Goal: Task Accomplishment & Management: Use online tool/utility

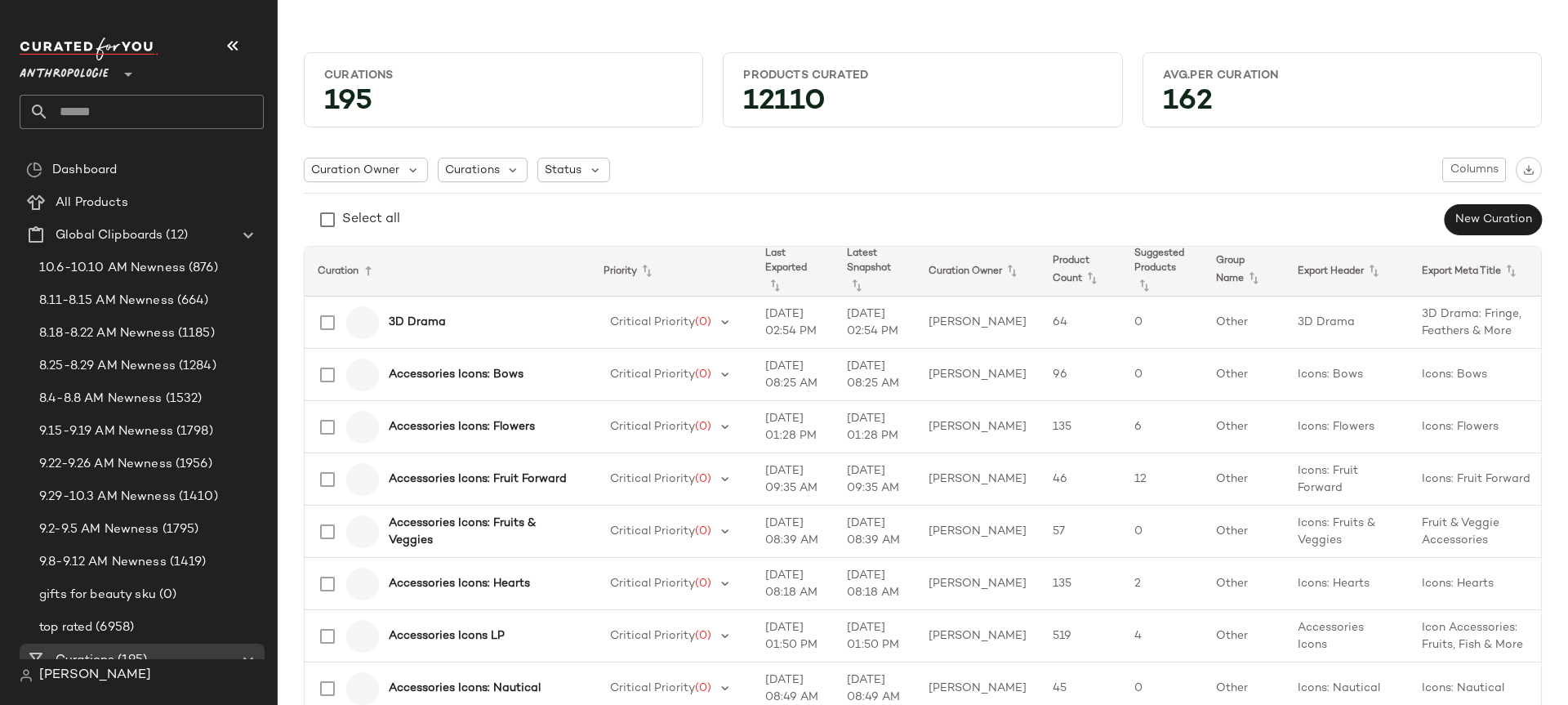
click at [94, 77] on span "Anthropologie" at bounding box center [64, 70] width 89 height 30
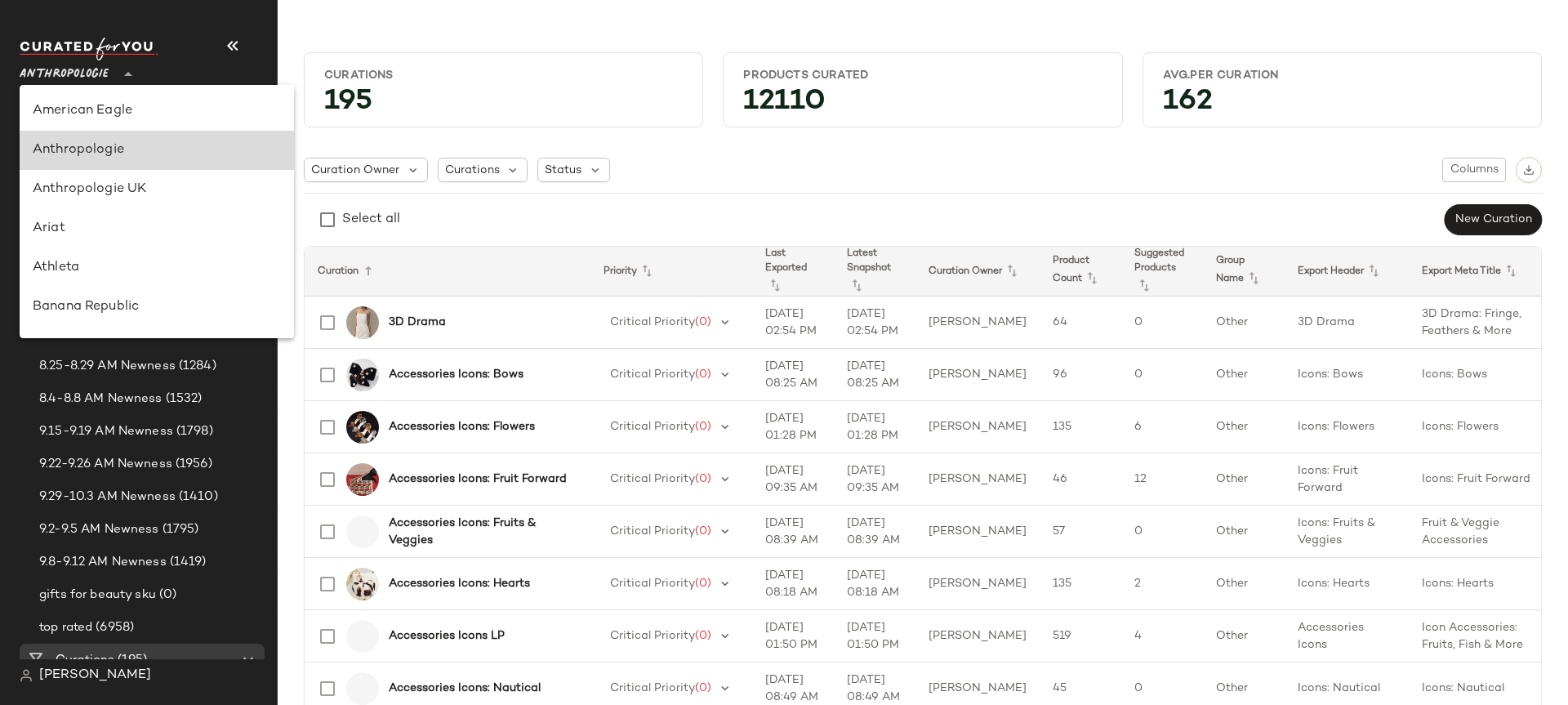
scroll to position [39, 0]
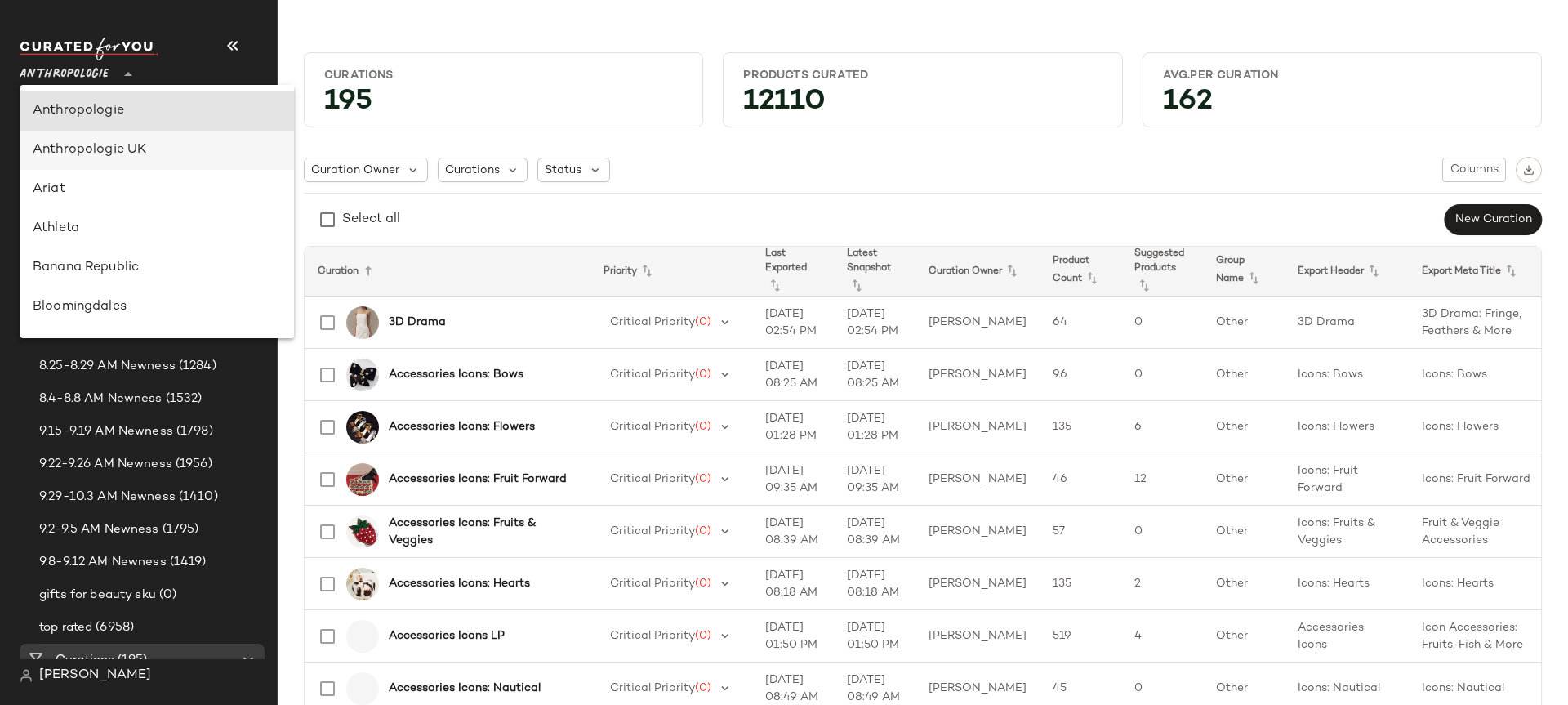
click at [111, 151] on div "Anthropologie UK" at bounding box center [157, 150] width 248 height 19
type input "**"
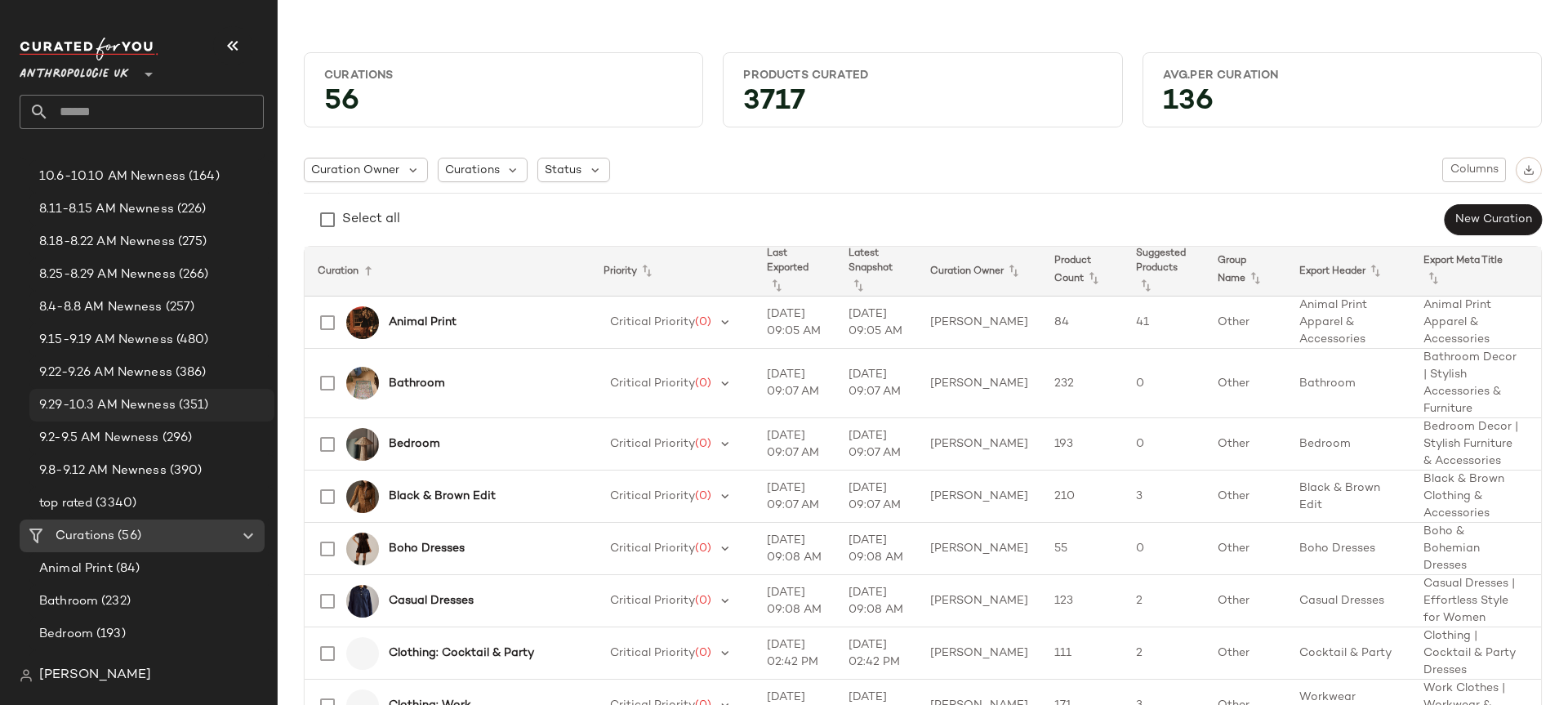
scroll to position [92, 0]
click at [118, 504] on span "(3340)" at bounding box center [115, 502] width 44 height 18
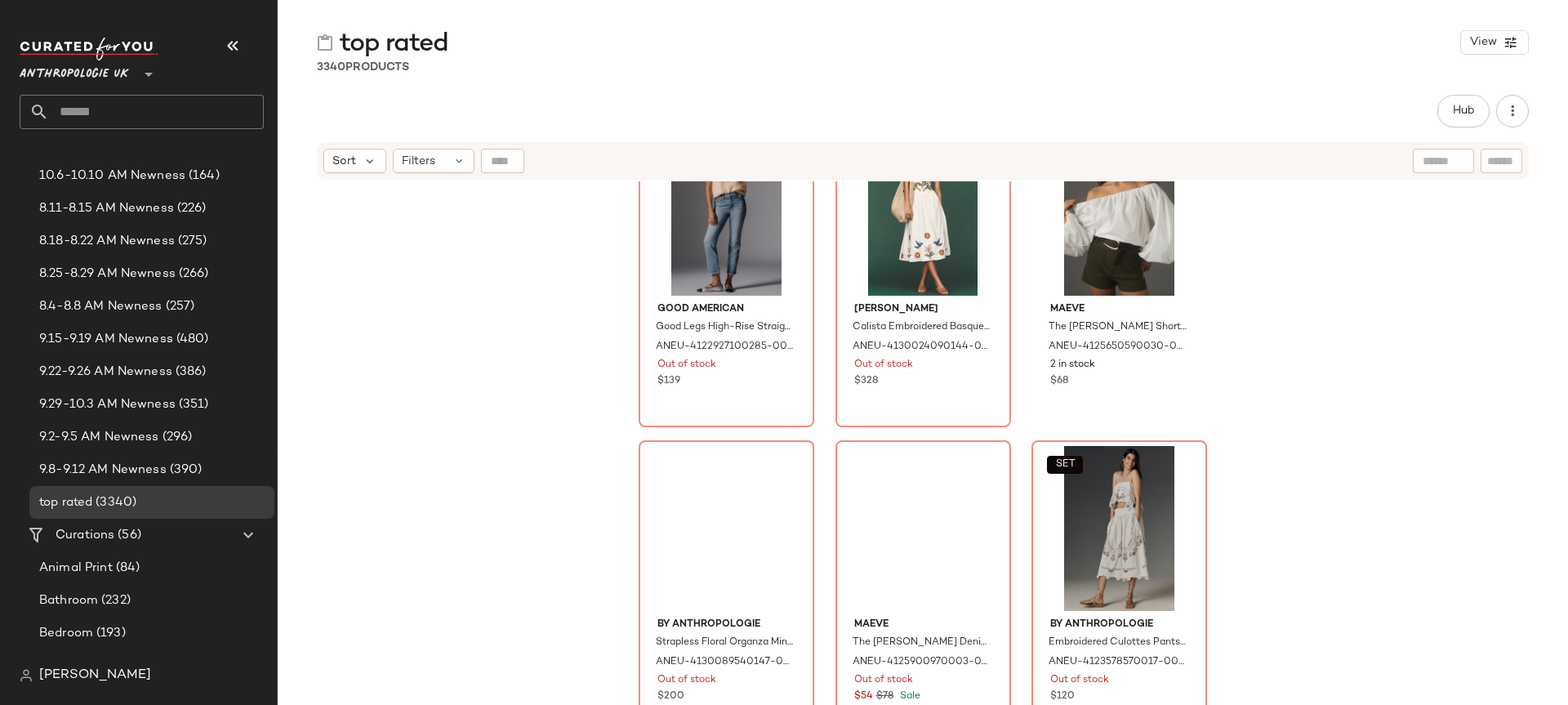
click at [600, 504] on div "Good American Good Legs High-Rise Straight Jeans by Good American in Blue, Wome…" at bounding box center [923, 463] width 1291 height 564
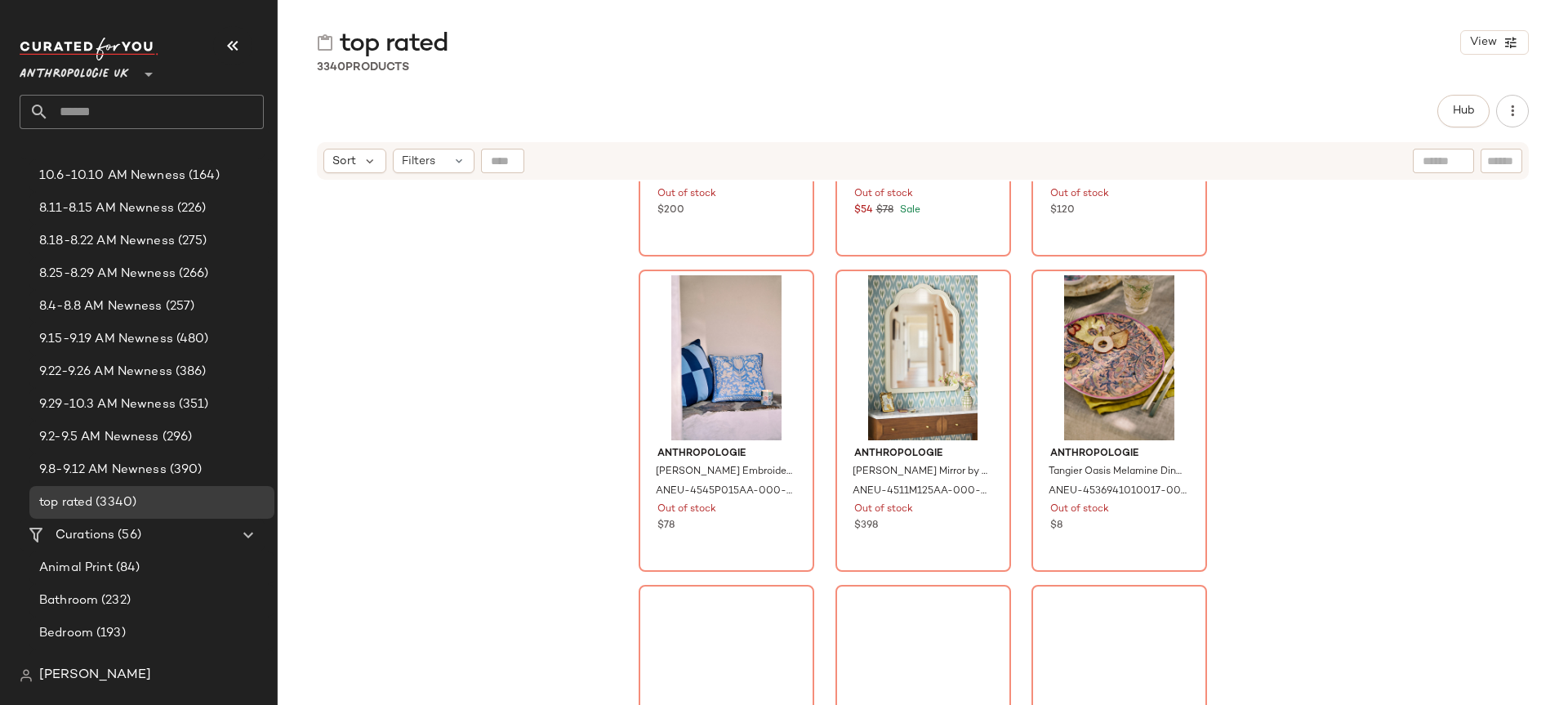
scroll to position [1155, 0]
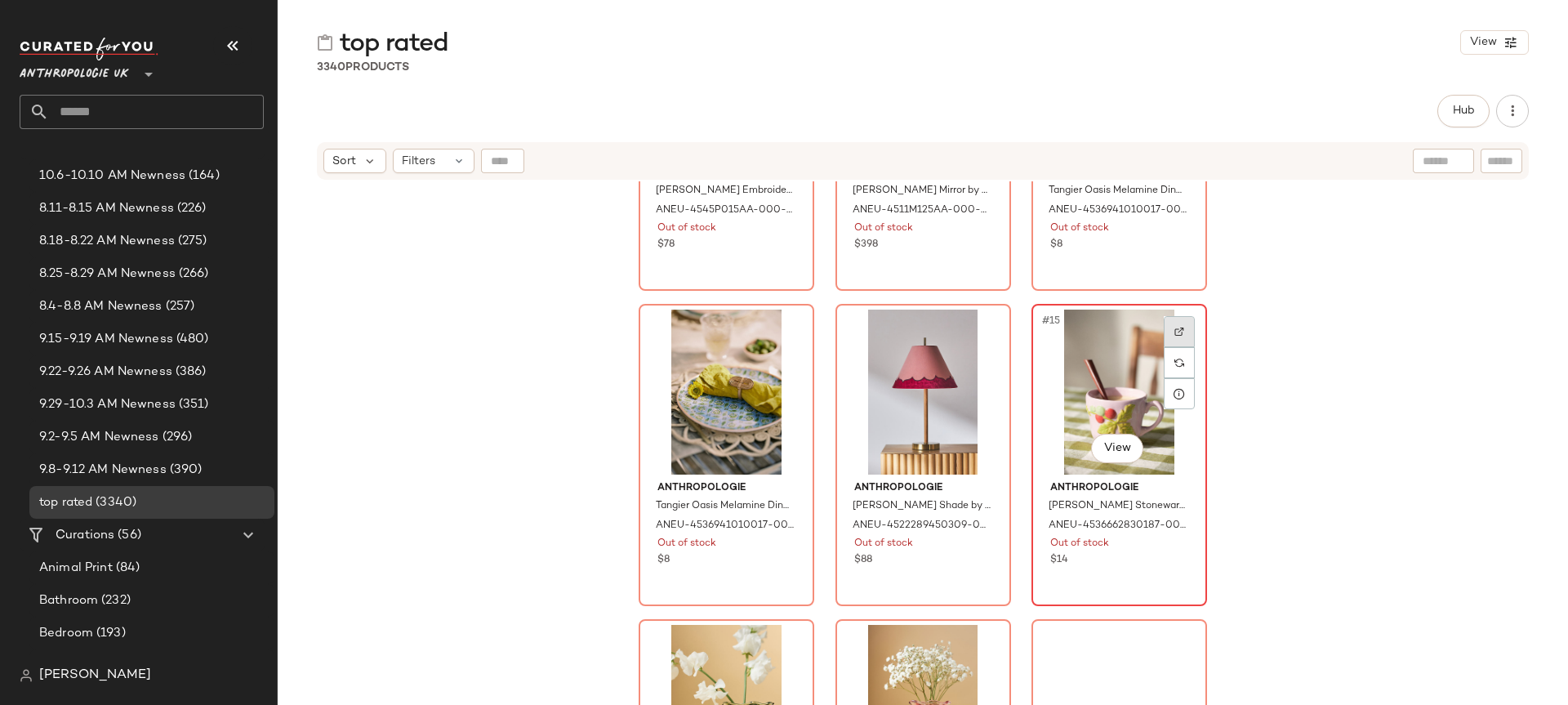
click at [1174, 335] on img at bounding box center [1179, 331] width 10 height 10
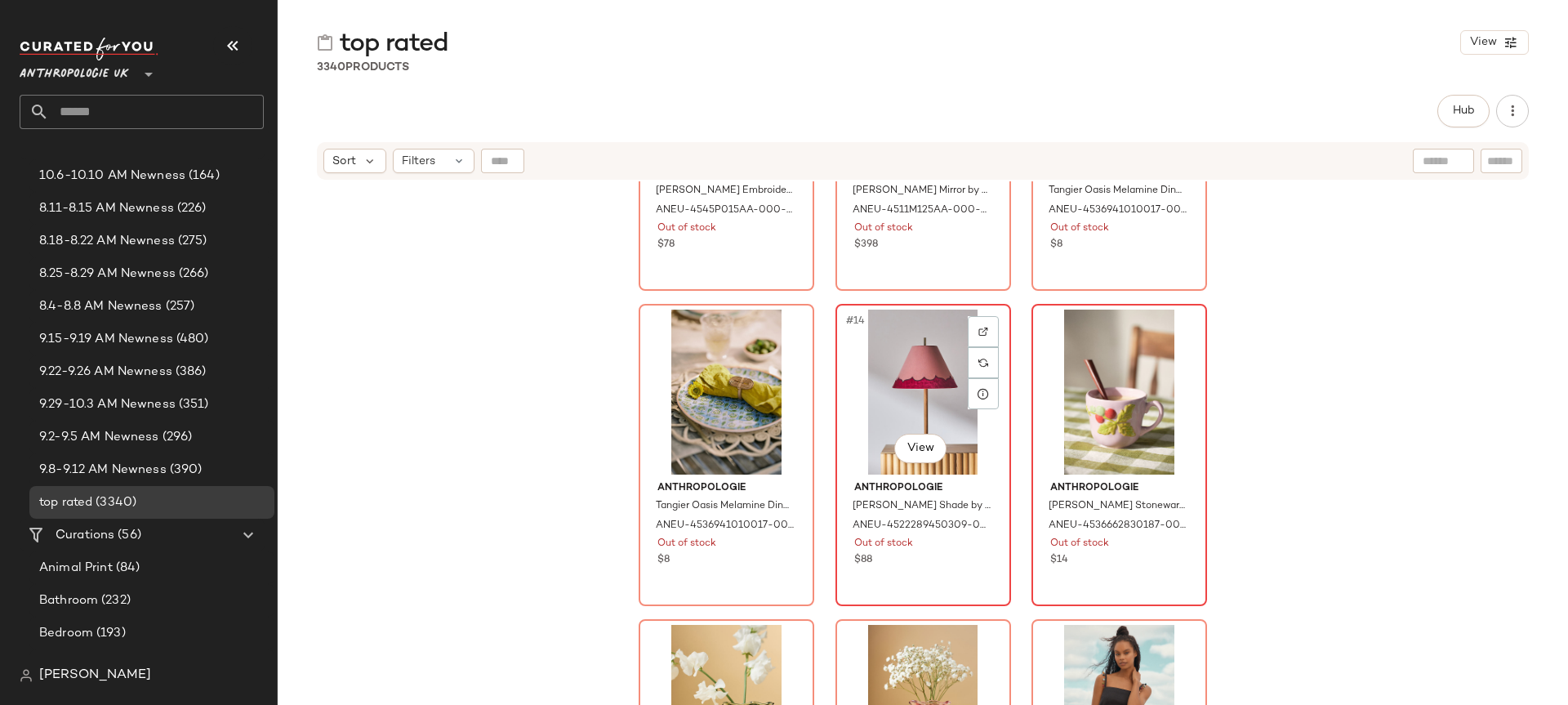
scroll to position [1815, 0]
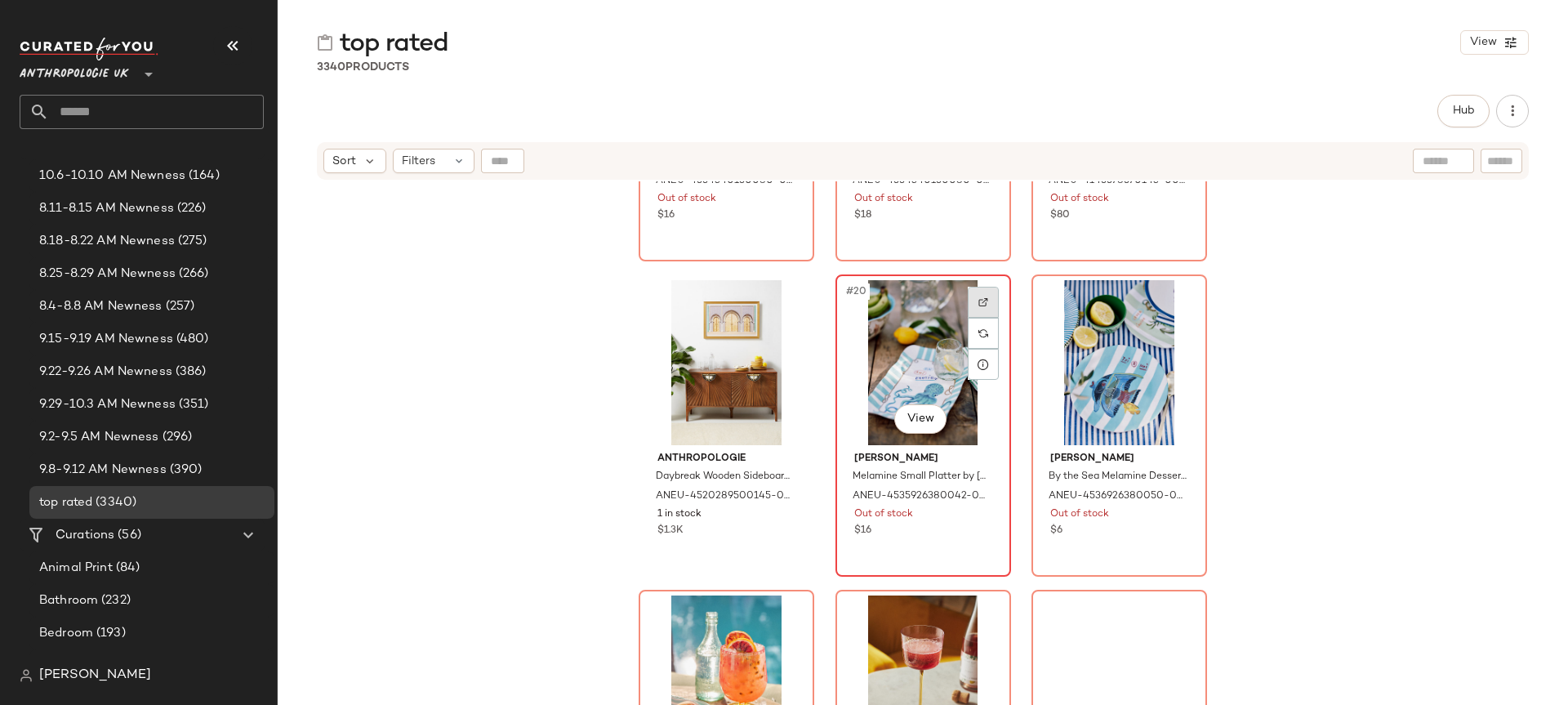
click at [975, 306] on div at bounding box center [983, 302] width 31 height 31
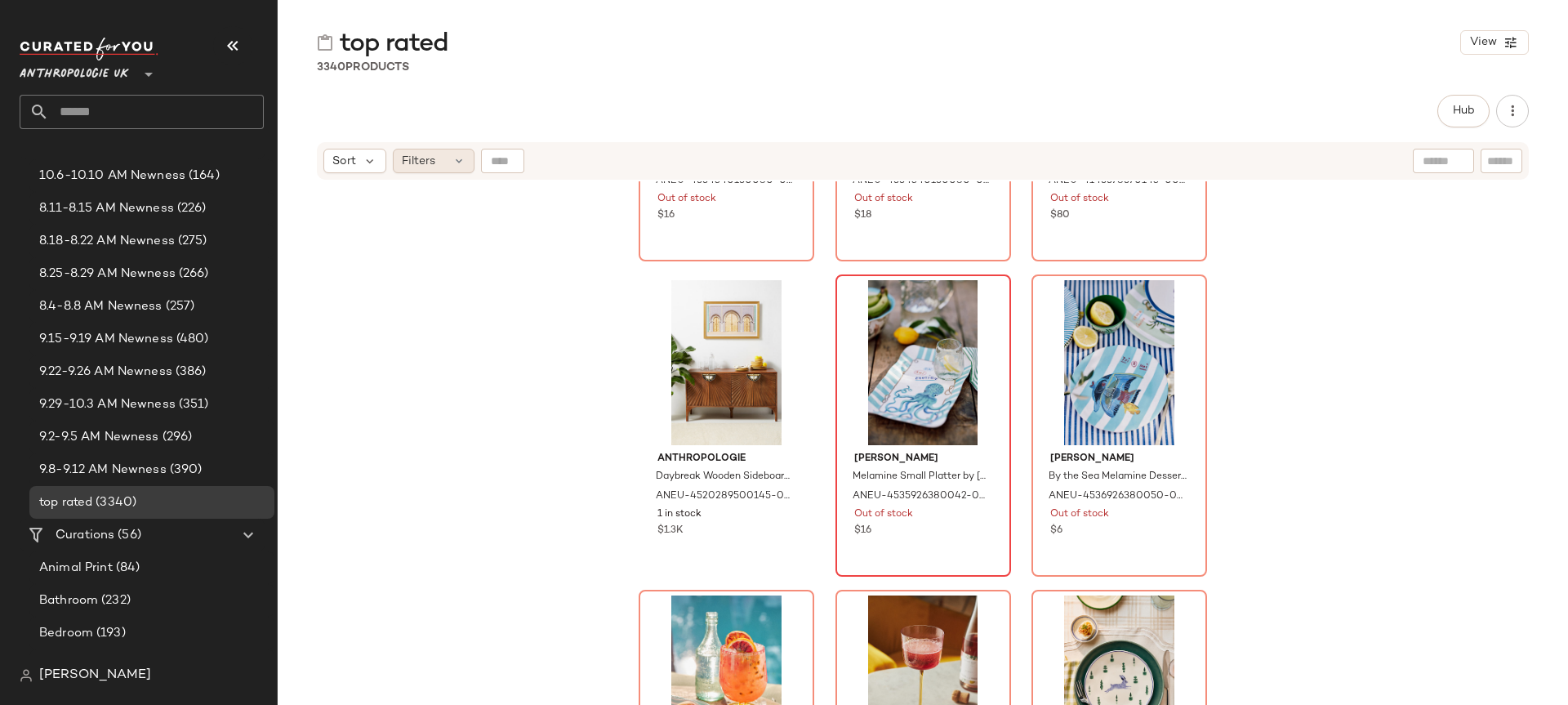
click at [438, 165] on div "Filters" at bounding box center [433, 160] width 82 height 24
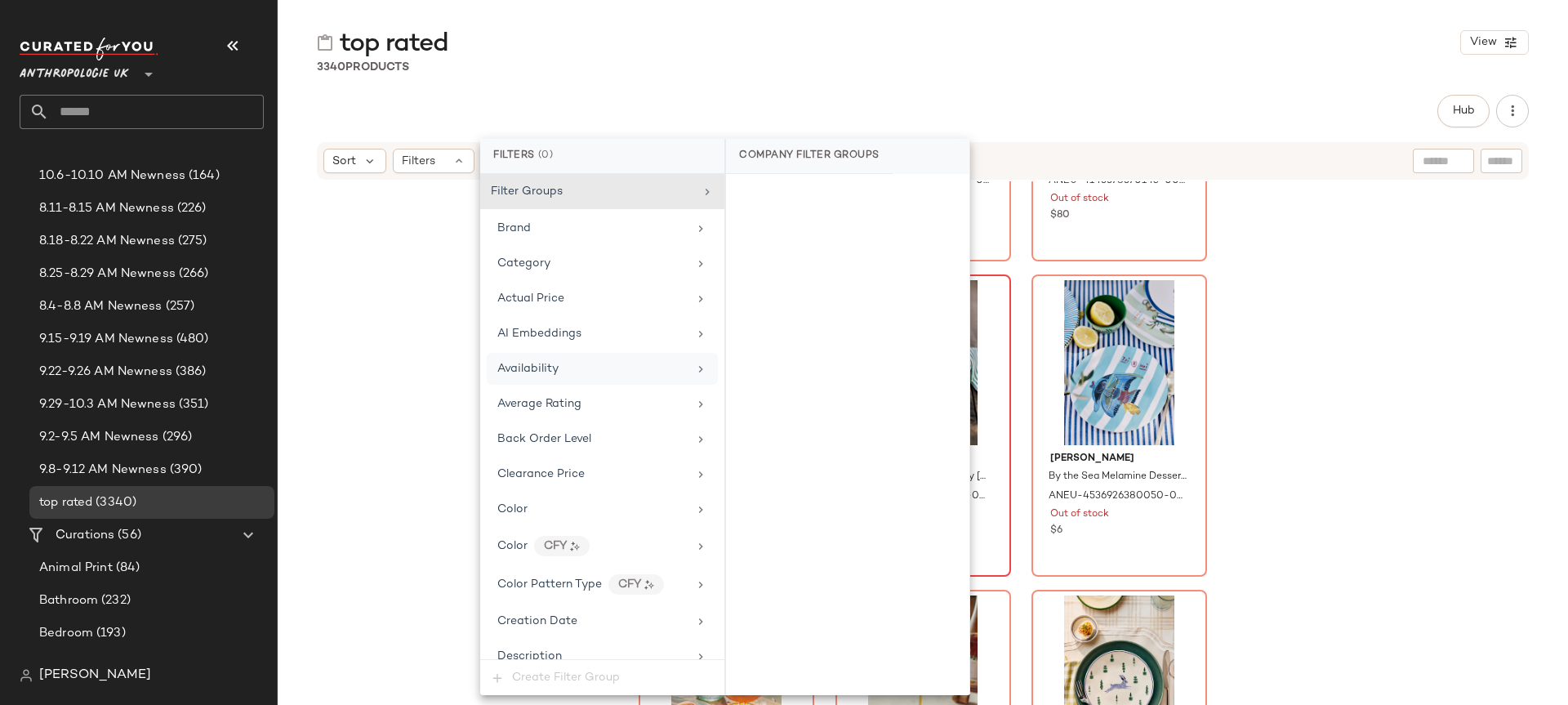
click at [544, 356] on div "Availability" at bounding box center [602, 368] width 231 height 32
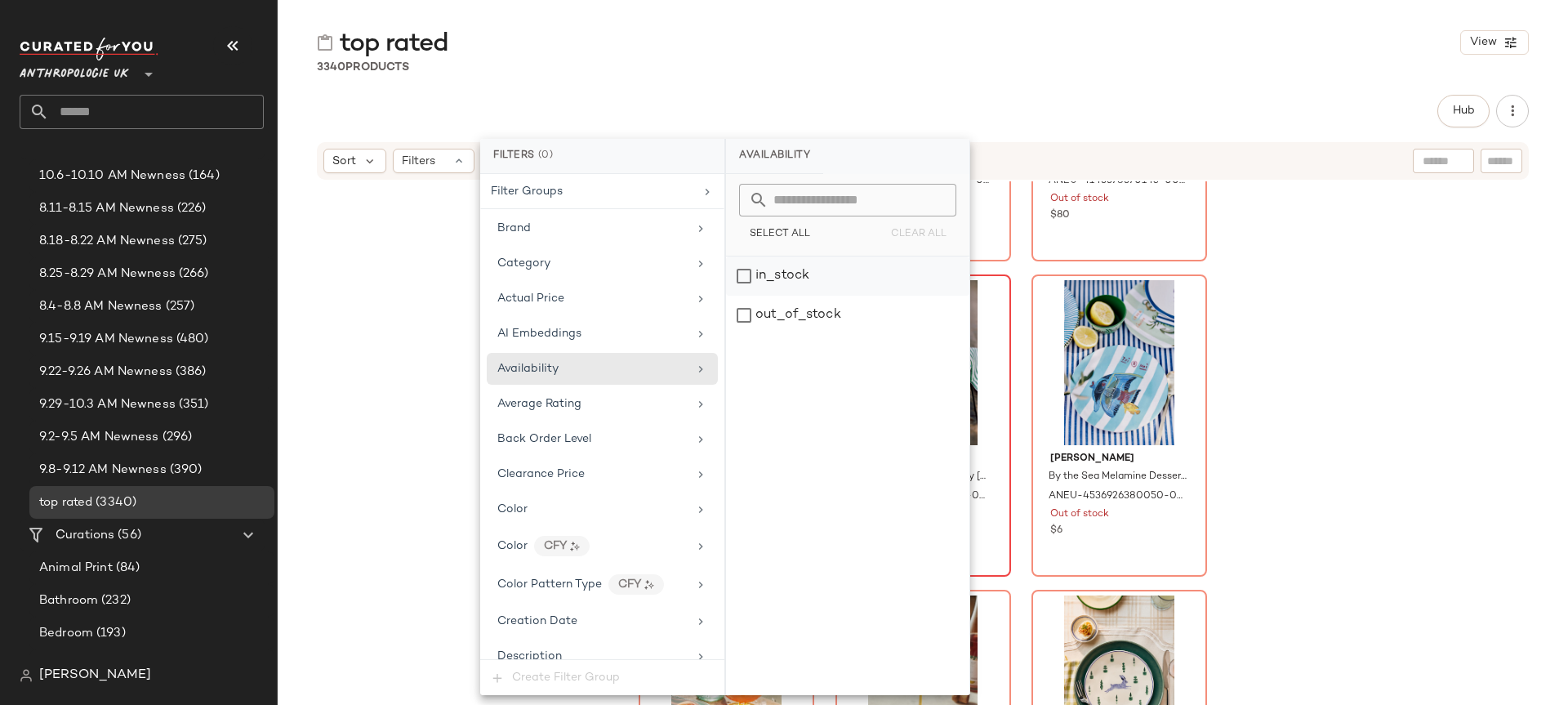
click at [782, 277] on div "in_stock" at bounding box center [848, 275] width 244 height 39
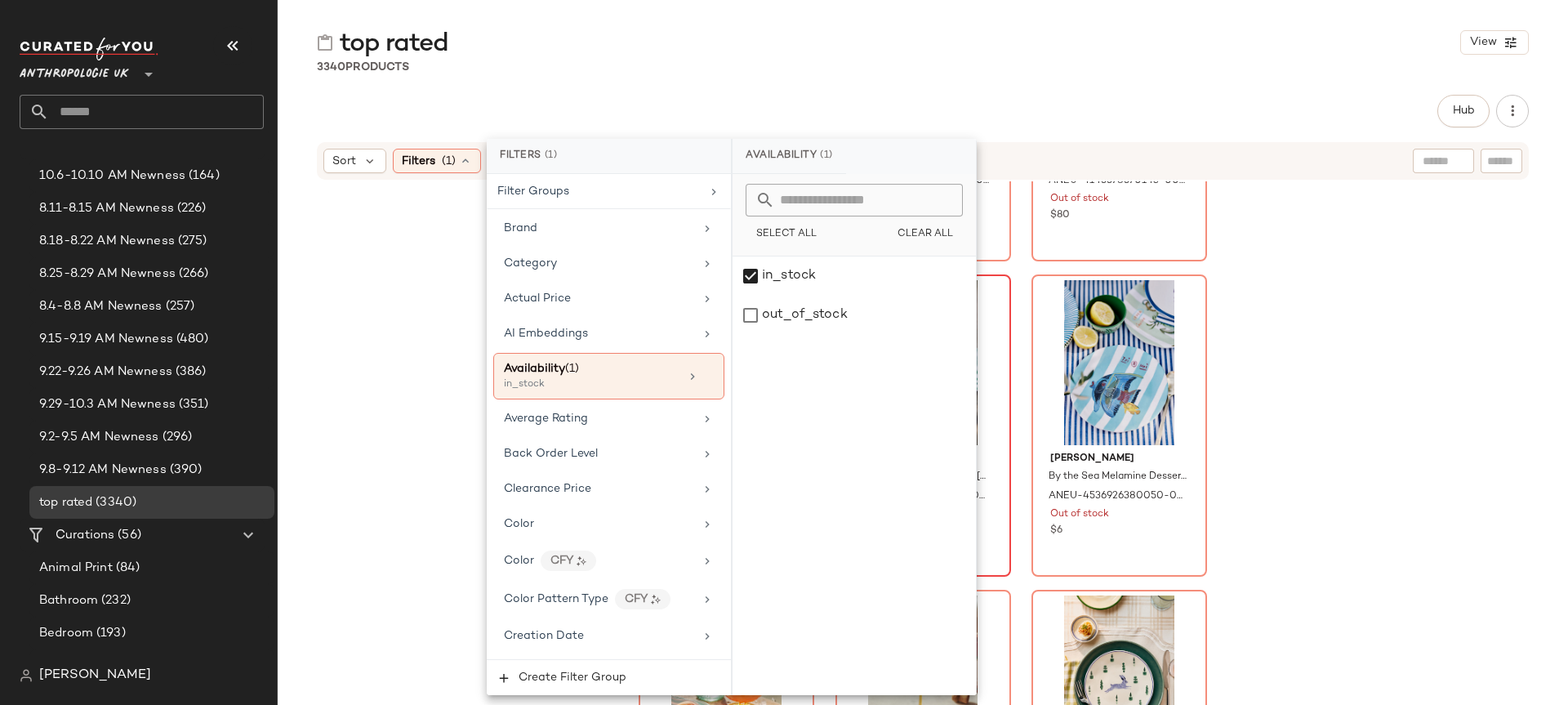
click at [451, 361] on div "Anthropologie Margot Glass Bud Vase by Anthropologie in Green ANEU-455434015008…" at bounding box center [923, 463] width 1291 height 564
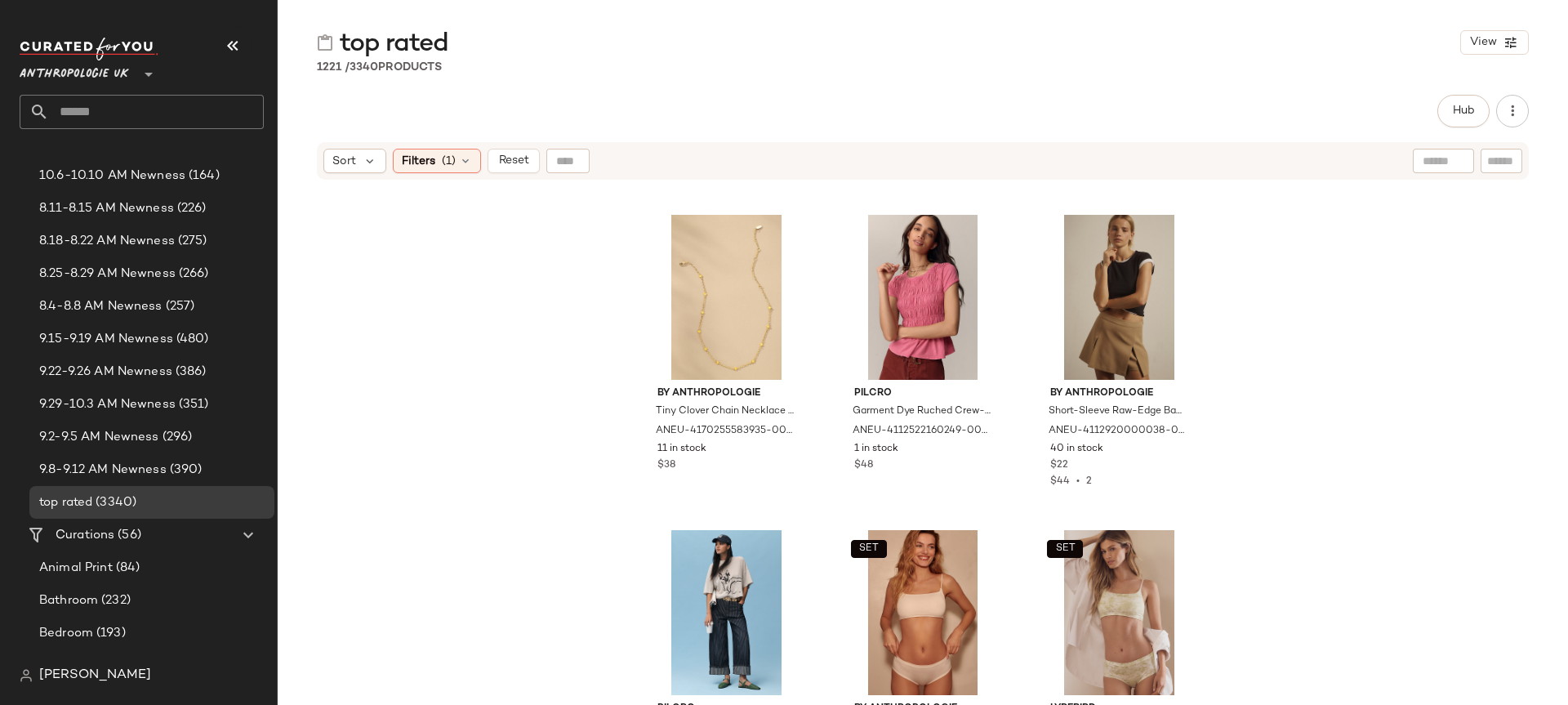
scroll to position [0, 0]
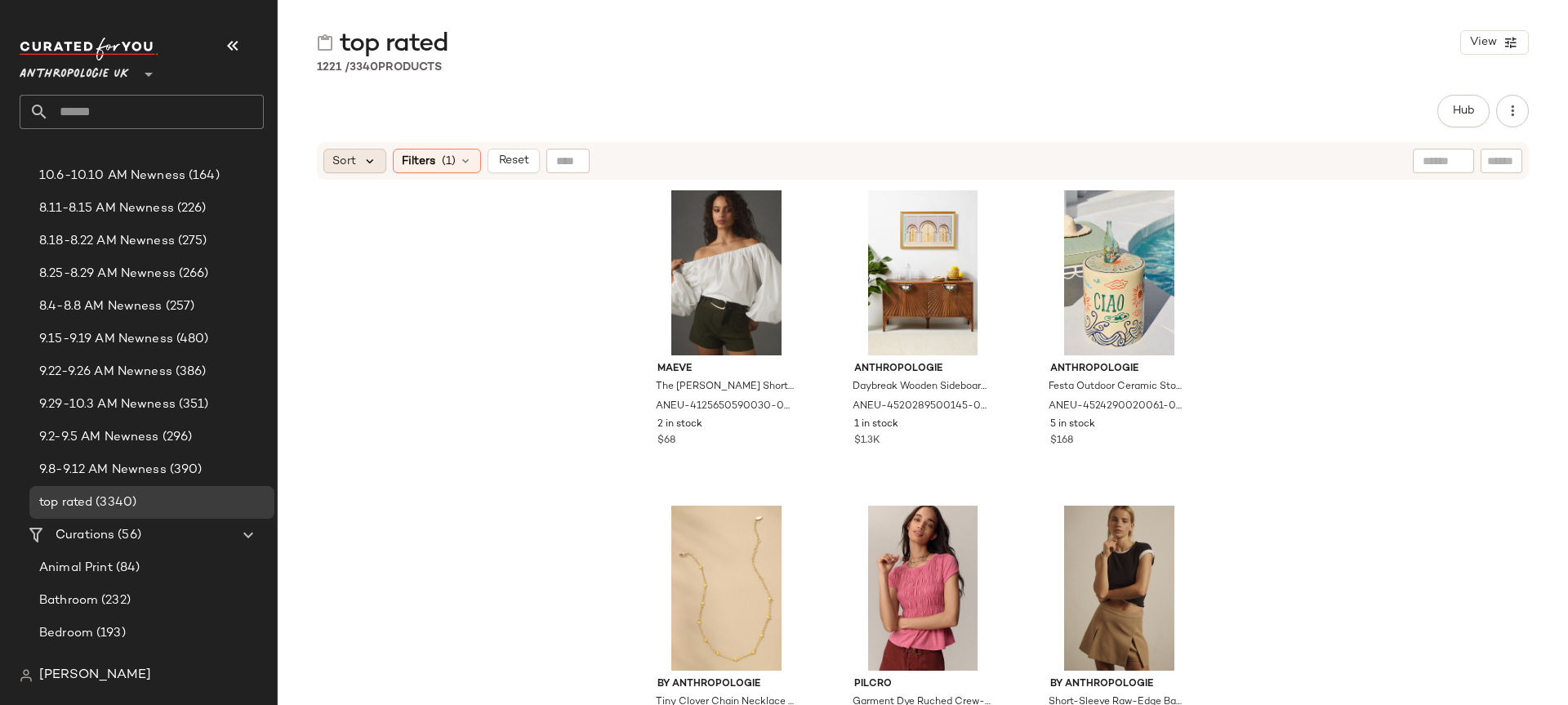
click at [362, 164] on icon at bounding box center [369, 160] width 14 height 14
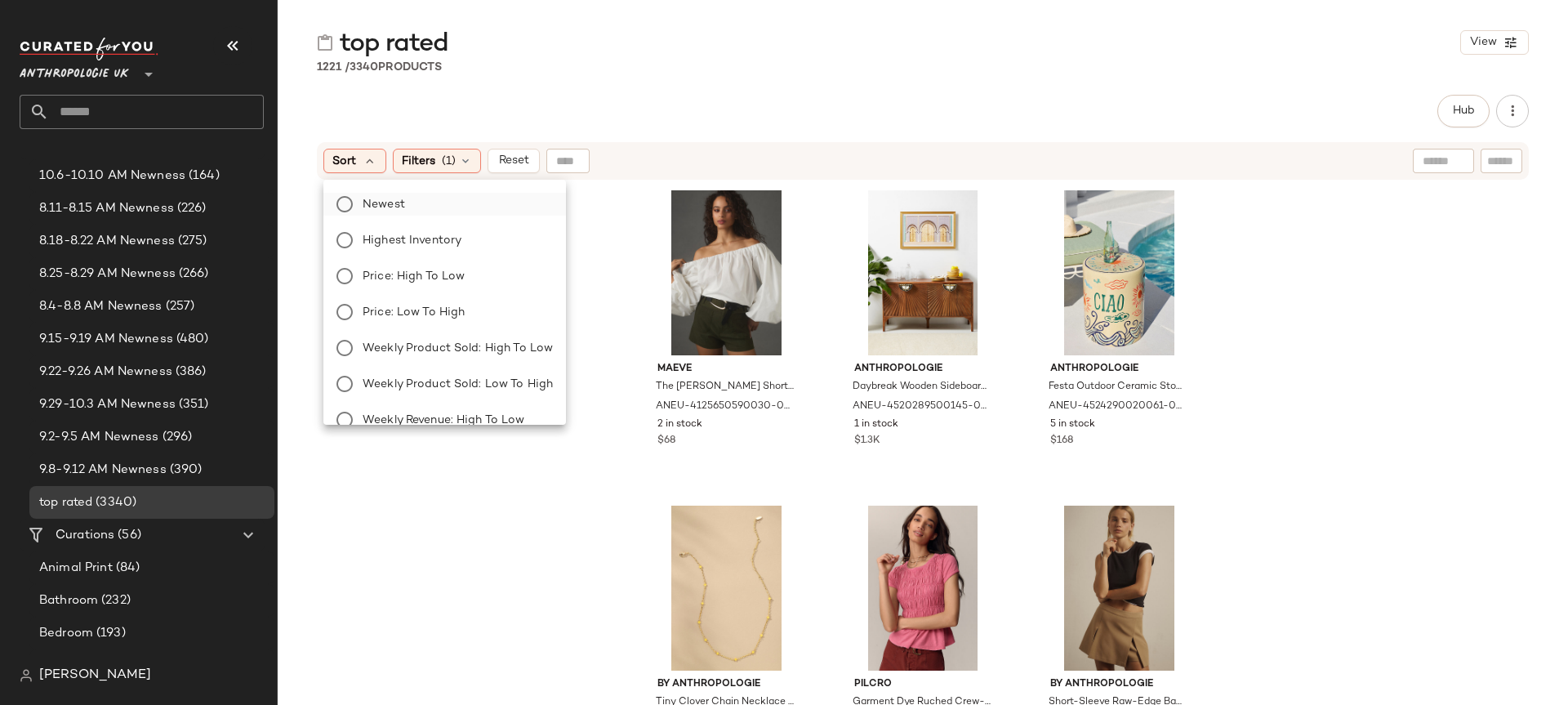
click at [375, 210] on span "Newest" at bounding box center [383, 204] width 42 height 17
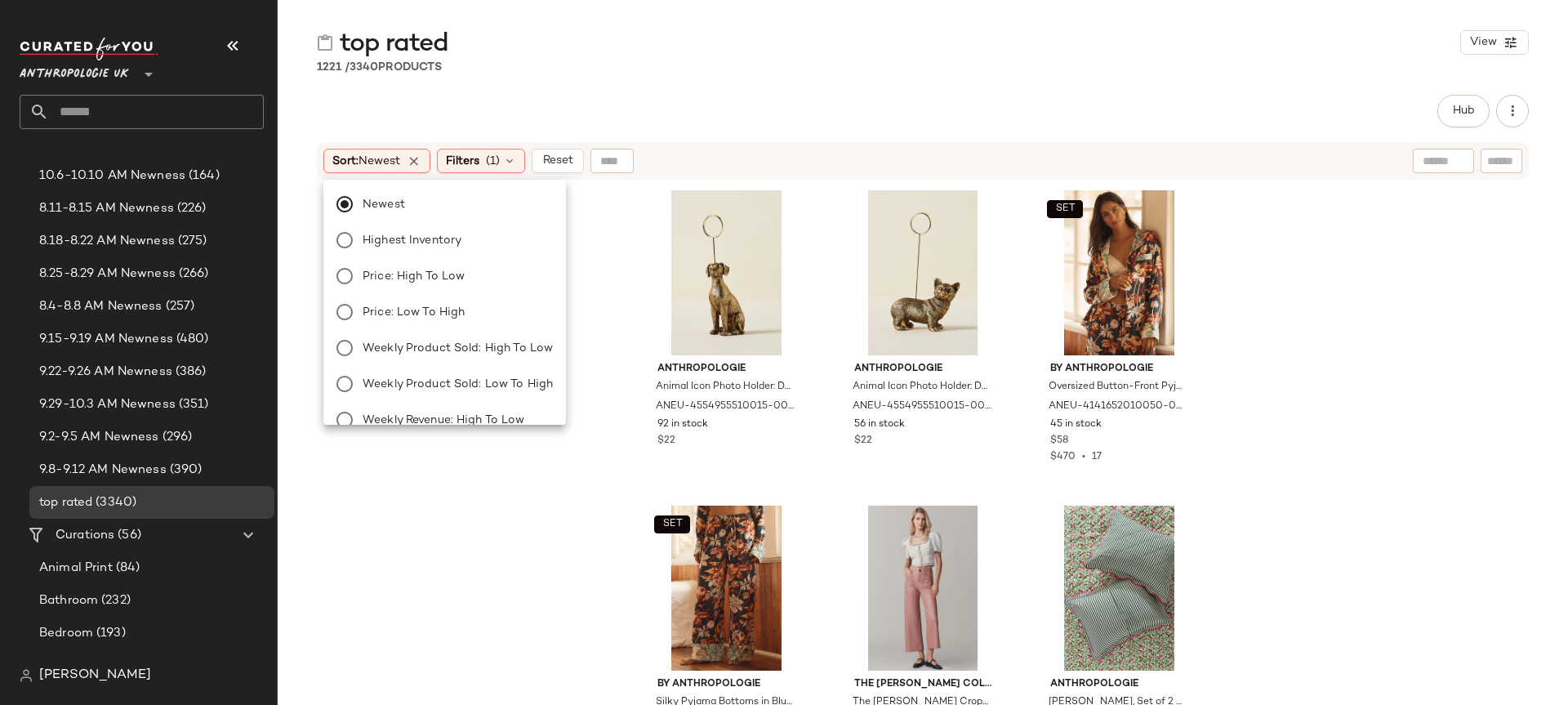
click at [533, 540] on div "Anthropologie Animal Icon Photo Holder: Dog Edition by Anthropologie in Yellow …" at bounding box center [923, 463] width 1291 height 564
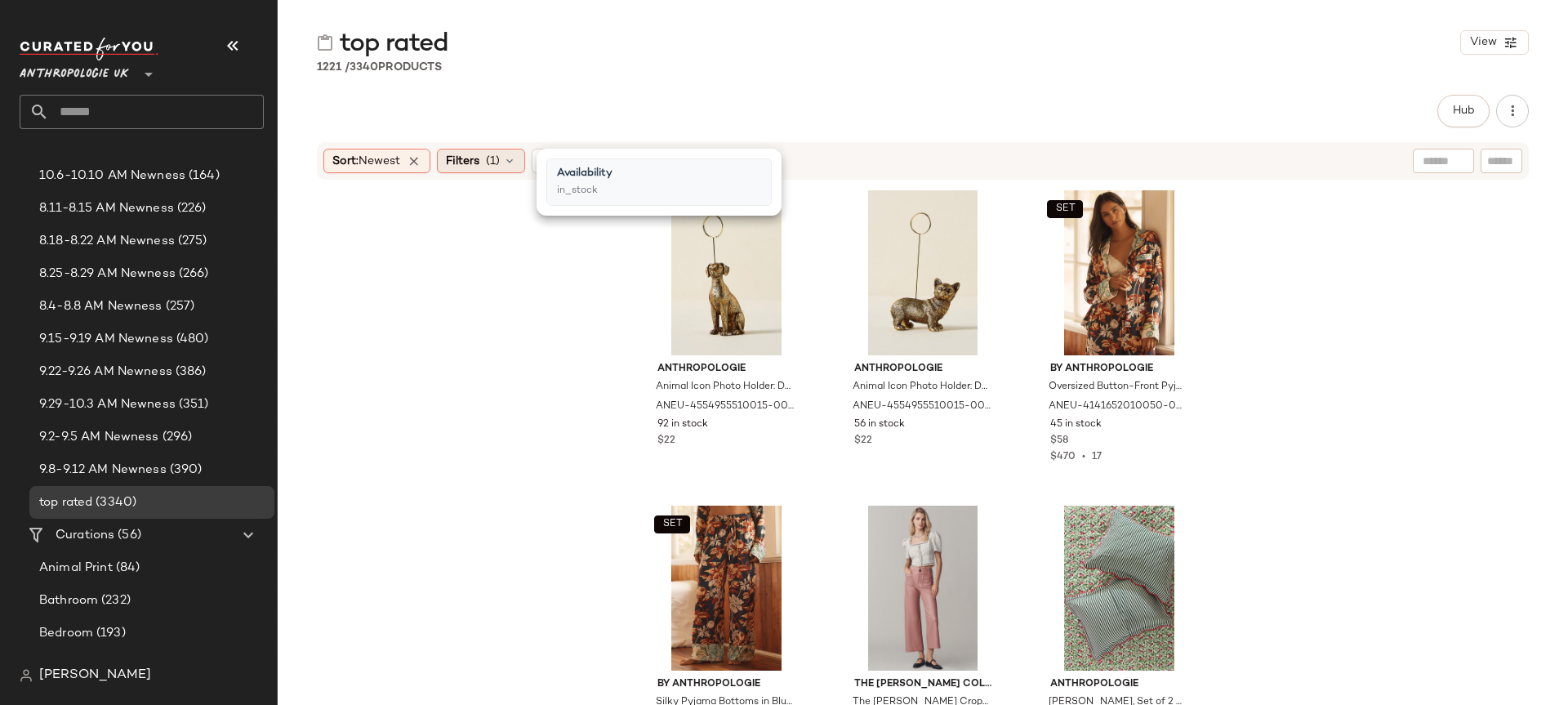
click at [480, 167] on span "Filters" at bounding box center [462, 162] width 34 height 17
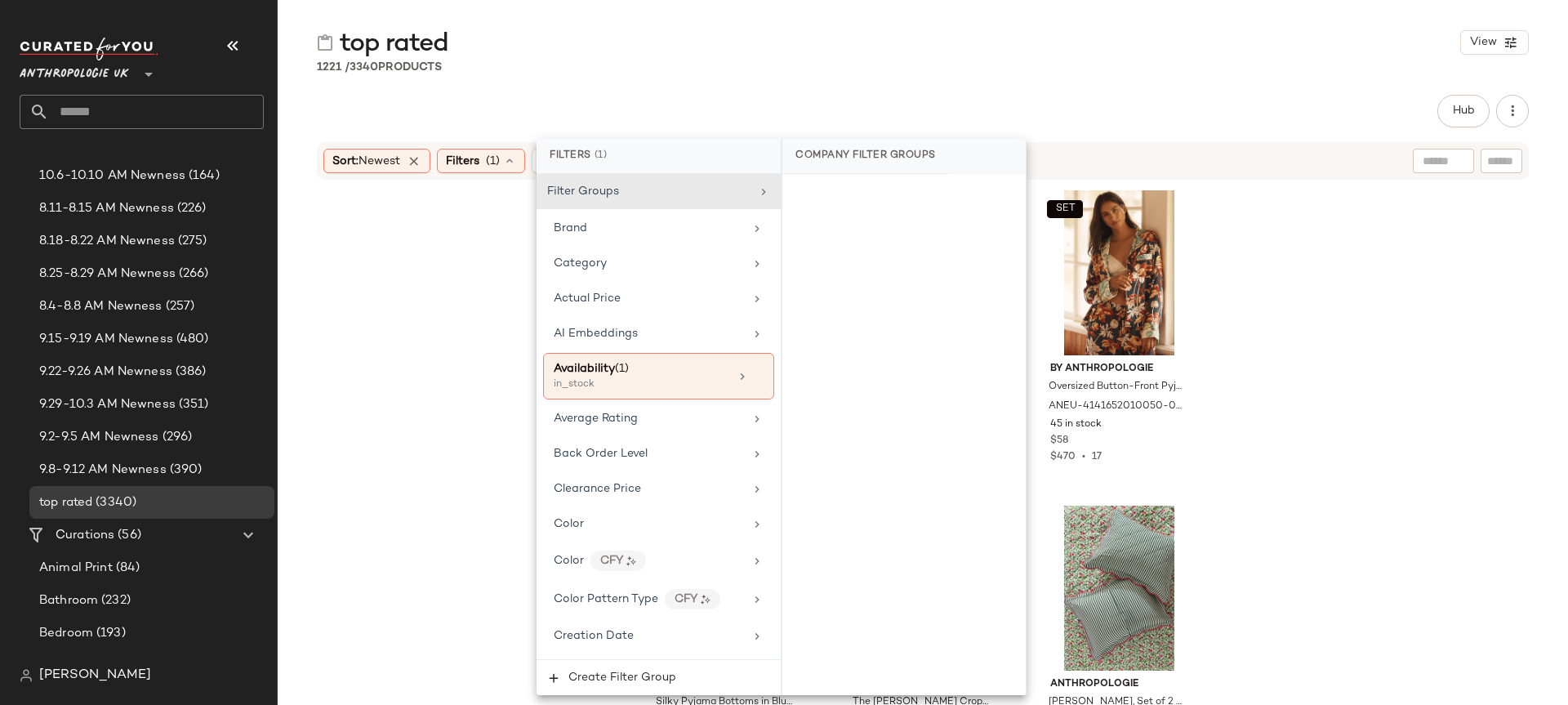
click at [468, 195] on div "Anthropologie Animal Icon Photo Holder: Dog Edition by Anthropologie in Yellow …" at bounding box center [923, 463] width 1291 height 564
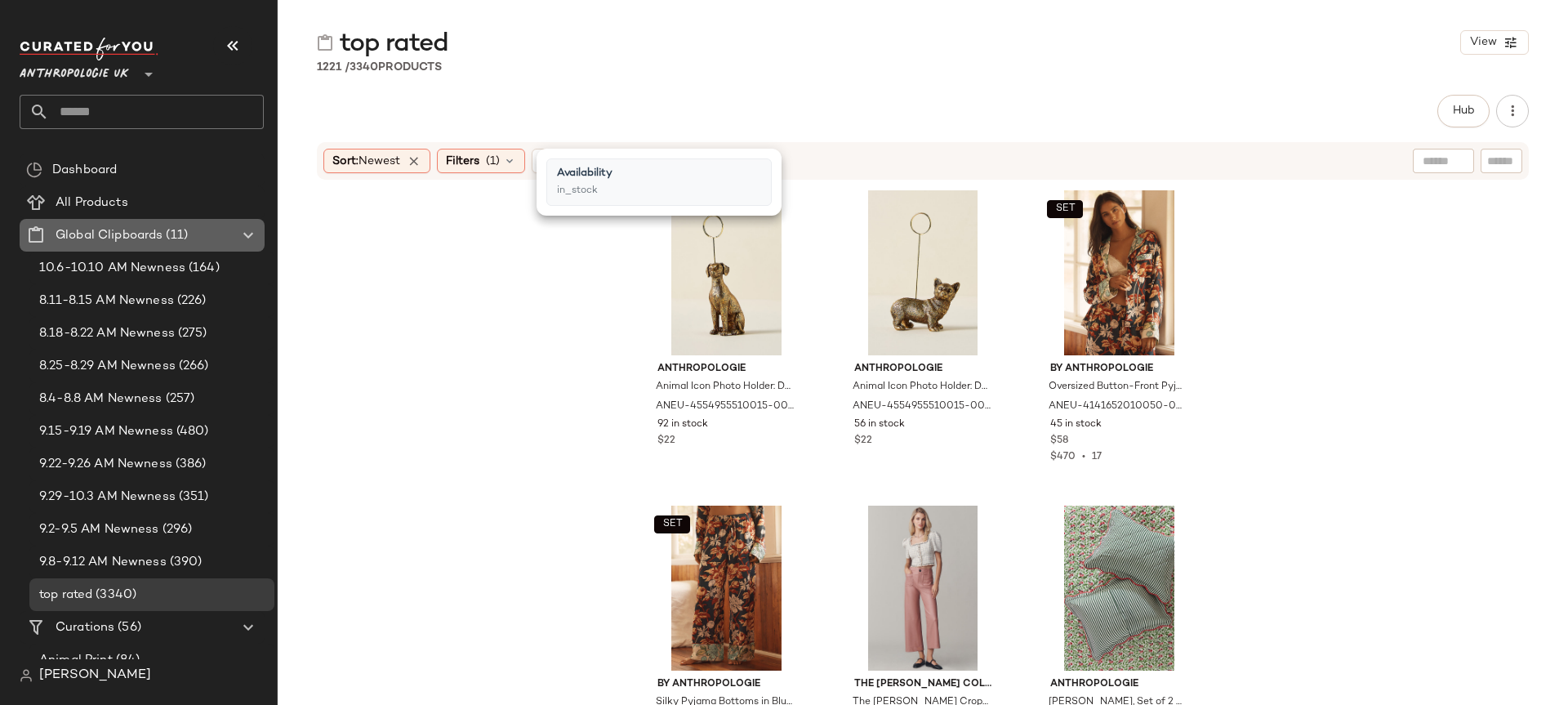
click at [168, 235] on span "(11)" at bounding box center [175, 235] width 25 height 18
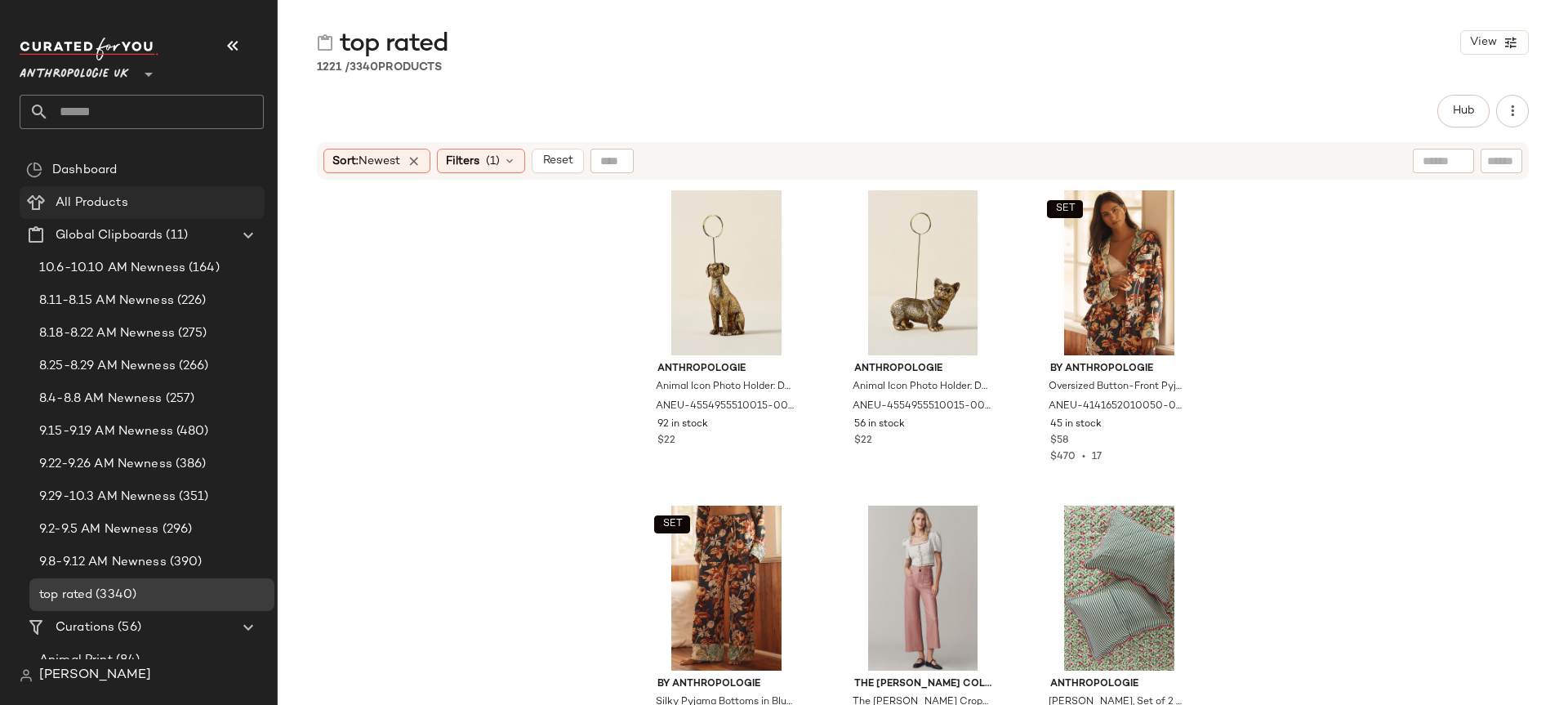
click at [156, 209] on div "All Products" at bounding box center [154, 202] width 207 height 18
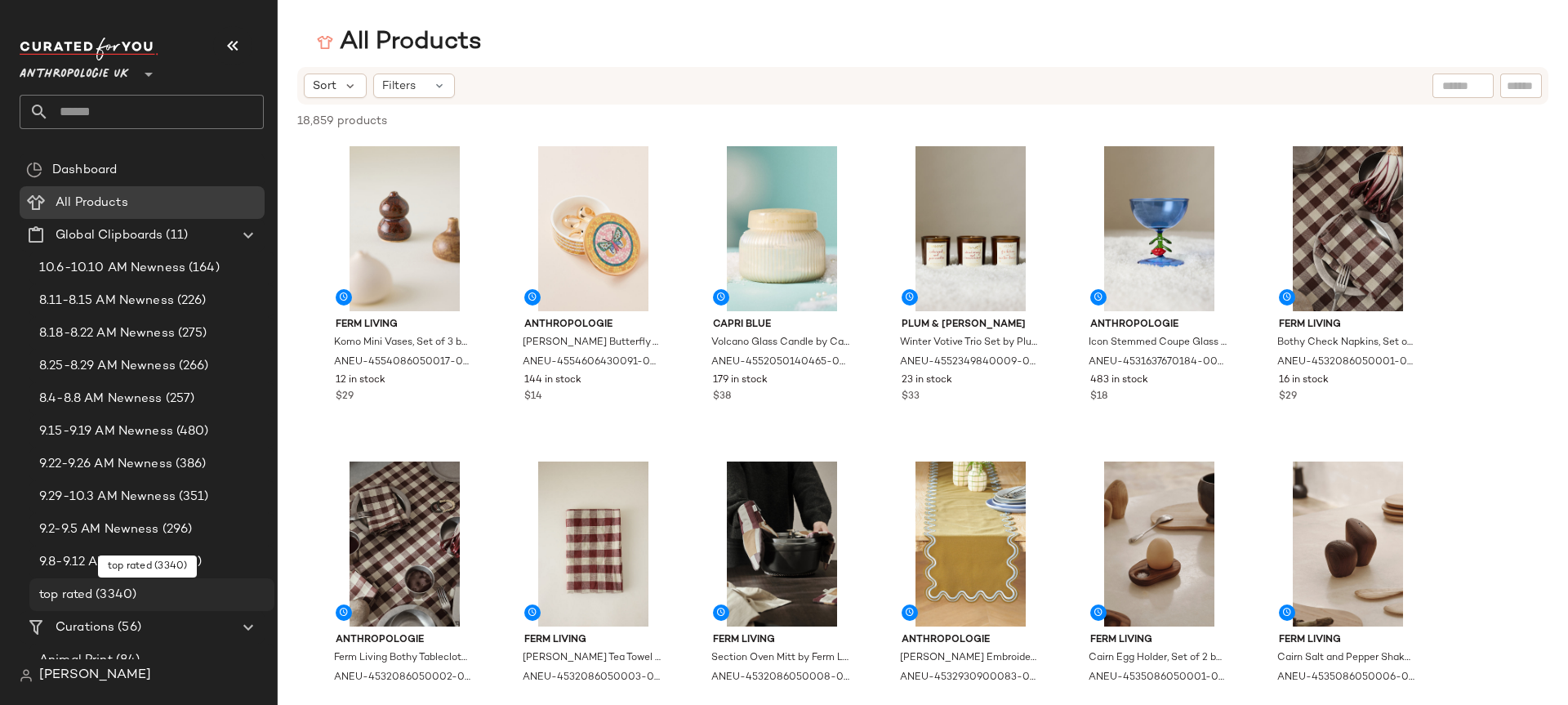
click at [109, 588] on span "(3340)" at bounding box center [115, 594] width 44 height 18
click at [130, 602] on span "(3340)" at bounding box center [115, 594] width 44 height 18
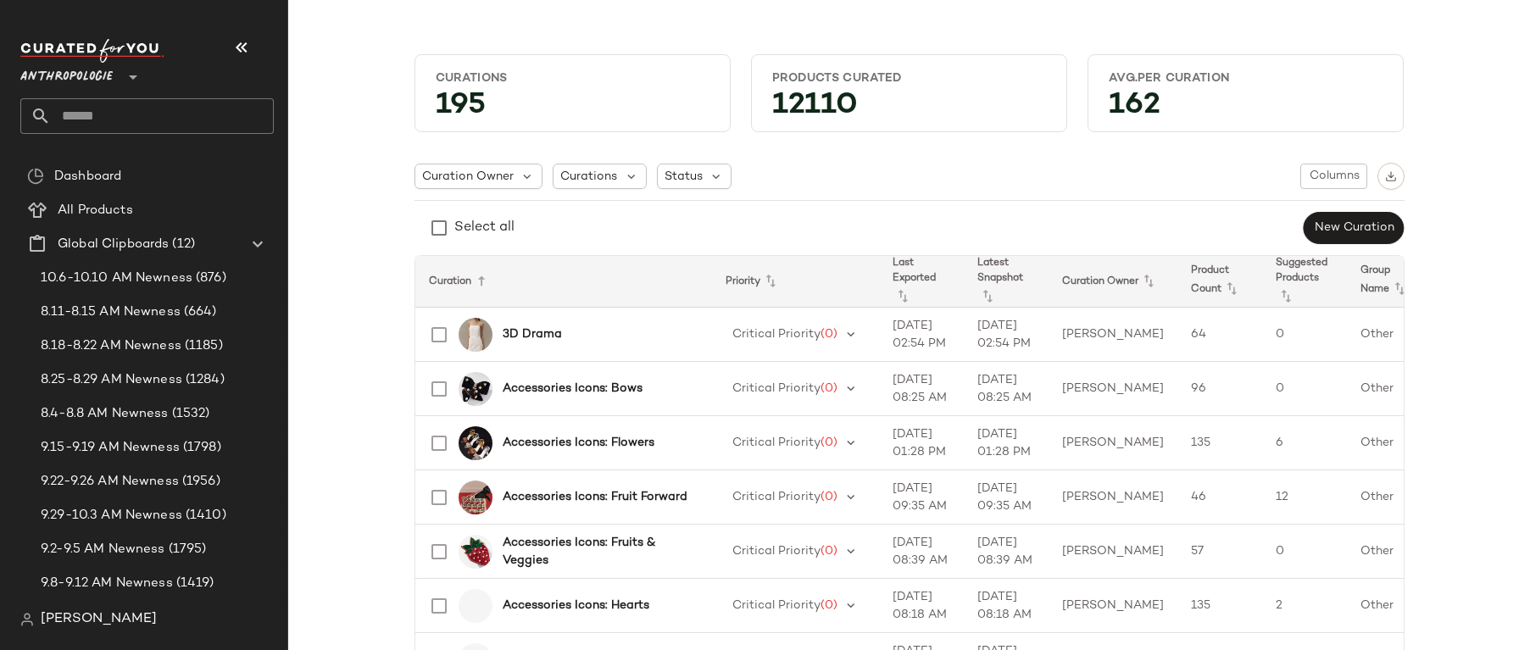
click at [109, 67] on span "Anthropologie" at bounding box center [66, 73] width 92 height 31
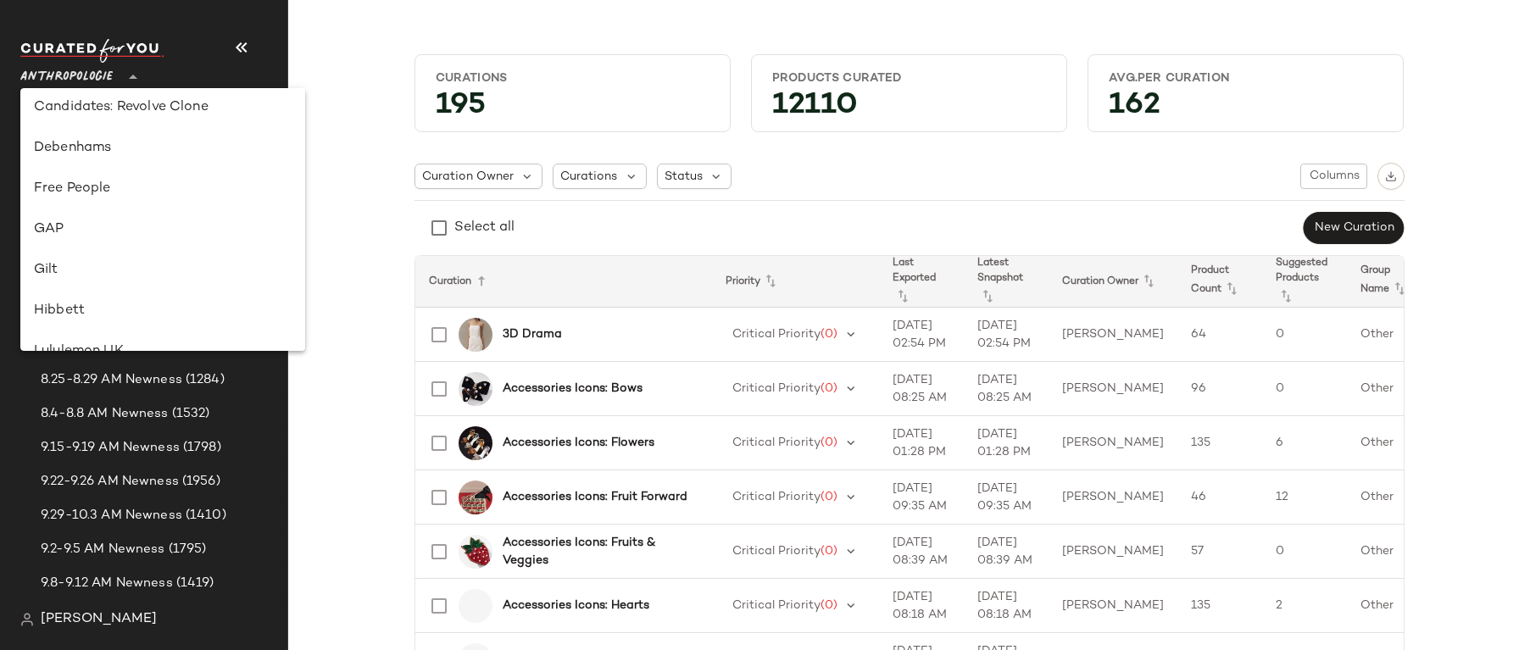
scroll to position [292, 0]
click at [103, 224] on div "GAP" at bounding box center [163, 230] width 258 height 20
type input "**"
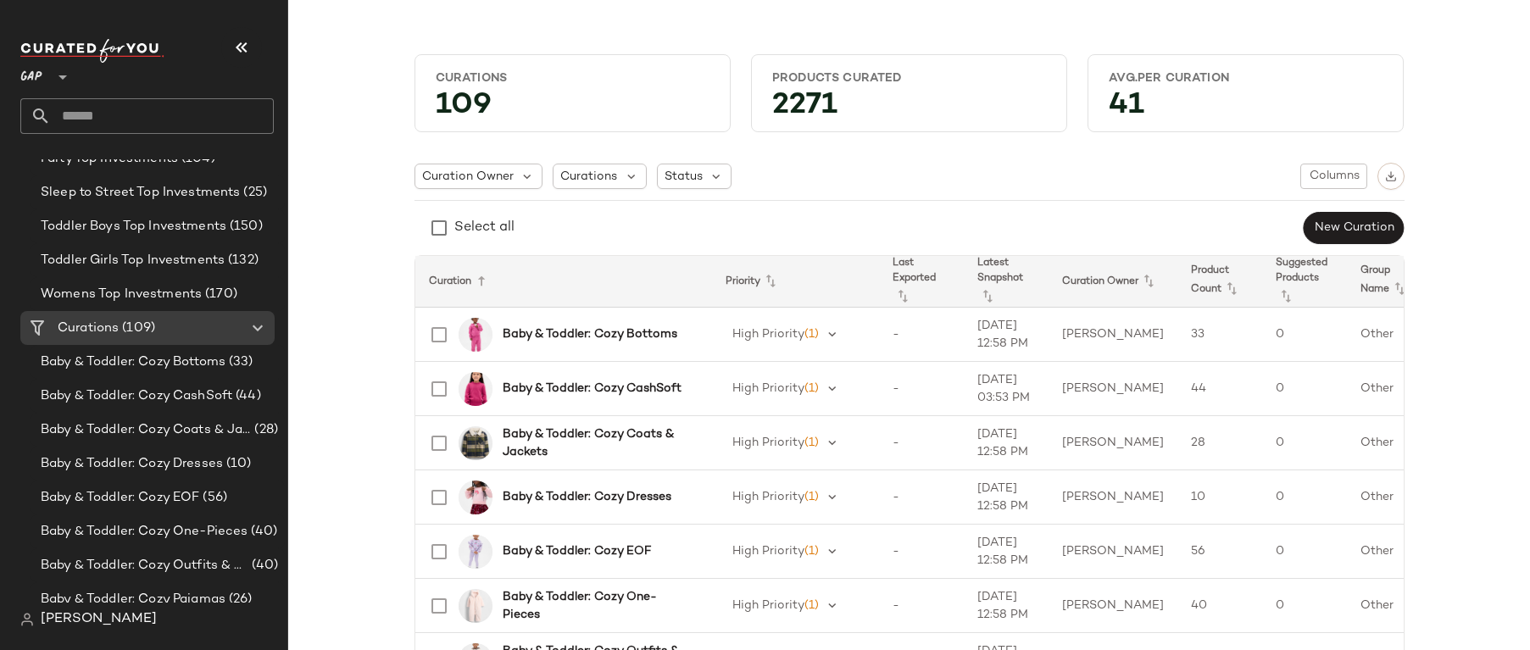
scroll to position [540, 0]
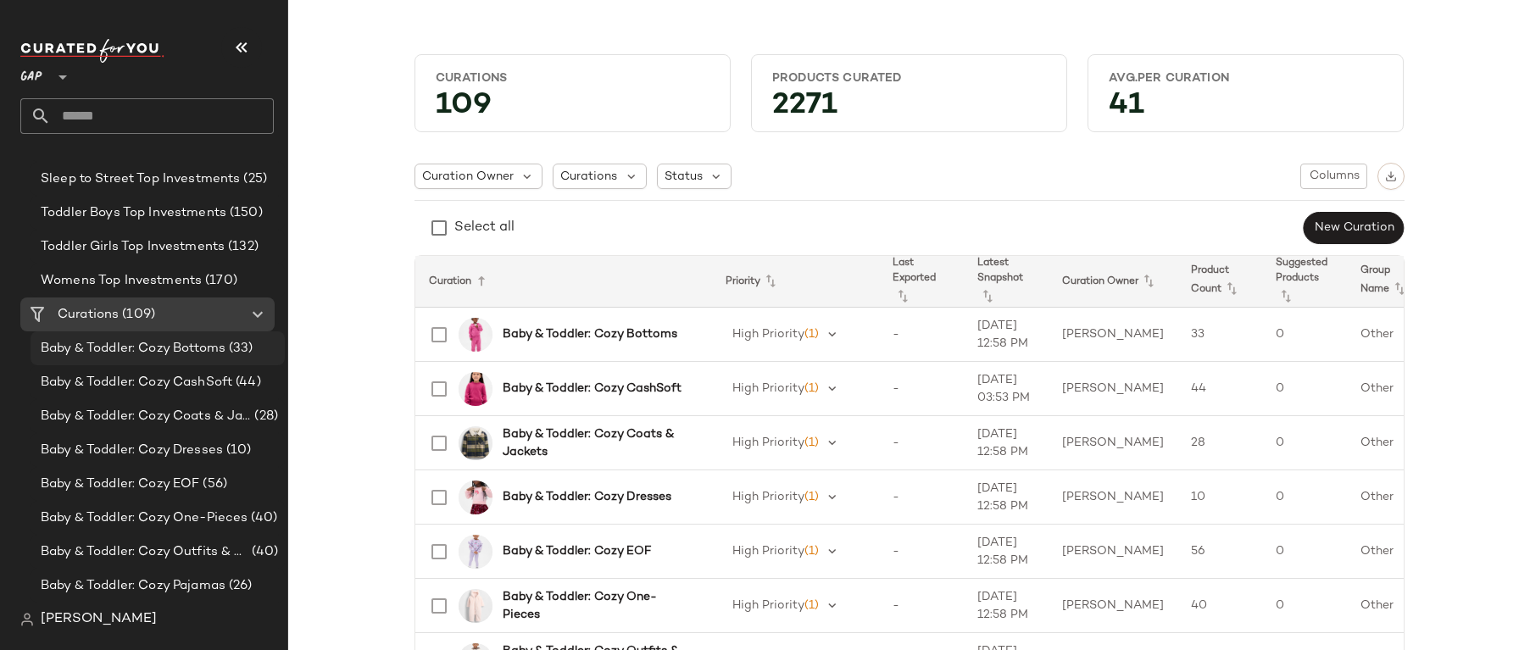
click at [164, 348] on span "Baby & Toddler: Cozy Bottoms" at bounding box center [133, 348] width 185 height 19
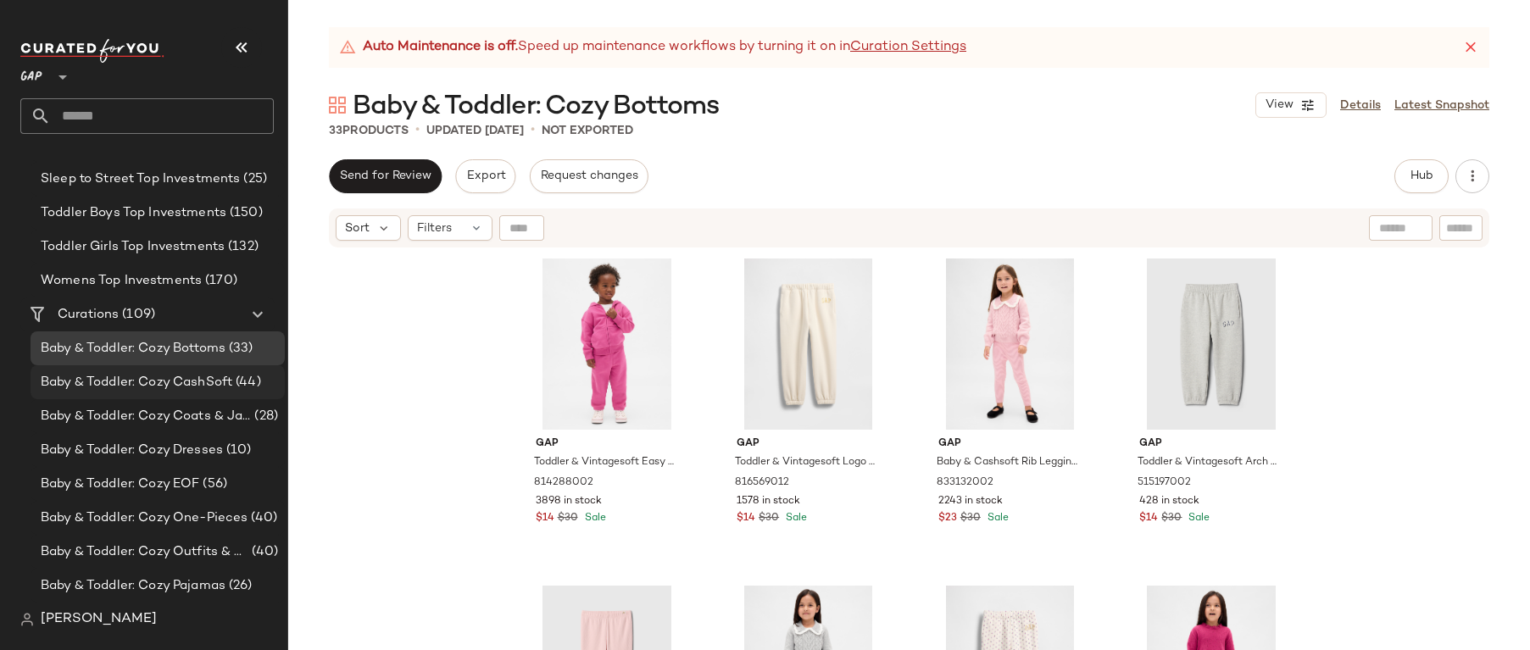
click at [202, 391] on span "Baby & Toddler: Cozy CashSoft" at bounding box center [137, 382] width 192 height 19
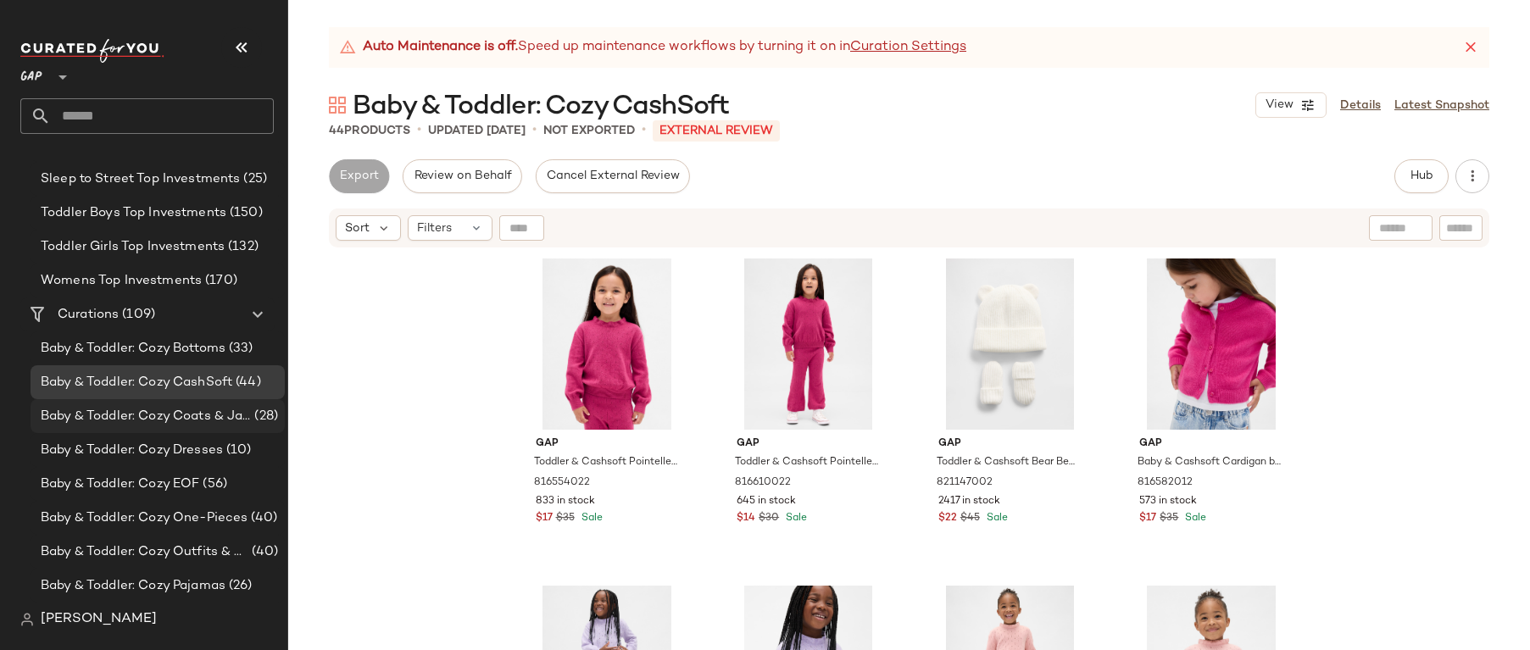
click at [192, 410] on span "Baby & Toddler: Cozy Coats & Jackets" at bounding box center [146, 416] width 210 height 19
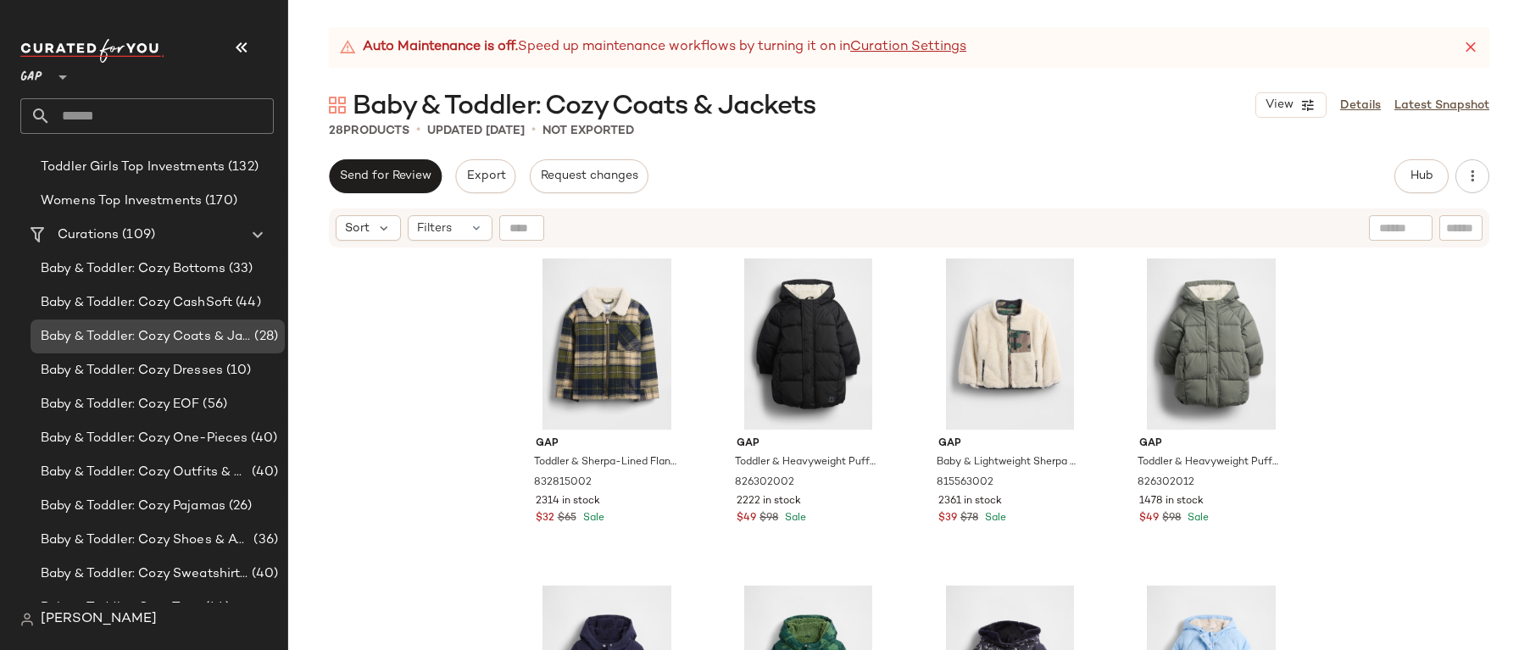
scroll to position [621, 0]
click at [197, 379] on div "Baby & Toddler: Cozy Dresses (10)" at bounding box center [158, 370] width 254 height 34
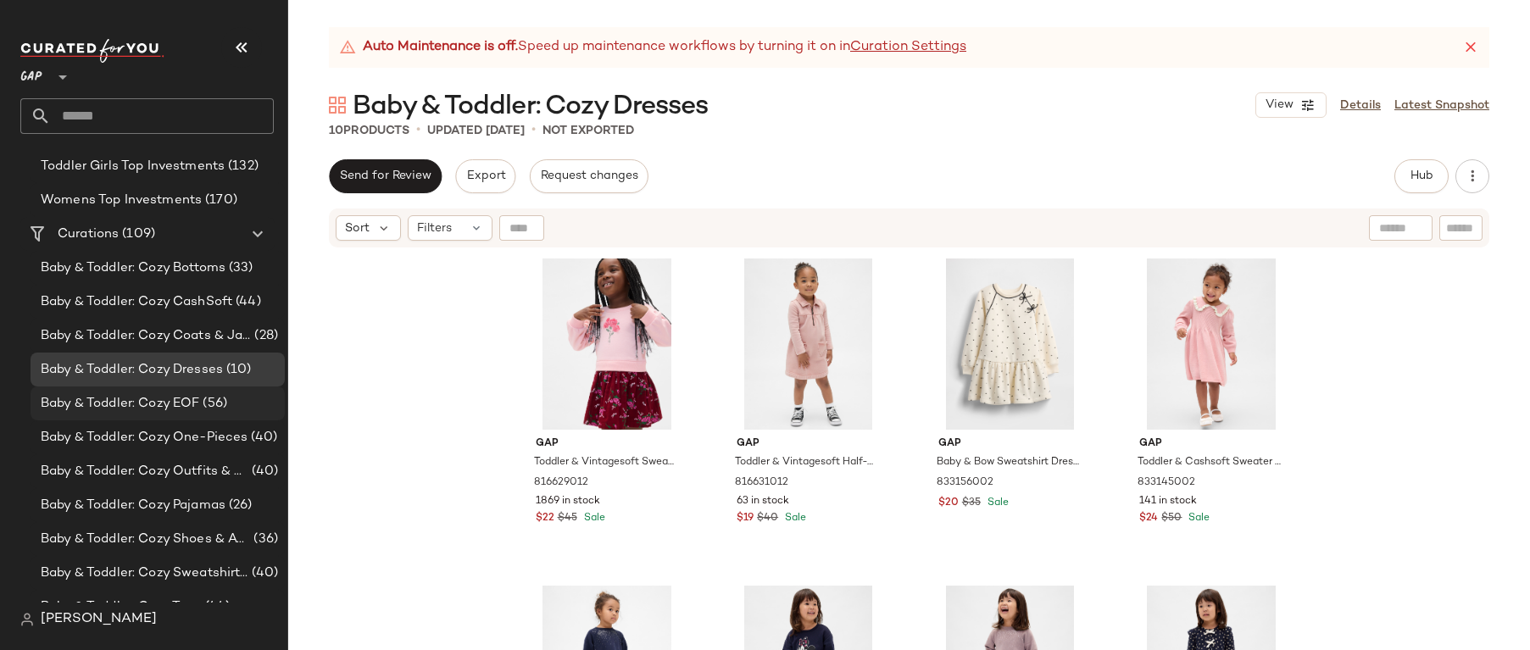
click at [192, 400] on span "Baby & Toddler: Cozy EOF" at bounding box center [120, 403] width 159 height 19
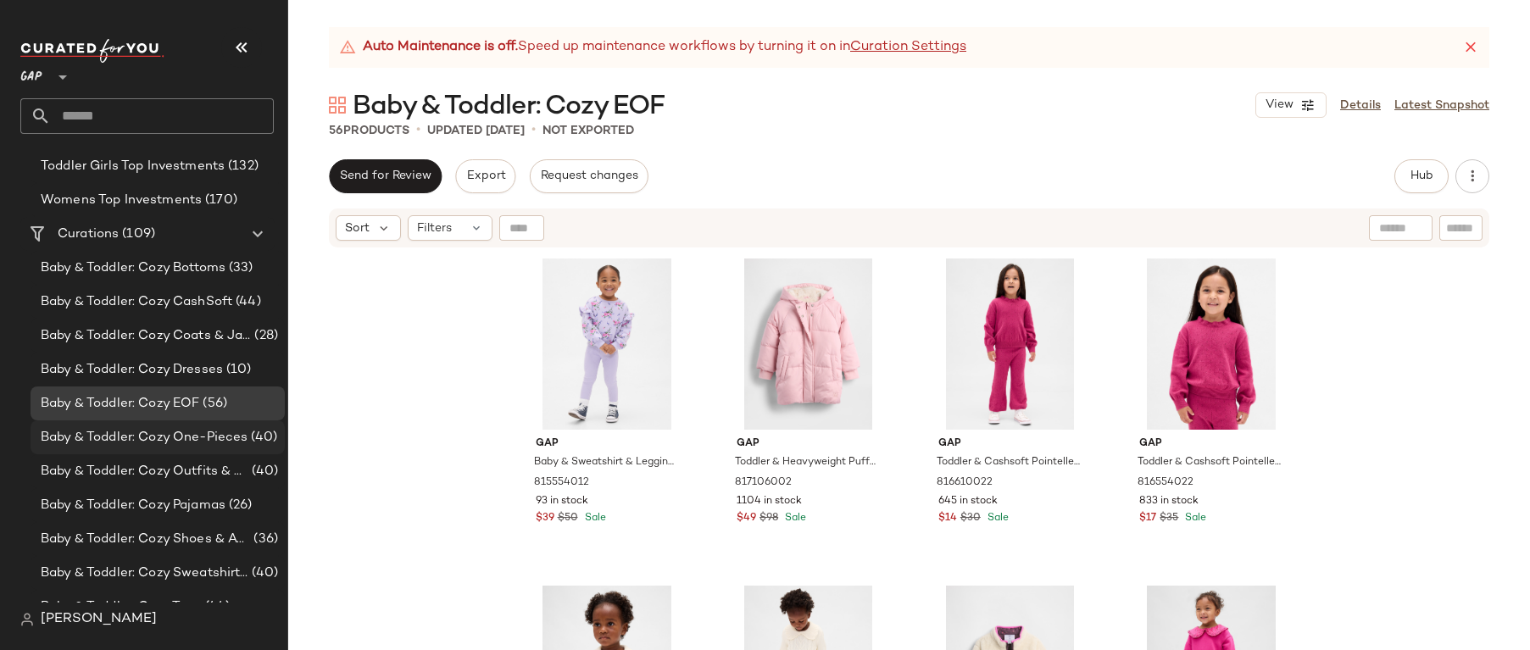
click at [181, 432] on span "Baby & Toddler: Cozy One-Pieces" at bounding box center [144, 437] width 207 height 19
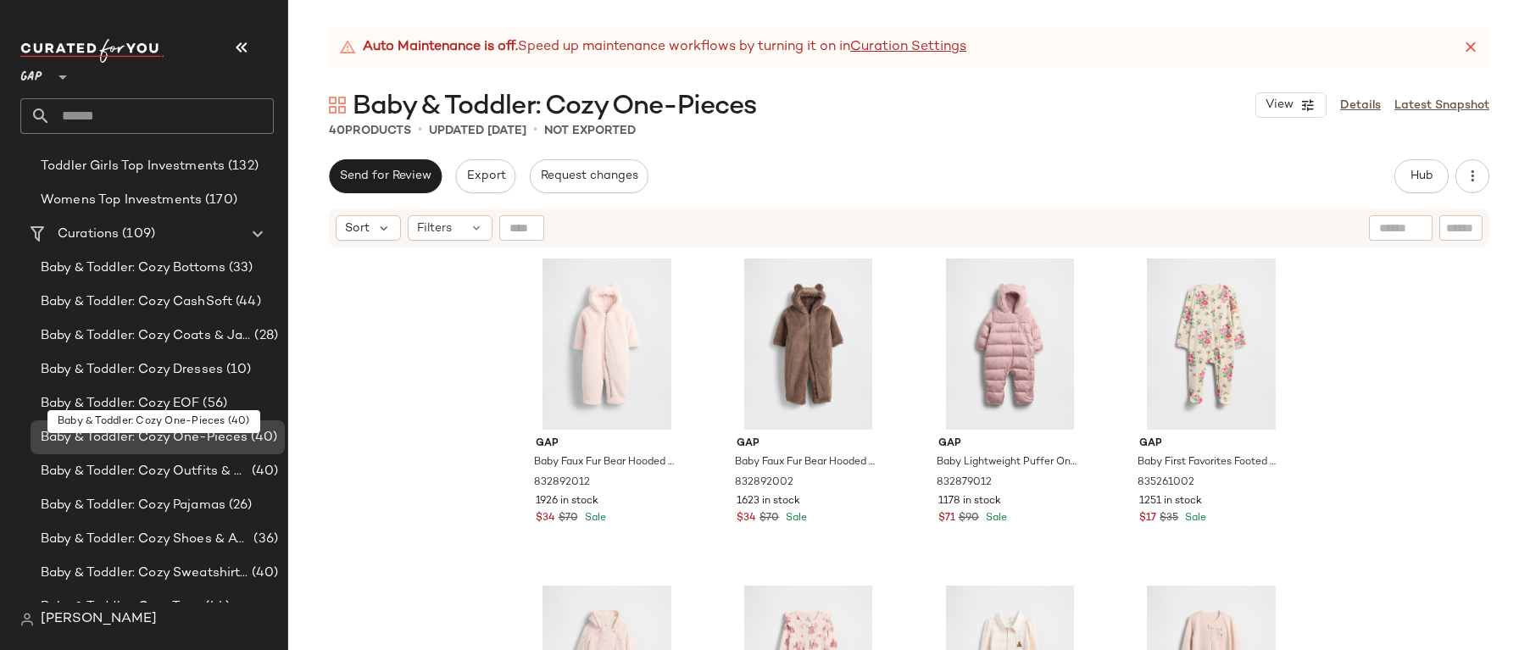
scroll to position [493, 0]
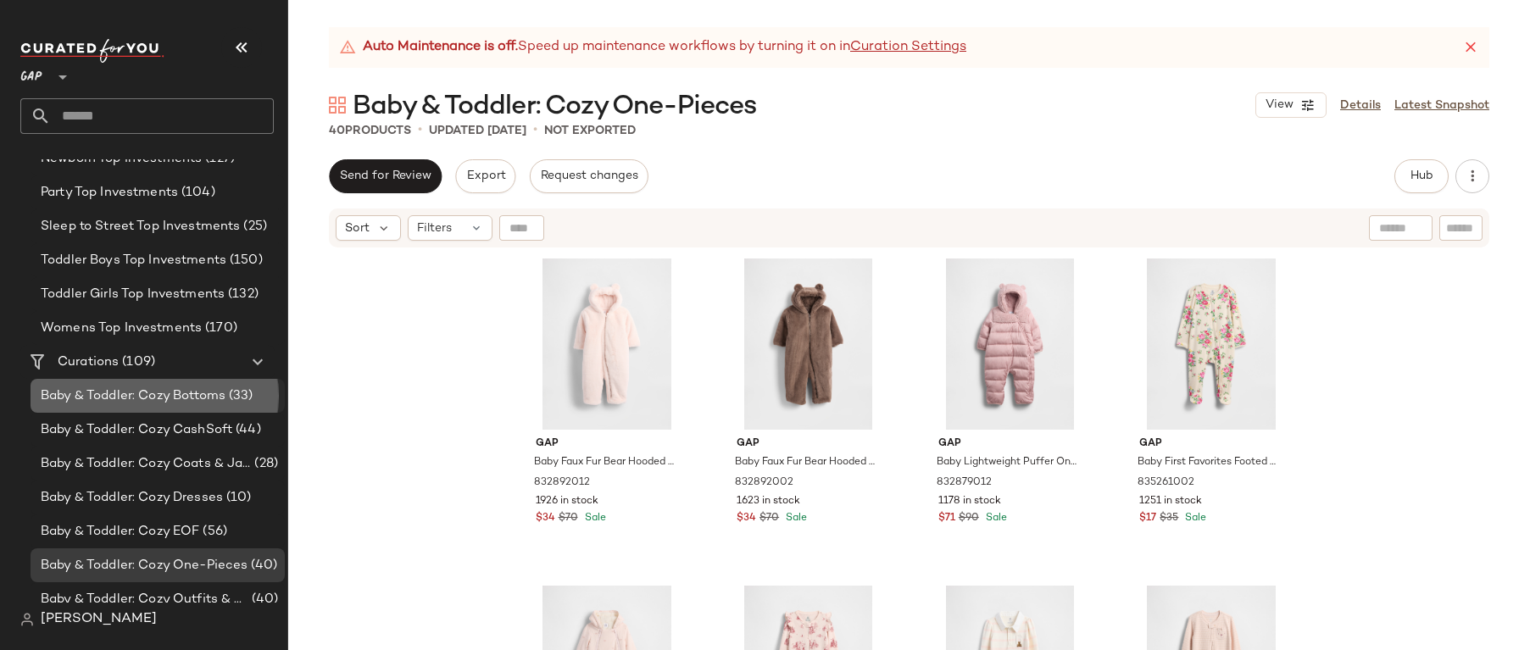
click at [162, 399] on span "Baby & Toddler: Cozy Bottoms" at bounding box center [133, 396] width 185 height 19
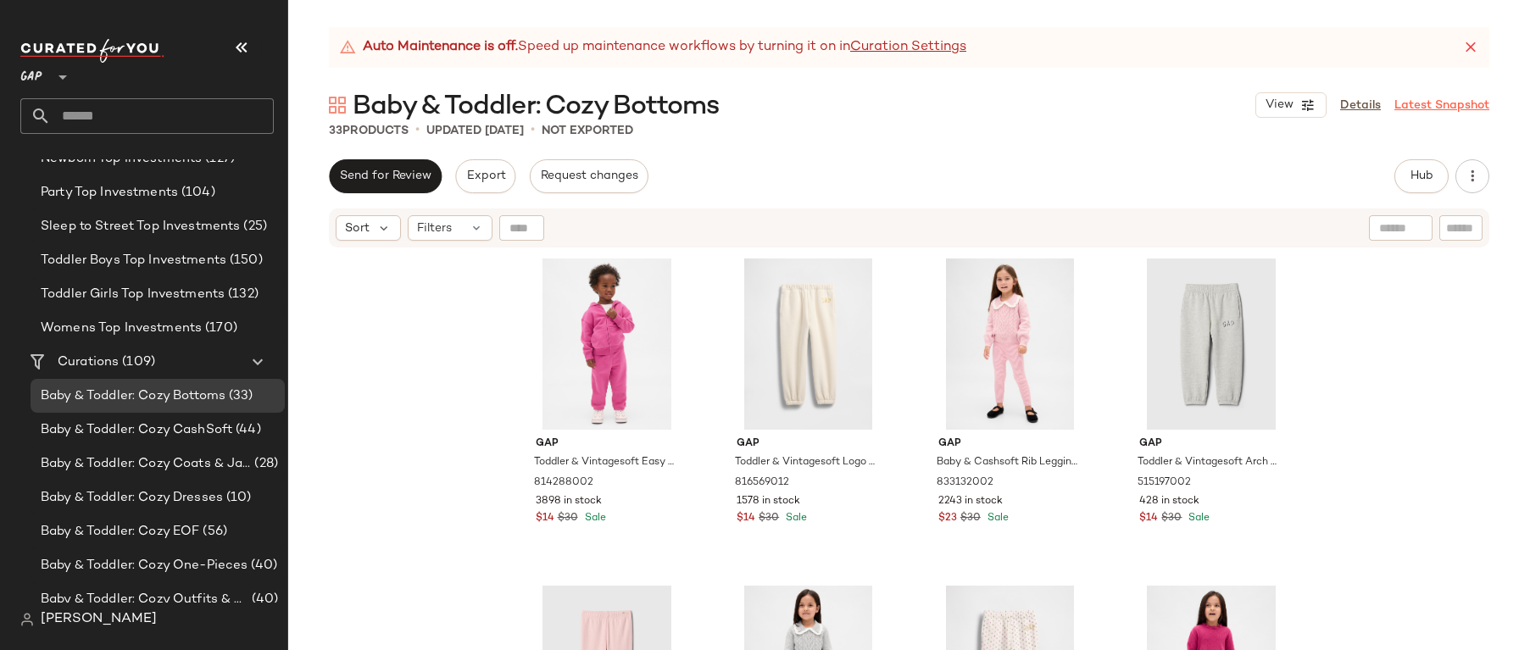
click at [1474, 111] on link "Latest Snapshot" at bounding box center [1442, 106] width 95 height 18
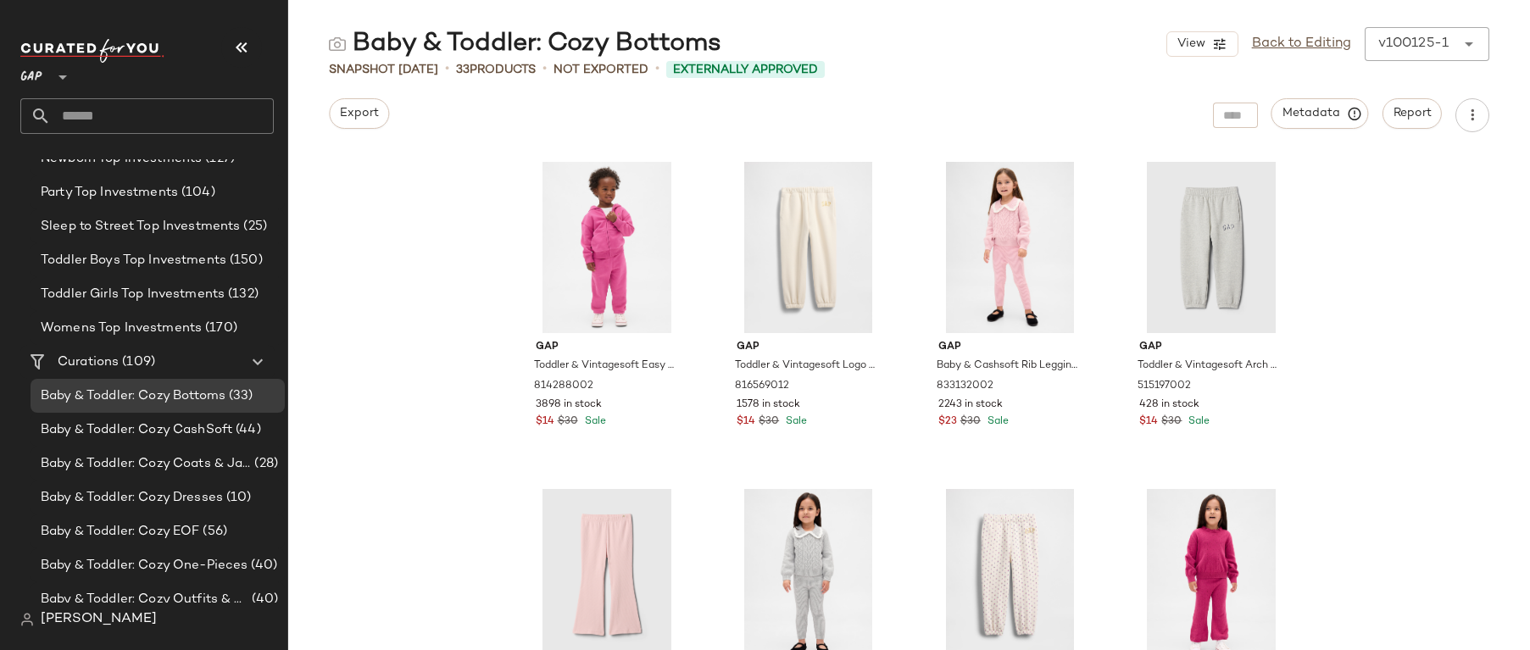
click at [361, 133] on div "Baby & Toddler: Cozy Bottoms View Back to Editing v100125-1 ****** Snapshot Oct…" at bounding box center [909, 338] width 1242 height 623
click at [357, 120] on button "Export" at bounding box center [359, 113] width 60 height 31
click at [365, 120] on button "Export" at bounding box center [359, 113] width 60 height 31
click at [359, 200] on div "Gap Toddler & Vintagesoft Easy Joggers by Gap Bright Fuchsia Size 12-18 M 81428…" at bounding box center [909, 402] width 1242 height 498
click at [363, 124] on button "Export" at bounding box center [359, 113] width 60 height 31
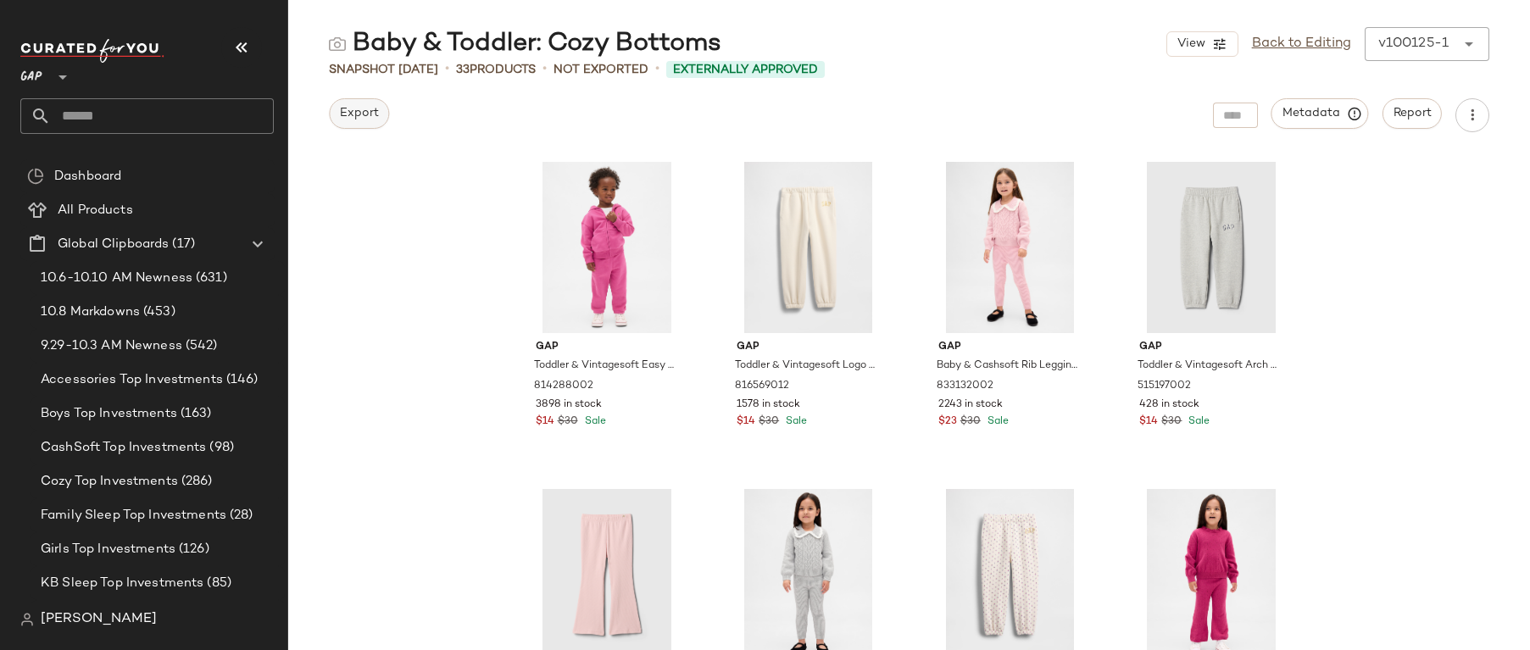
click at [372, 117] on span "Export" at bounding box center [359, 114] width 40 height 14
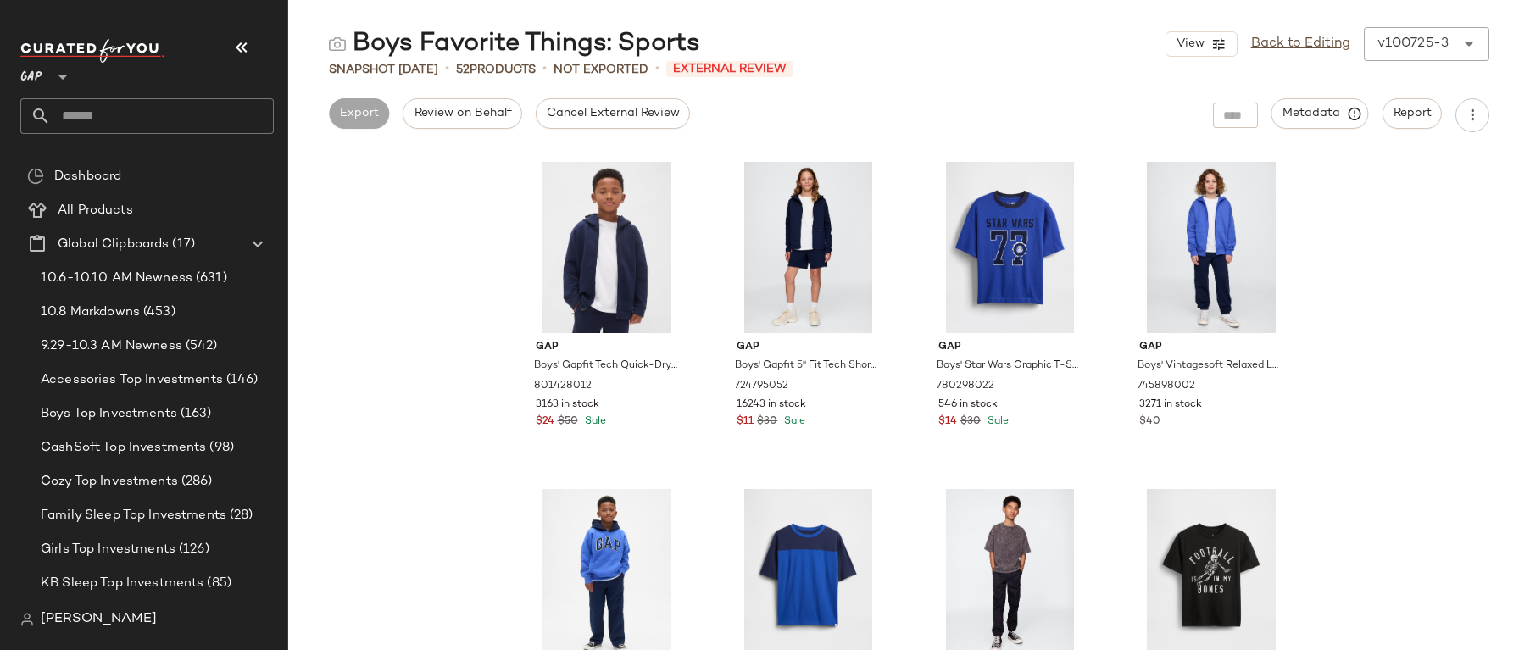
click at [1348, 76] on div "Snapshot [DATE] • 52 Products • Not Exported • External Review" at bounding box center [909, 69] width 1242 height 17
click at [1288, 53] on link "Back to Editing" at bounding box center [1300, 44] width 99 height 20
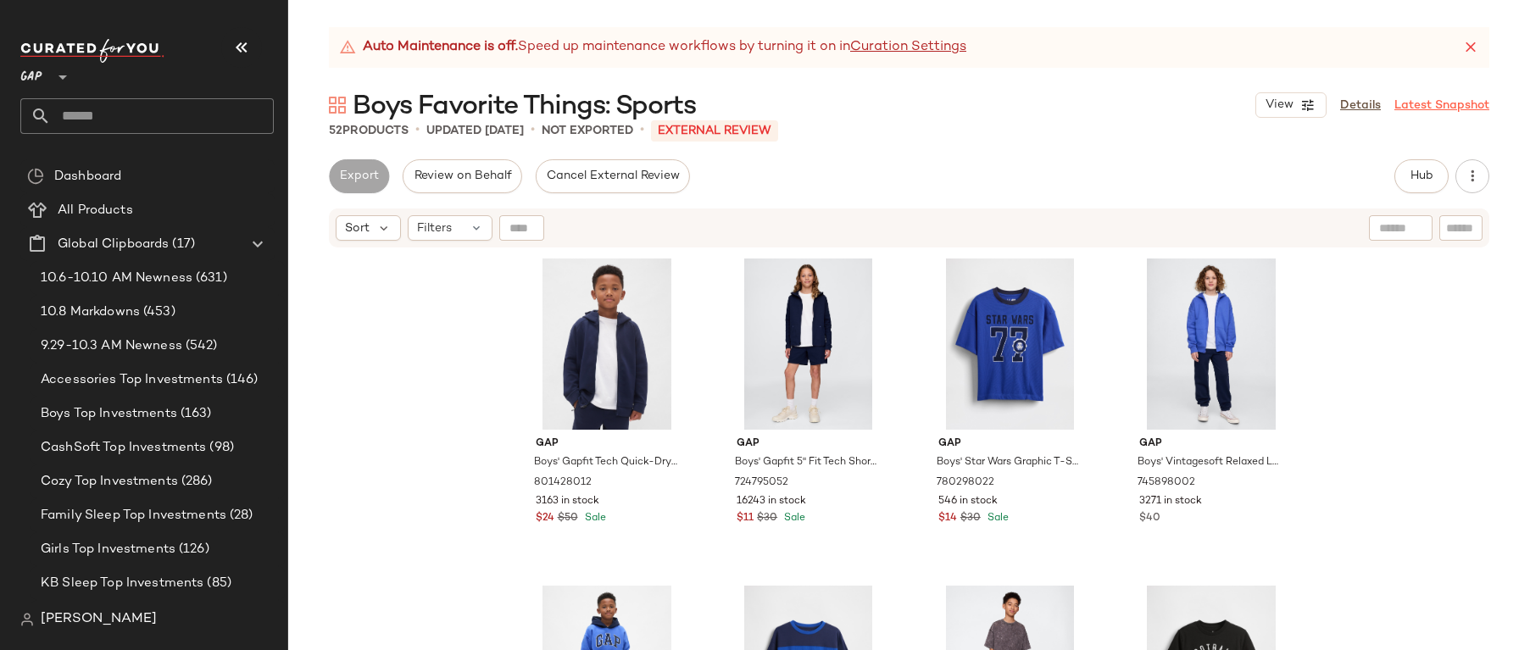
click at [1407, 109] on link "Latest Snapshot" at bounding box center [1442, 106] width 95 height 18
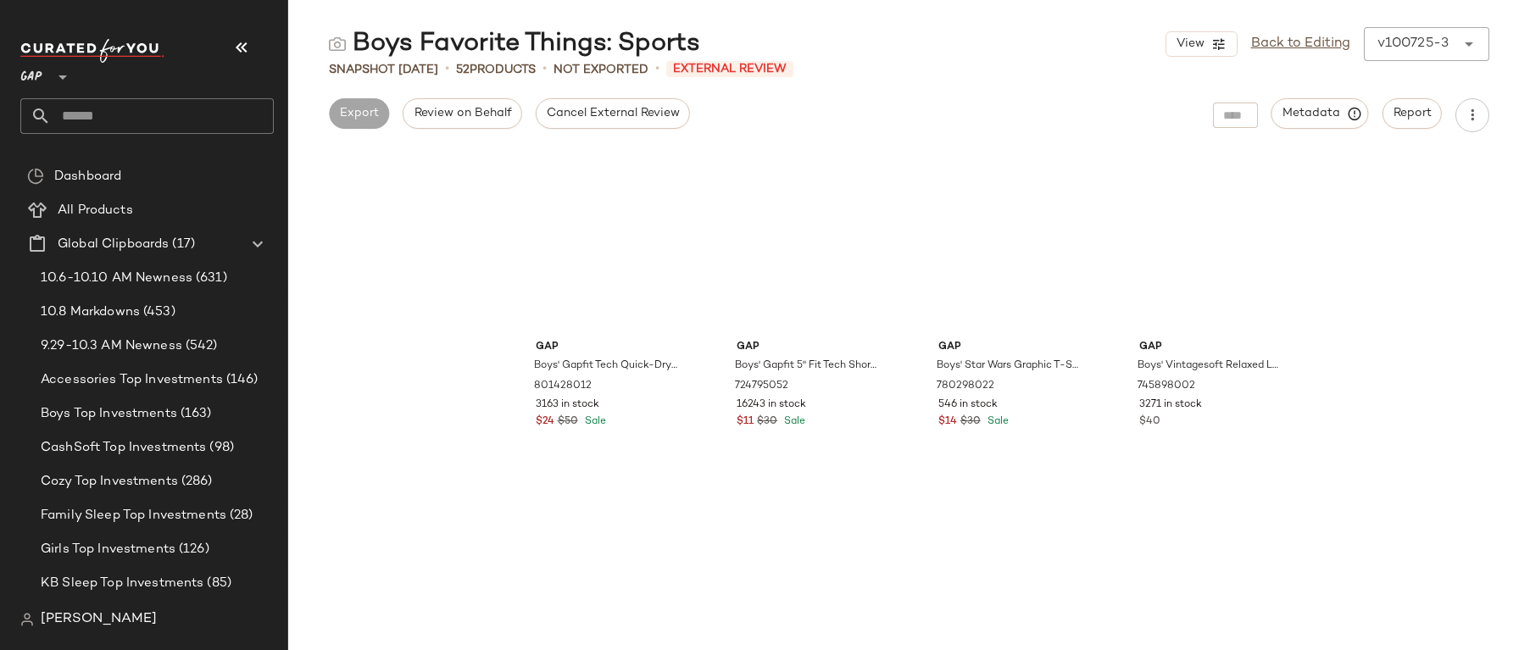
click at [1427, 68] on div "Snapshot Oct 7th • 52 Products • Not Exported • External Review" at bounding box center [909, 69] width 1242 height 17
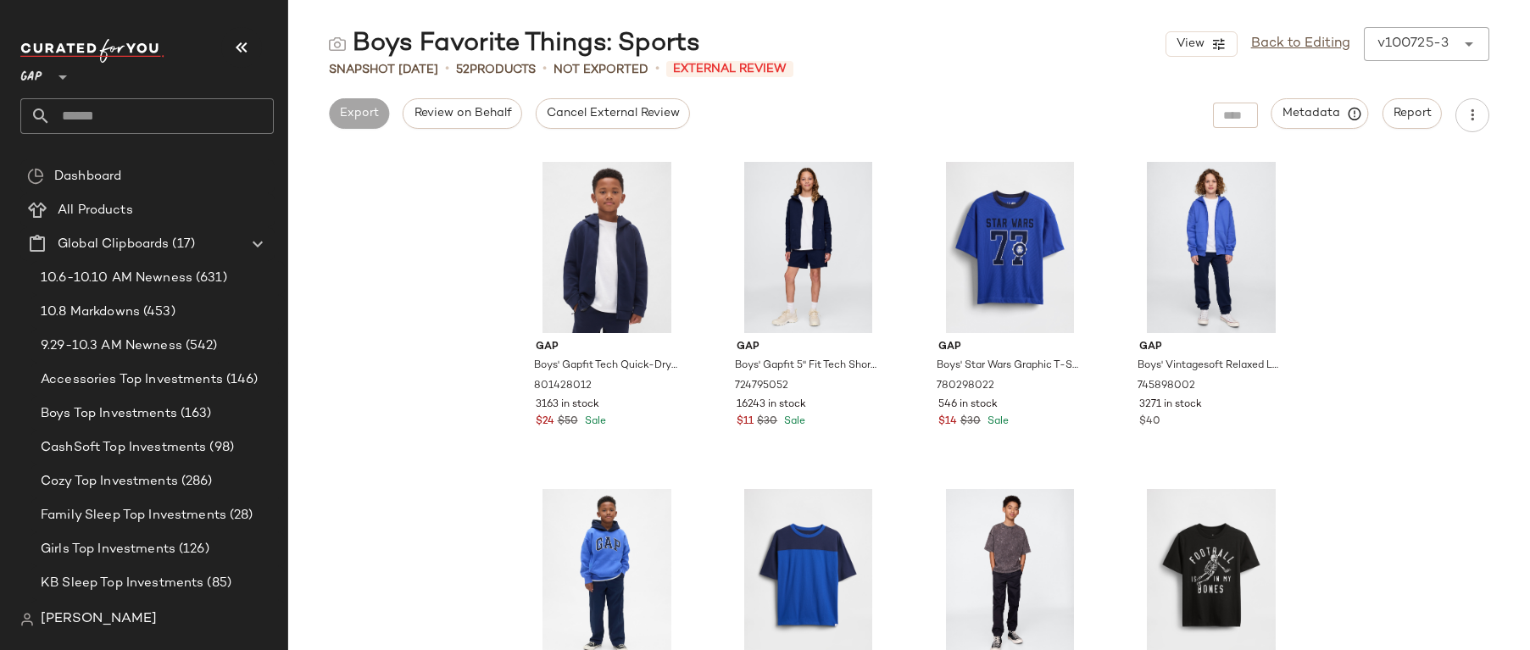
click at [1416, 63] on div "Snapshot Oct 7th • 52 Products • Not Exported • External Review" at bounding box center [909, 69] width 1242 height 17
click at [1396, 44] on div "View Back to Editing v100725-3 ******" at bounding box center [1328, 44] width 324 height 34
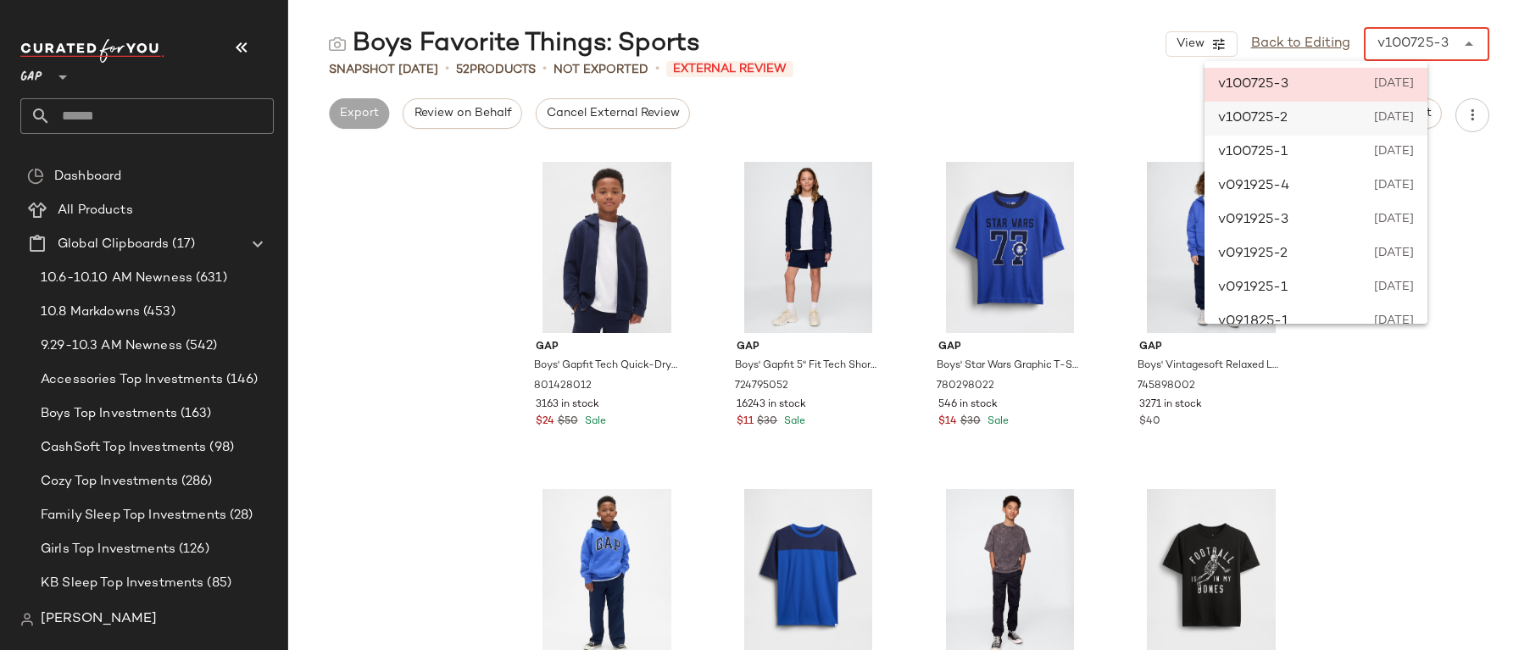
click at [1412, 113] on span "October 7th 2025" at bounding box center [1394, 119] width 42 height 20
type input "******"
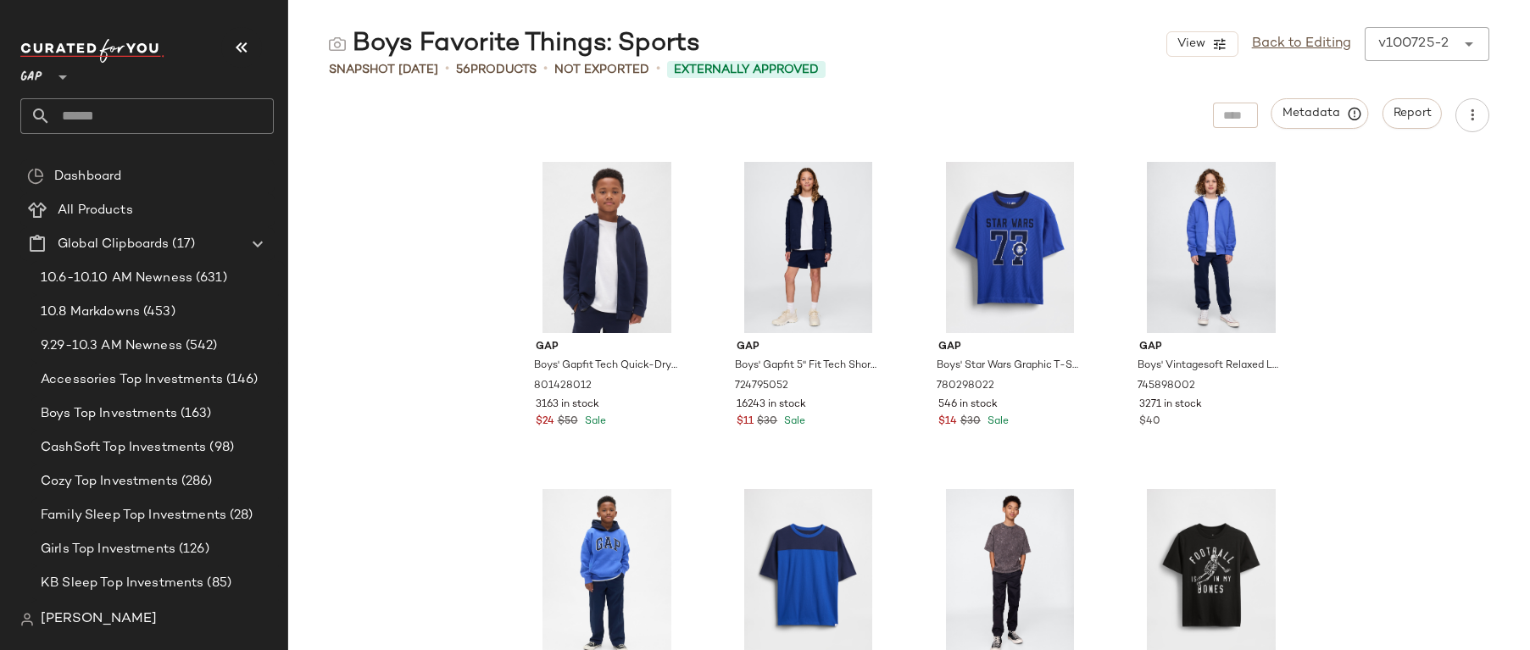
click at [951, 109] on div "Metadata Report" at bounding box center [909, 115] width 1242 height 34
click at [1287, 50] on link "Back to Editing" at bounding box center [1301, 44] width 99 height 20
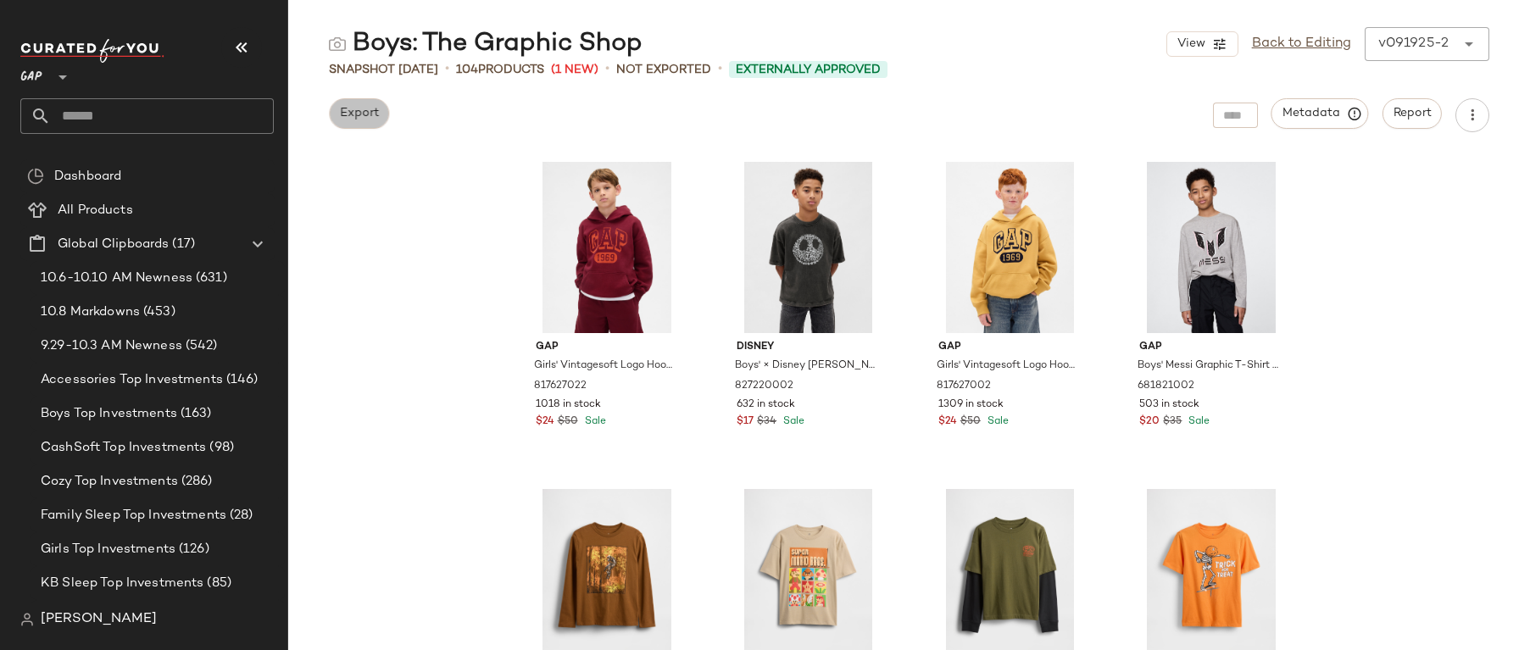
click at [380, 118] on button "Export" at bounding box center [359, 113] width 60 height 31
click at [350, 111] on span "Export" at bounding box center [359, 114] width 40 height 14
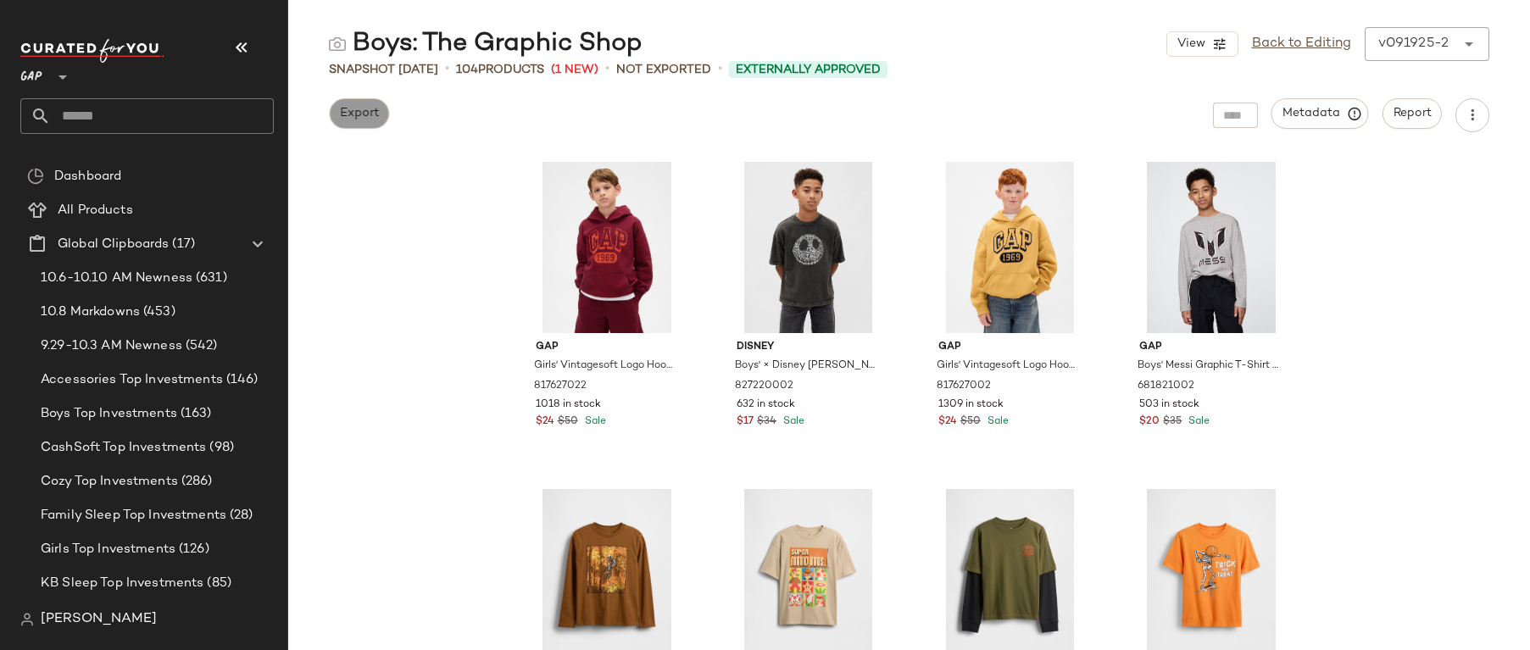
click at [350, 111] on span "Export" at bounding box center [359, 114] width 40 height 14
click at [385, 101] on div "Export" at bounding box center [359, 115] width 60 height 34
click at [376, 109] on span "Export" at bounding box center [359, 114] width 40 height 14
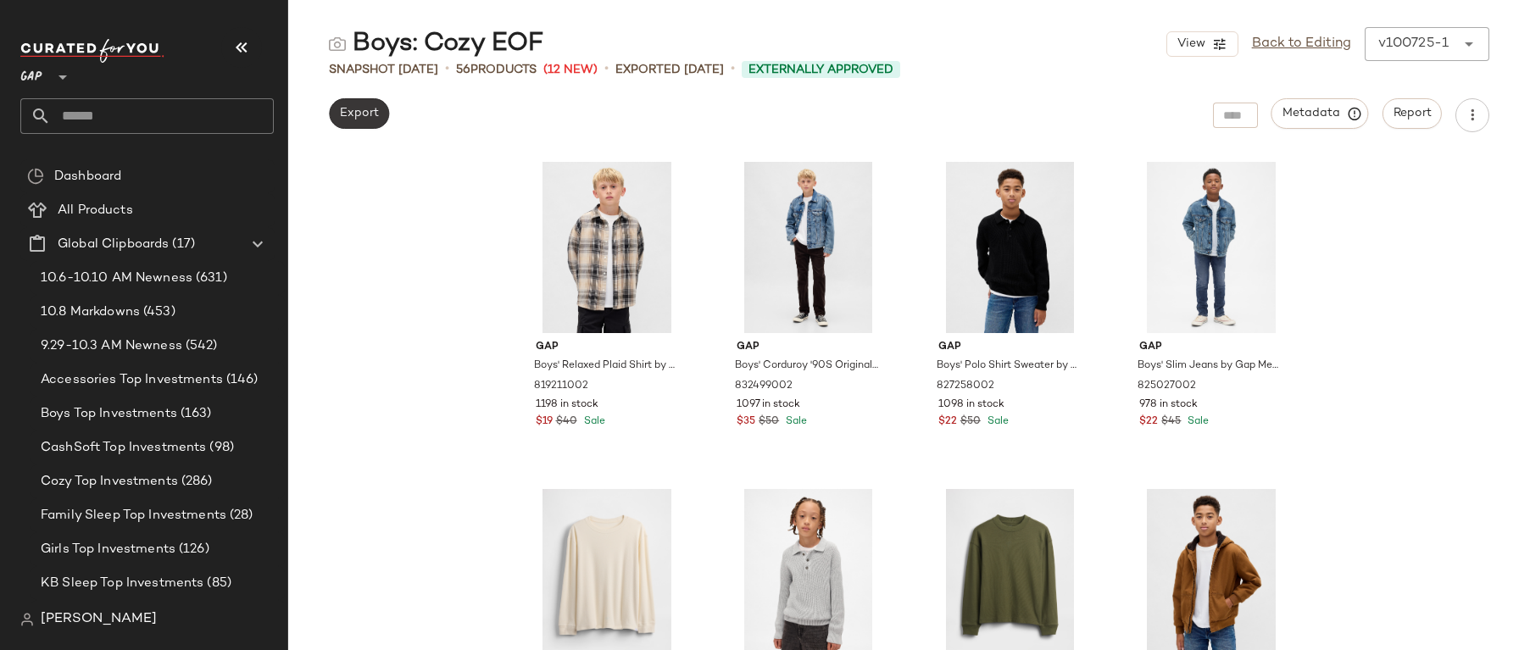
click at [356, 115] on span "Export" at bounding box center [359, 114] width 40 height 14
drag, startPoint x: 443, startPoint y: 91, endPoint x: 498, endPoint y: 69, distance: 58.6
click at [443, 91] on div "Boys: Cozy EOF View Back to Editing v100725-1 ****** Snapshot [DATE] • 56 Produ…" at bounding box center [909, 338] width 1242 height 623
drag, startPoint x: 583, startPoint y: 54, endPoint x: 354, endPoint y: 44, distance: 229.1
click at [354, 44] on div "Boys: Cozy EOF View Back to Editing v100725-1 ******" at bounding box center [909, 44] width 1242 height 34
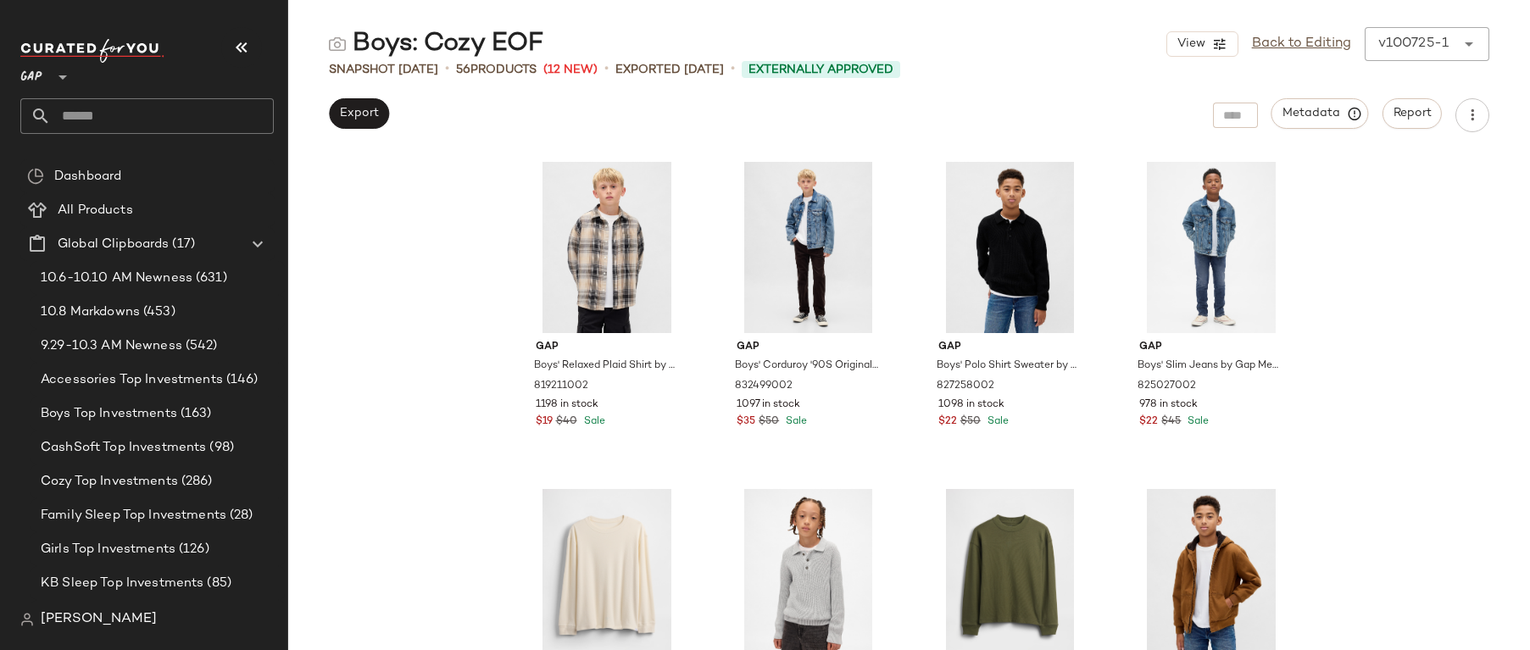
copy div "Boys: Cozy EOF"
click at [1266, 38] on link "Back to Editing" at bounding box center [1301, 44] width 99 height 20
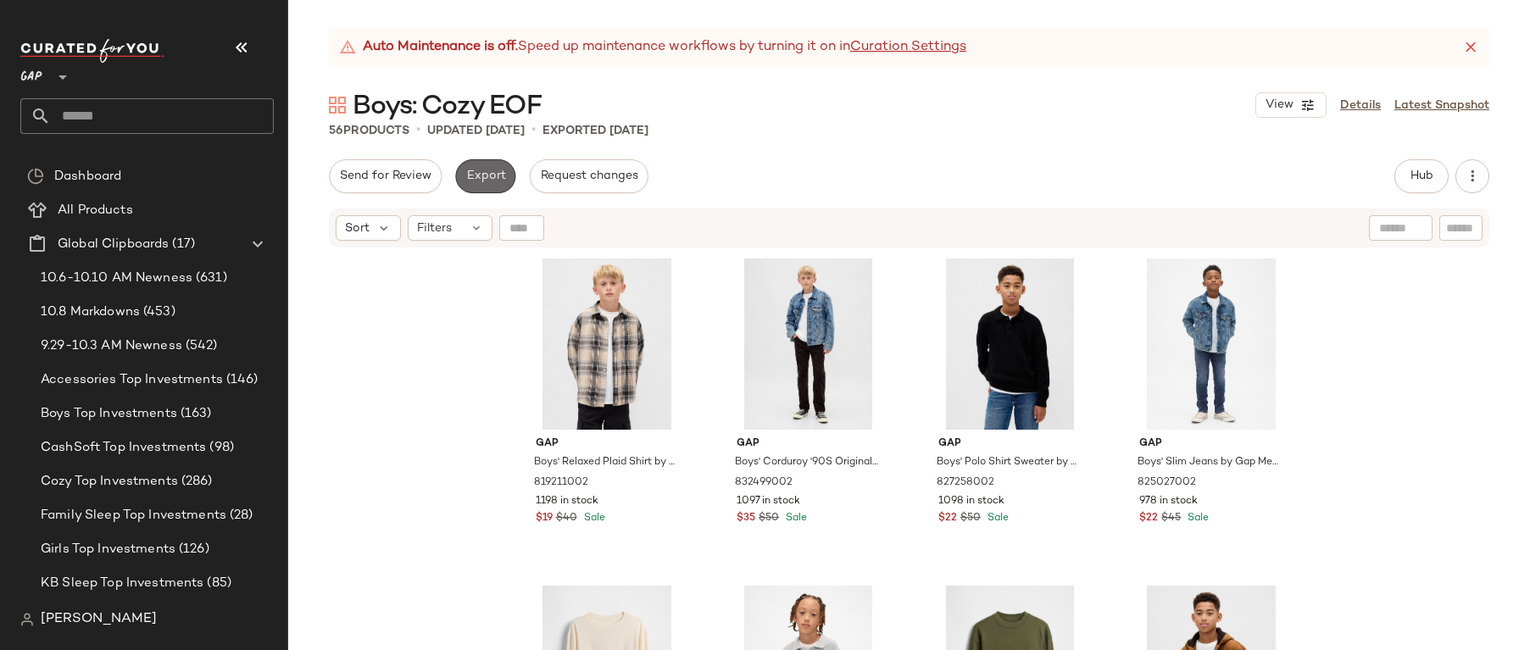
click at [495, 167] on button "Export" at bounding box center [485, 176] width 60 height 34
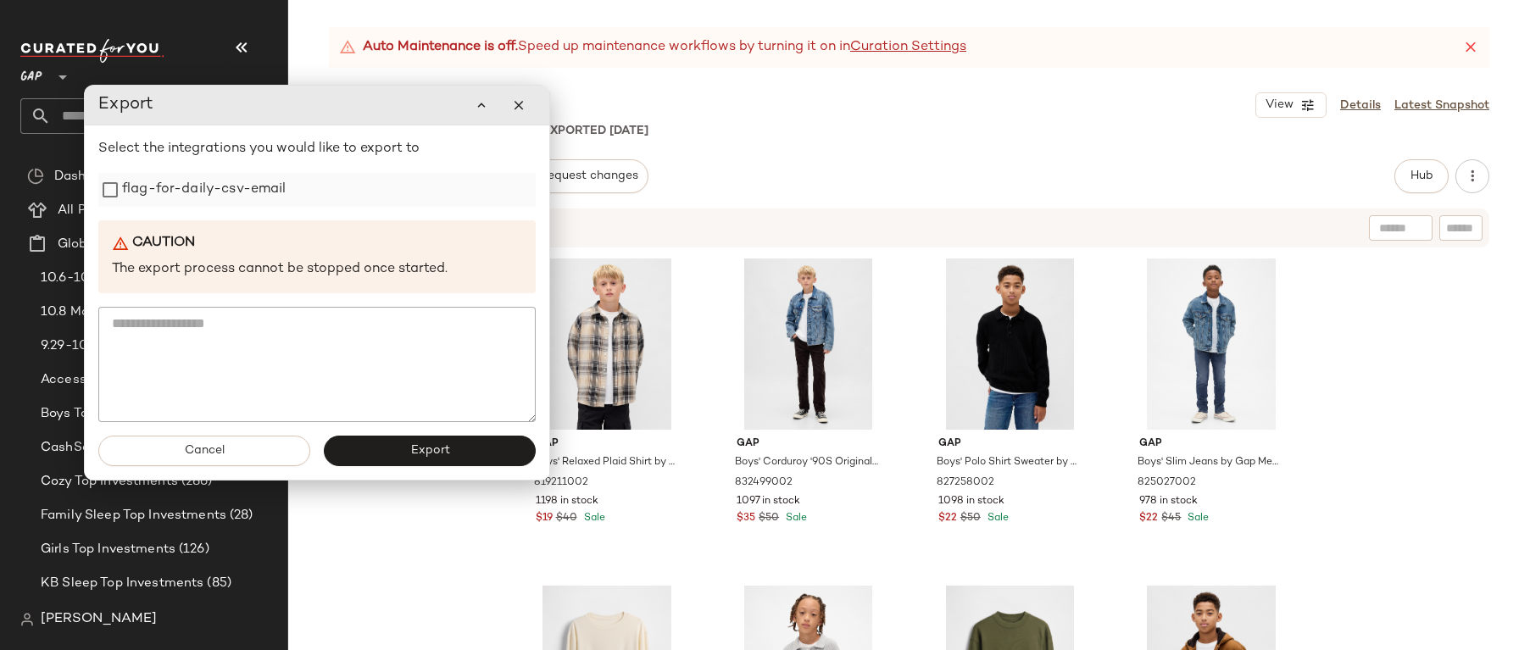
click at [286, 197] on div "flag-for-daily-csv-email" at bounding box center [316, 190] width 437 height 34
click at [172, 181] on label "flag-for-daily-csv-email" at bounding box center [204, 190] width 164 height 34
click at [453, 452] on button "Export" at bounding box center [430, 451] width 212 height 31
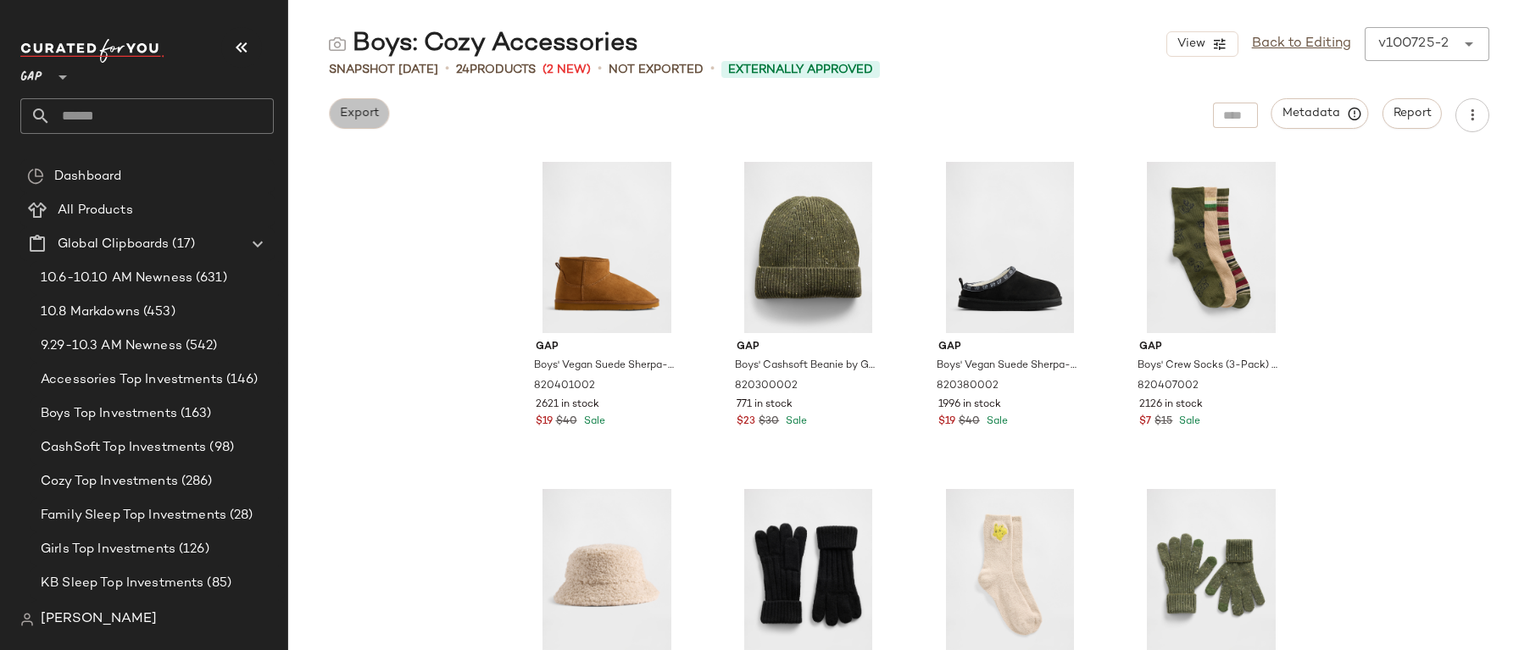
click at [350, 105] on button "Export" at bounding box center [359, 113] width 60 height 31
click at [409, 242] on div "Gap Boys' Vegan Suede Sherpa-Lined Boots by Gap Cognac Size 3 820401002 2621 in…" at bounding box center [909, 402] width 1242 height 498
click at [370, 111] on span "Export" at bounding box center [359, 114] width 40 height 14
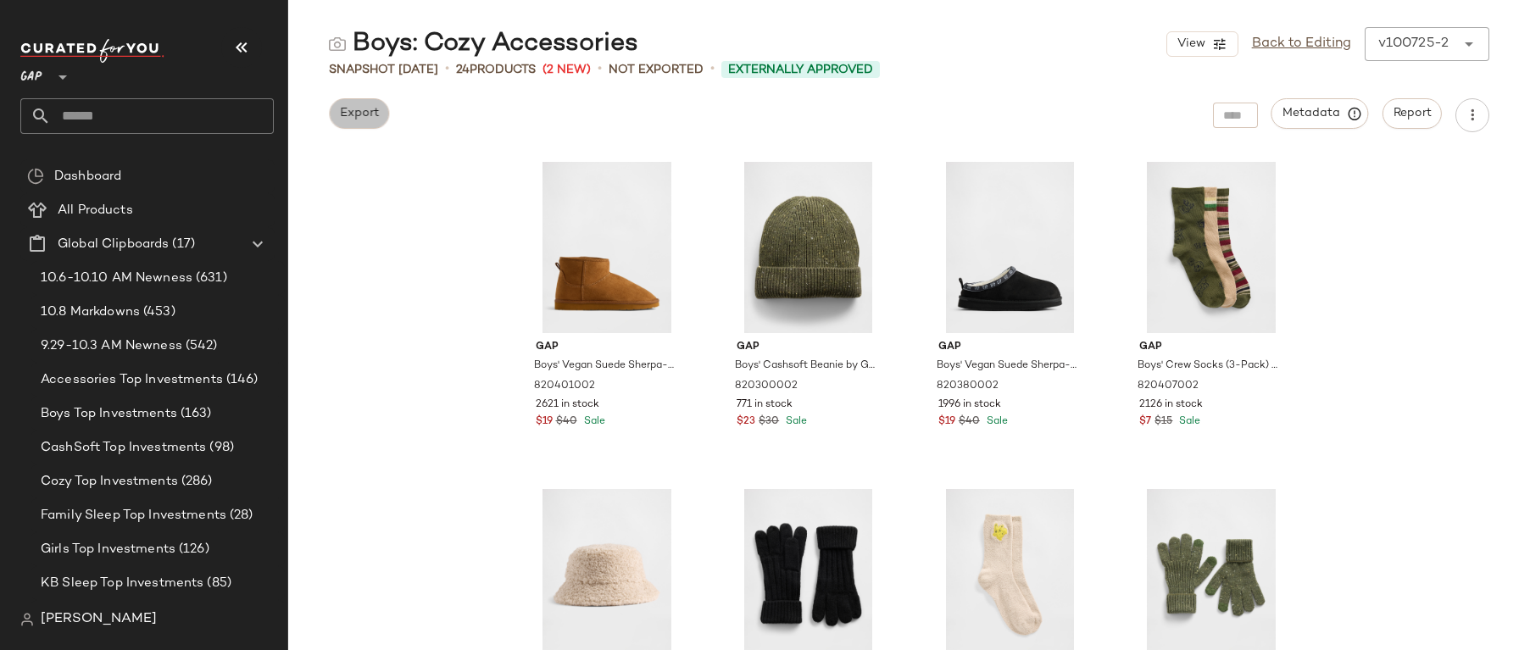
click at [370, 111] on span "Export" at bounding box center [359, 114] width 40 height 14
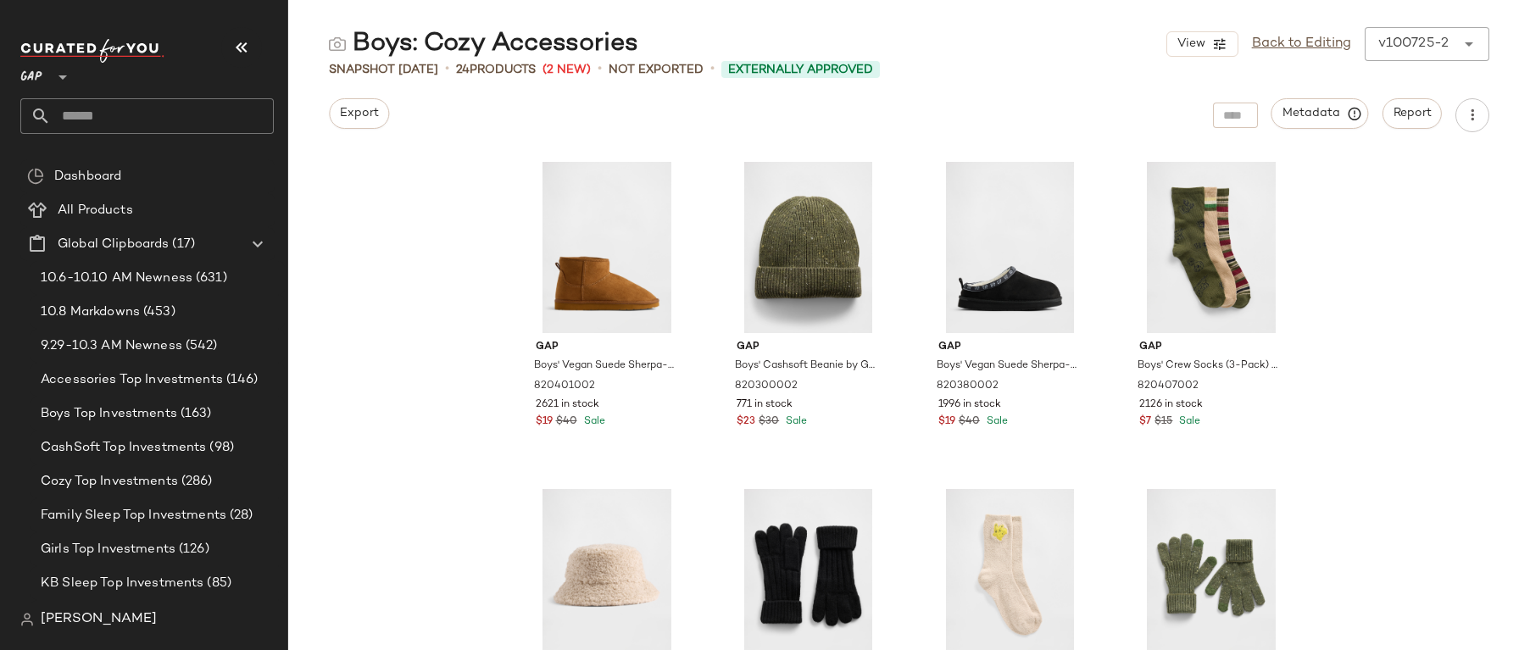
click at [435, 140] on div "Boys: Cozy Accessories View Back to Editing v100725-2 ****** Snapshot Oct 7th •…" at bounding box center [909, 338] width 1242 height 623
click at [367, 114] on span "Export" at bounding box center [359, 114] width 40 height 14
click at [366, 125] on button "Export" at bounding box center [359, 113] width 60 height 31
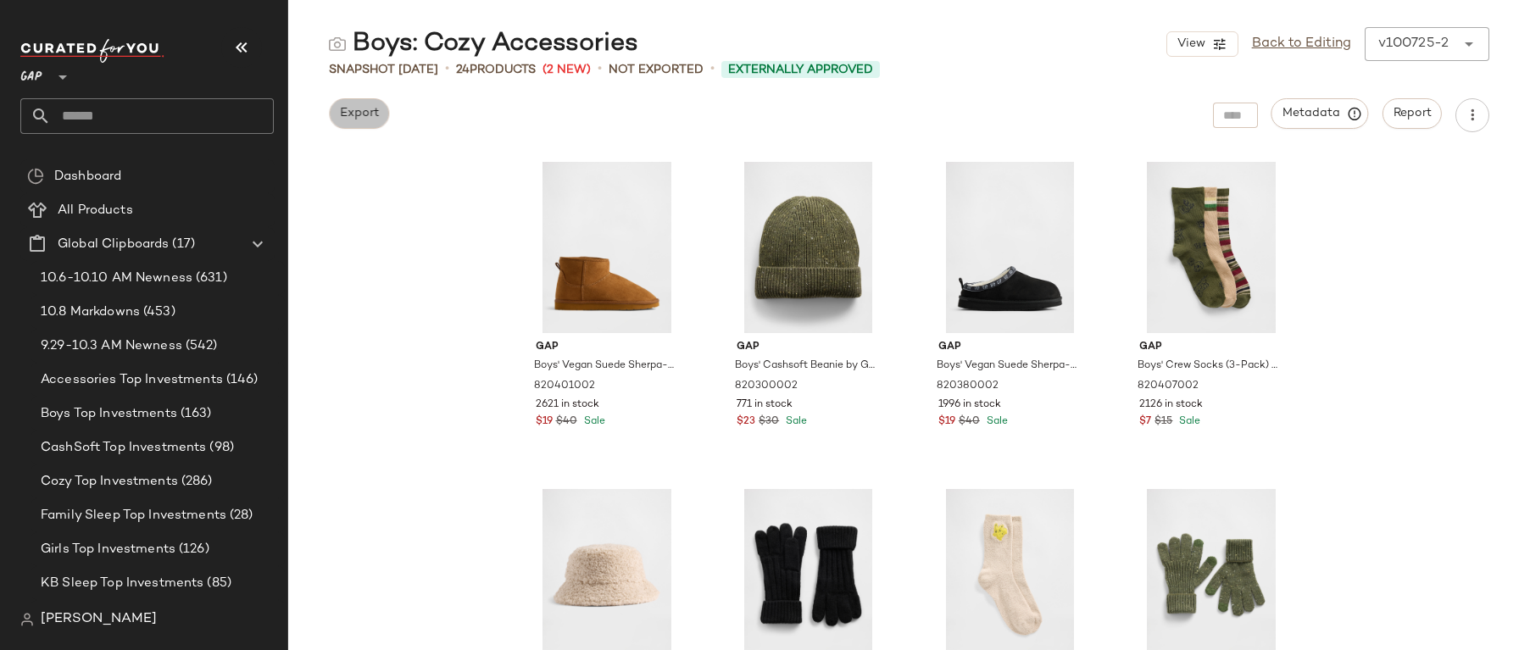
click at [366, 125] on button "Export" at bounding box center [359, 113] width 60 height 31
click at [1329, 44] on link "Back to Editing" at bounding box center [1301, 44] width 99 height 20
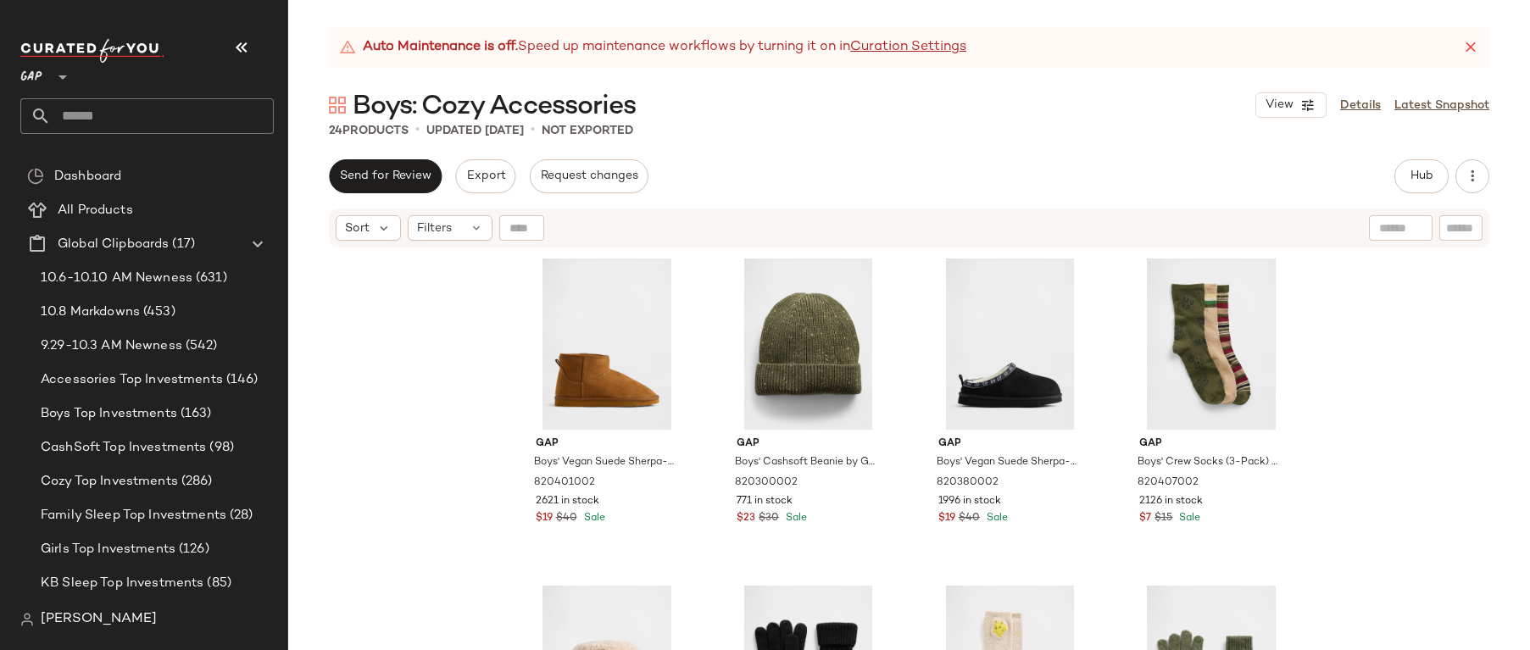
click at [394, 446] on div "Gap Boys' Vegan Suede Sherpa-Lined Boots by Gap Cognac Size 3 820401002 2621 in…" at bounding box center [909, 470] width 1242 height 443
click at [499, 170] on span "Export" at bounding box center [485, 177] width 40 height 14
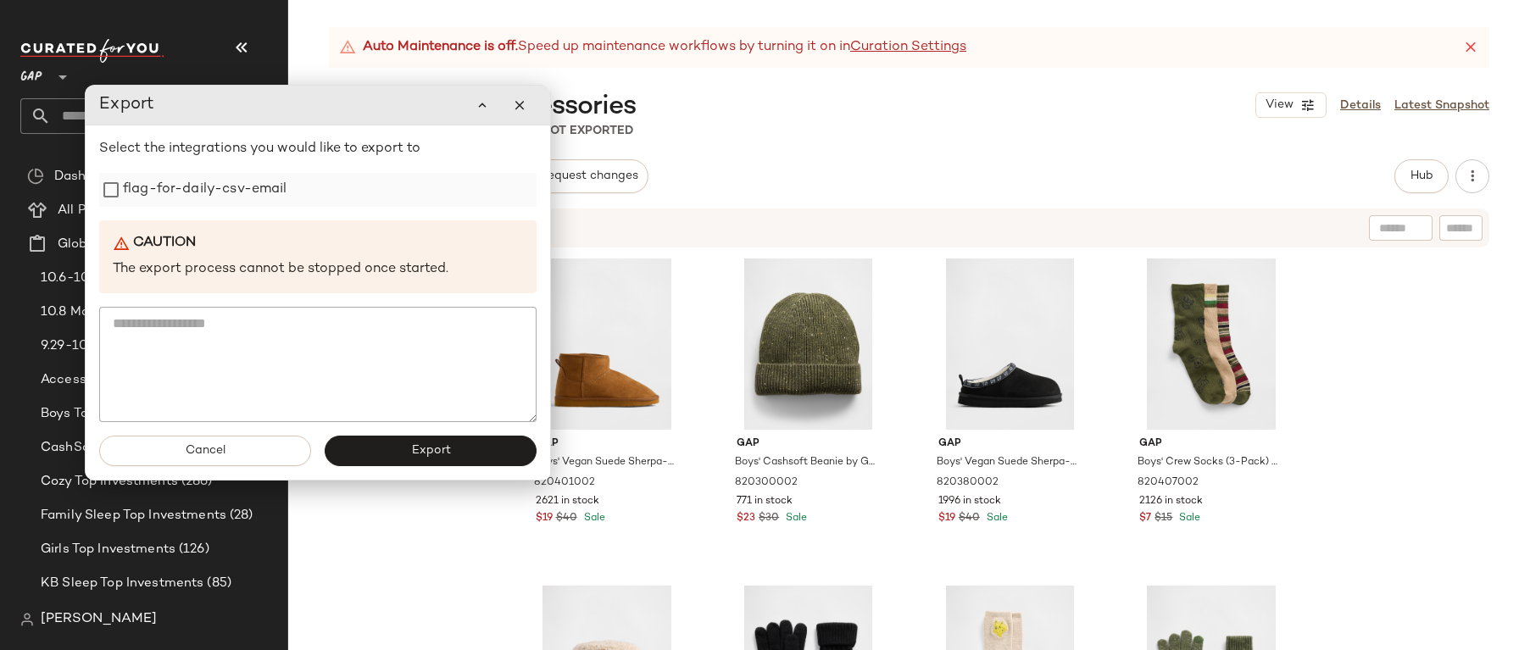
click at [209, 196] on label "flag-for-daily-csv-email" at bounding box center [205, 190] width 164 height 34
click at [419, 461] on button "Export" at bounding box center [431, 451] width 212 height 31
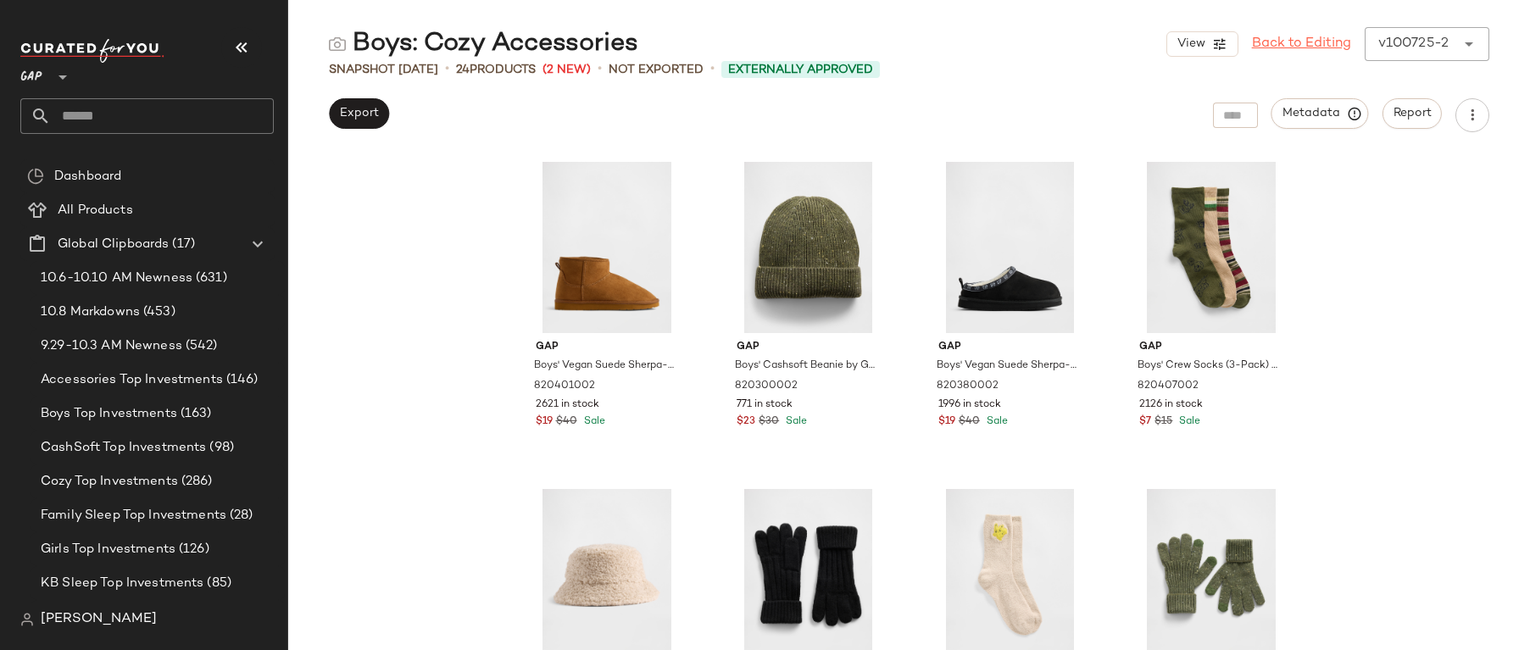
click at [1311, 49] on link "Back to Editing" at bounding box center [1301, 44] width 99 height 20
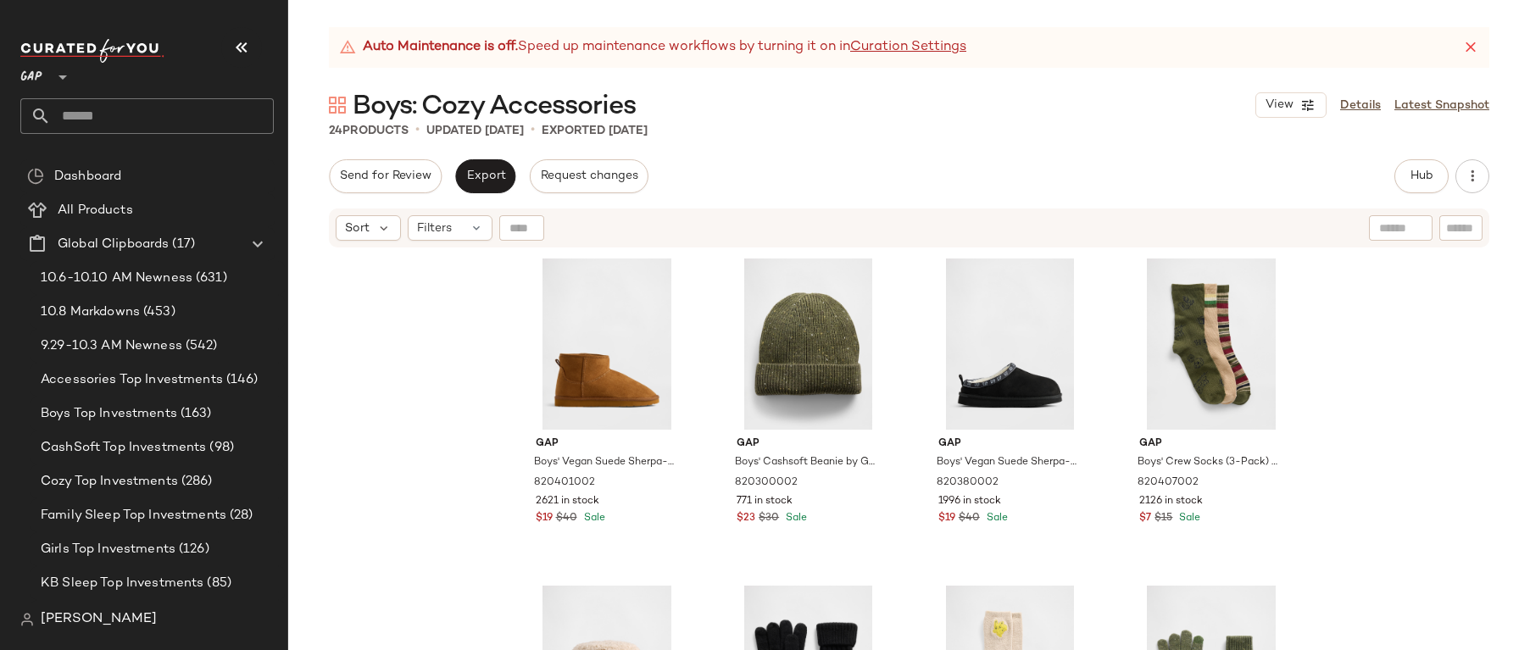
click at [702, 152] on div "Auto Maintenance is off. Speed up maintenance workflows by turning it on in Cur…" at bounding box center [909, 338] width 1242 height 623
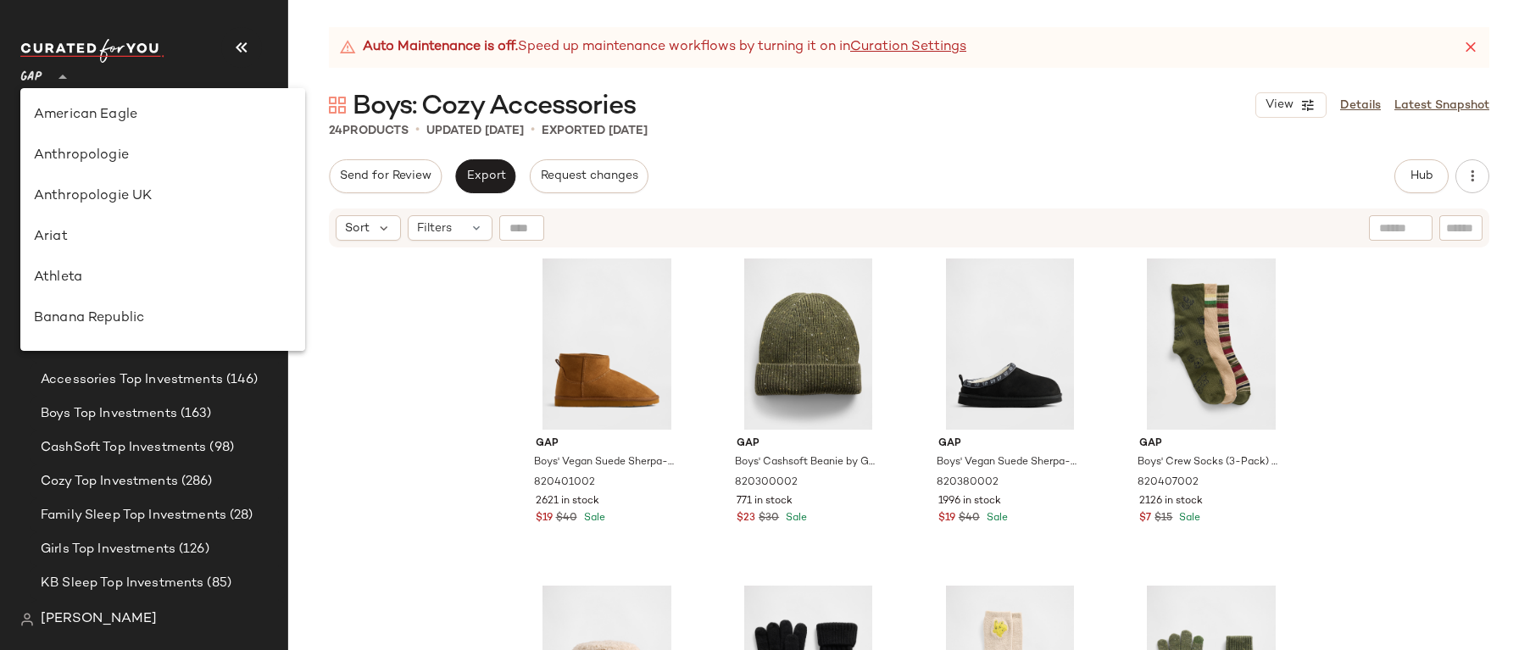
click at [53, 84] on div at bounding box center [61, 67] width 24 height 42
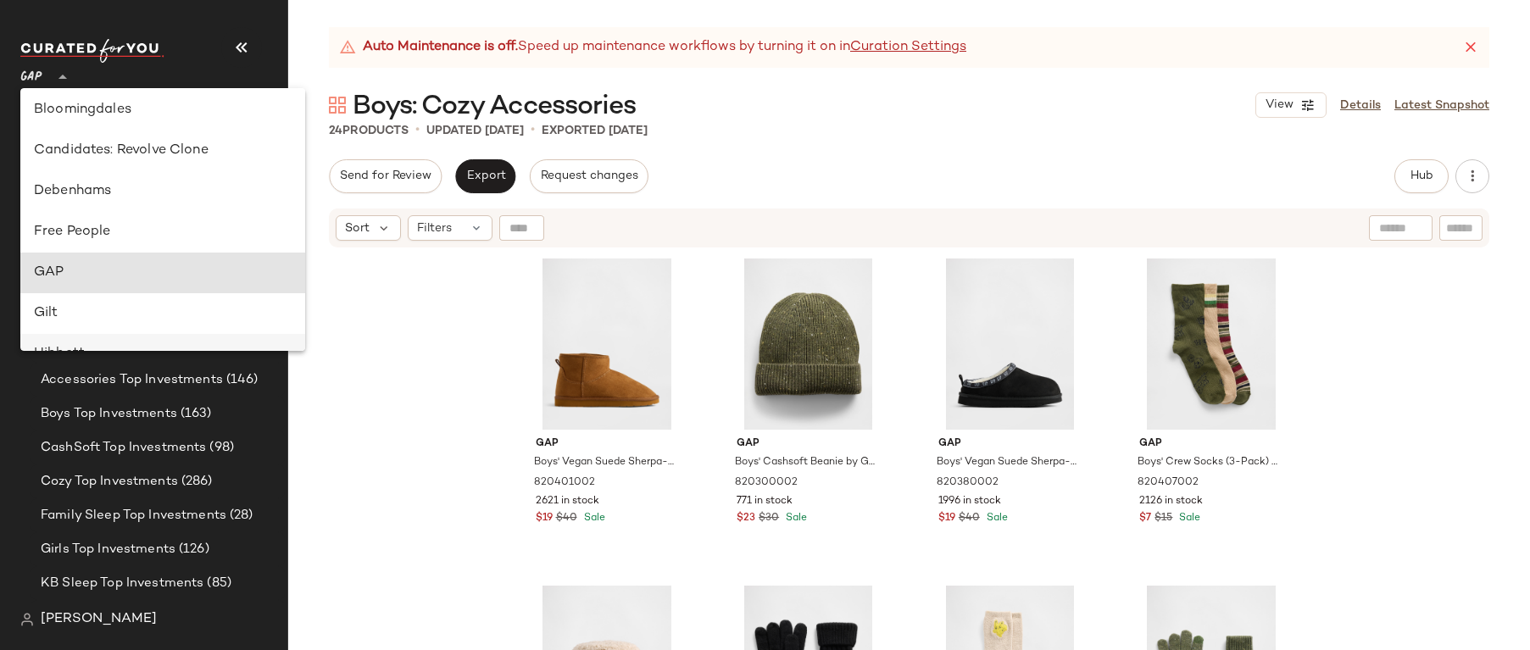
scroll to position [198, 0]
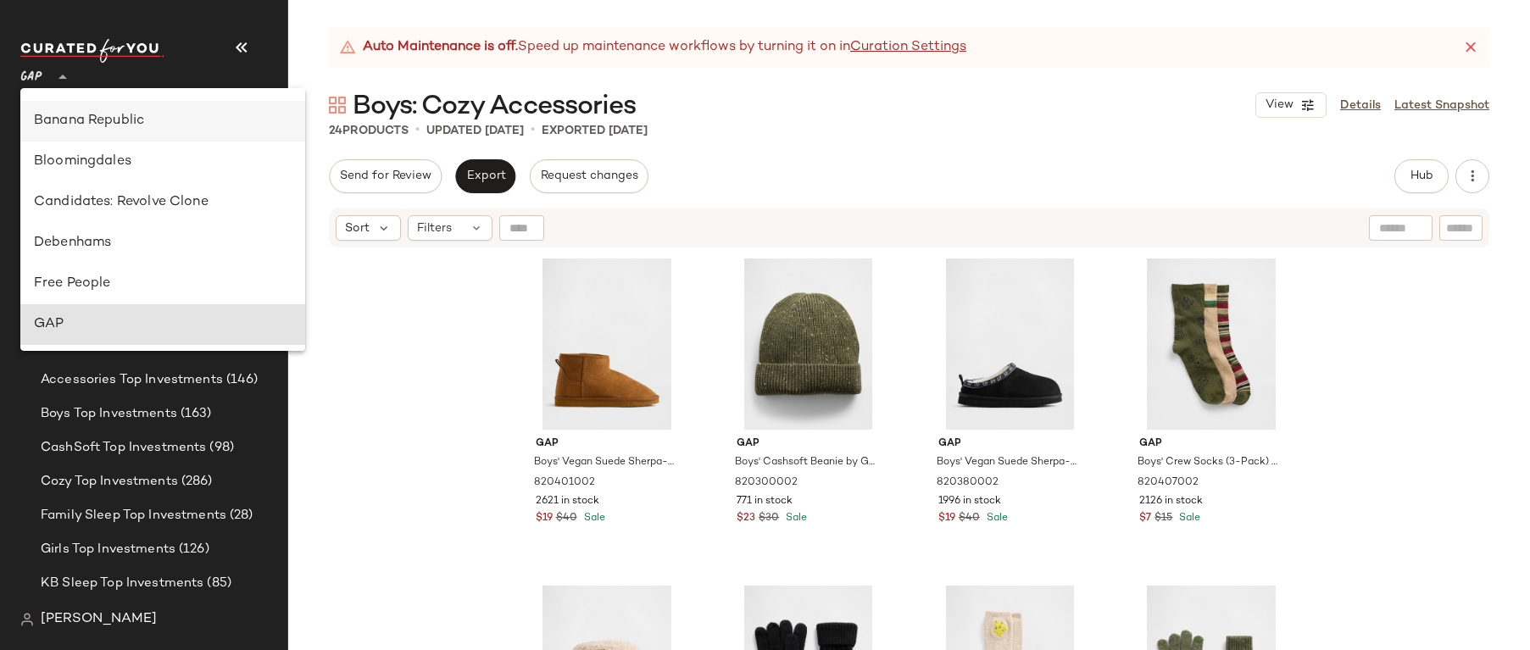
click at [101, 127] on div "Banana Republic" at bounding box center [163, 121] width 258 height 20
type input "**"
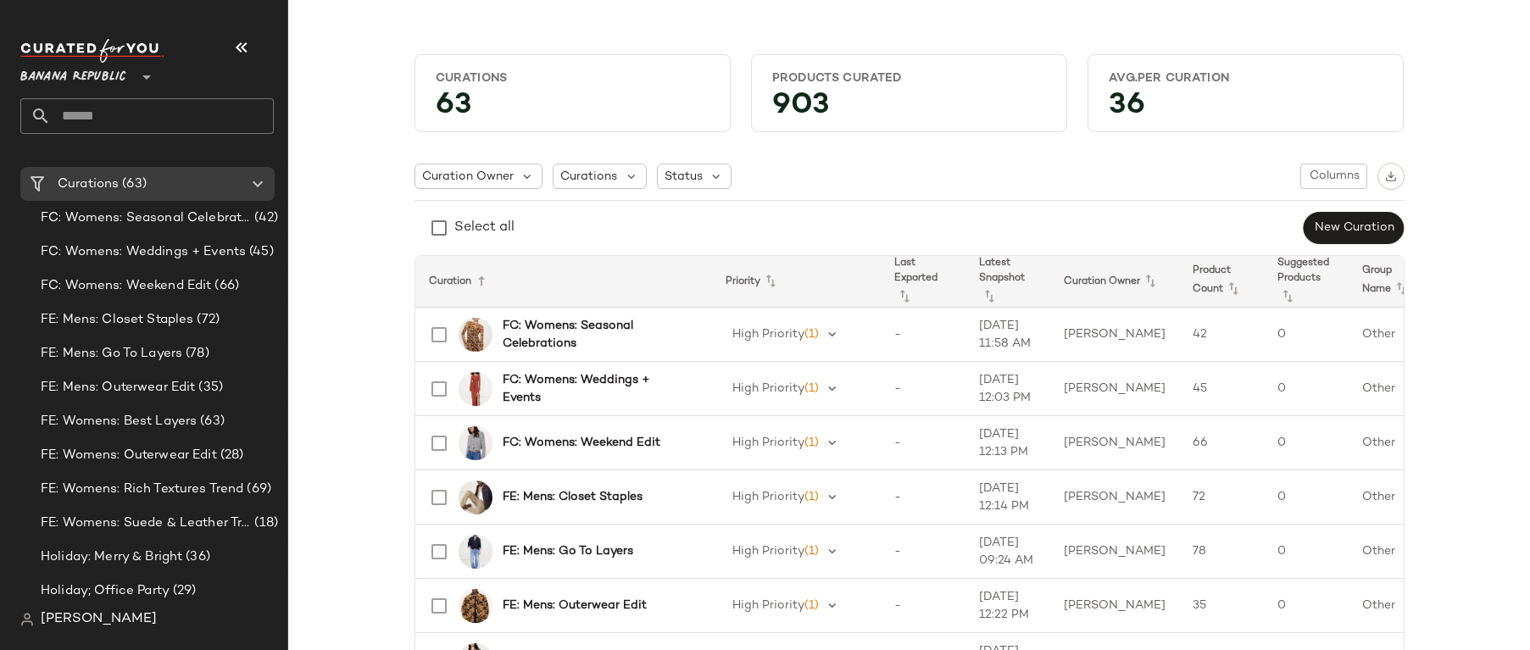
scroll to position [877, 0]
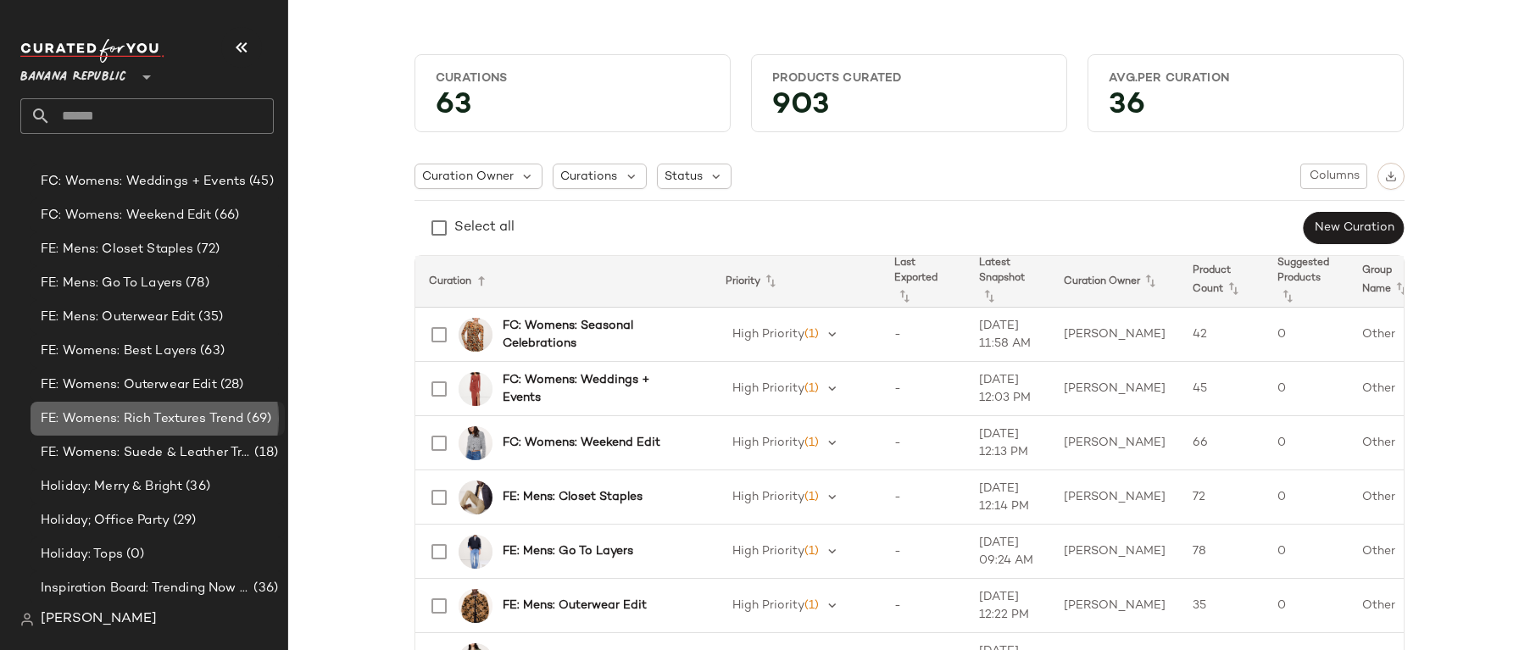
click at [140, 419] on span "FE: Womens: Rich Textures Trend" at bounding box center [142, 418] width 203 height 19
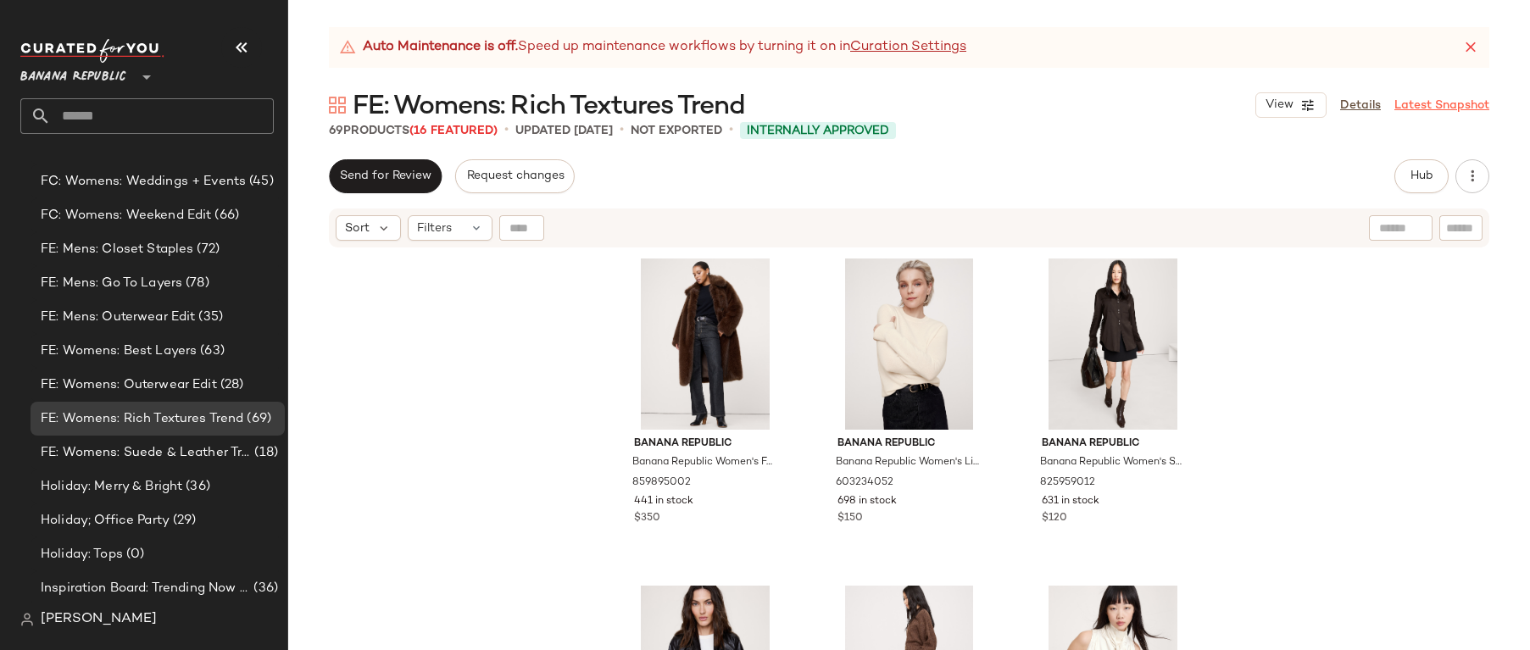
click at [1442, 103] on link "Latest Snapshot" at bounding box center [1442, 106] width 95 height 18
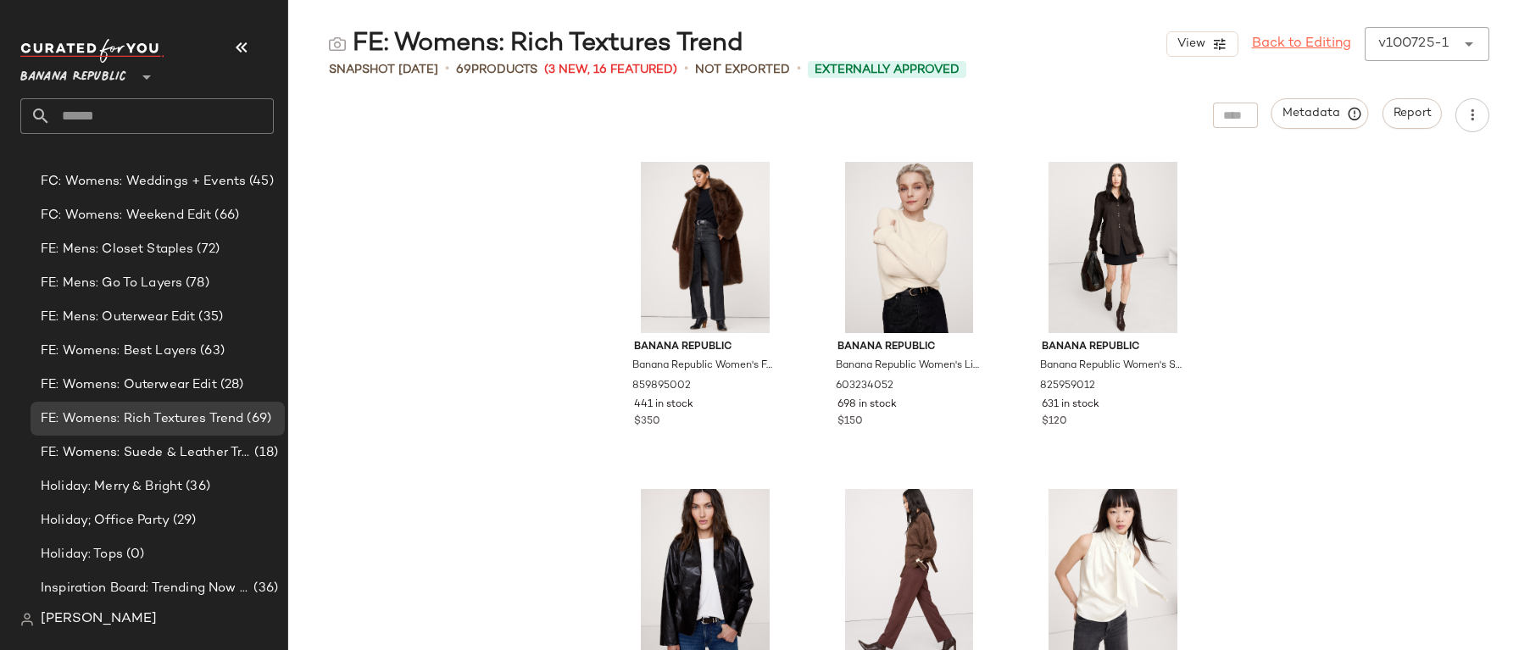
click at [1304, 45] on link "Back to Editing" at bounding box center [1301, 44] width 99 height 20
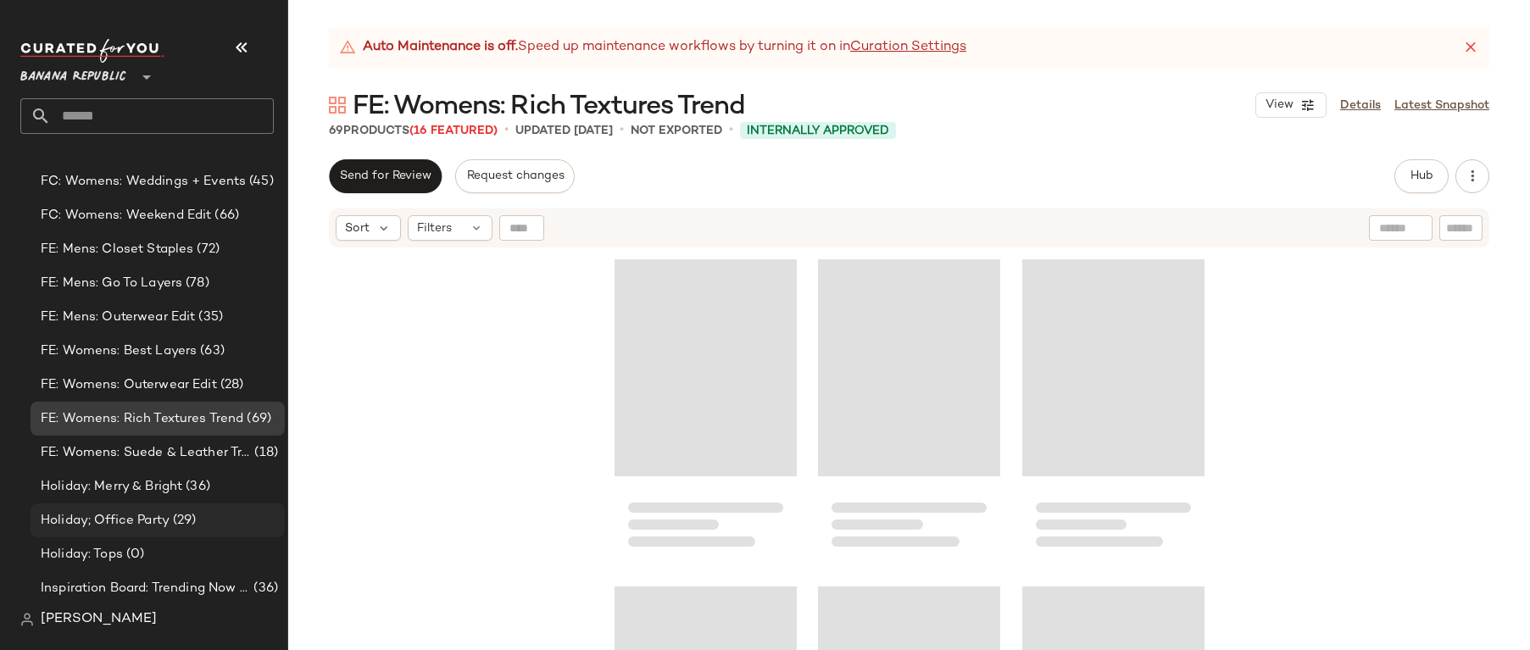
scroll to position [1178, 0]
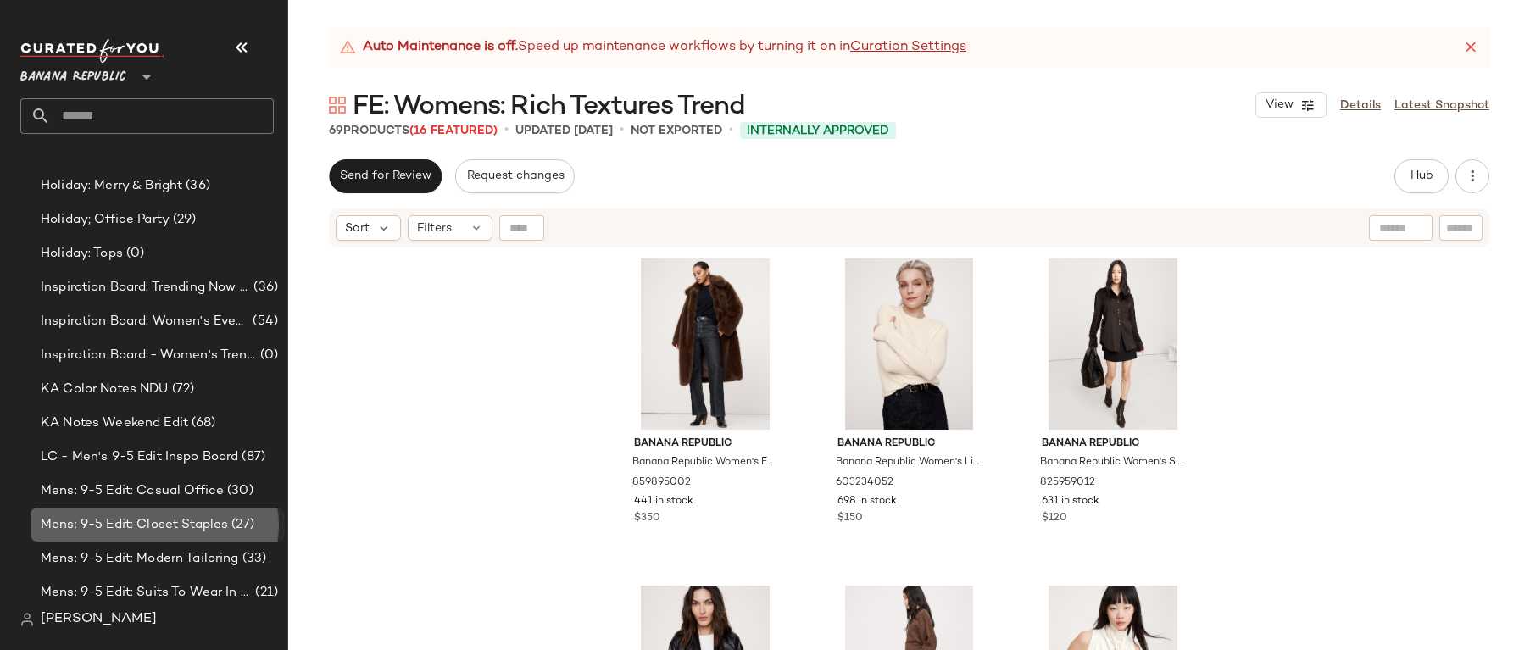
click at [119, 515] on span "Mens: 9-5 Edit: Closet Staples" at bounding box center [134, 524] width 187 height 19
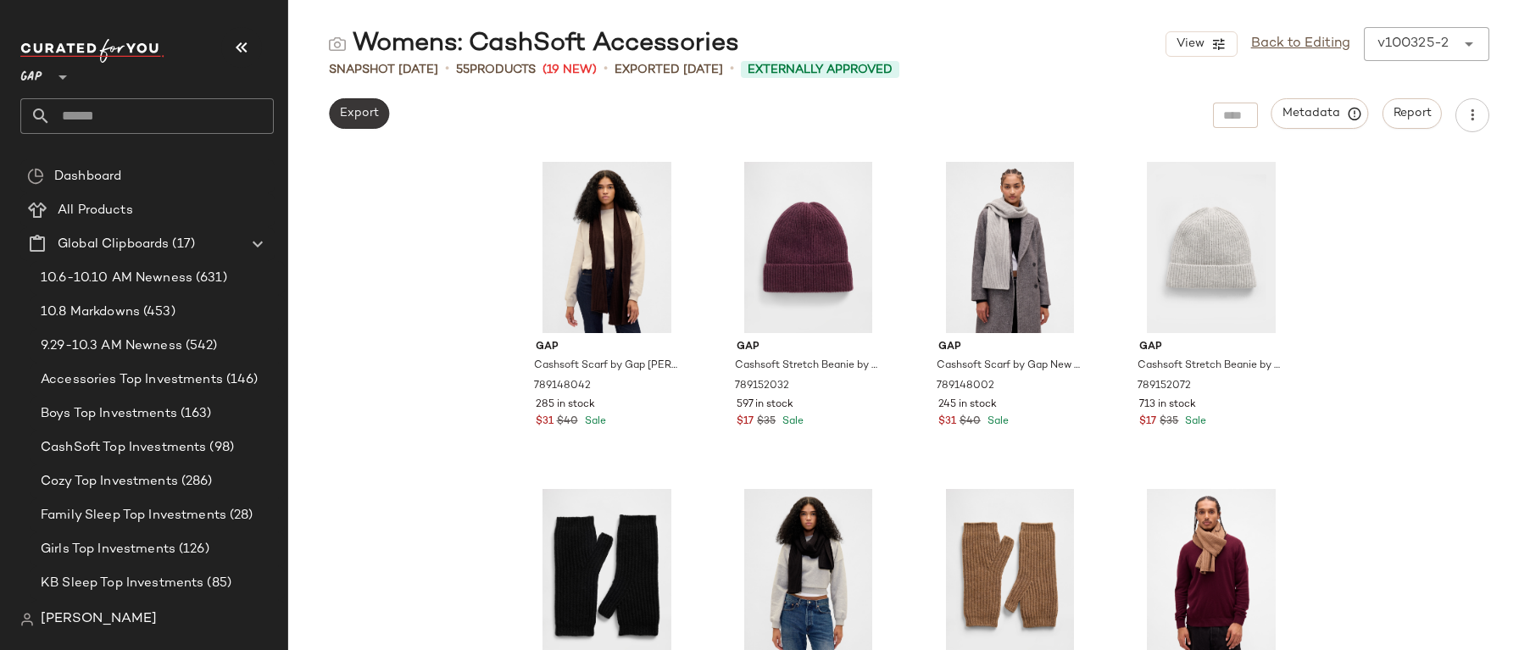
click at [337, 112] on button "Export" at bounding box center [359, 113] width 60 height 31
click at [345, 116] on span "Export" at bounding box center [359, 114] width 40 height 14
click at [1271, 49] on link "Back to Editing" at bounding box center [1300, 44] width 99 height 20
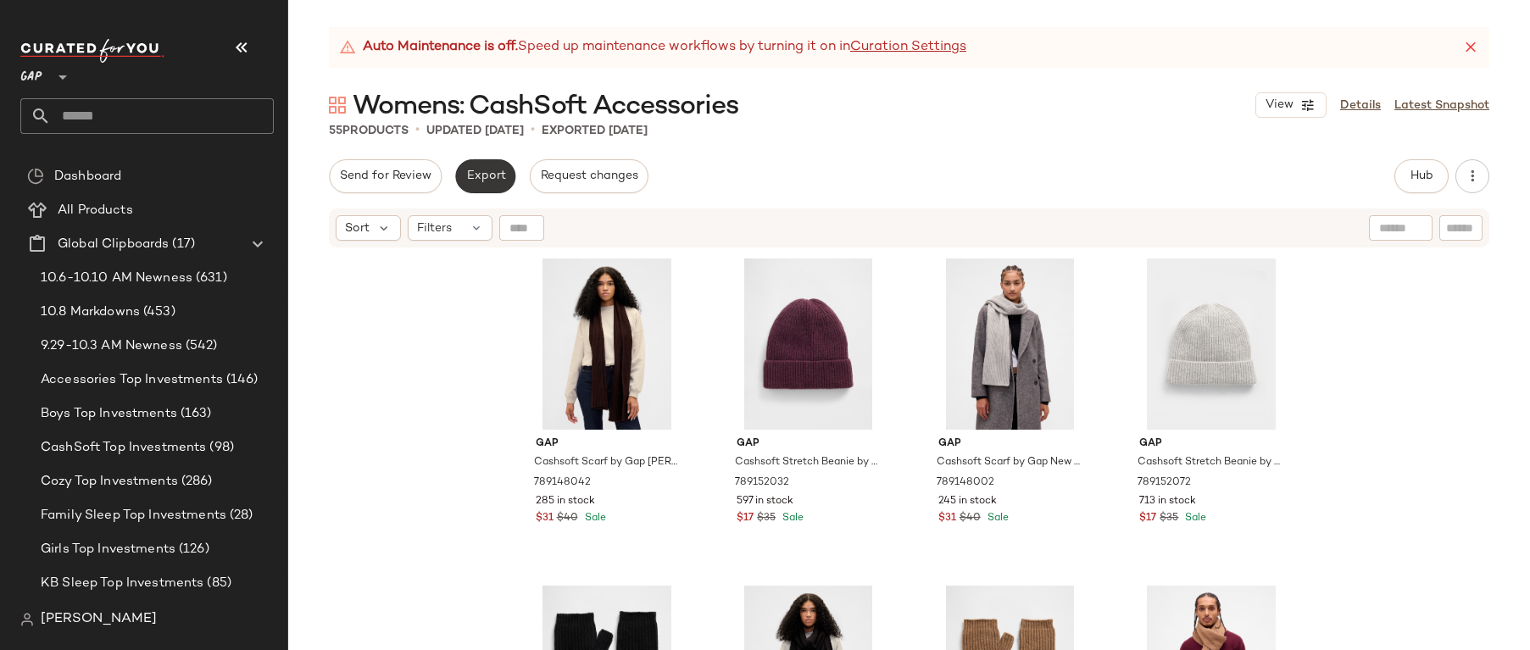
click at [470, 186] on button "Export" at bounding box center [485, 176] width 60 height 34
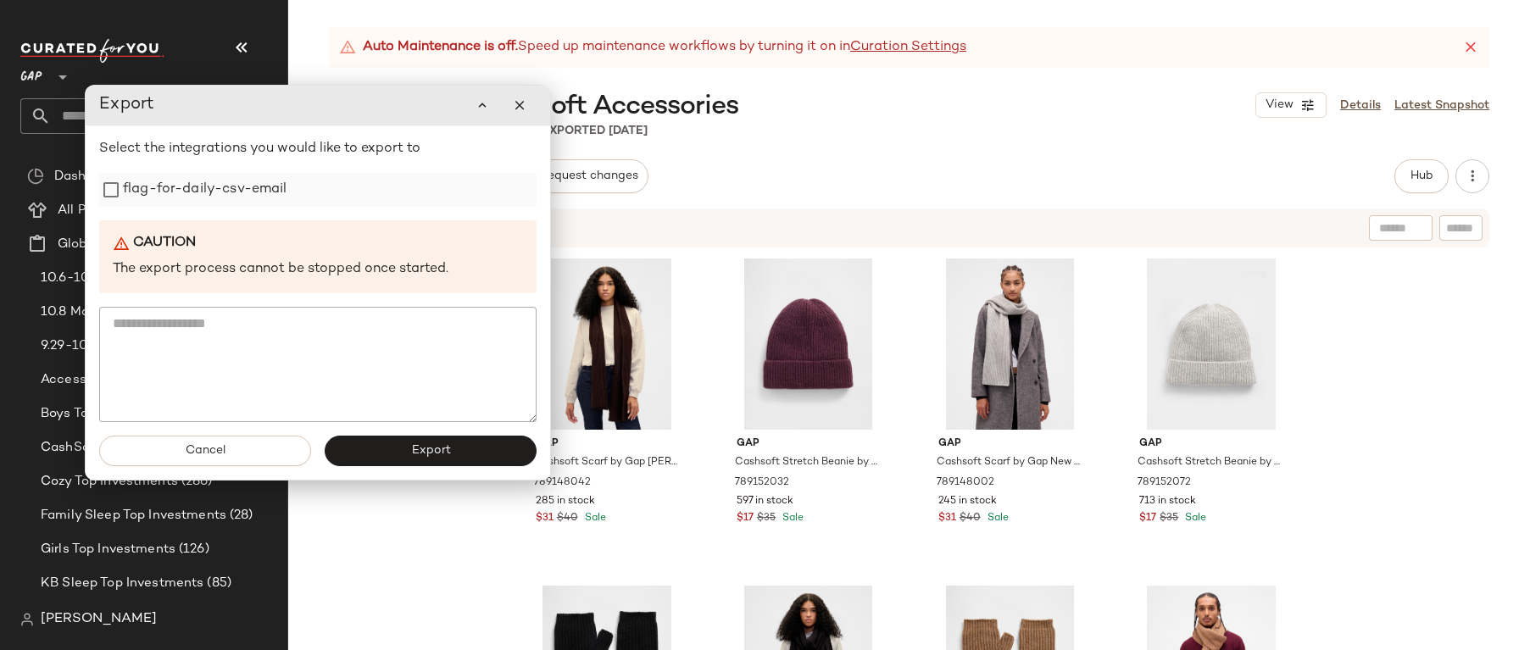
click at [253, 183] on label "flag-for-daily-csv-email" at bounding box center [205, 190] width 164 height 34
click at [415, 448] on span "Export" at bounding box center [430, 450] width 40 height 14
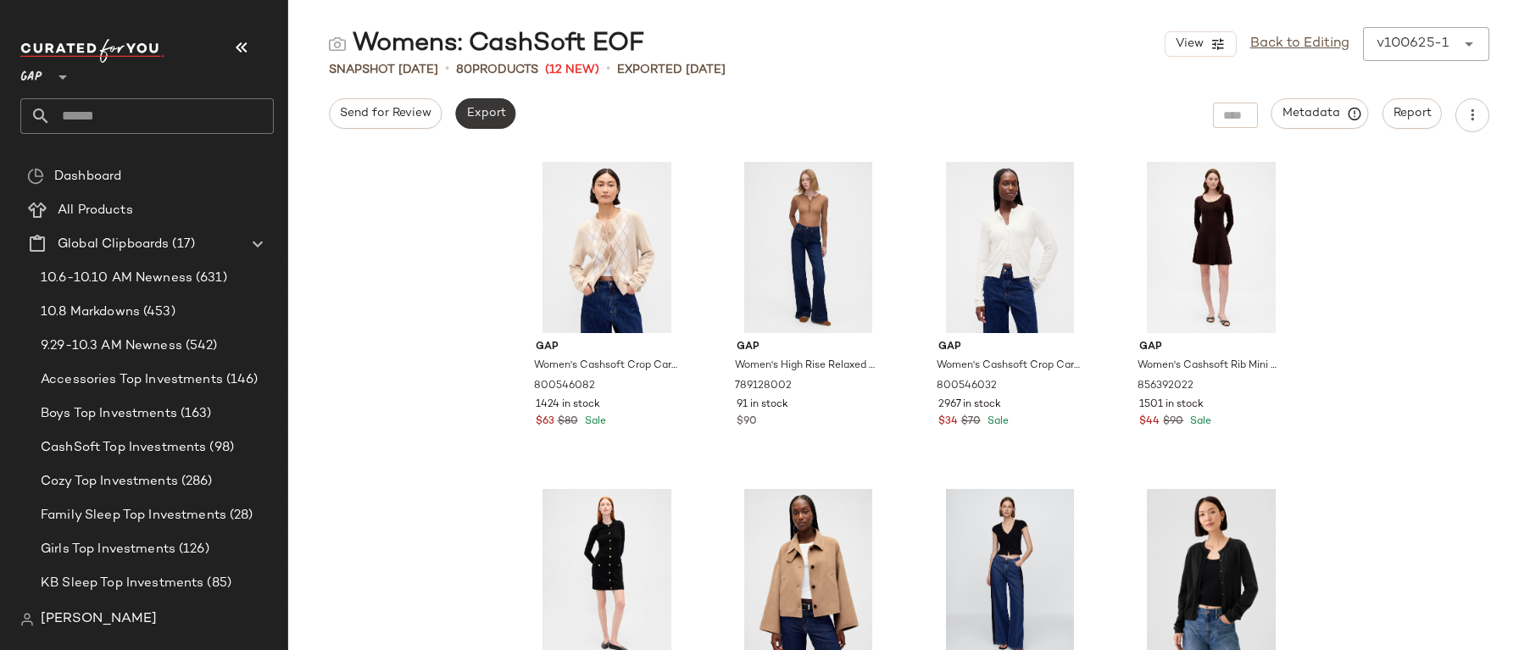
click at [509, 121] on button "Export" at bounding box center [485, 113] width 60 height 31
click at [469, 125] on button "Export" at bounding box center [485, 113] width 60 height 31
click at [1279, 44] on link "Back to Editing" at bounding box center [1300, 44] width 99 height 20
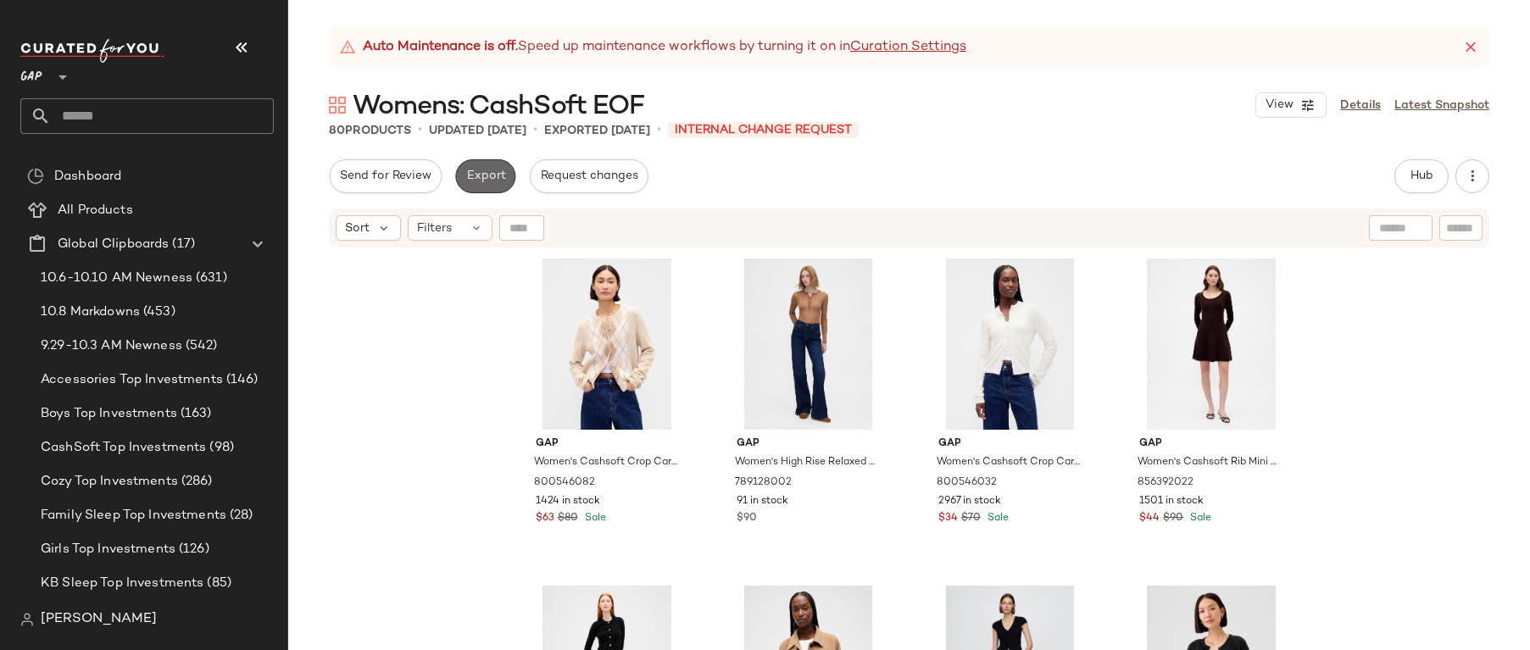
click at [495, 173] on span "Export" at bounding box center [485, 177] width 40 height 14
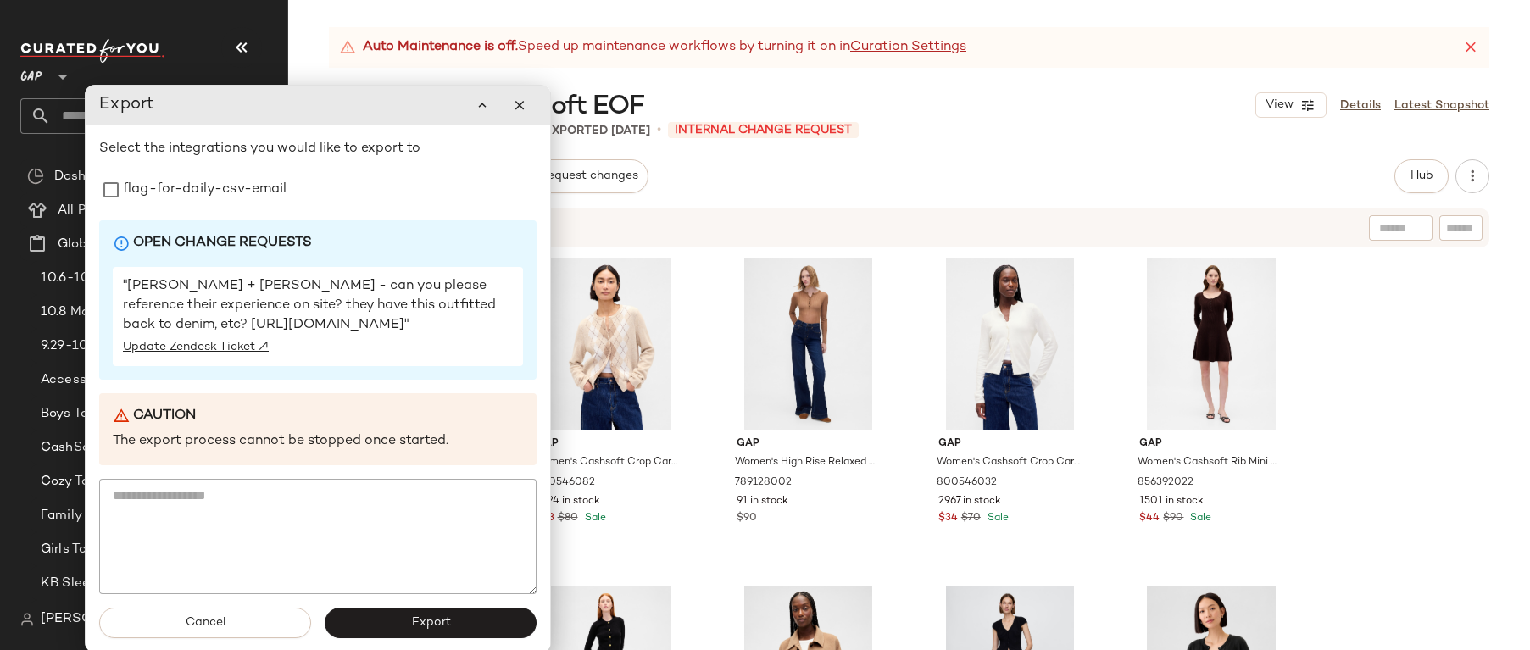
click at [753, 189] on div "Send for Review Export Request changes Hub Send for Review External Review Inte…" at bounding box center [909, 176] width 1161 height 34
click at [527, 114] on div "Export Select the integrations you would like to export to flag-for-daily-csv-e…" at bounding box center [318, 369] width 466 height 568
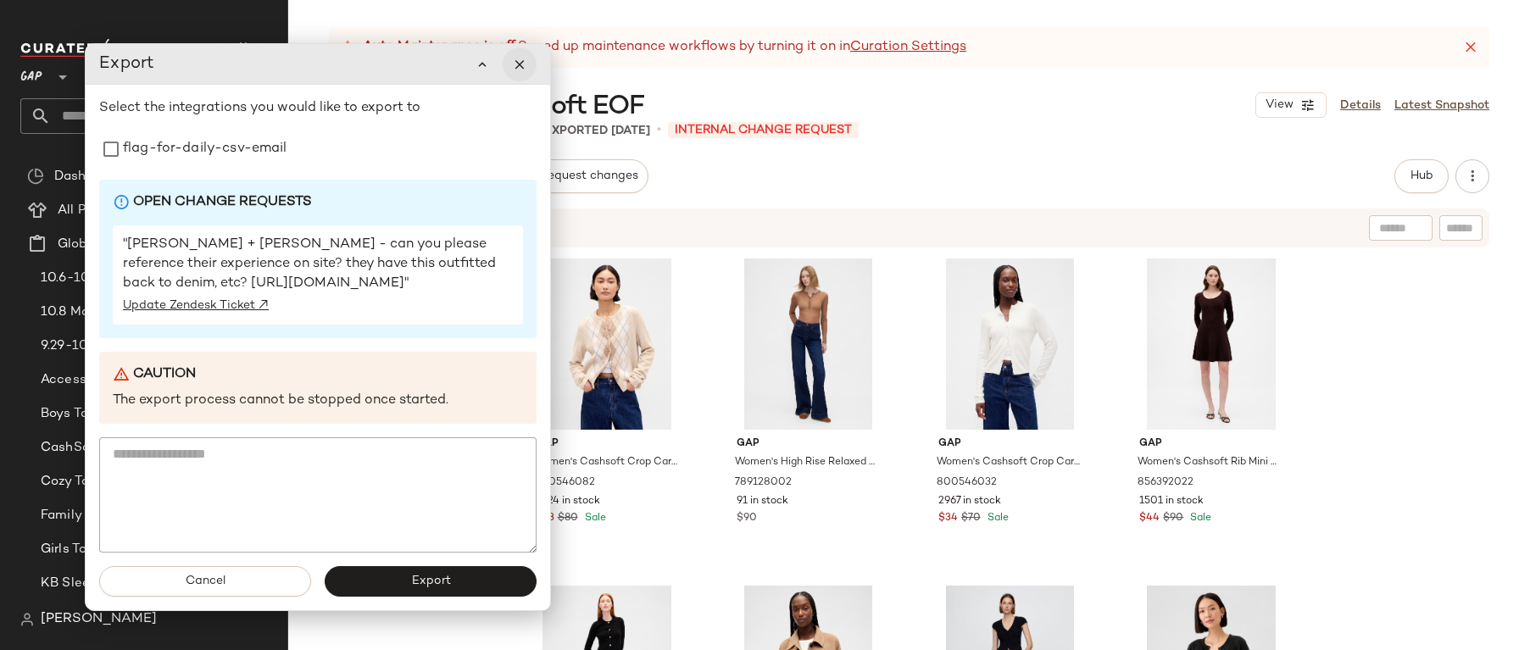
click at [531, 64] on button "button" at bounding box center [520, 64] width 34 height 34
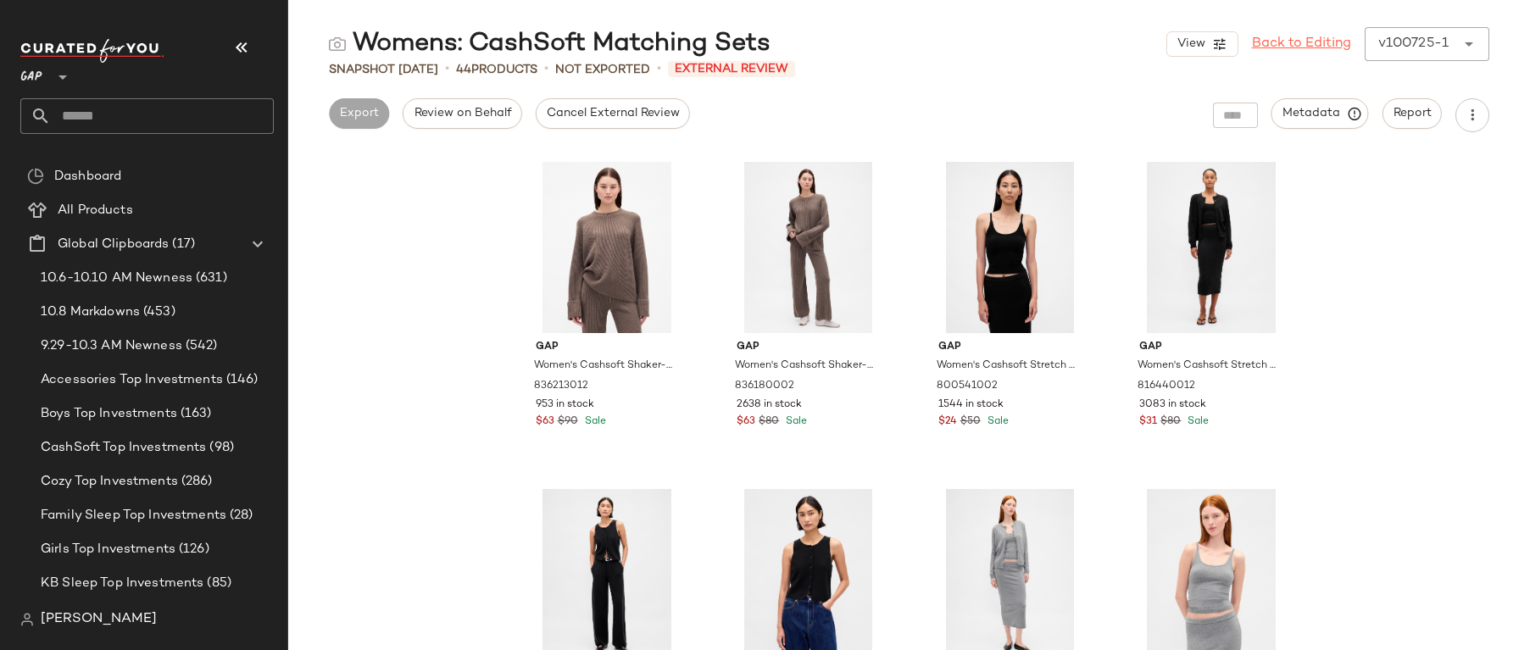
click at [1279, 42] on link "Back to Editing" at bounding box center [1301, 44] width 99 height 20
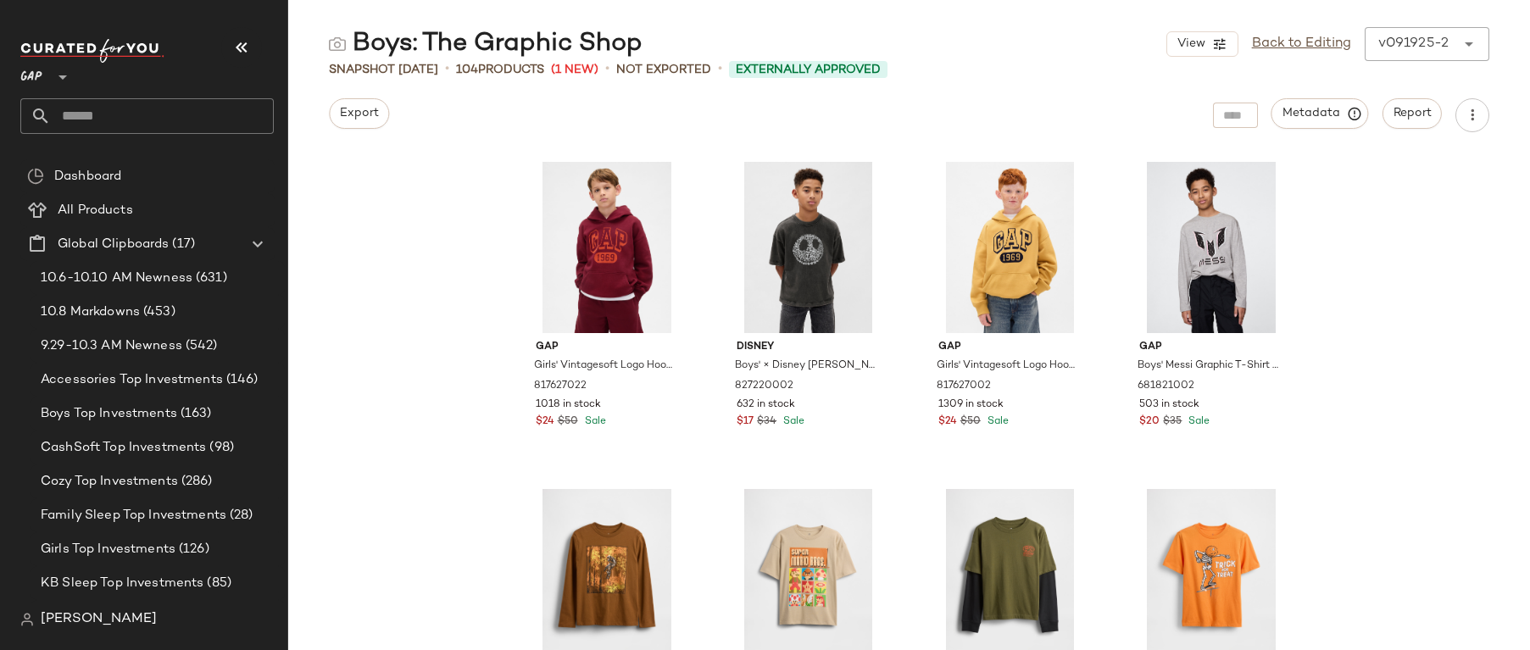
click at [530, 46] on div "Boys: The Graphic Shop" at bounding box center [486, 44] width 314 height 34
drag, startPoint x: 421, startPoint y: 37, endPoint x: 733, endPoint y: 39, distance: 312.0
click at [733, 39] on div "Boys: The Graphic Shop View Back to Editing v091925-2 ******" at bounding box center [909, 44] width 1242 height 34
click at [652, 34] on div "Boys: The Graphic Shop View Back to Editing v091925-2 ******" at bounding box center [909, 44] width 1242 height 34
drag, startPoint x: 664, startPoint y: 45, endPoint x: 442, endPoint y: 45, distance: 222.1
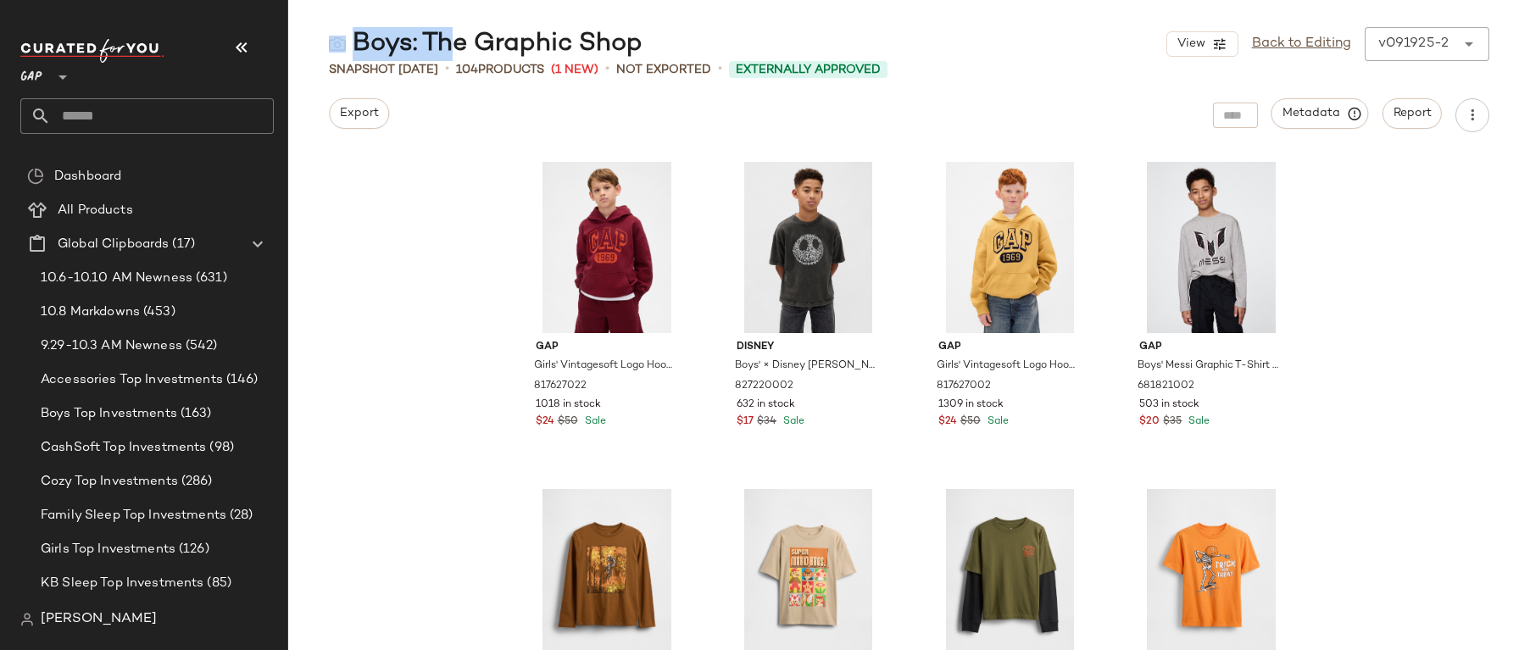
click at [442, 45] on div "Boys: The Graphic Shop View Back to Editing v091925-2 ******" at bounding box center [909, 44] width 1242 height 34
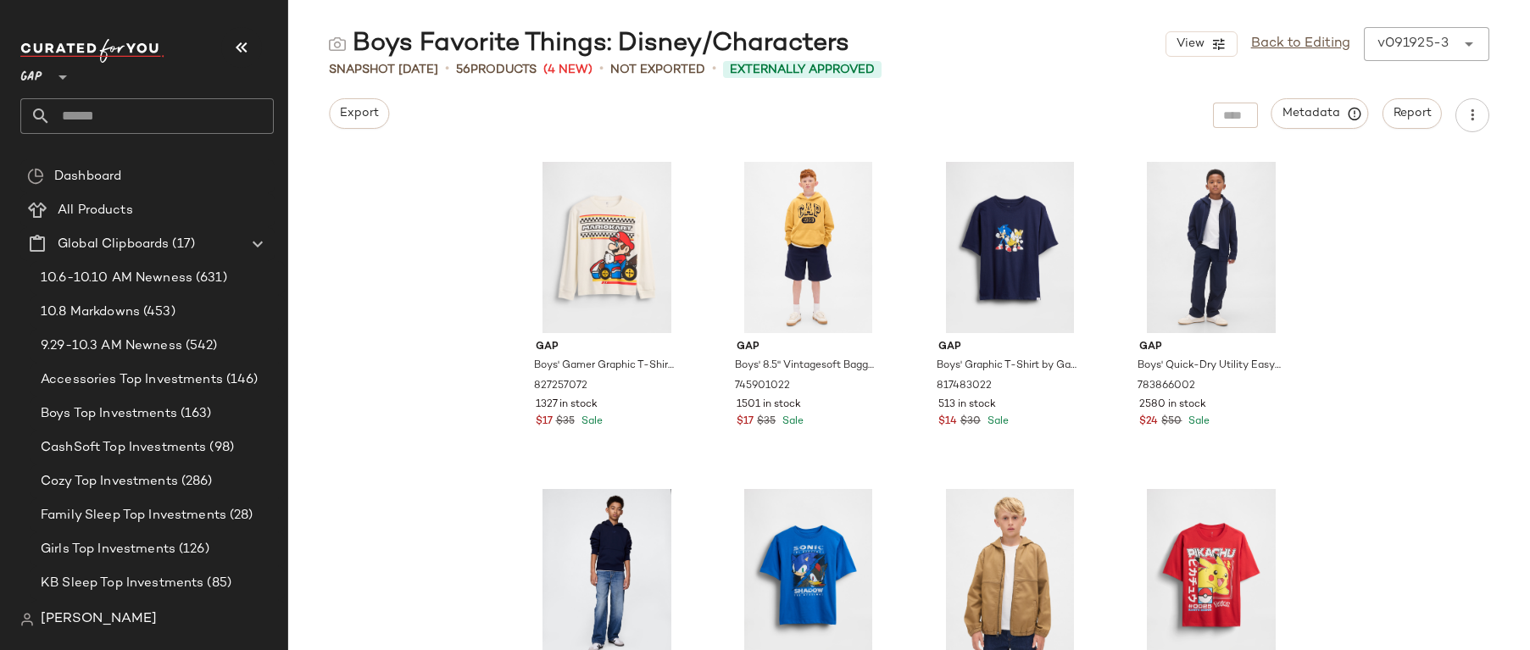
click at [391, 120] on div "Export Metadata Report" at bounding box center [909, 115] width 1242 height 34
click at [376, 120] on button "Export" at bounding box center [359, 113] width 60 height 31
click at [1315, 40] on link "Back to Editing" at bounding box center [1300, 44] width 99 height 20
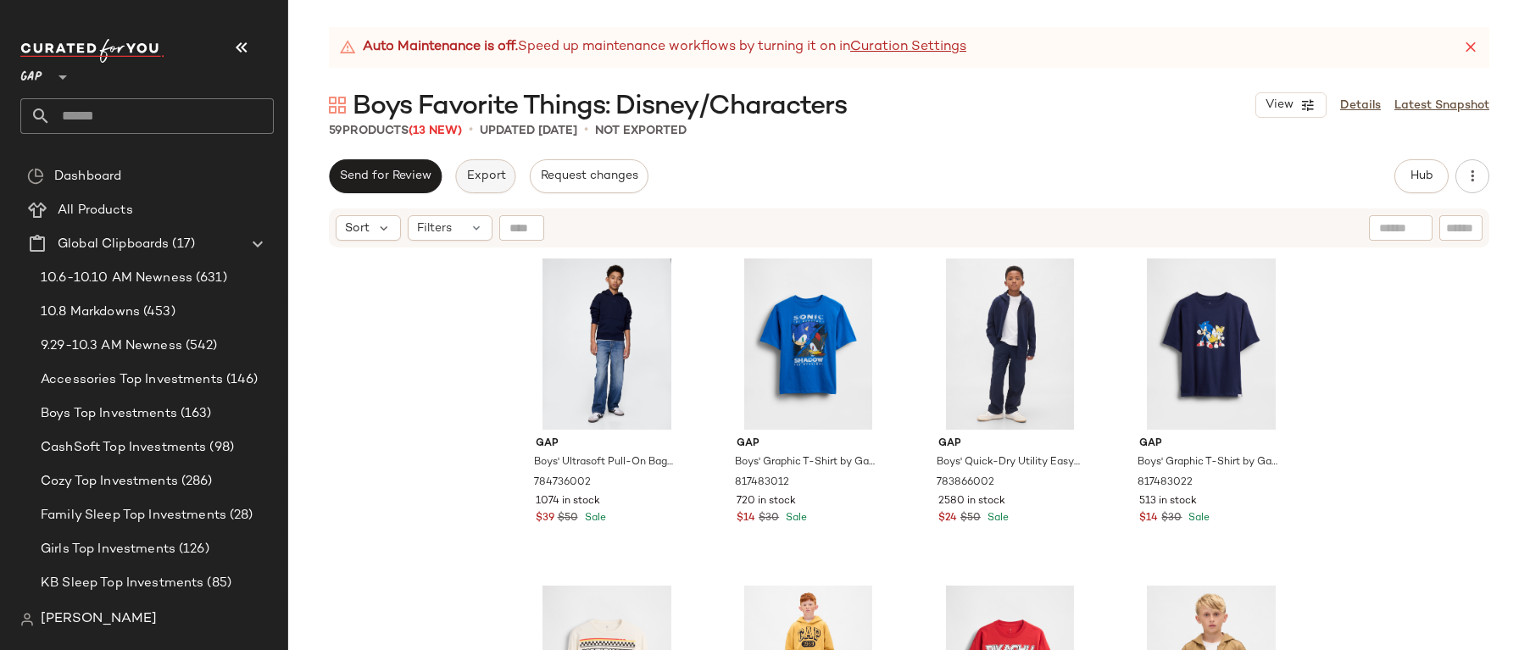
click at [481, 173] on span "Export" at bounding box center [485, 177] width 40 height 14
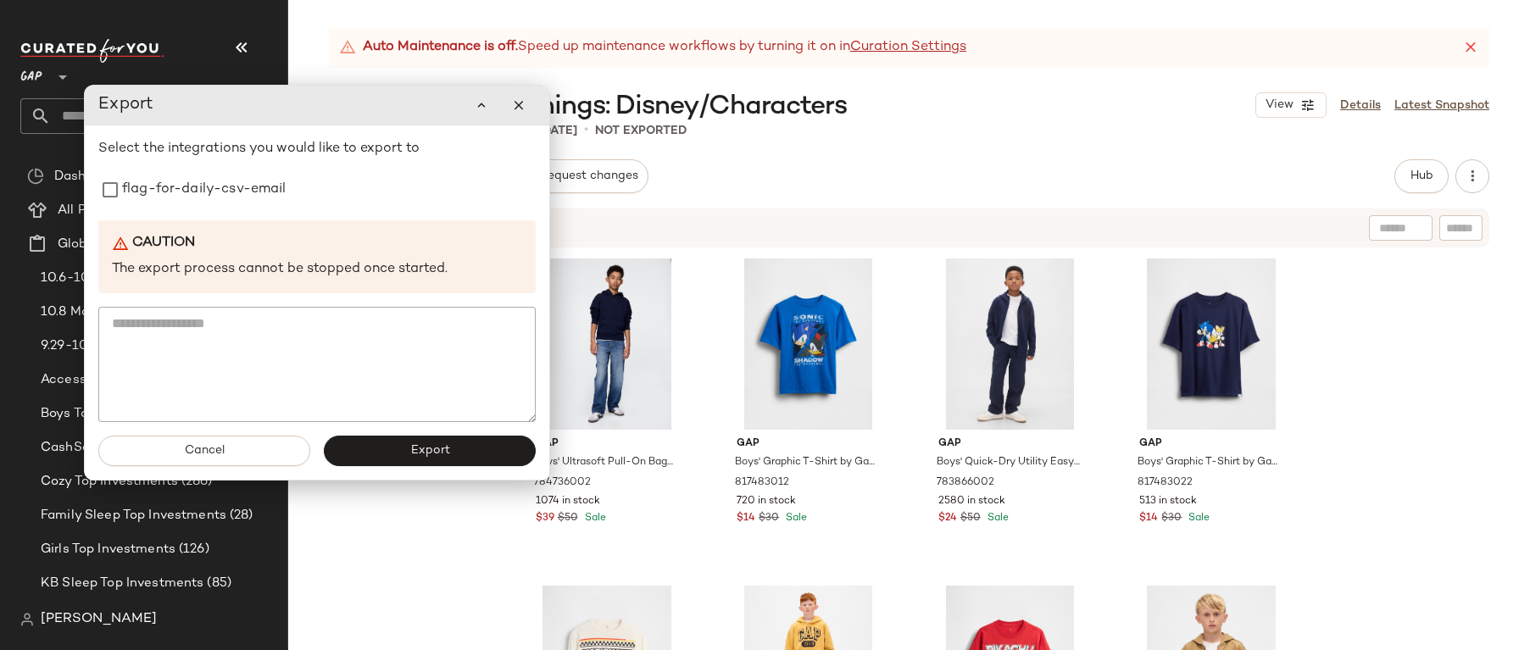
click at [294, 212] on div "Select the integrations you would like to export to flag-for-daily-csv-email Ca…" at bounding box center [316, 280] width 437 height 283
click at [290, 195] on div "flag-for-daily-csv-email" at bounding box center [316, 190] width 437 height 34
click at [252, 192] on label "flag-for-daily-csv-email" at bounding box center [204, 189] width 164 height 34
click at [399, 454] on button "Export" at bounding box center [430, 450] width 212 height 31
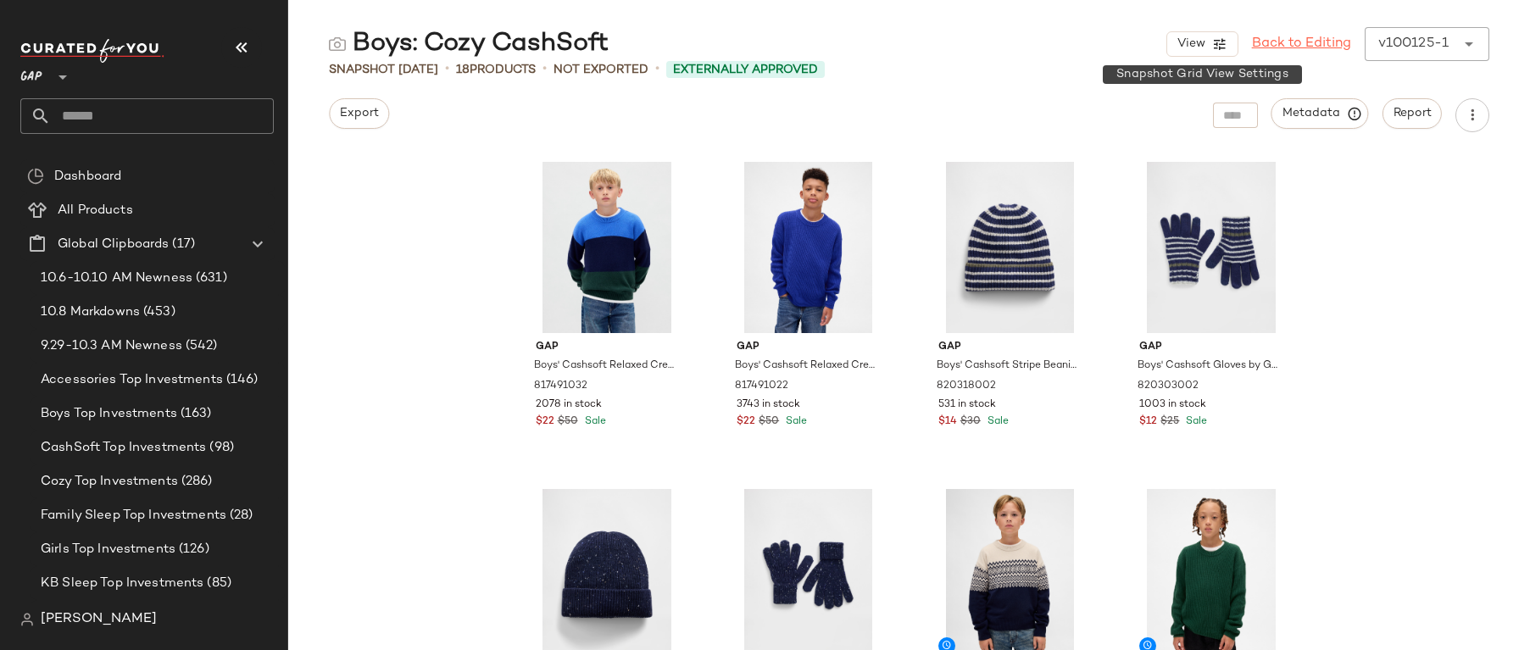
click at [1287, 42] on link "Back to Editing" at bounding box center [1301, 44] width 99 height 20
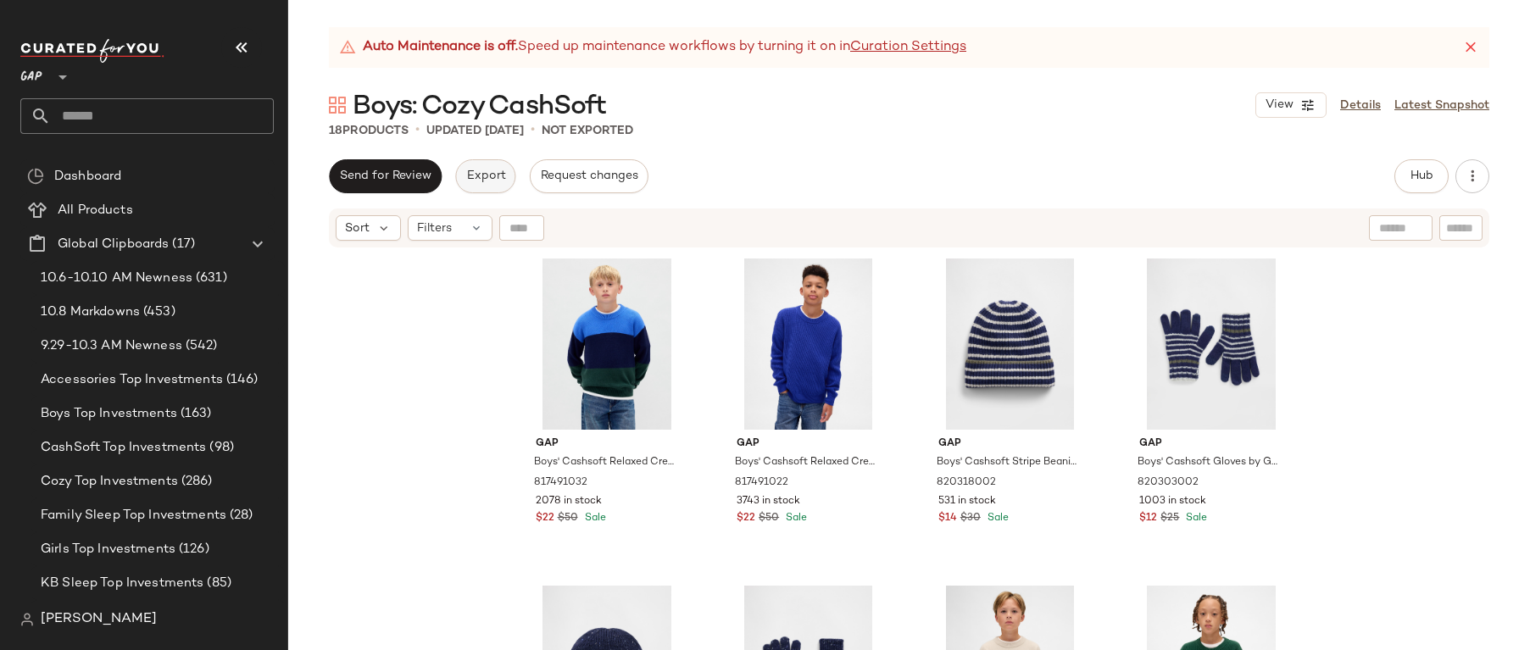
click at [485, 170] on span "Export" at bounding box center [485, 177] width 40 height 14
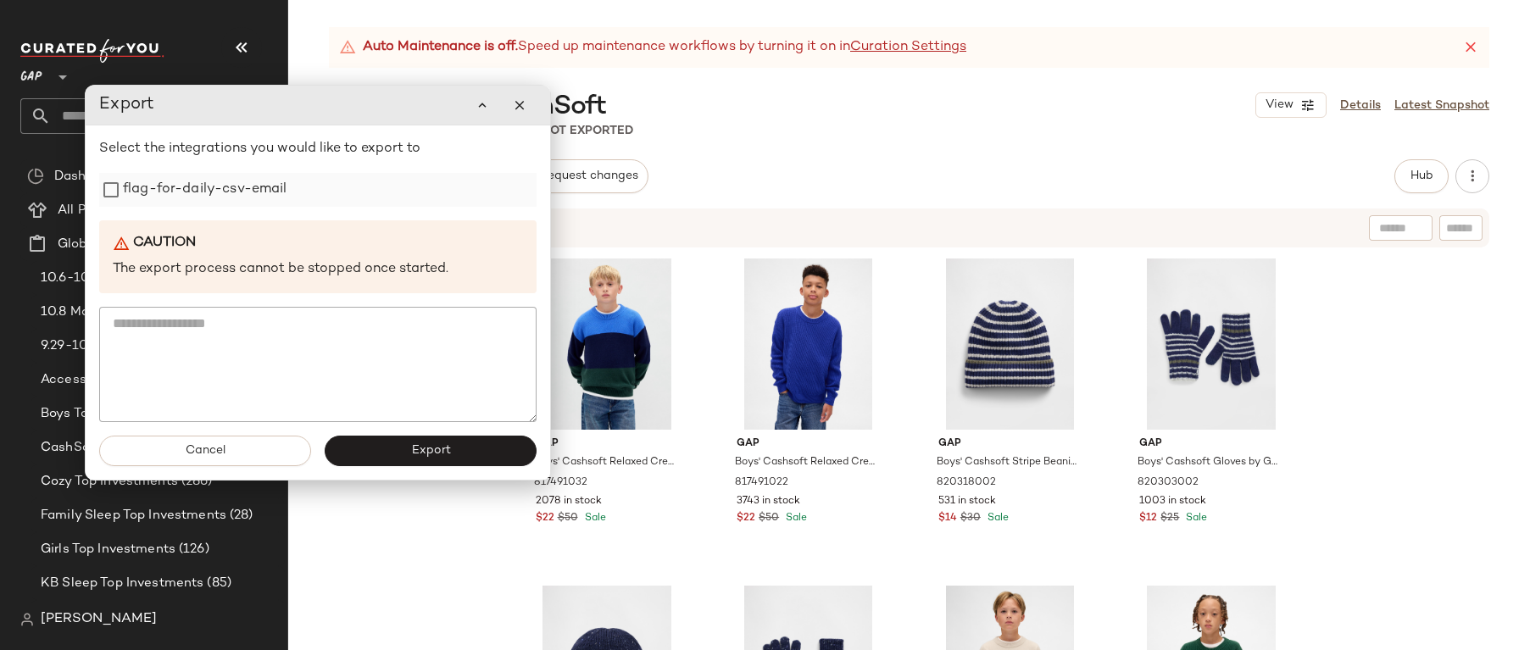
click at [226, 186] on label "flag-for-daily-csv-email" at bounding box center [205, 190] width 164 height 34
click at [429, 456] on span "Export" at bounding box center [430, 451] width 40 height 14
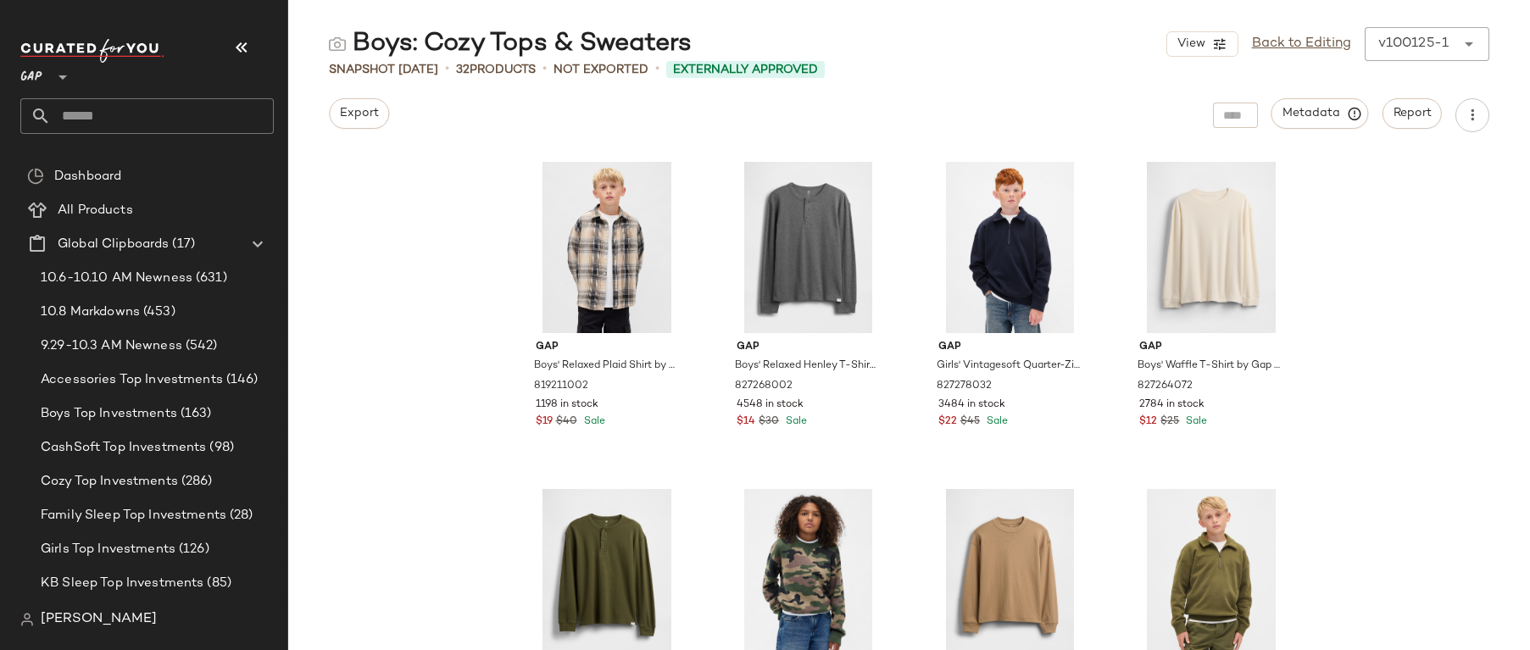
click at [1295, 30] on div "View Back to Editing v100125-1 ******" at bounding box center [1328, 44] width 323 height 34
click at [1290, 36] on link "Back to Editing" at bounding box center [1301, 44] width 99 height 20
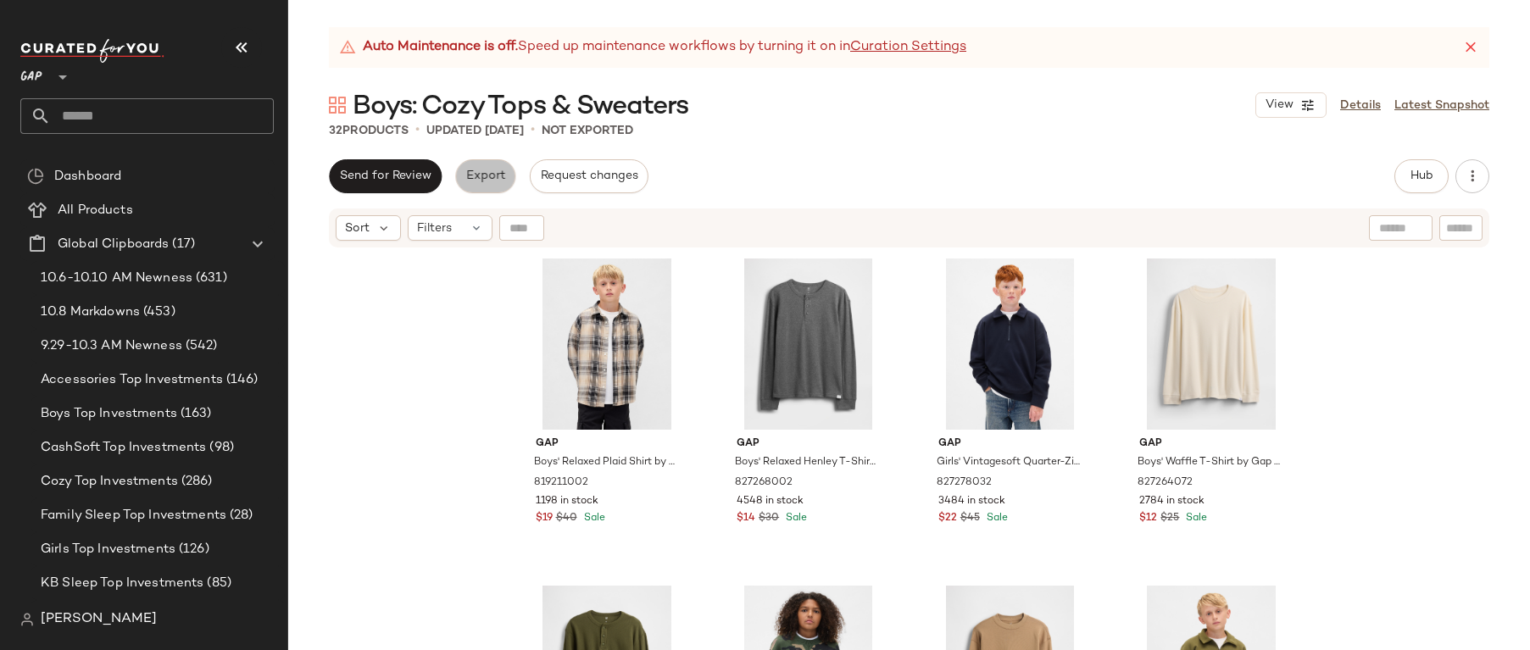
click at [482, 169] on button "Export" at bounding box center [485, 176] width 60 height 34
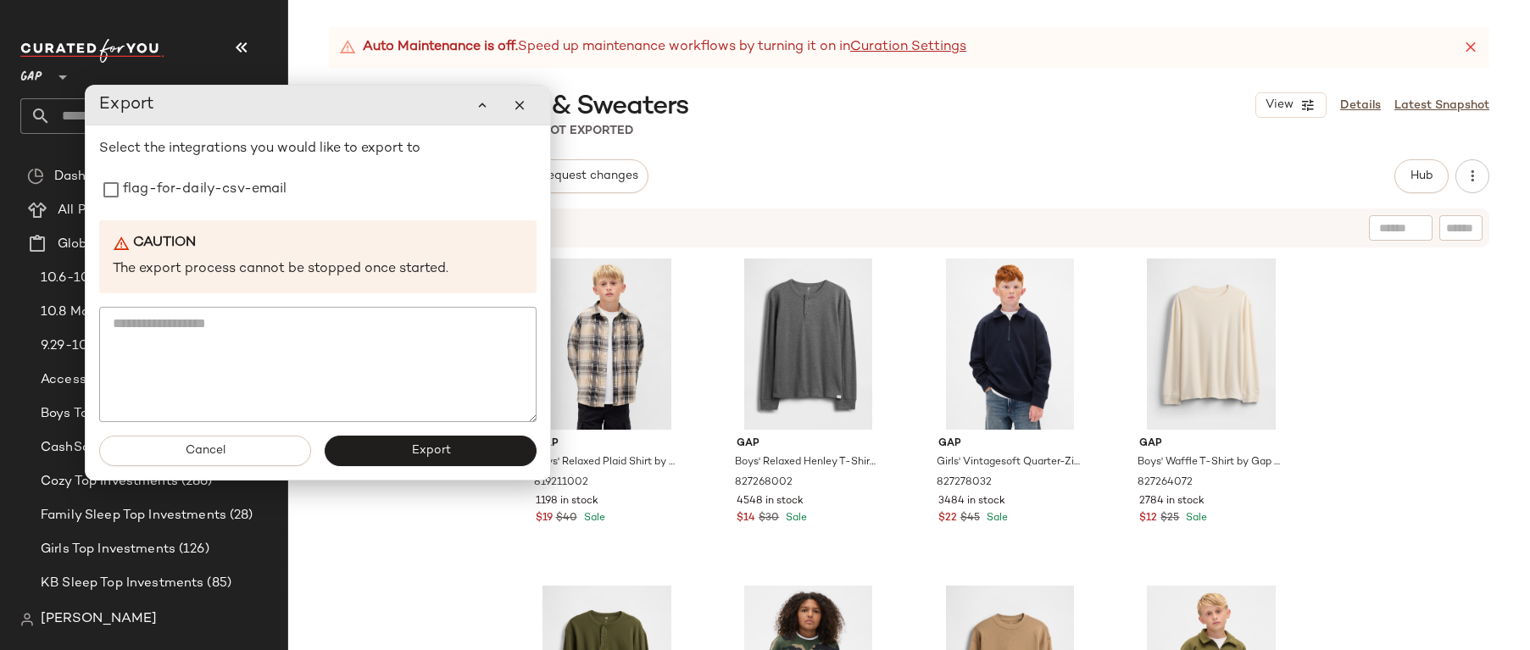
drag, startPoint x: 274, startPoint y: 191, endPoint x: 316, endPoint y: 237, distance: 63.0
click at [274, 191] on label "flag-for-daily-csv-email" at bounding box center [205, 190] width 164 height 34
click at [491, 452] on button "Export" at bounding box center [431, 451] width 212 height 31
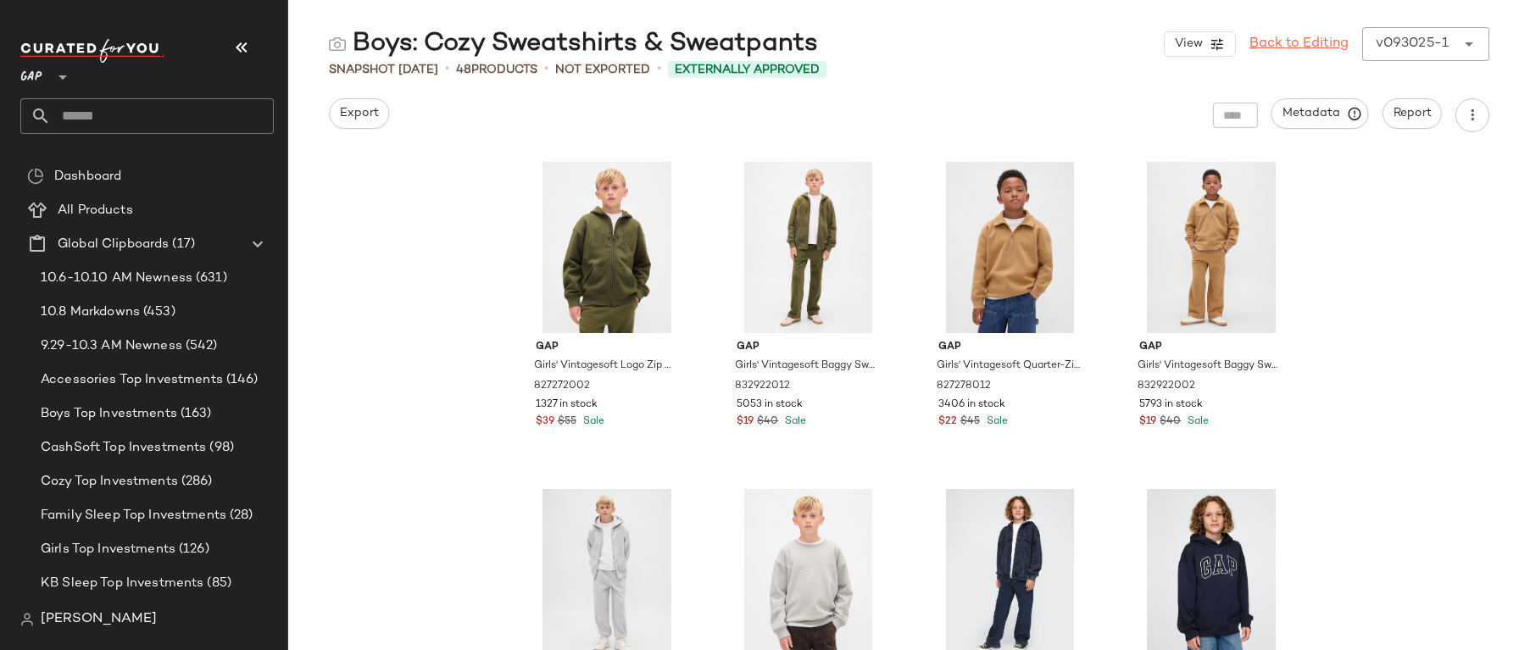
click at [1279, 36] on link "Back to Editing" at bounding box center [1299, 44] width 99 height 20
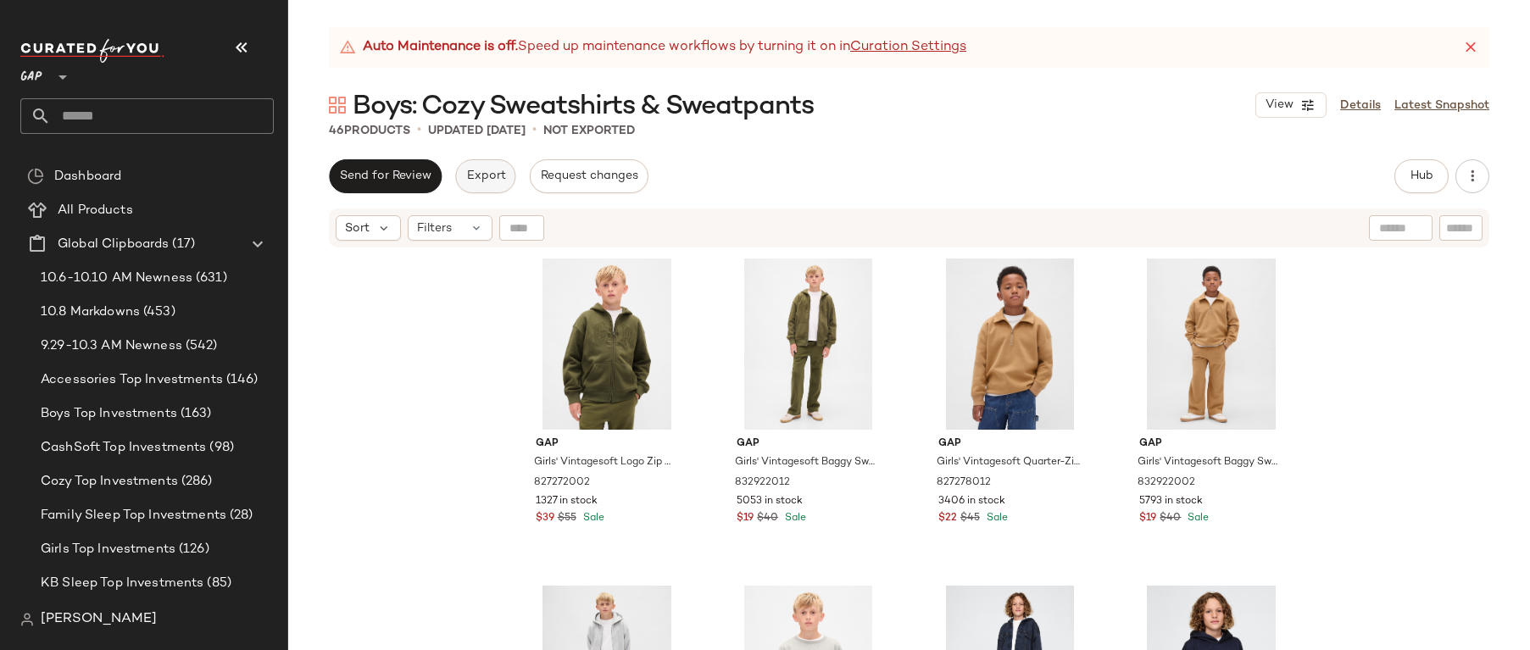
click at [476, 170] on span "Export" at bounding box center [485, 177] width 40 height 14
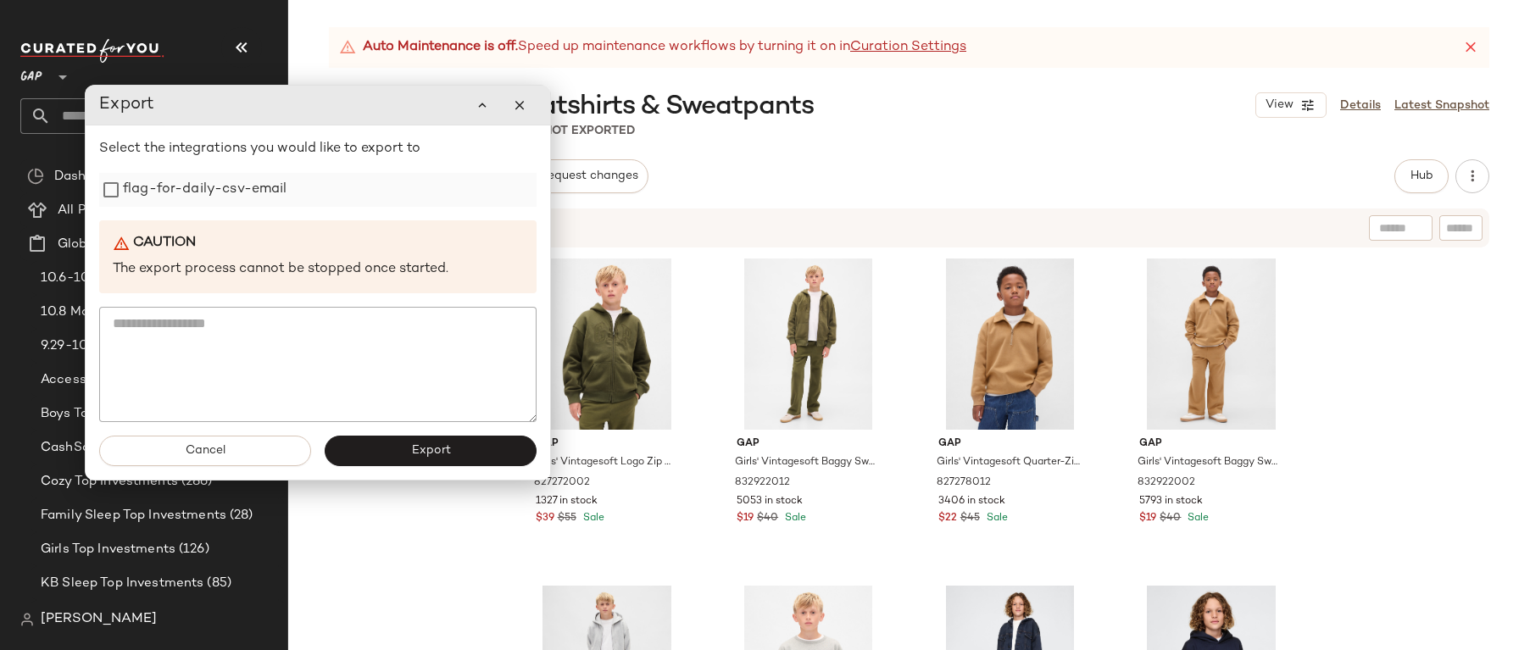
click at [270, 191] on label "flag-for-daily-csv-email" at bounding box center [205, 190] width 164 height 34
click at [438, 445] on span "Export" at bounding box center [430, 451] width 40 height 14
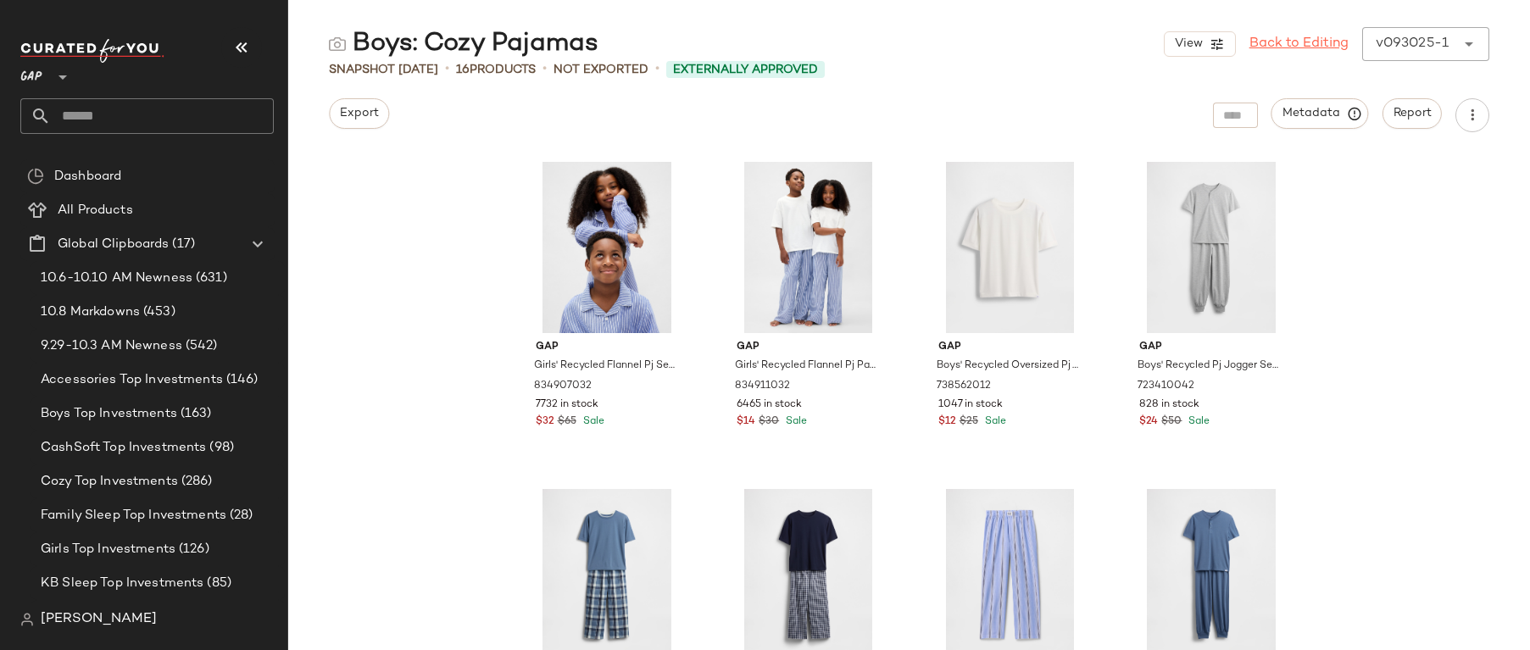
click at [1278, 36] on link "Back to Editing" at bounding box center [1299, 44] width 99 height 20
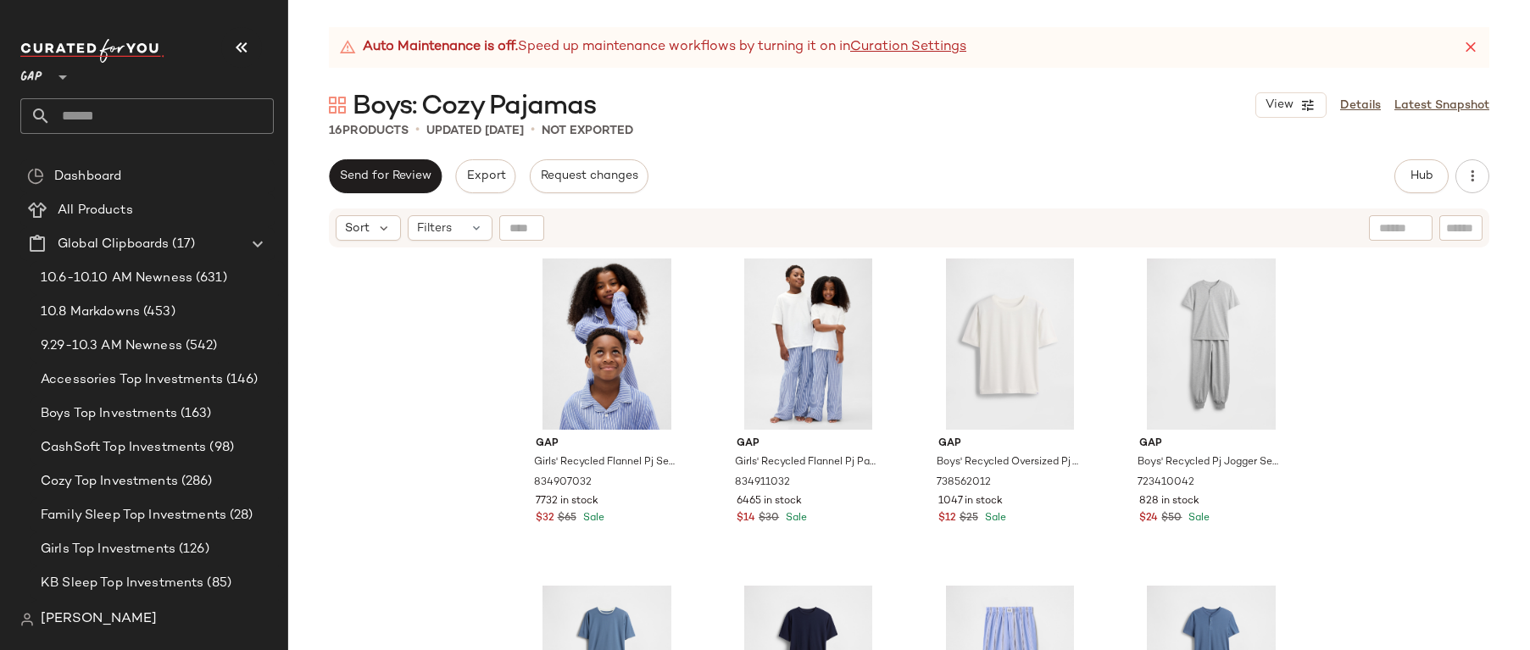
click at [453, 173] on div "Send for Review Export Request changes" at bounding box center [489, 176] width 320 height 34
click at [485, 181] on span "Export" at bounding box center [485, 177] width 40 height 14
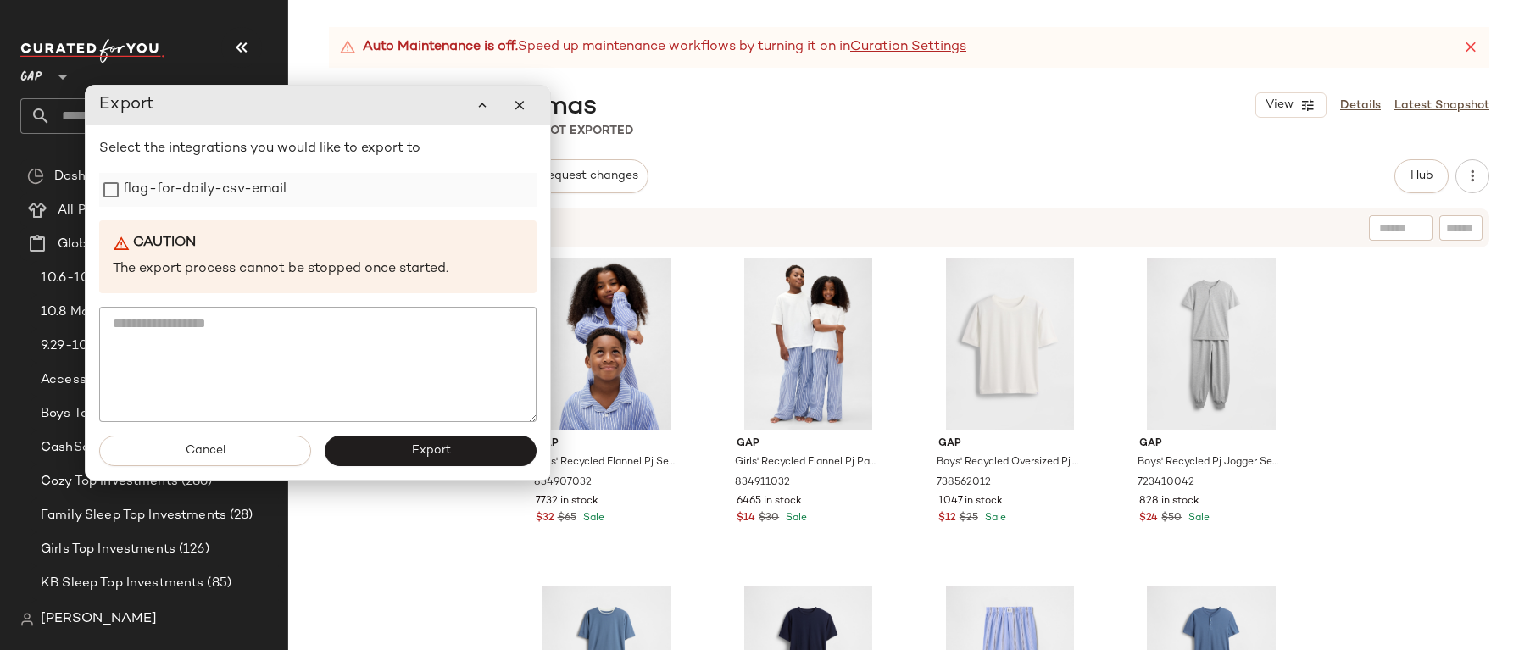
click at [249, 190] on label "flag-for-daily-csv-email" at bounding box center [205, 190] width 164 height 34
click at [393, 438] on button "Export" at bounding box center [431, 450] width 212 height 31
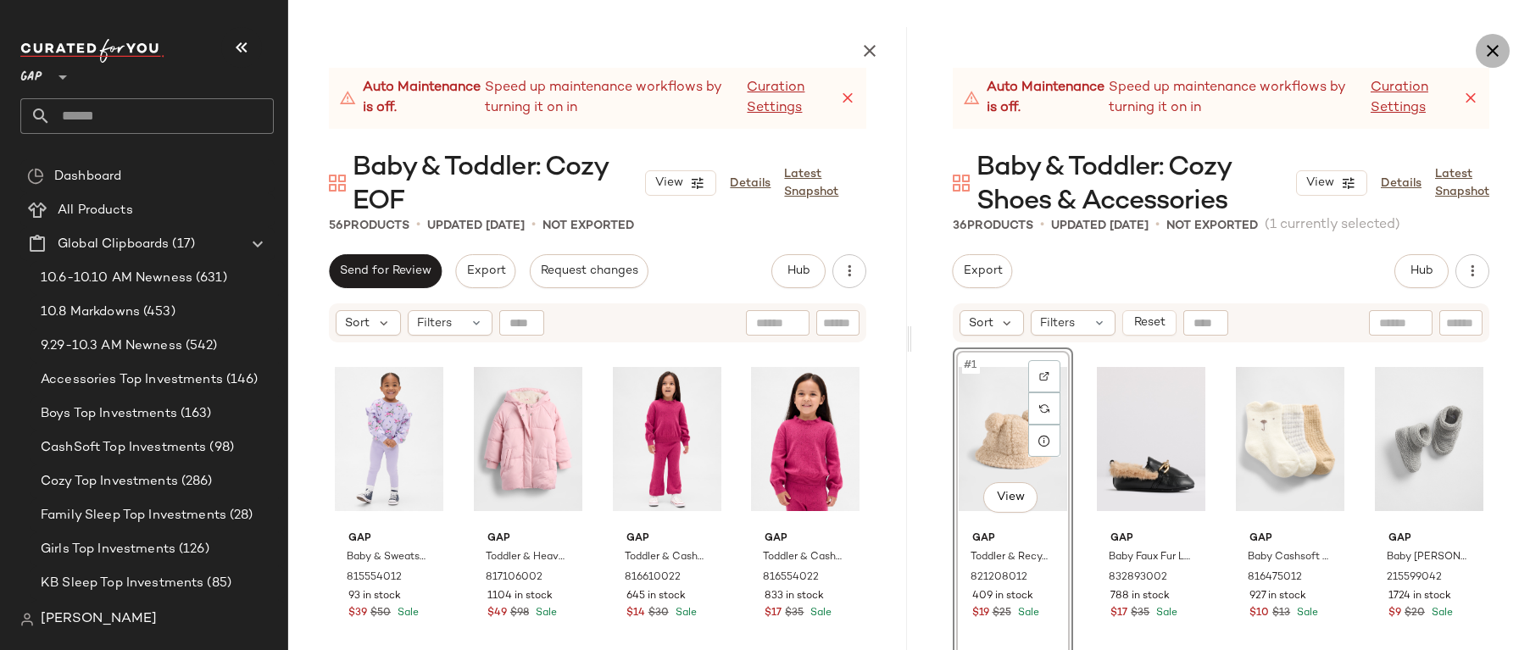
click at [1494, 42] on icon "button" at bounding box center [1493, 51] width 20 height 20
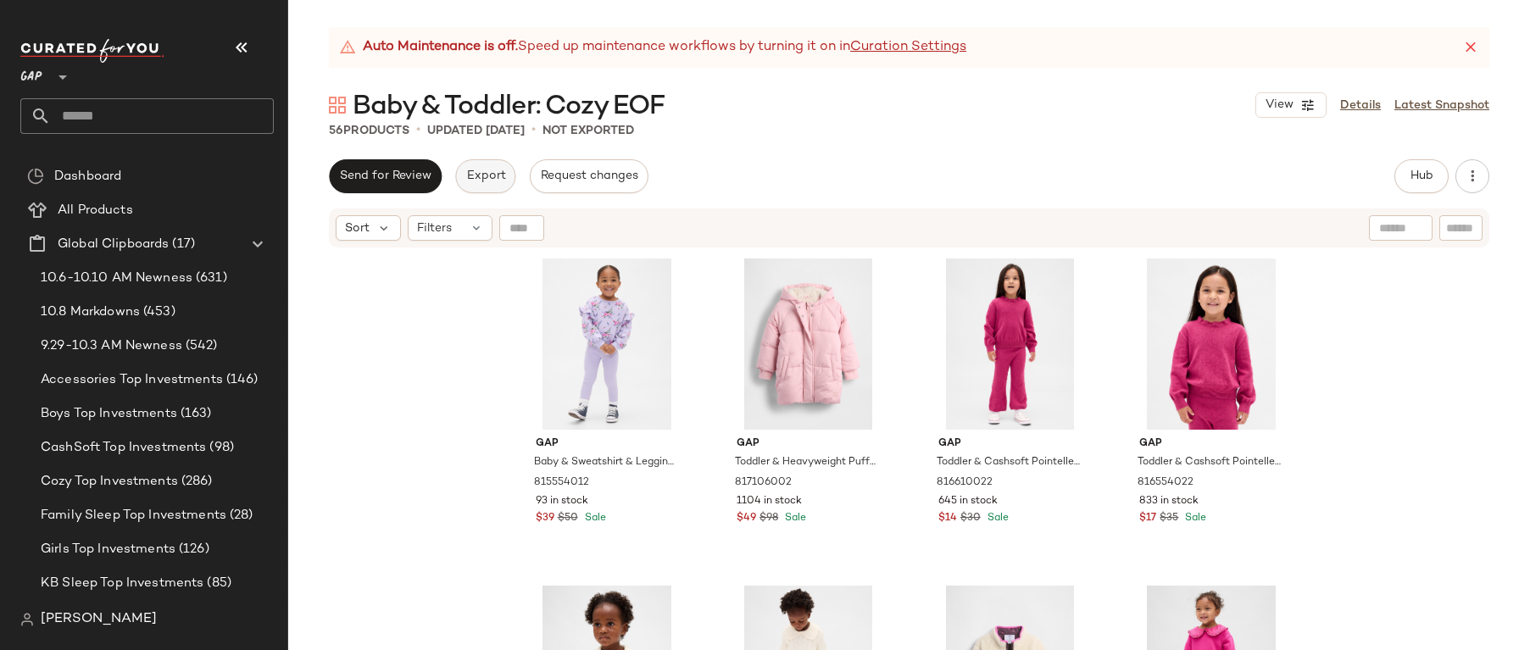
click at [465, 181] on span "Export" at bounding box center [485, 177] width 40 height 14
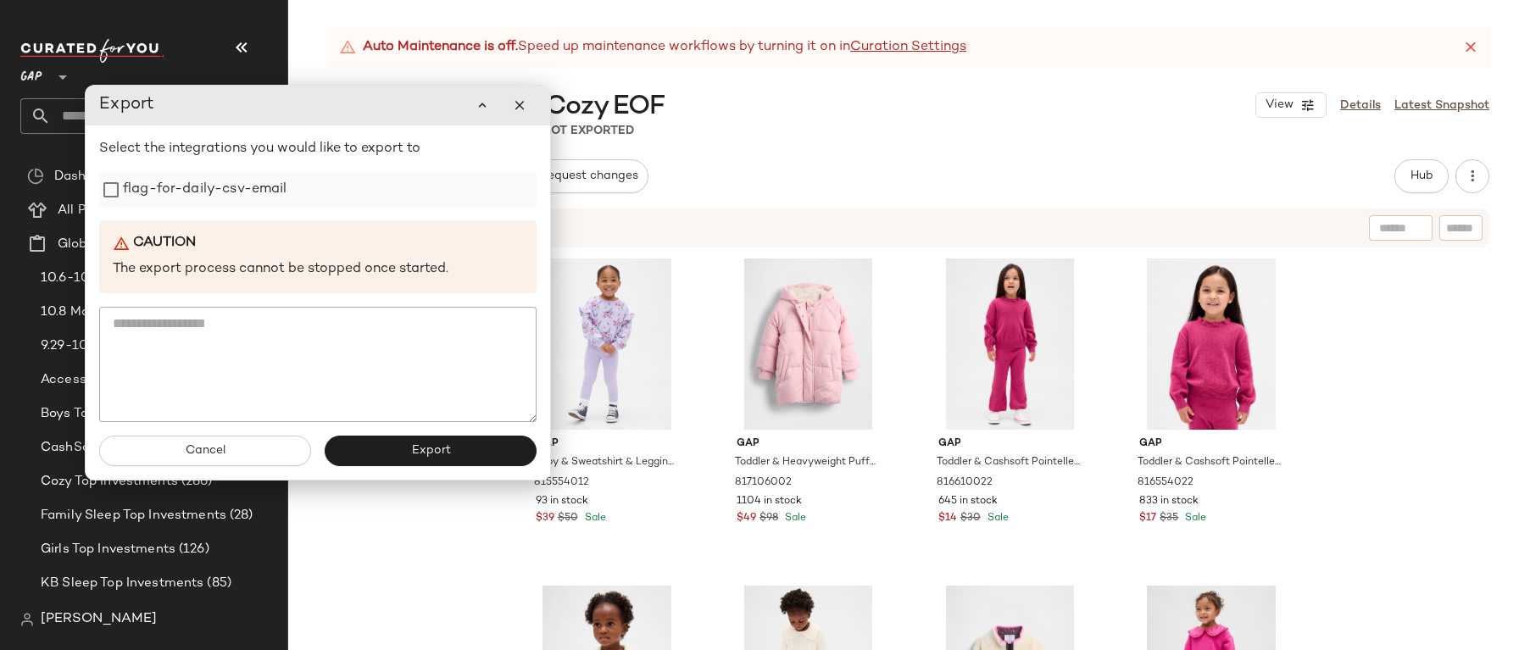
click at [236, 181] on label "flag-for-daily-csv-email" at bounding box center [205, 190] width 164 height 34
click at [415, 459] on button "Export" at bounding box center [431, 451] width 212 height 31
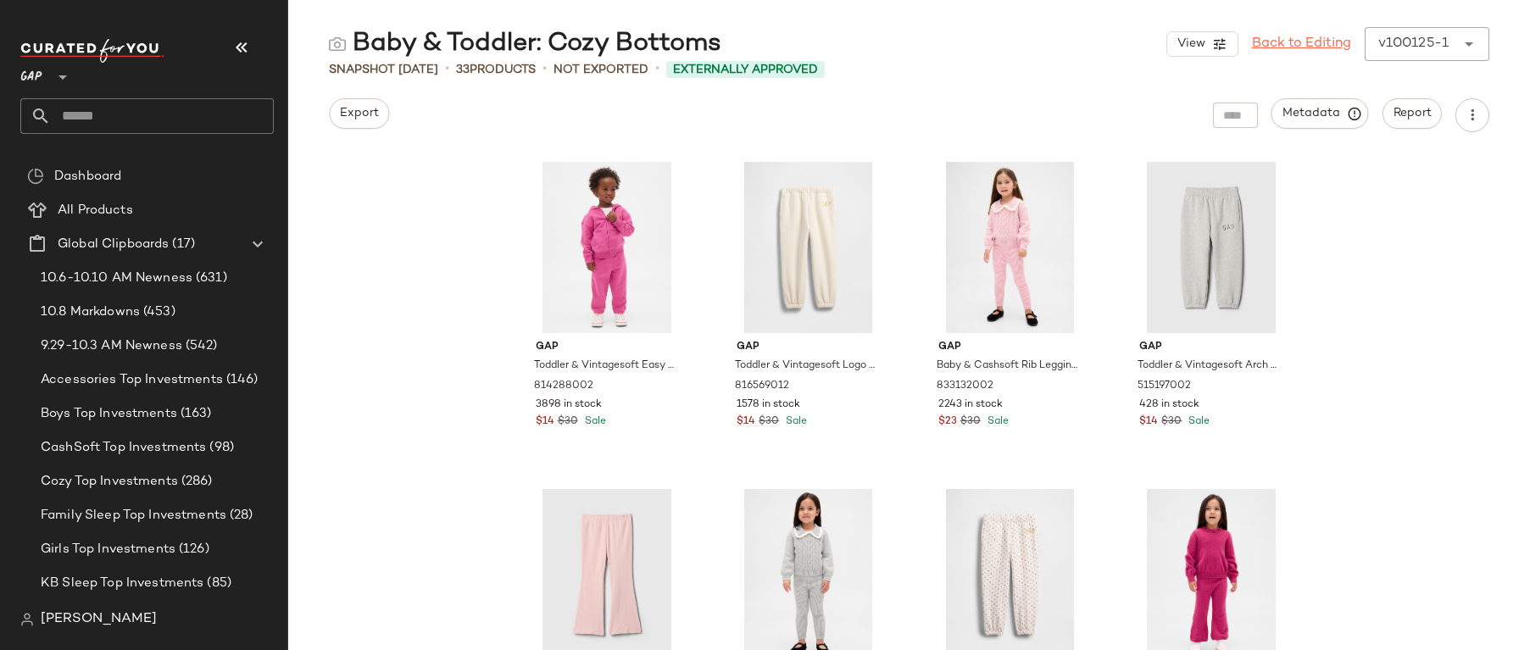
click at [1277, 49] on link "Back to Editing" at bounding box center [1301, 44] width 99 height 20
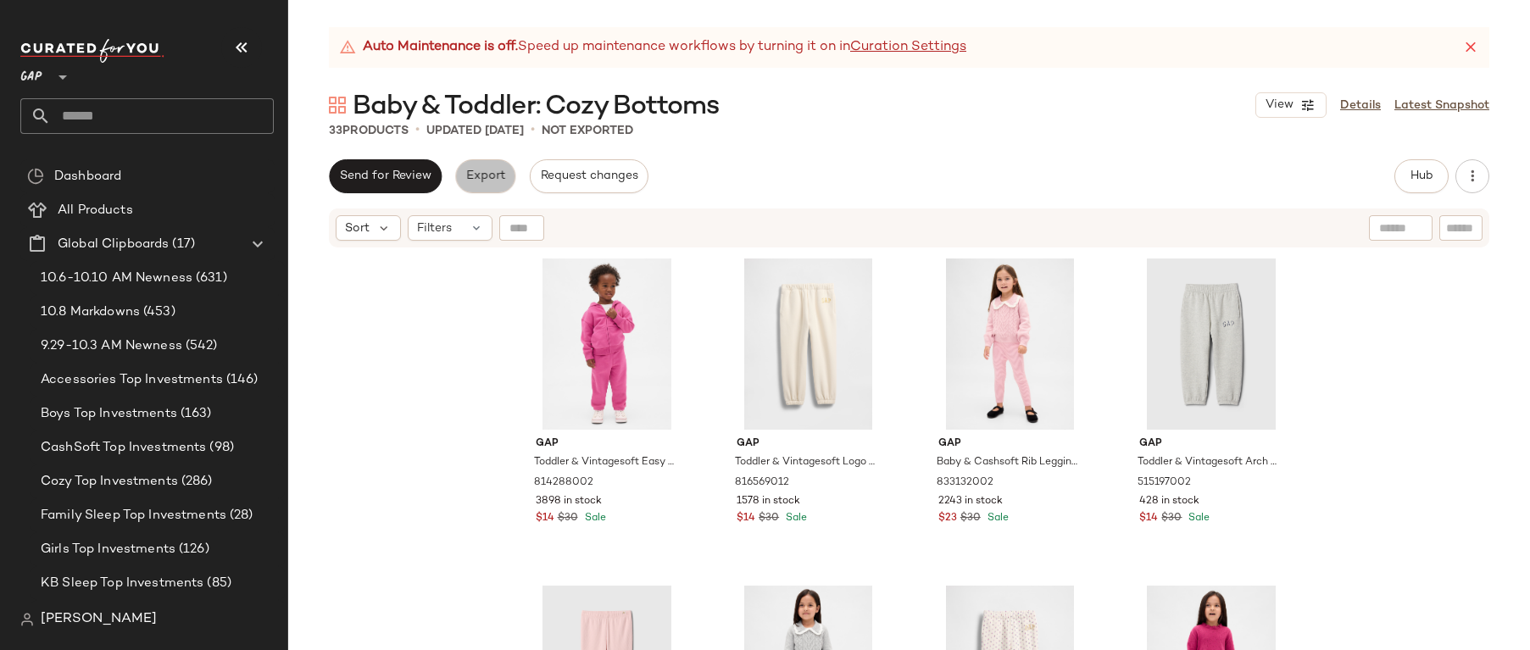
click at [486, 172] on span "Export" at bounding box center [485, 177] width 40 height 14
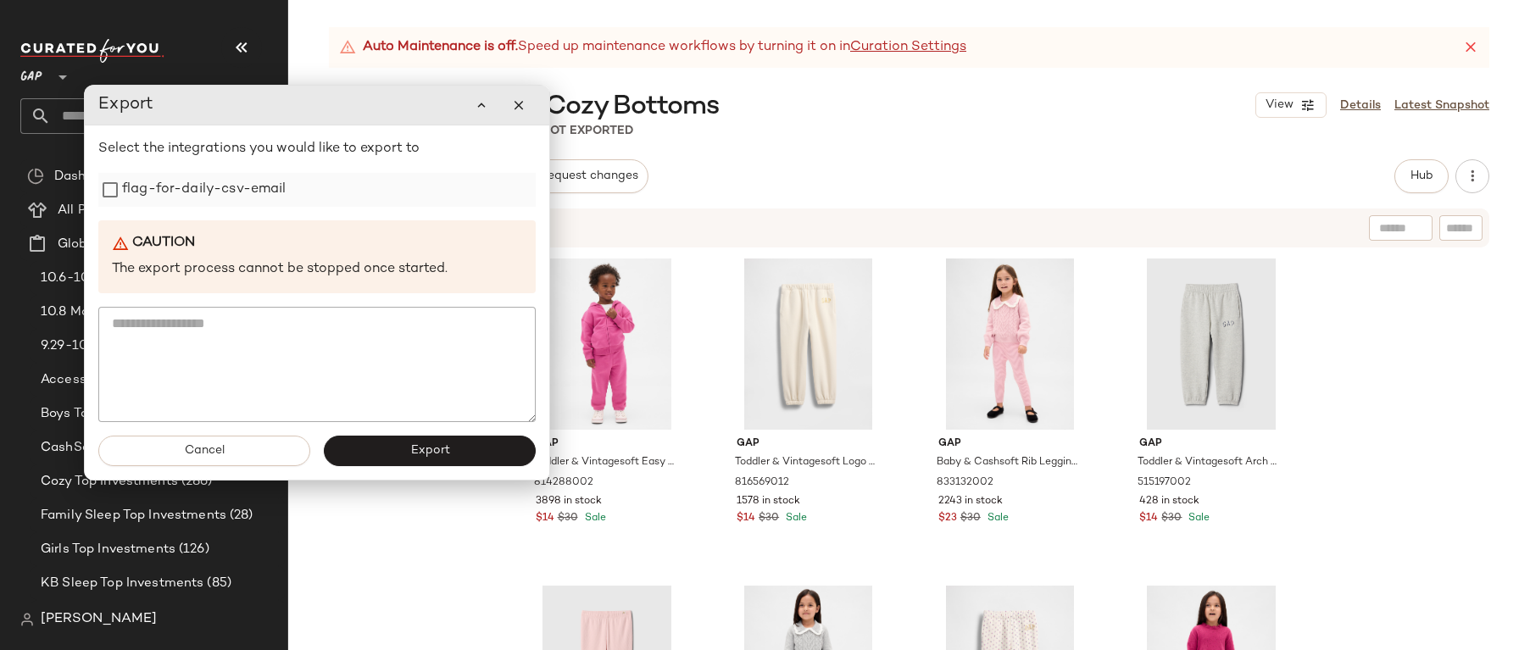
click at [249, 204] on label "flag-for-daily-csv-email" at bounding box center [204, 190] width 164 height 34
click at [407, 464] on button "Export" at bounding box center [430, 451] width 212 height 31
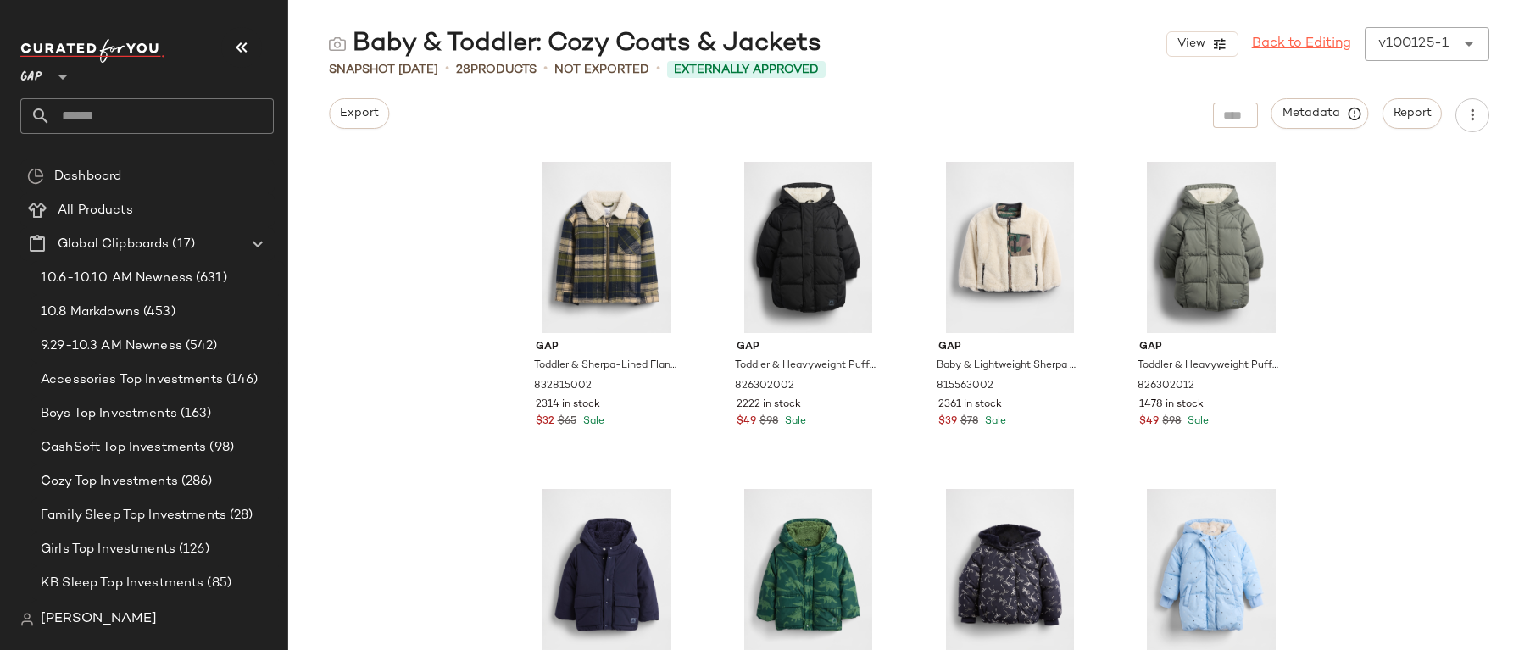
click at [1288, 44] on link "Back to Editing" at bounding box center [1301, 44] width 99 height 20
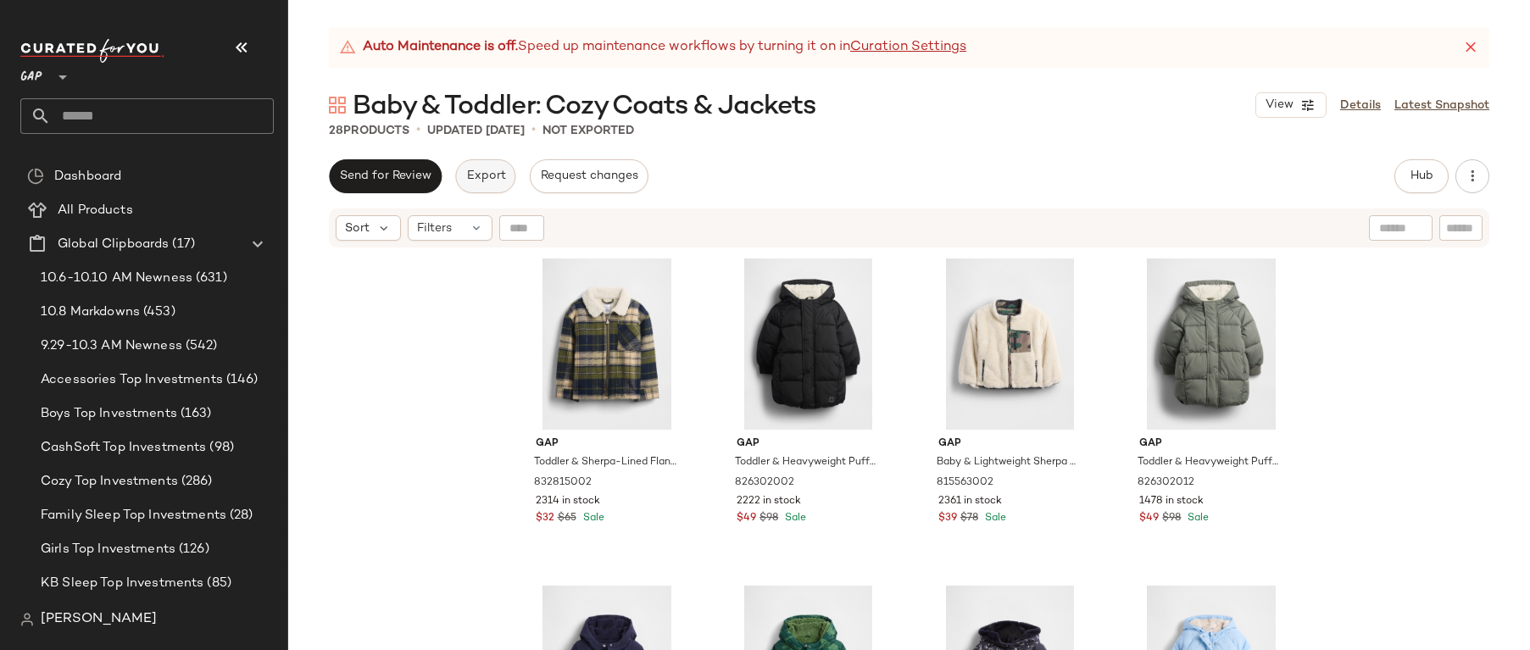
click at [498, 164] on button "Export" at bounding box center [485, 176] width 60 height 34
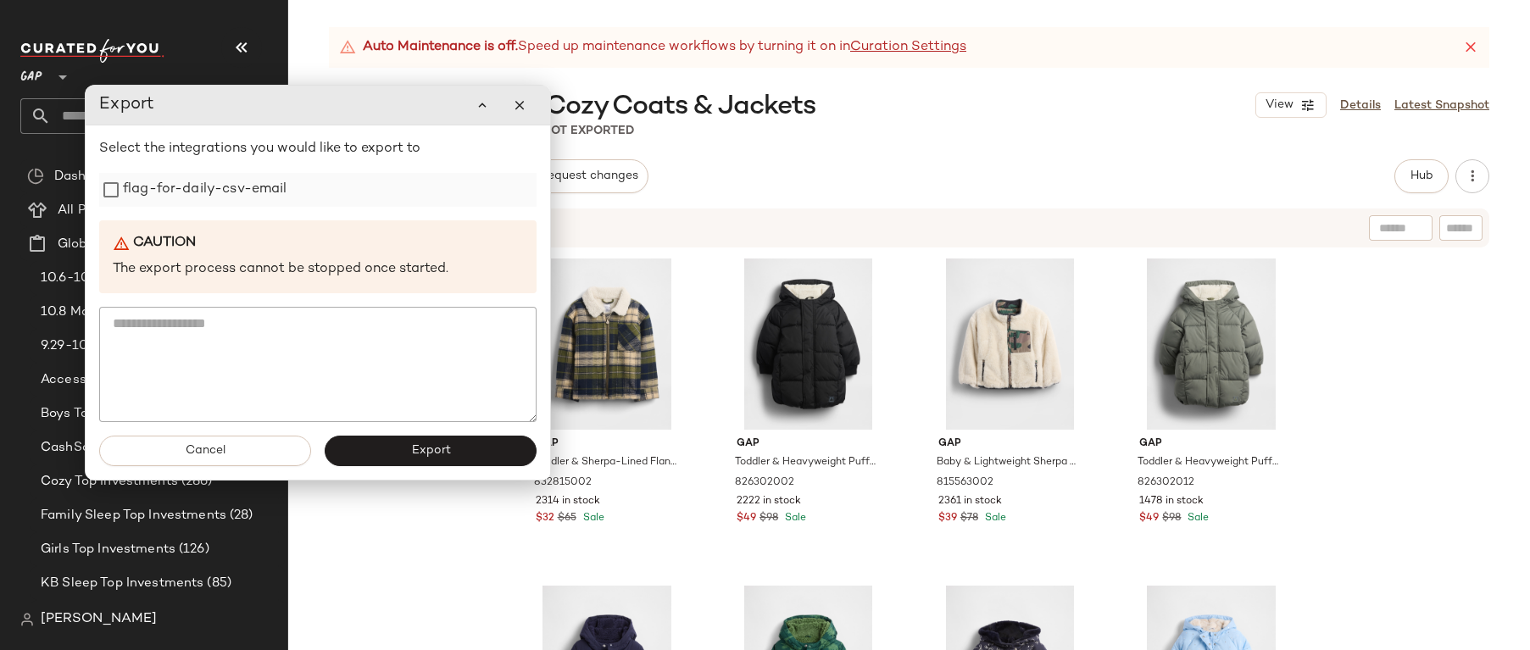
click at [276, 185] on label "flag-for-daily-csv-email" at bounding box center [205, 190] width 164 height 34
click at [426, 449] on span "Export" at bounding box center [430, 451] width 40 height 14
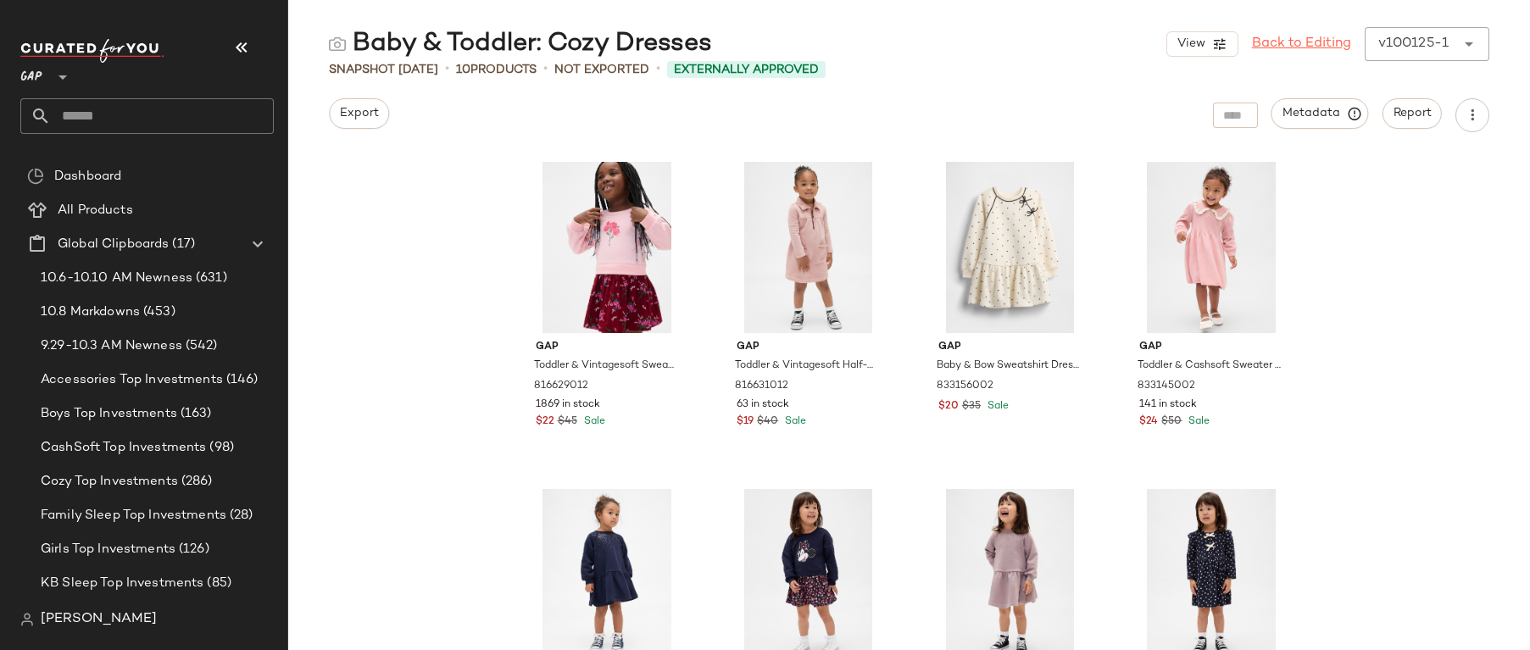
click at [1309, 52] on link "Back to Editing" at bounding box center [1301, 44] width 99 height 20
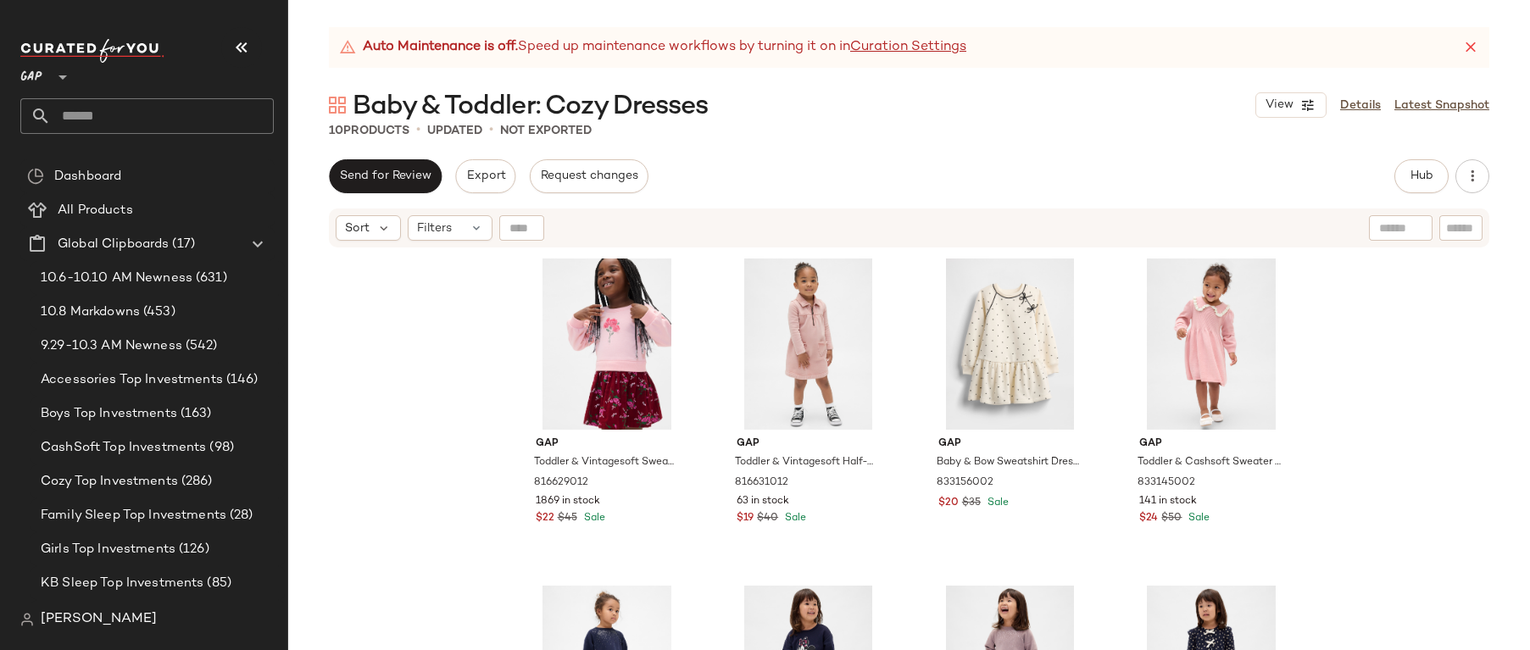
click at [514, 174] on div "Send for Review Export Request changes" at bounding box center [489, 176] width 320 height 34
click at [484, 174] on span "Export" at bounding box center [485, 177] width 40 height 14
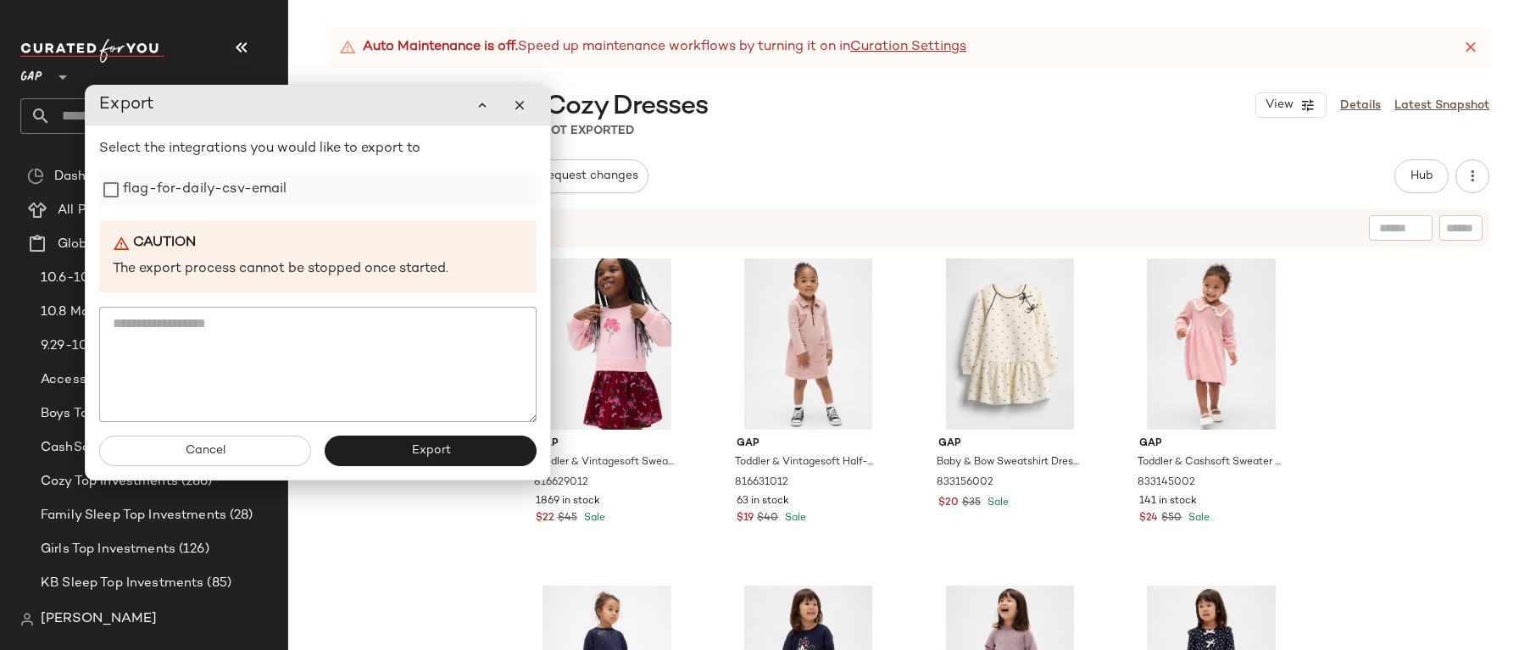
click at [294, 197] on div "flag-for-daily-csv-email" at bounding box center [317, 190] width 437 height 34
click at [249, 193] on label "flag-for-daily-csv-email" at bounding box center [204, 190] width 164 height 34
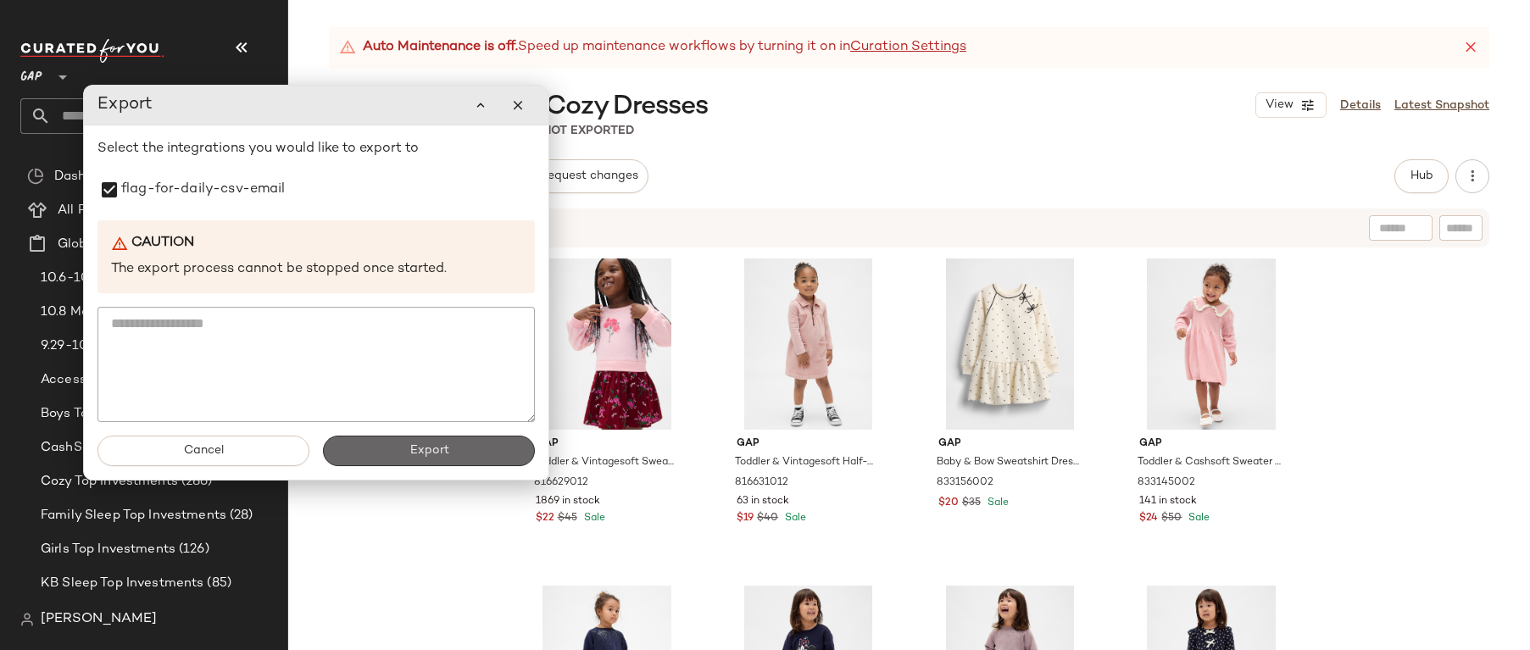
click at [356, 441] on button "Export" at bounding box center [429, 451] width 212 height 31
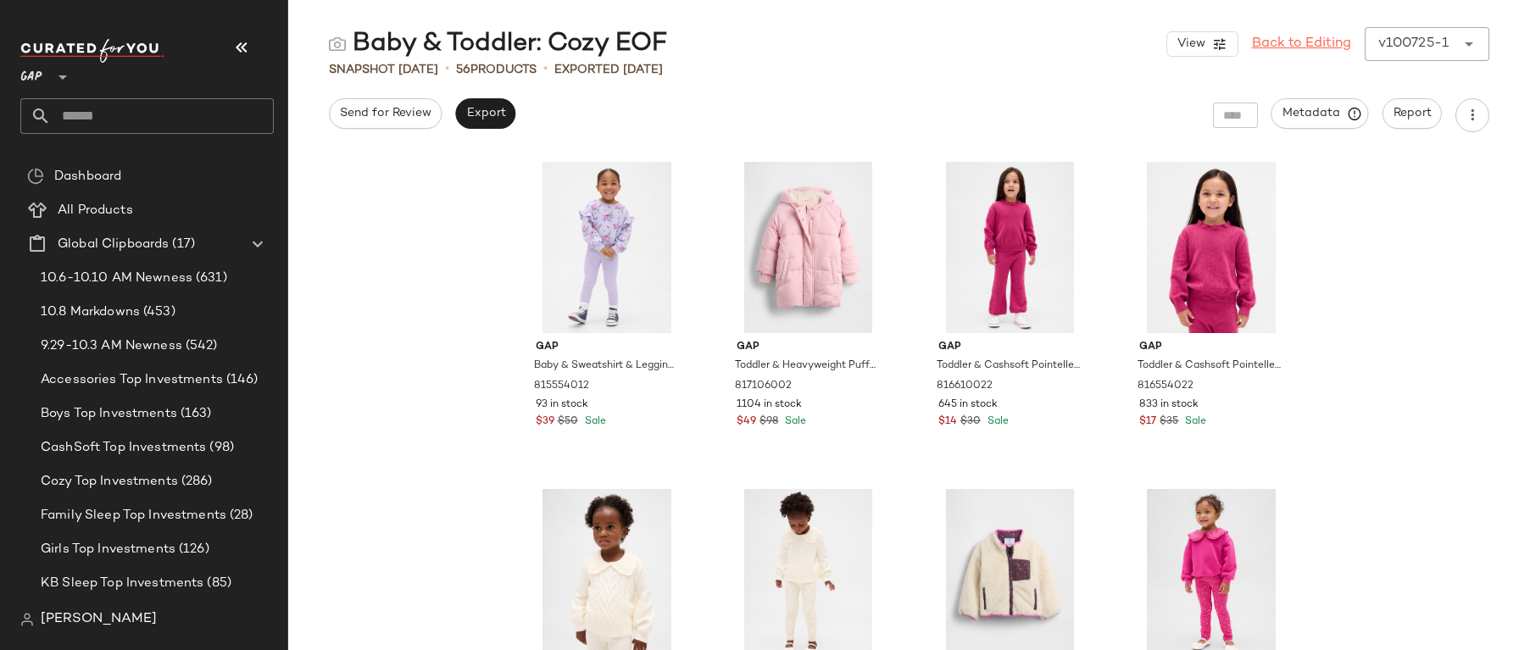
click at [1275, 45] on link "Back to Editing" at bounding box center [1301, 44] width 99 height 20
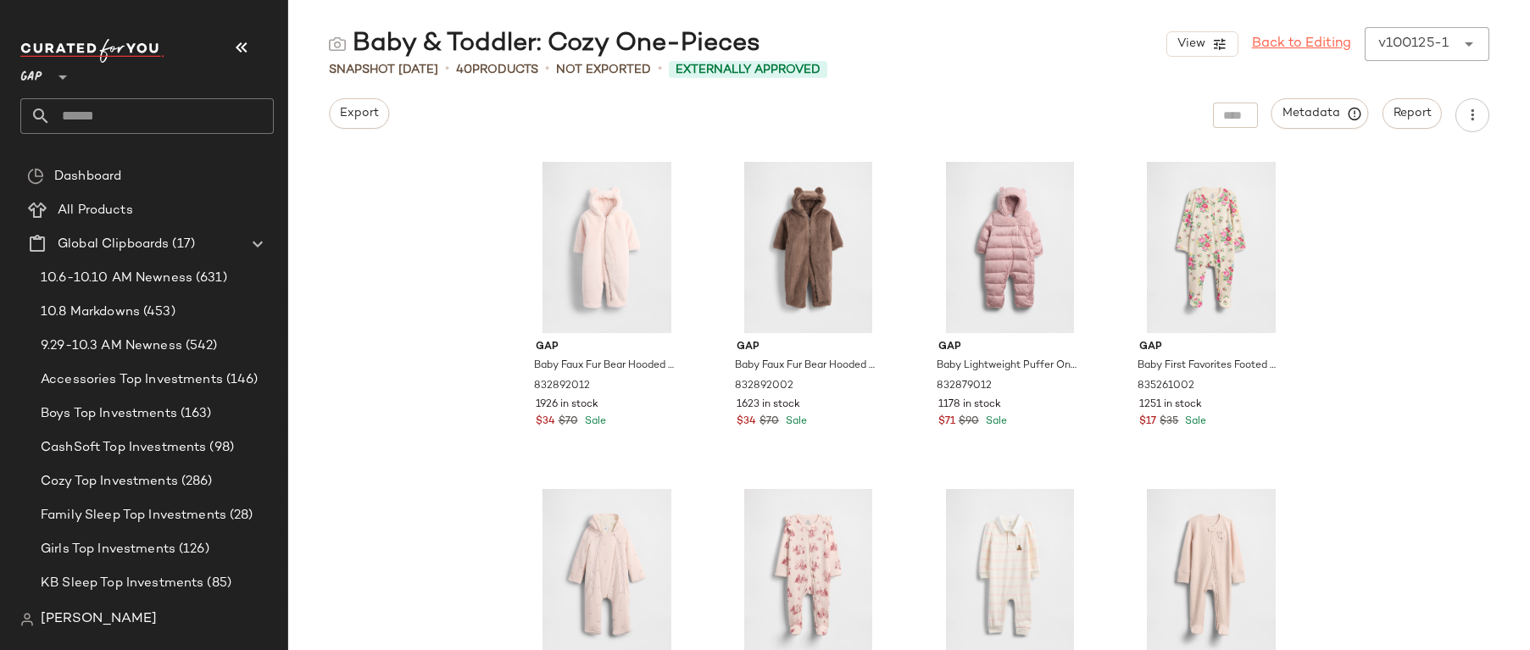
click at [1315, 52] on link "Back to Editing" at bounding box center [1301, 44] width 99 height 20
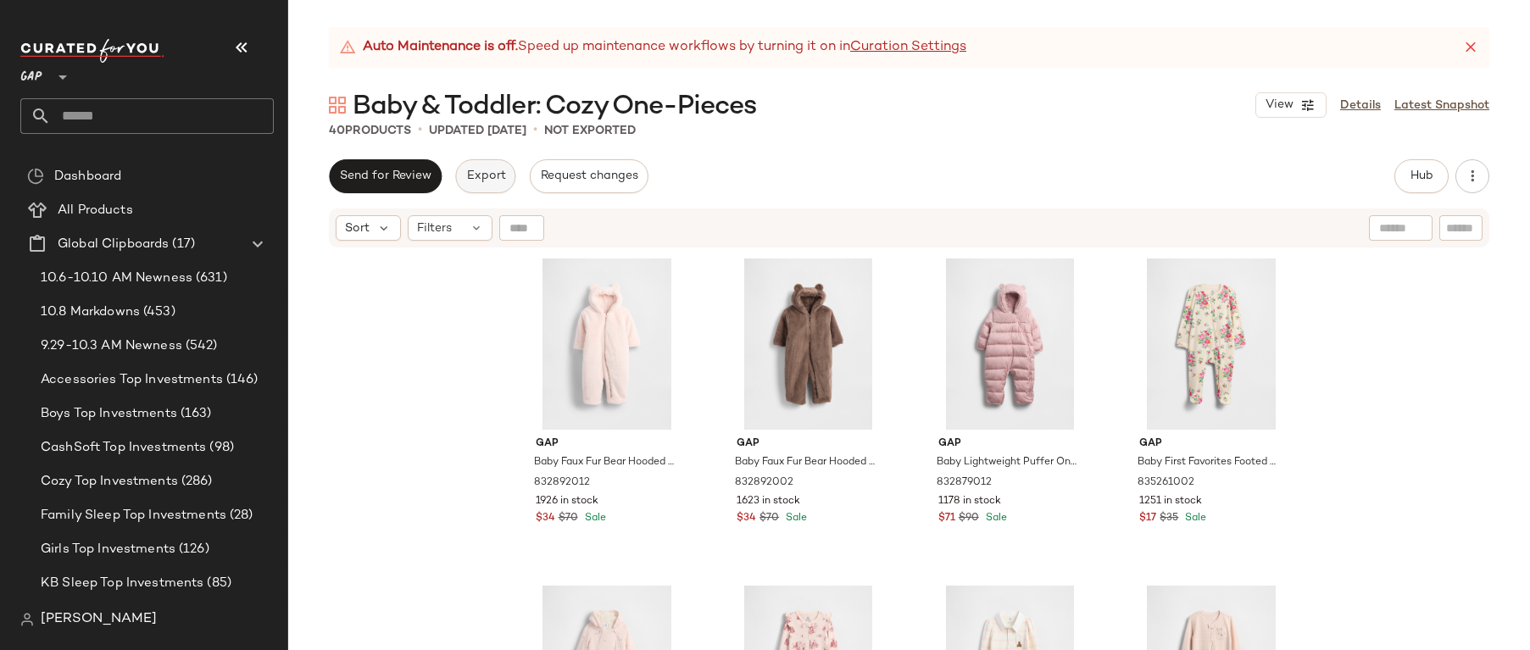
click at [482, 175] on span "Export" at bounding box center [485, 177] width 40 height 14
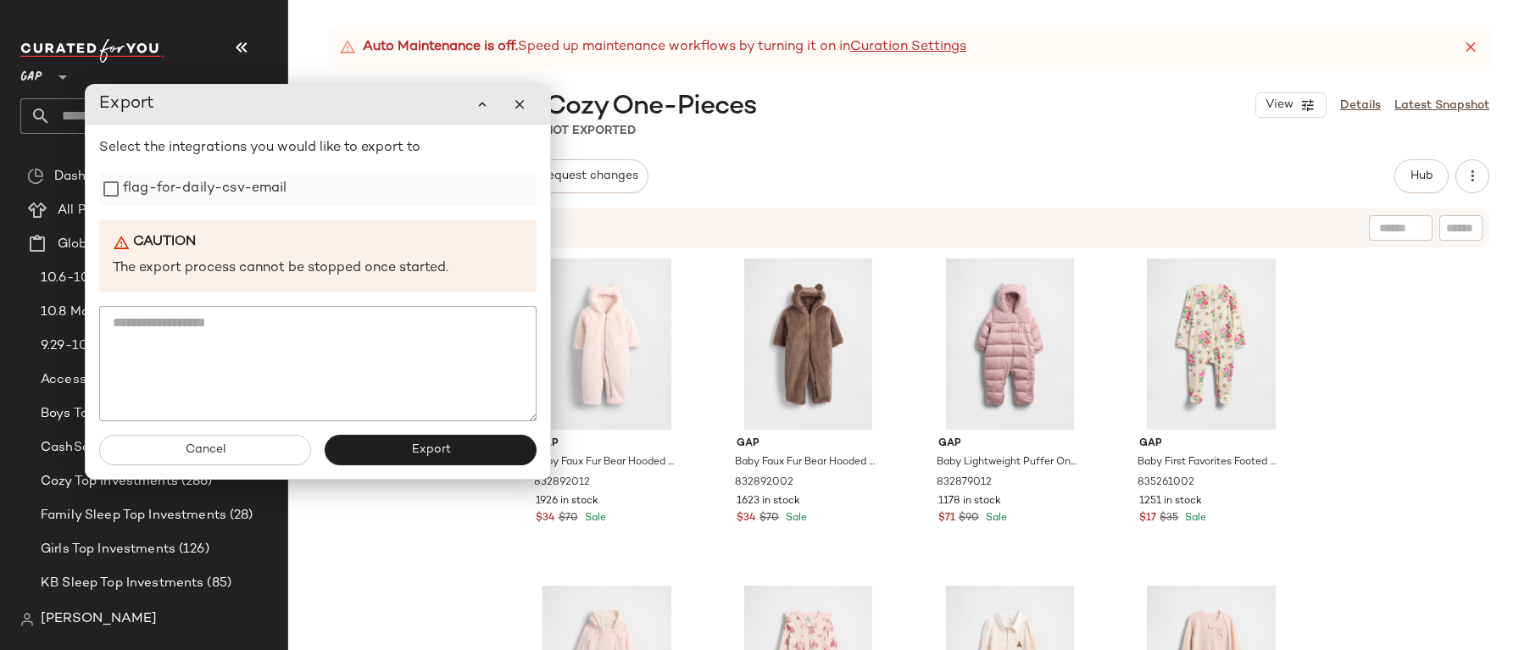
click at [251, 195] on label "flag-for-daily-csv-email" at bounding box center [205, 189] width 164 height 34
click at [441, 478] on div "Cancel Export" at bounding box center [318, 450] width 465 height 58
click at [426, 456] on span "Export" at bounding box center [430, 450] width 40 height 14
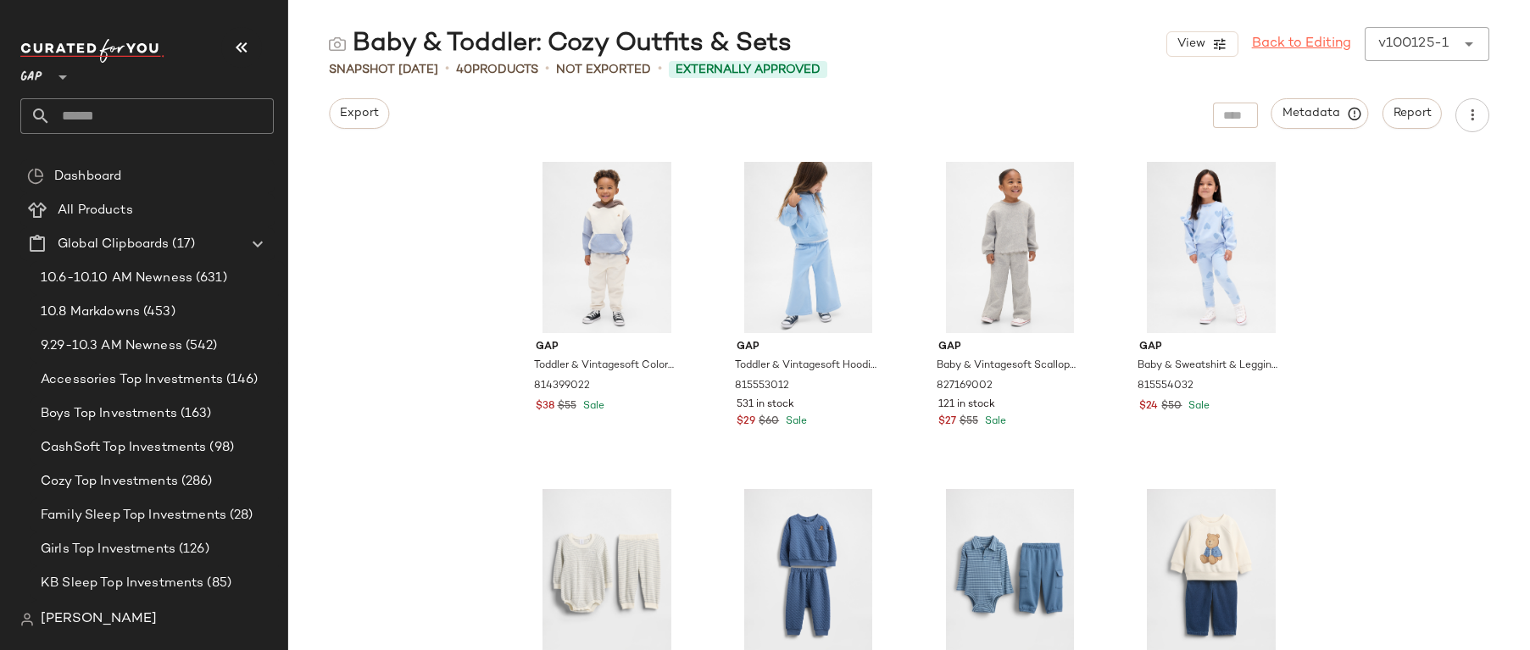
click at [1312, 47] on link "Back to Editing" at bounding box center [1301, 44] width 99 height 20
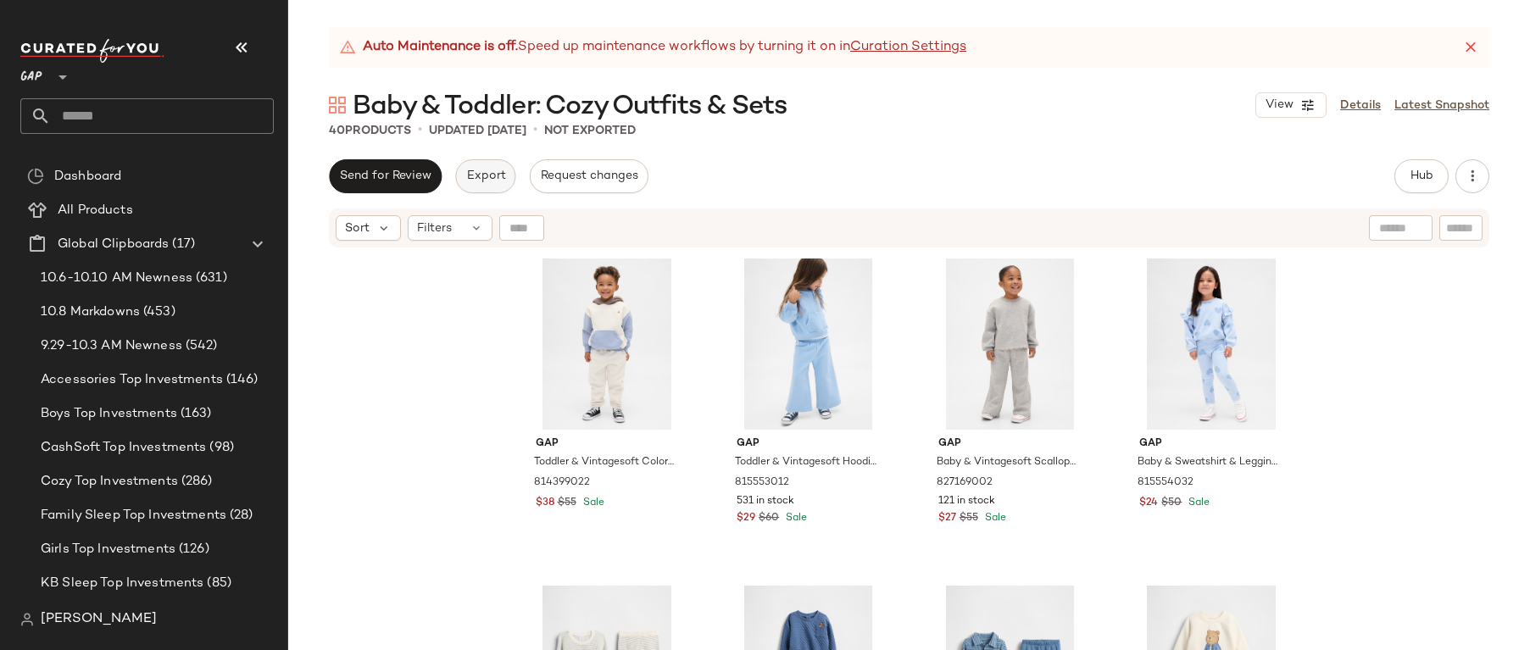
click at [476, 171] on span "Export" at bounding box center [485, 177] width 40 height 14
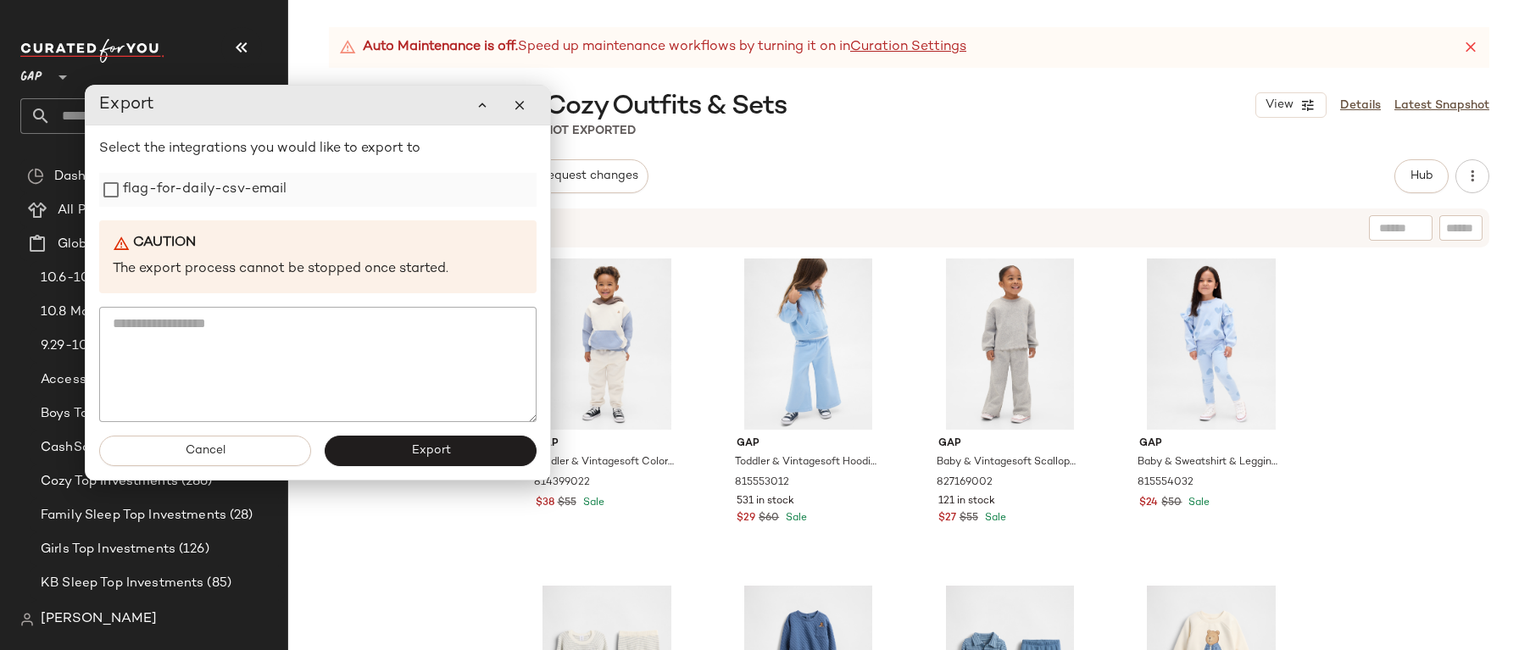
click at [272, 197] on label "flag-for-daily-csv-email" at bounding box center [205, 190] width 164 height 34
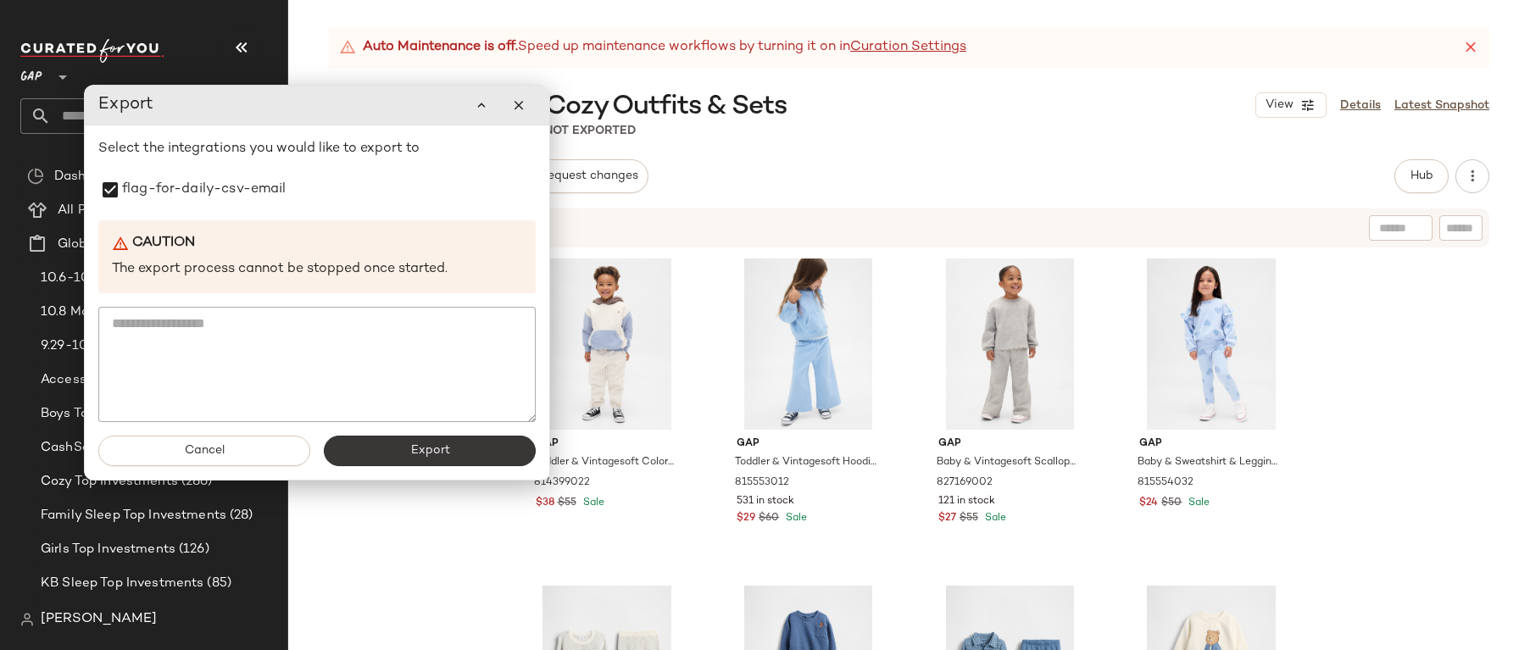
click at [423, 459] on button "Export" at bounding box center [430, 451] width 212 height 31
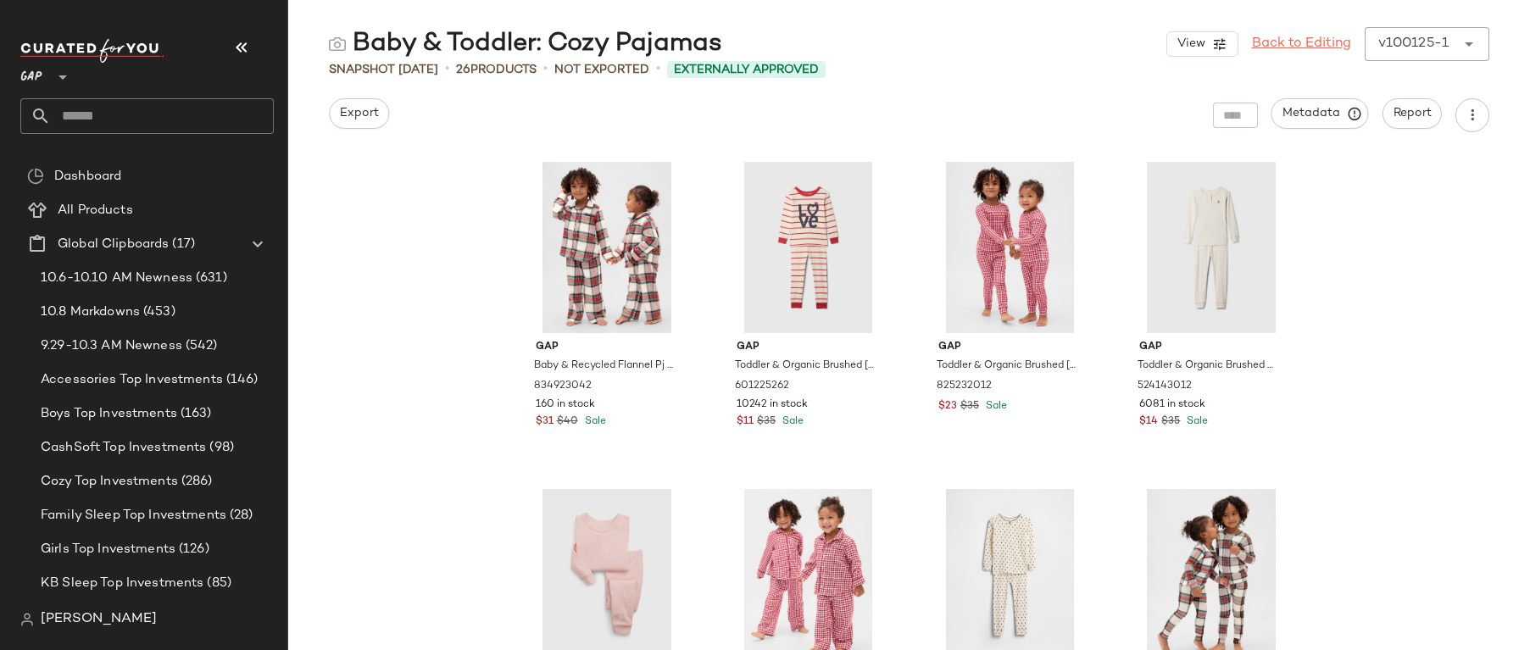
click at [1294, 38] on link "Back to Editing" at bounding box center [1301, 44] width 99 height 20
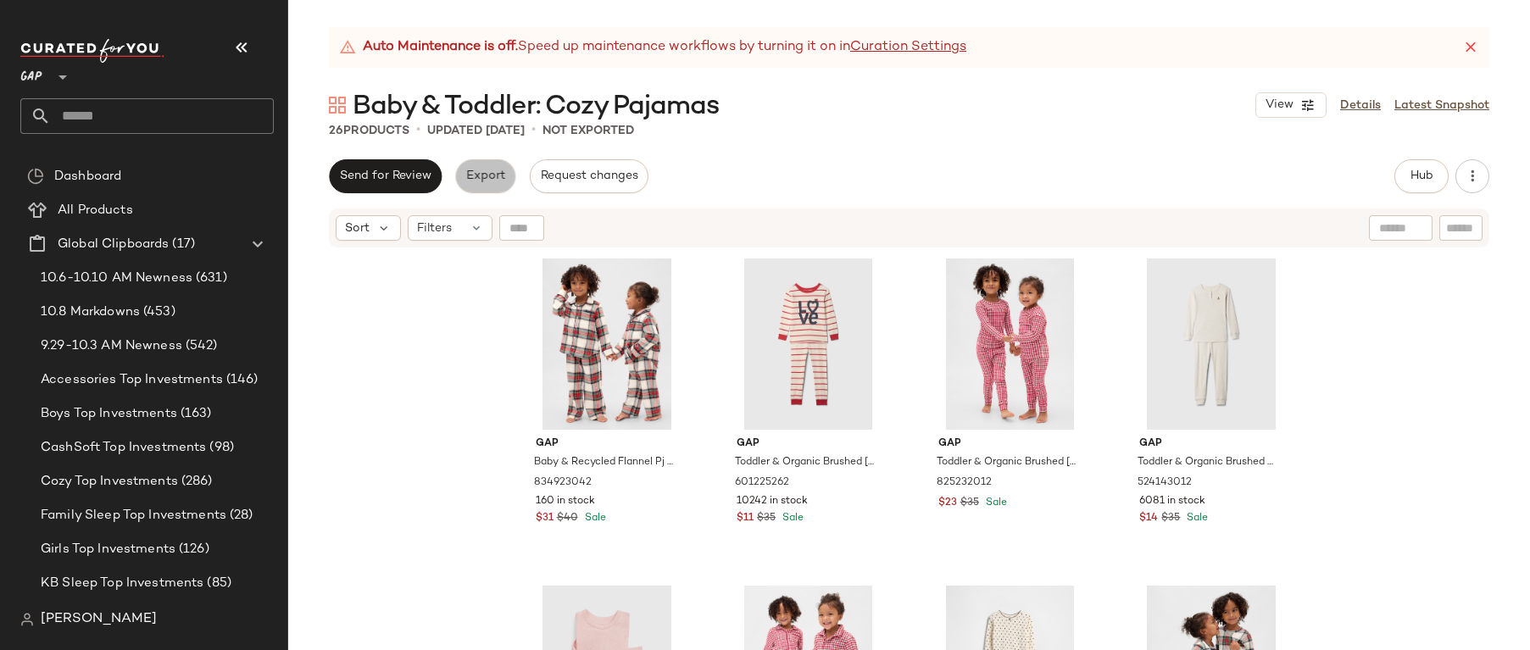
click at [490, 176] on span "Export" at bounding box center [485, 177] width 40 height 14
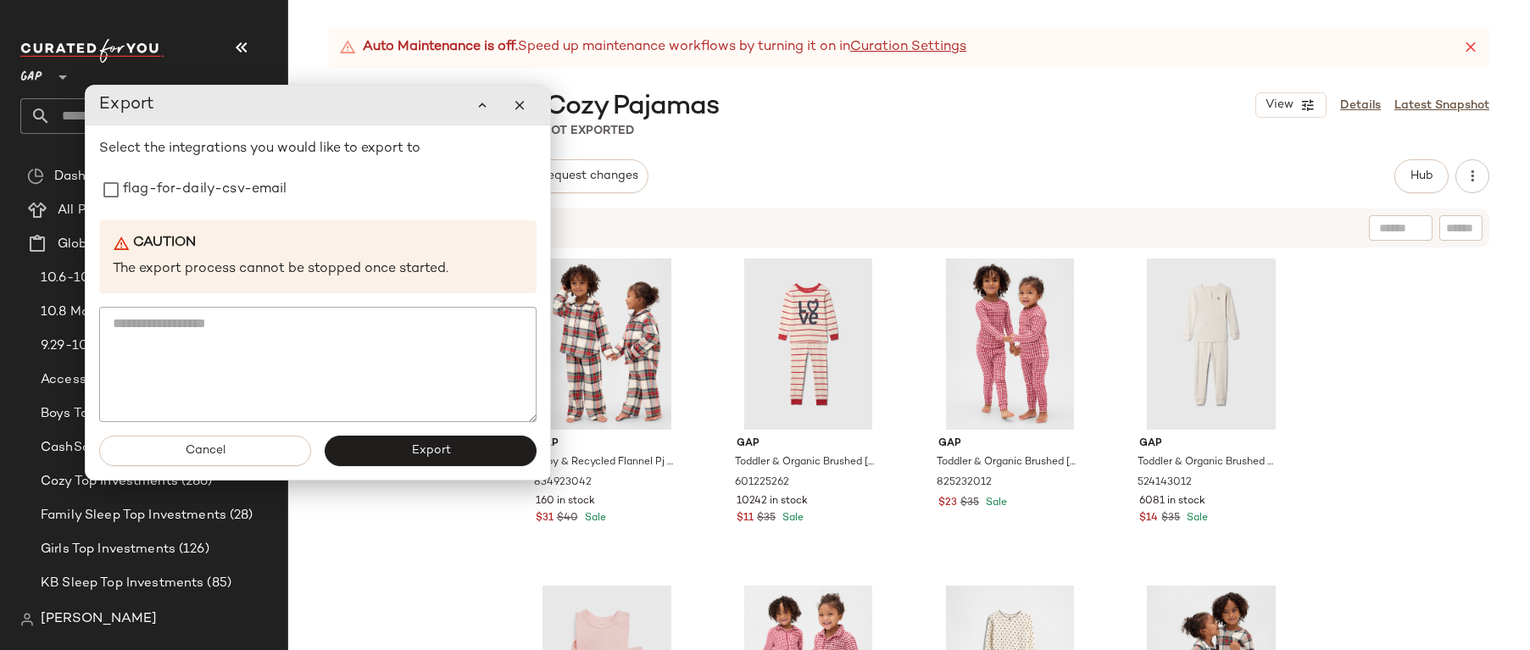
click at [251, 208] on div "Select the integrations you would like to export to flag-for-daily-csv-email Ca…" at bounding box center [317, 280] width 437 height 283
click at [249, 197] on label "flag-for-daily-csv-email" at bounding box center [205, 190] width 164 height 34
click at [376, 442] on button "Export" at bounding box center [431, 451] width 212 height 31
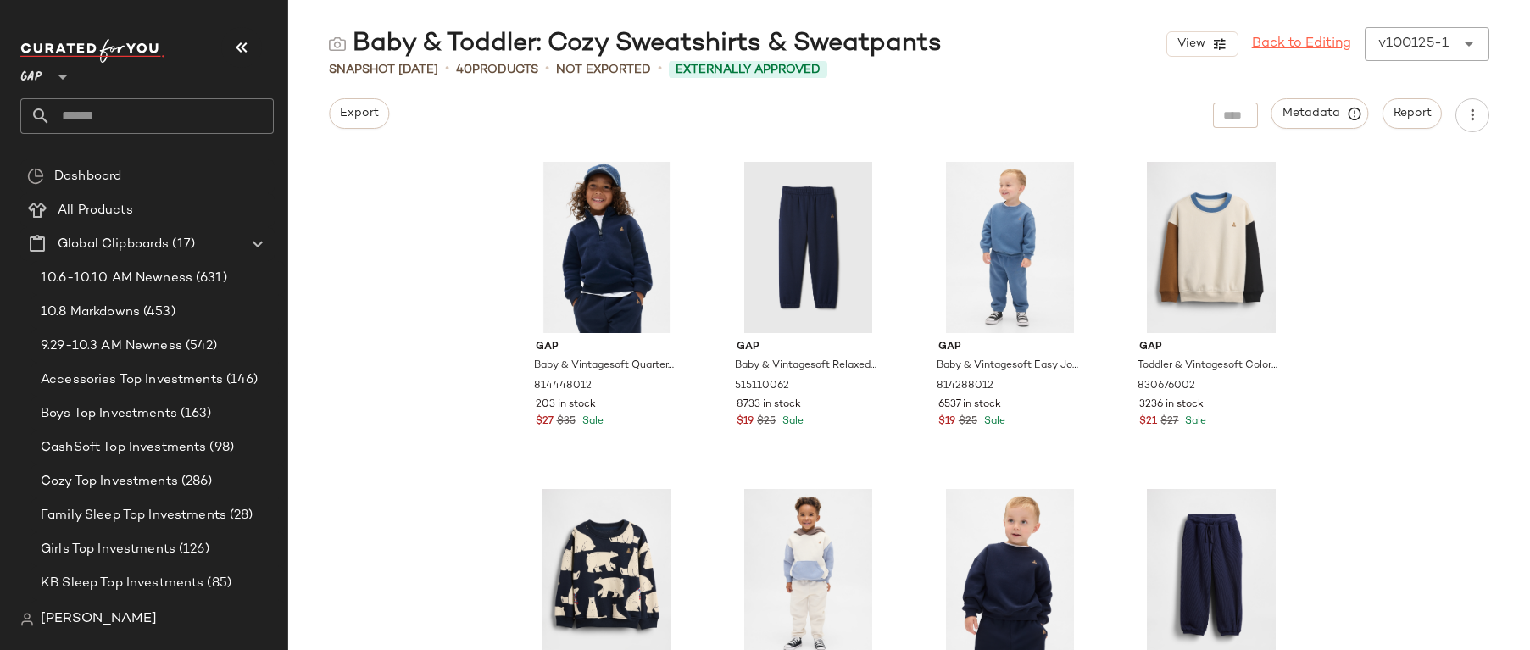
click at [1261, 36] on link "Back to Editing" at bounding box center [1301, 44] width 99 height 20
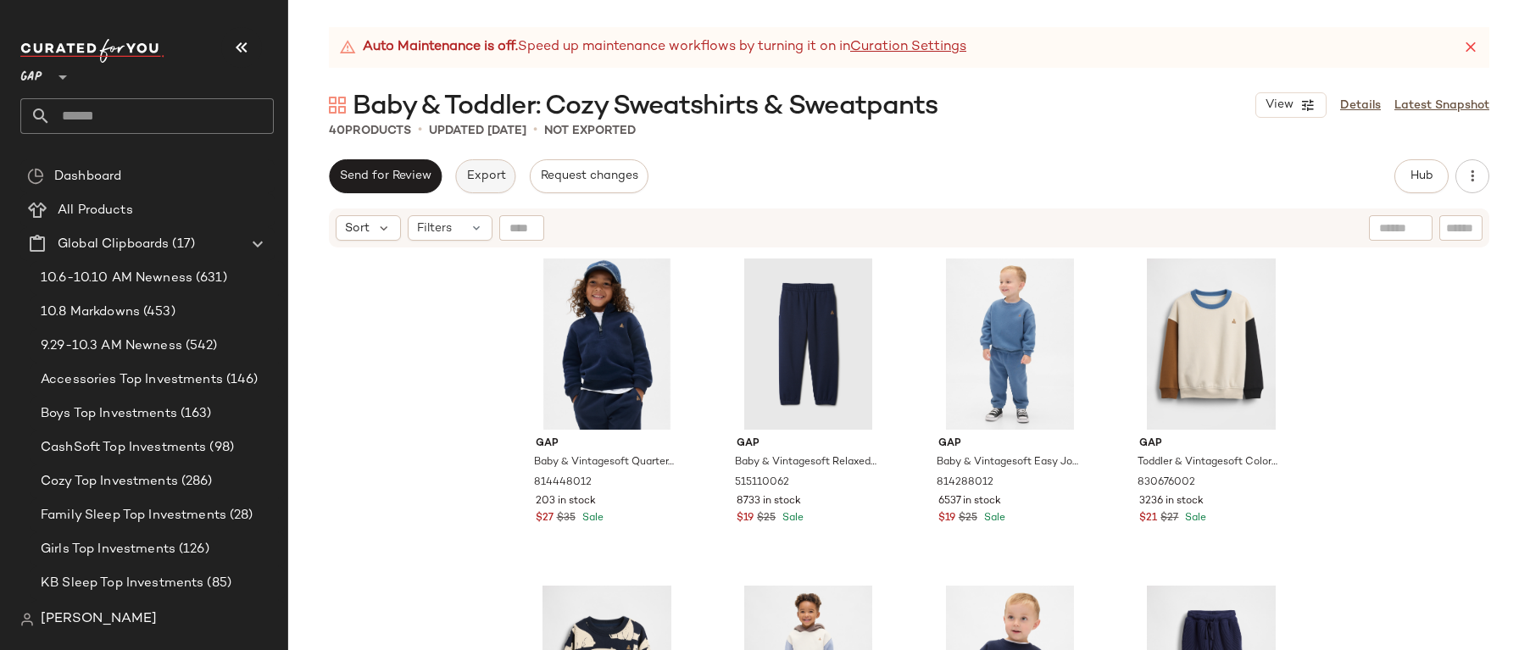
click at [480, 181] on span "Export" at bounding box center [485, 177] width 40 height 14
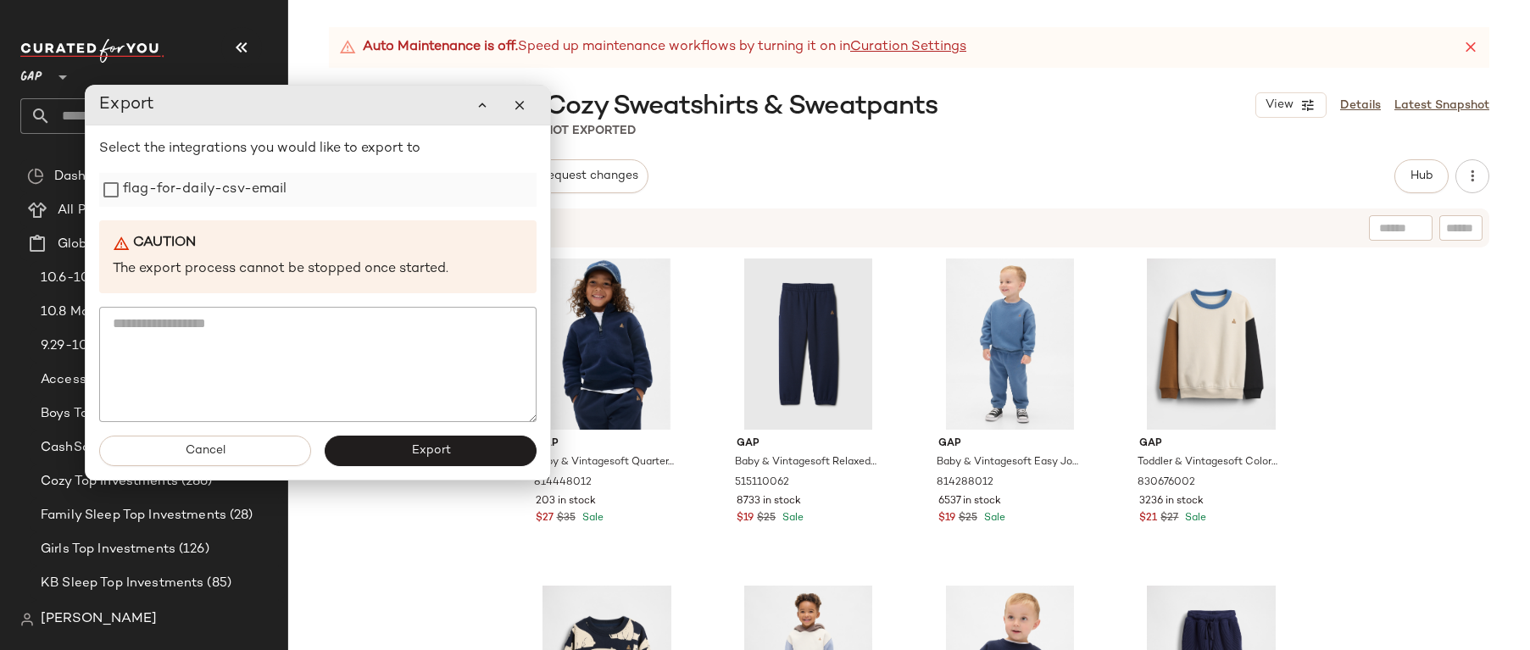
click at [255, 192] on label "flag-for-daily-csv-email" at bounding box center [205, 190] width 164 height 34
click at [460, 443] on button "Export" at bounding box center [431, 450] width 212 height 31
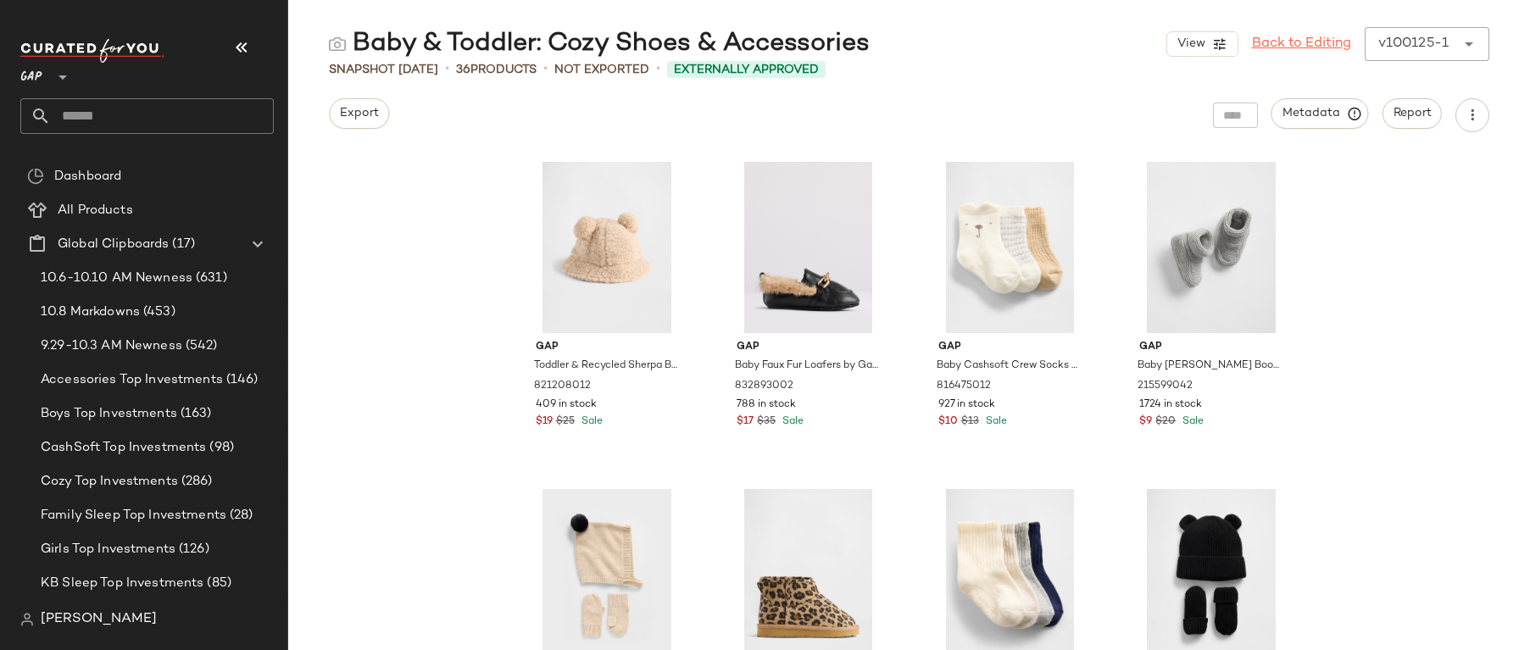
click at [1293, 42] on link "Back to Editing" at bounding box center [1301, 44] width 99 height 20
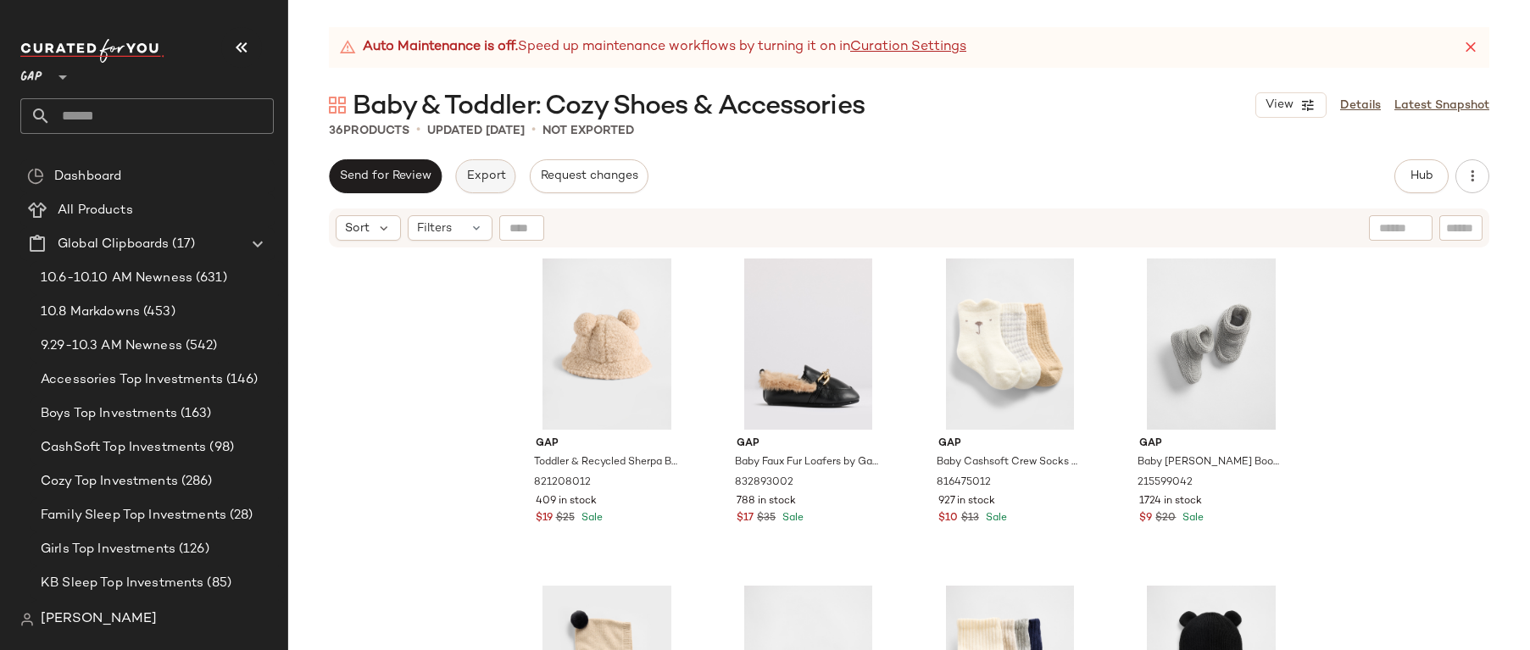
click at [490, 169] on button "Export" at bounding box center [485, 176] width 60 height 34
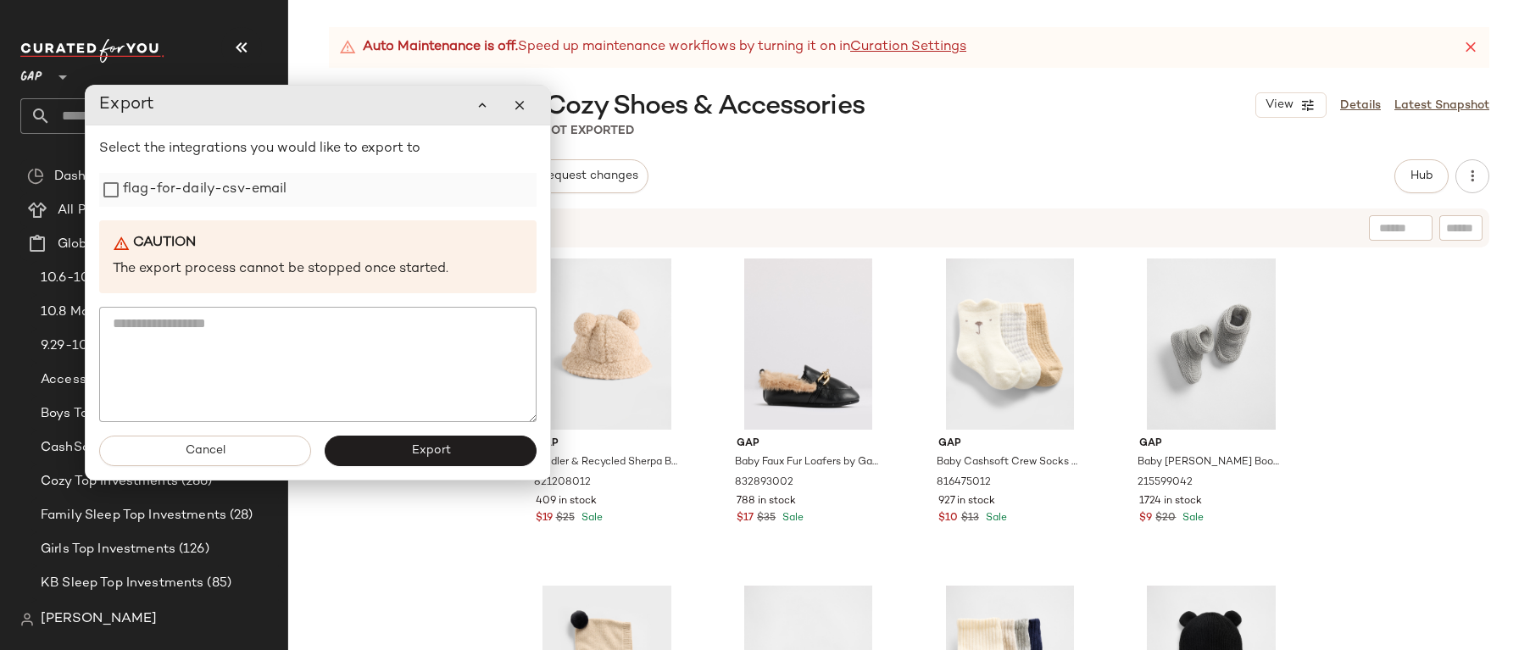
click at [251, 191] on label "flag-for-daily-csv-email" at bounding box center [205, 190] width 164 height 34
click at [414, 464] on button "Export" at bounding box center [431, 451] width 212 height 31
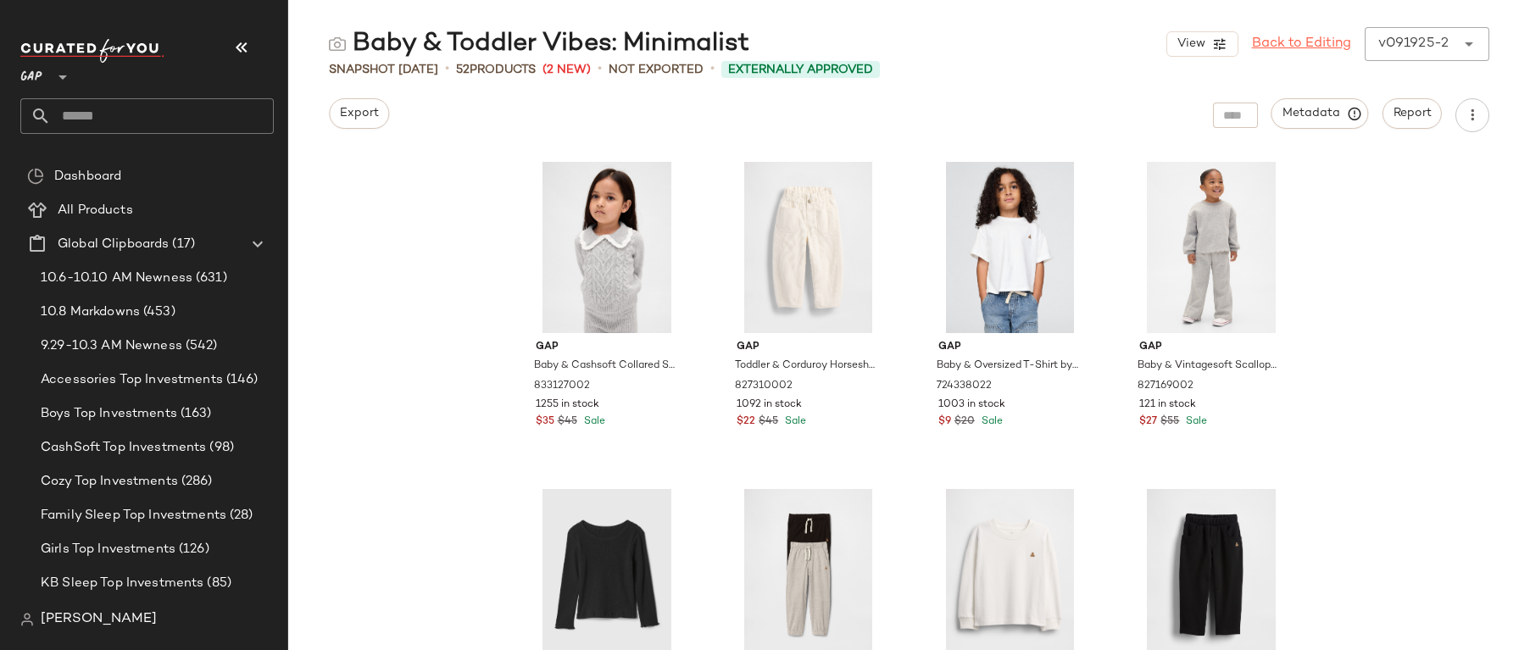
click at [1312, 50] on link "Back to Editing" at bounding box center [1301, 44] width 99 height 20
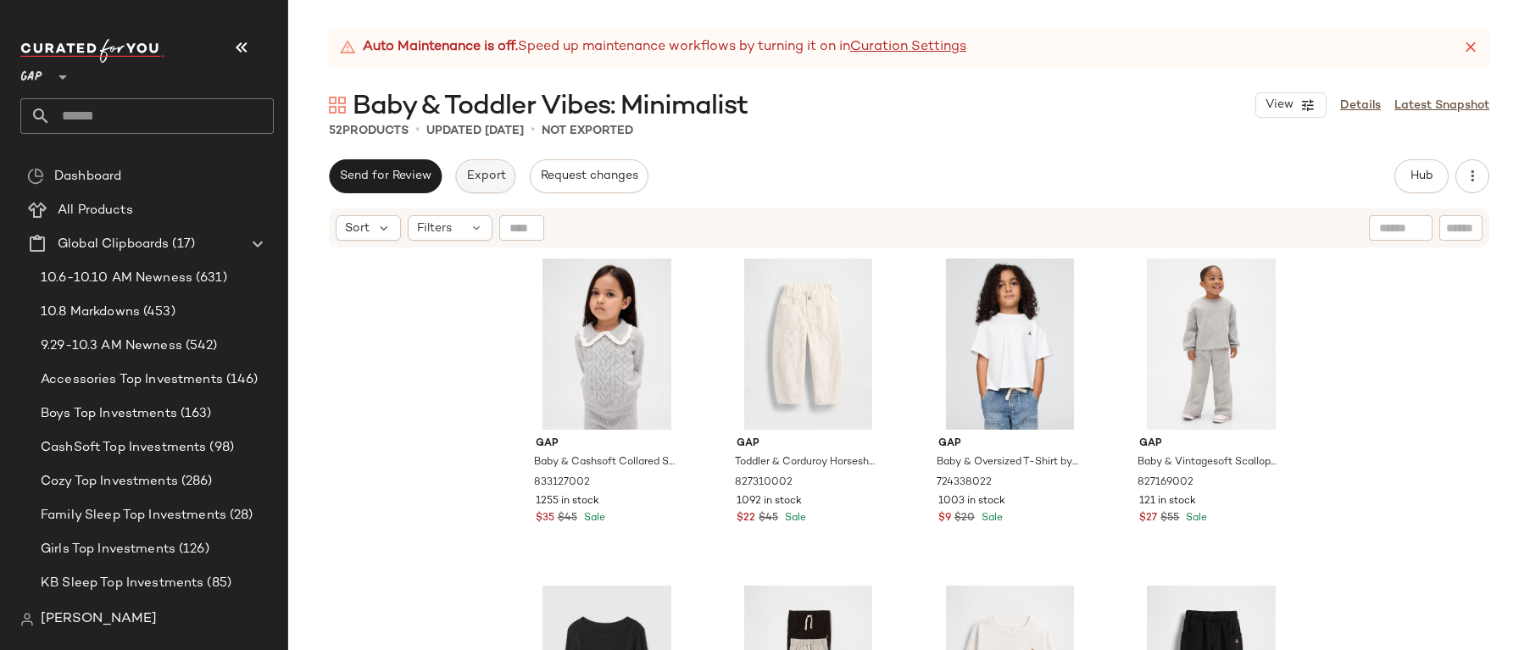
click at [487, 175] on span "Export" at bounding box center [485, 177] width 40 height 14
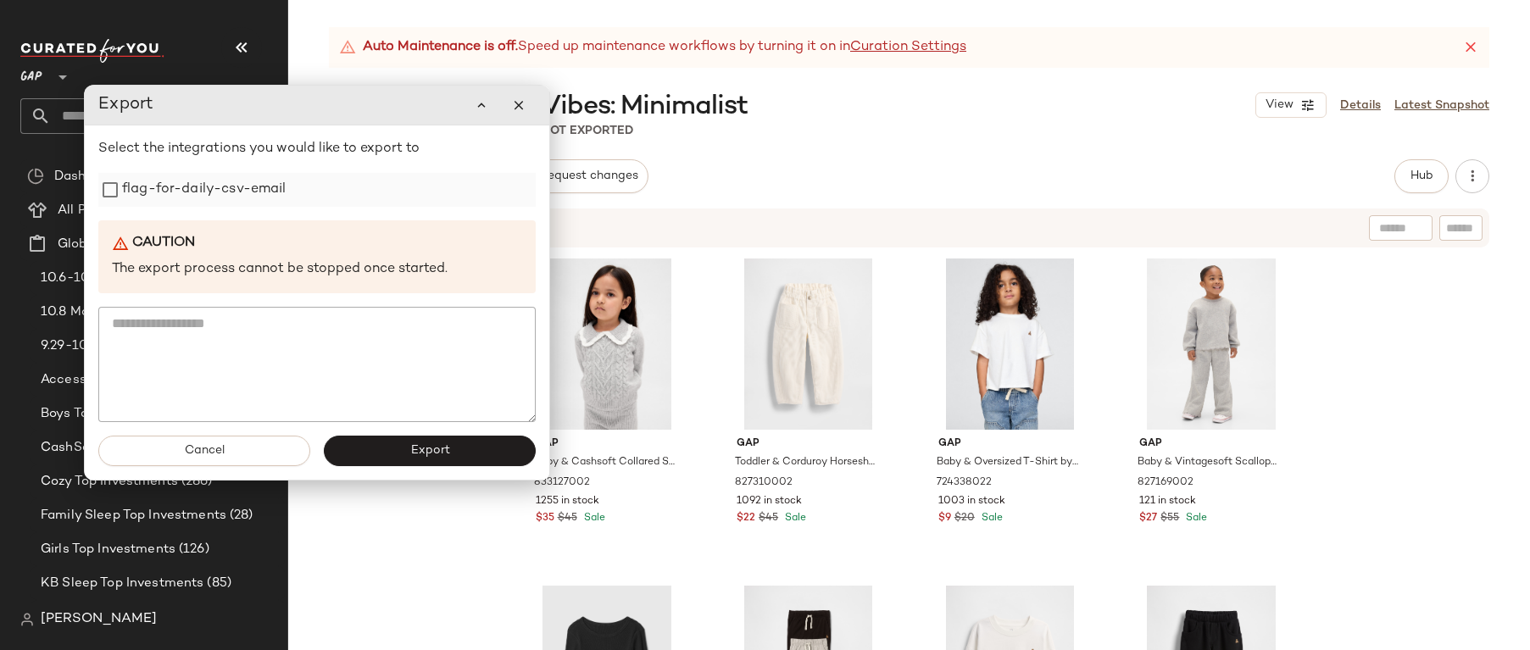
click at [253, 192] on label "flag-for-daily-csv-email" at bounding box center [204, 190] width 164 height 34
click at [415, 449] on span "Export" at bounding box center [429, 451] width 40 height 14
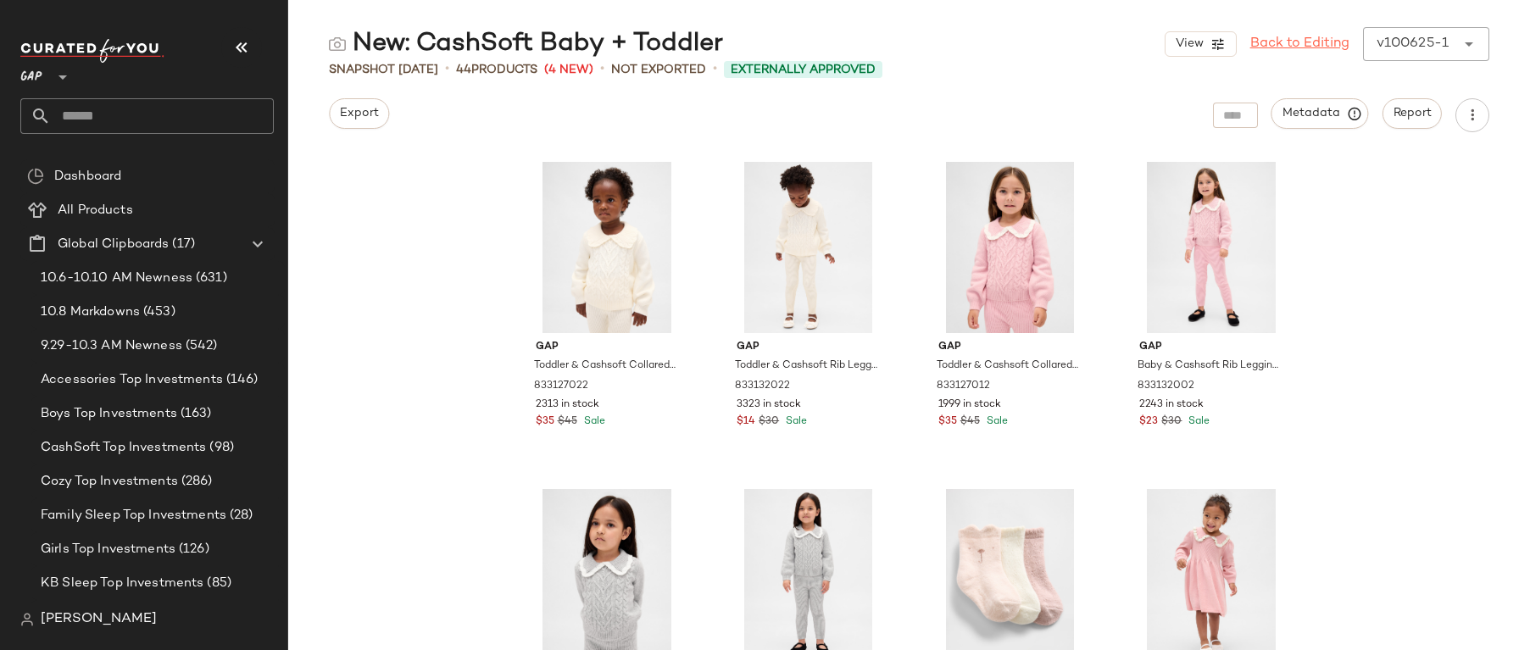
click at [1285, 34] on link "Back to Editing" at bounding box center [1300, 44] width 99 height 20
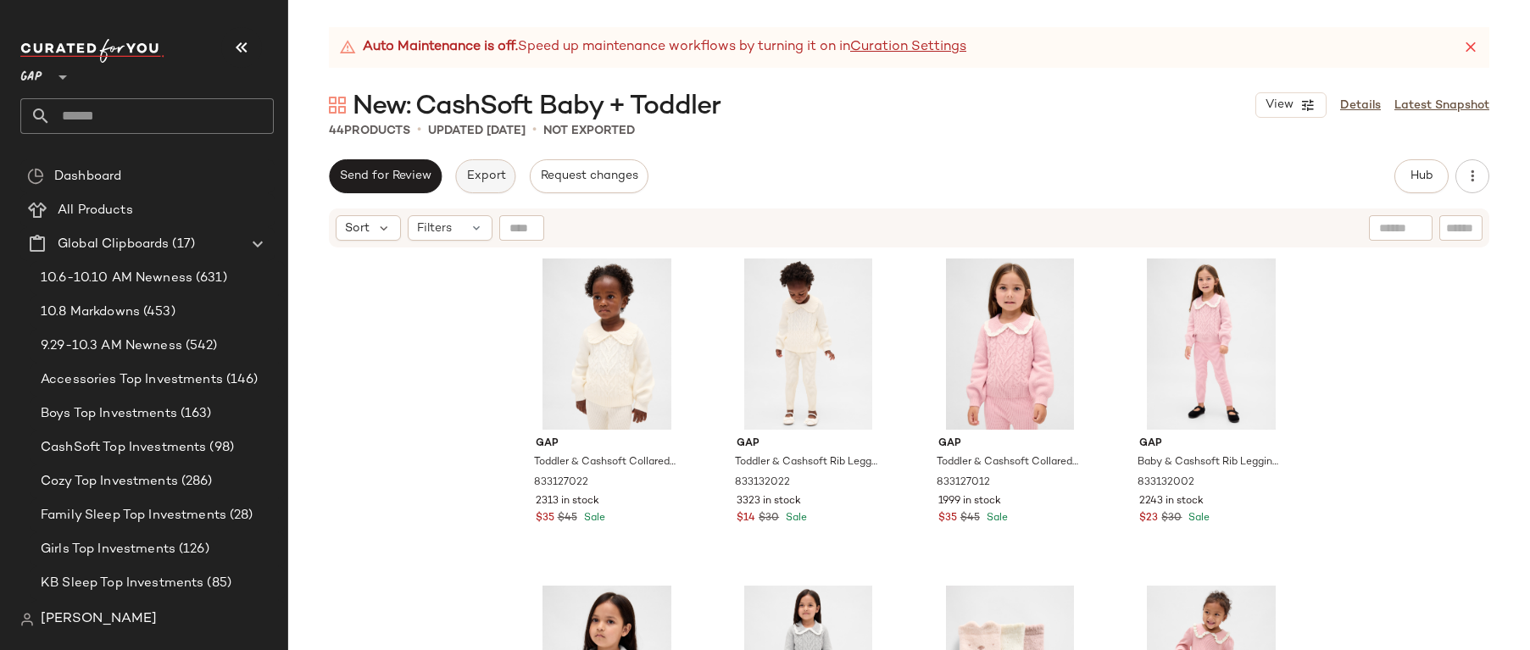
click at [491, 174] on span "Export" at bounding box center [485, 177] width 40 height 14
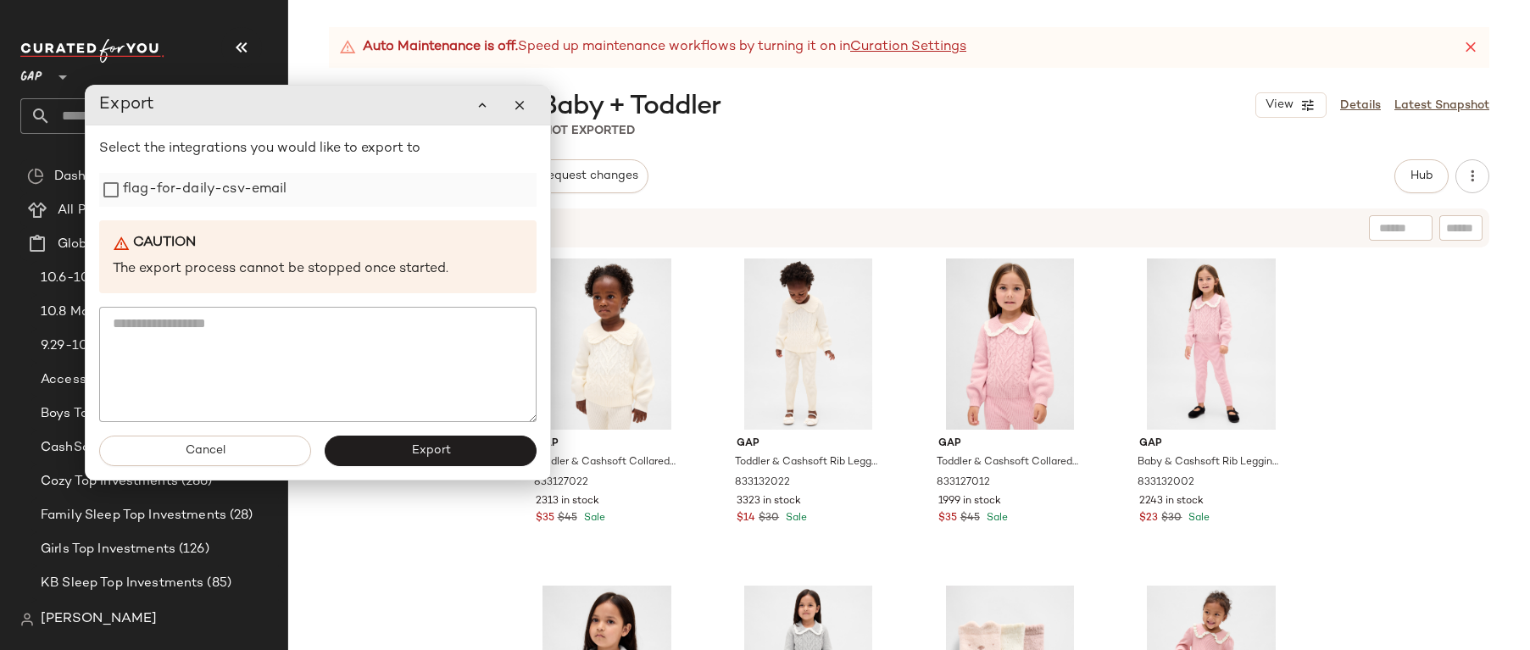
click at [264, 185] on label "flag-for-daily-csv-email" at bounding box center [205, 190] width 164 height 34
click at [441, 452] on span "Export" at bounding box center [430, 451] width 40 height 14
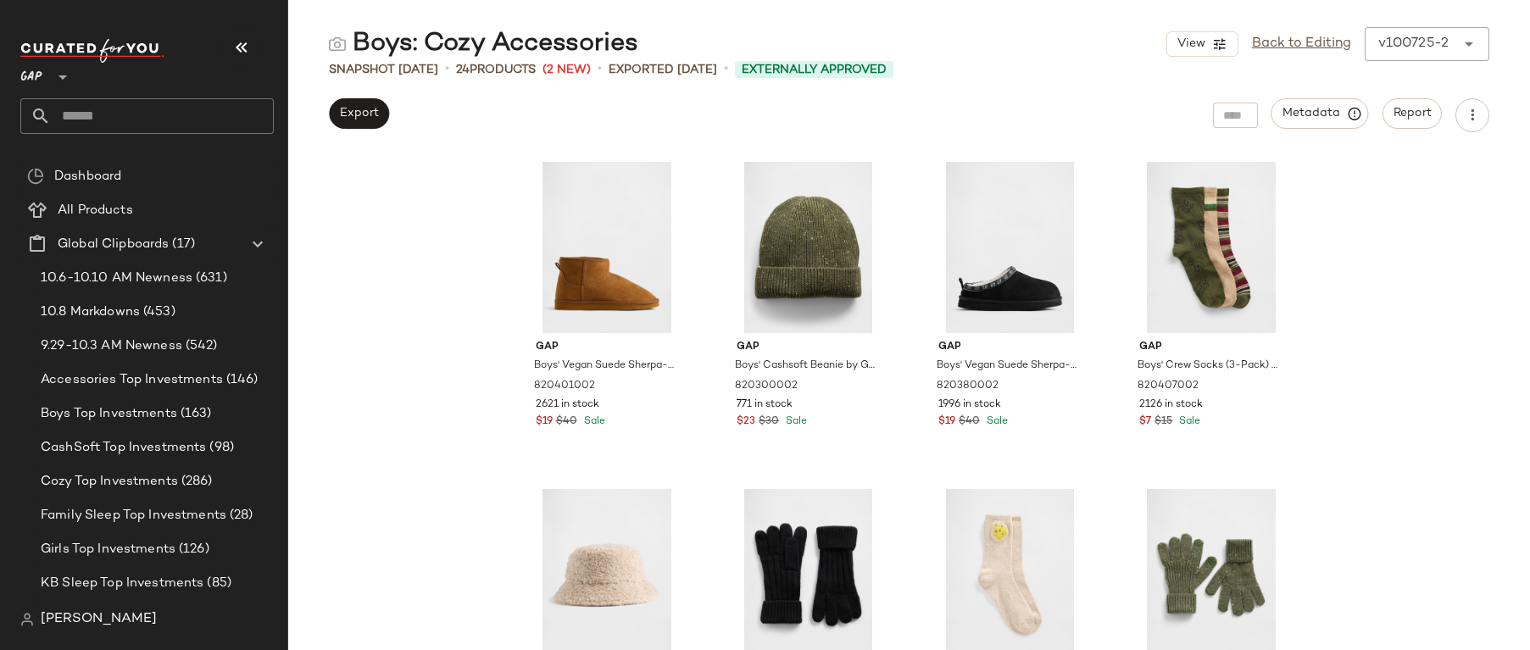
click at [159, 120] on input "text" at bounding box center [162, 116] width 223 height 36
type input "*"
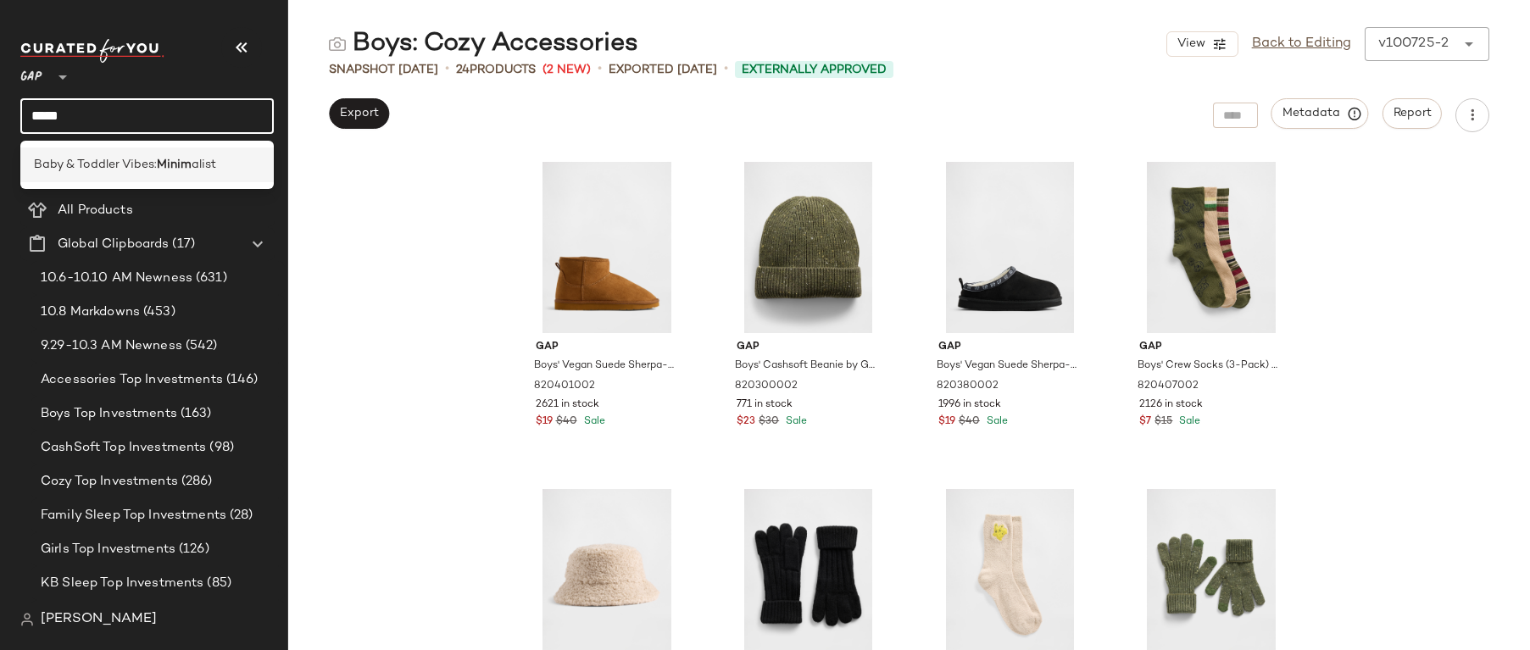
type input "*****"
click at [76, 150] on div "Baby & Toddler Vibes: Minim alist" at bounding box center [146, 165] width 253 height 35
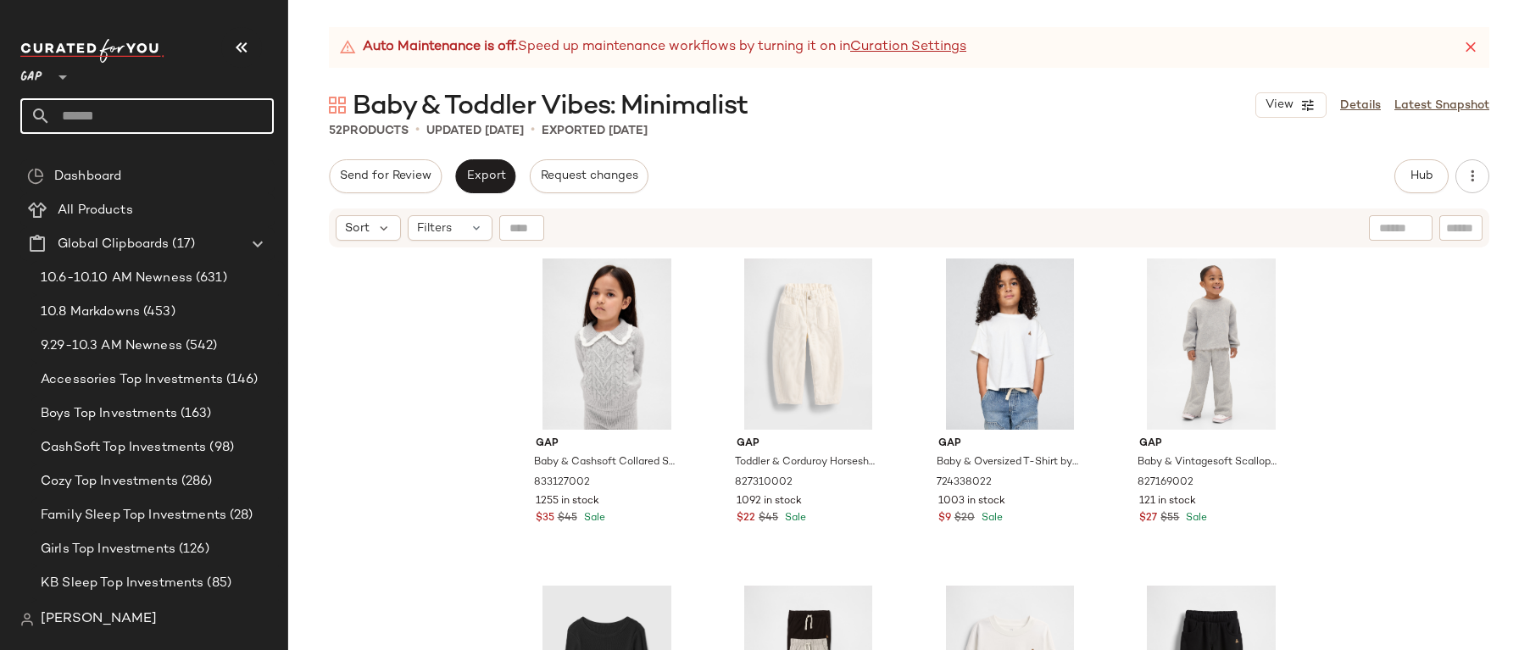
click at [242, 116] on input "text" at bounding box center [162, 116] width 223 height 36
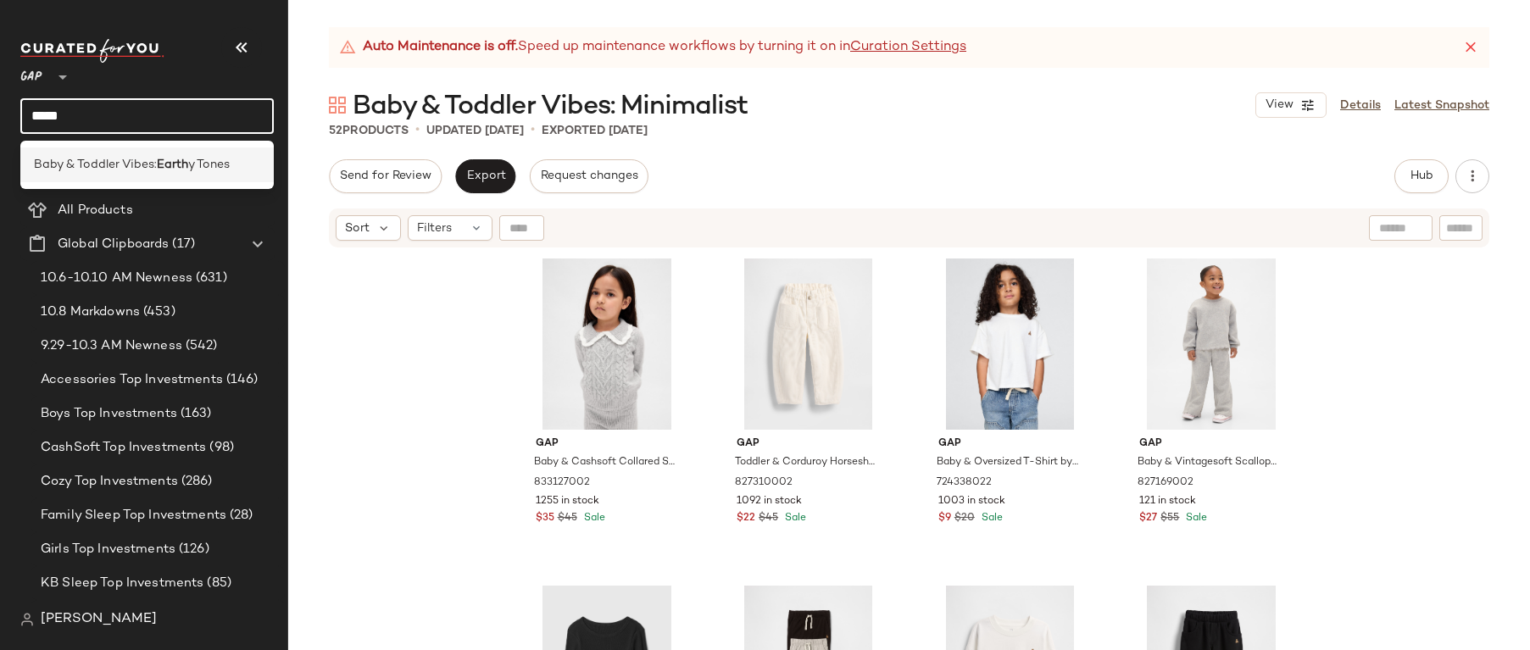
type input "*****"
click at [134, 161] on span "Baby & Toddler Vibes:" at bounding box center [95, 165] width 123 height 18
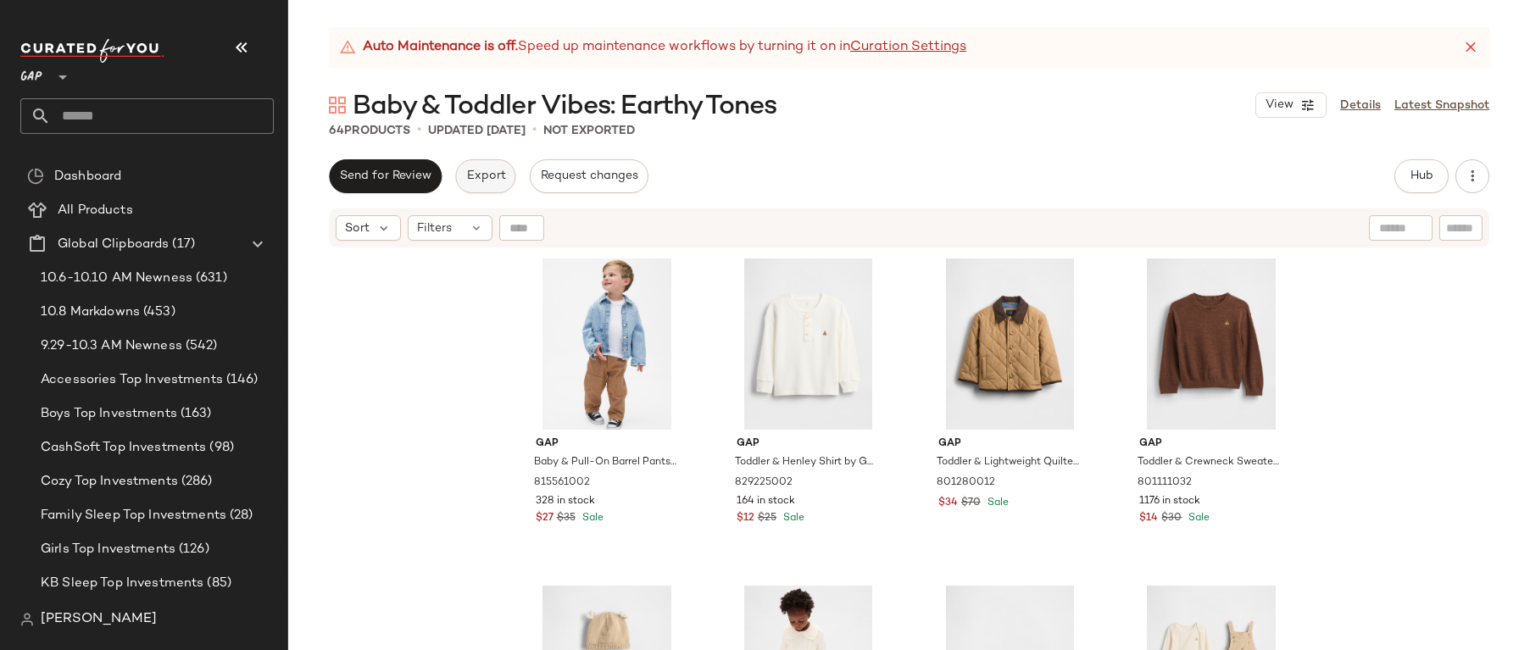
click at [503, 175] on span "Export" at bounding box center [485, 177] width 40 height 14
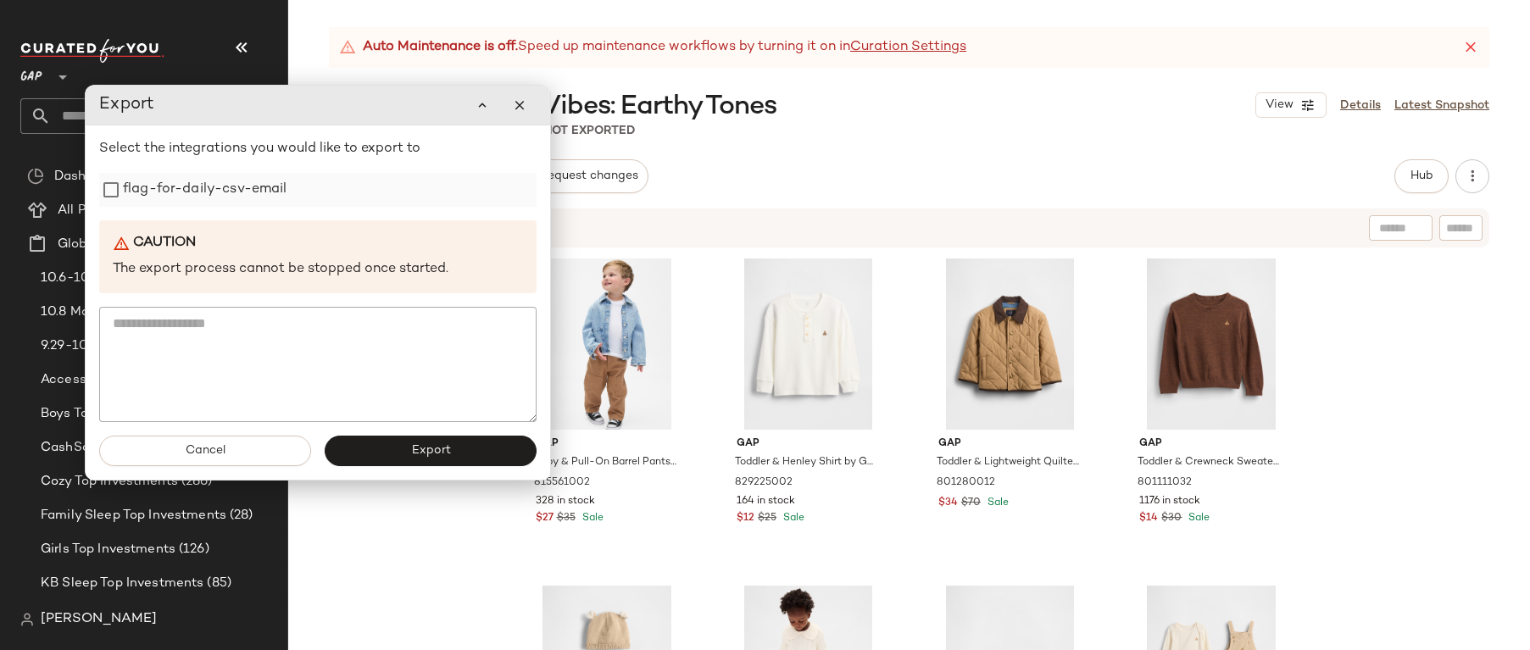
drag, startPoint x: 225, startPoint y: 200, endPoint x: 242, endPoint y: 200, distance: 17.8
click at [225, 200] on label "flag-for-daily-csv-email" at bounding box center [205, 190] width 164 height 34
click at [444, 448] on span "Export" at bounding box center [430, 451] width 40 height 14
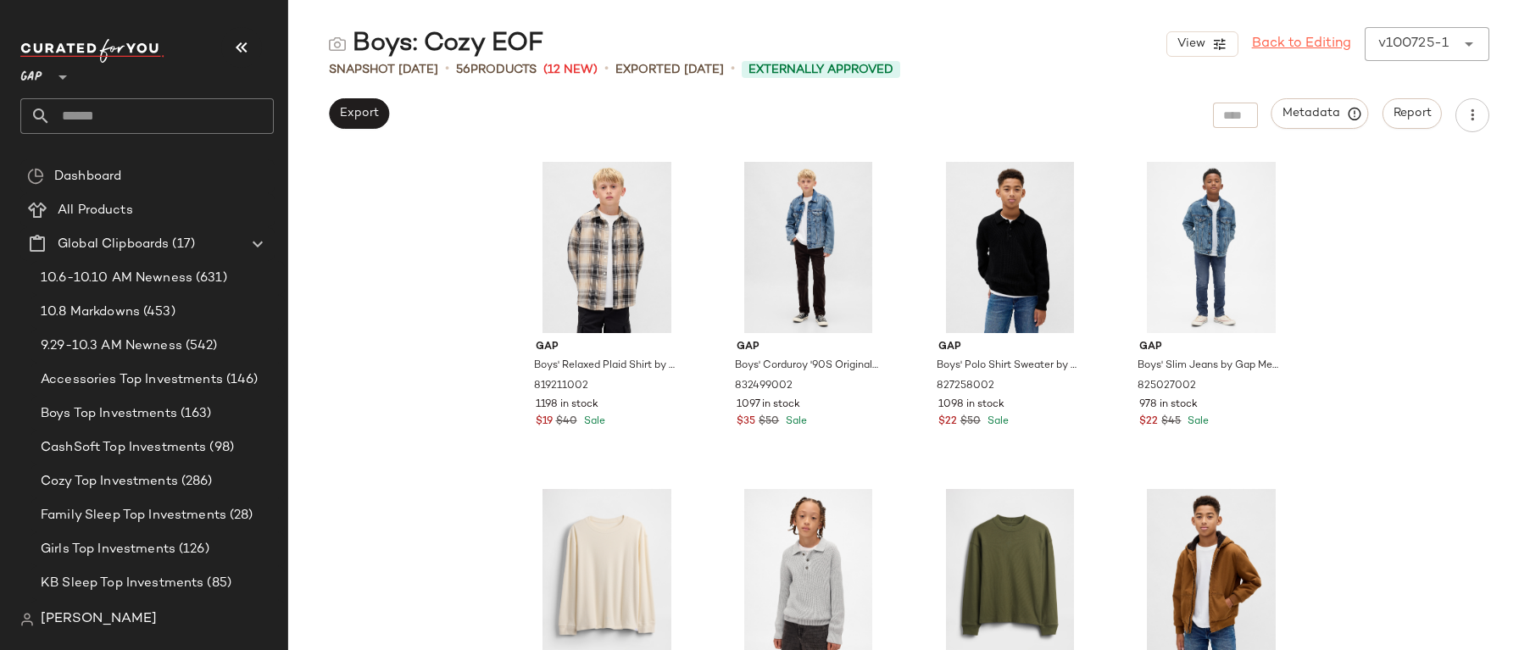
click at [1319, 34] on link "Back to Editing" at bounding box center [1301, 44] width 99 height 20
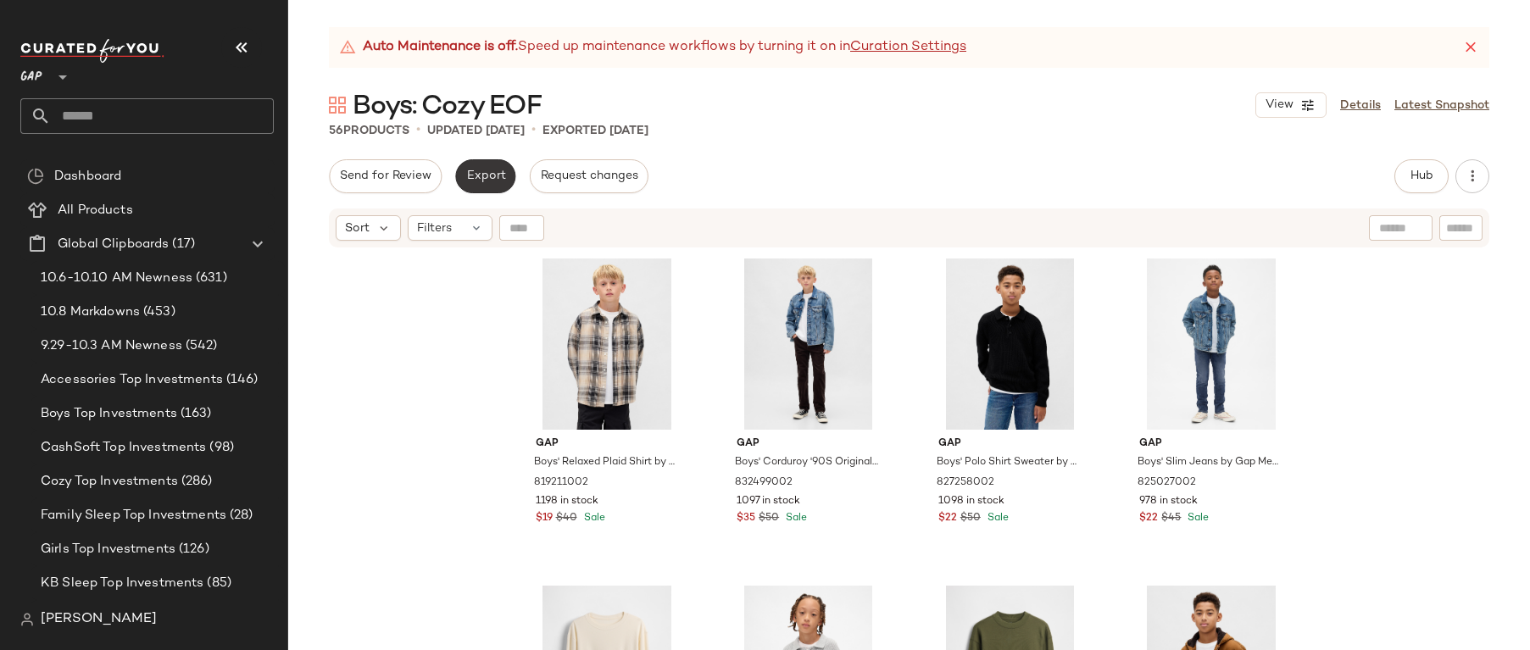
click at [472, 165] on button "Export" at bounding box center [485, 176] width 60 height 34
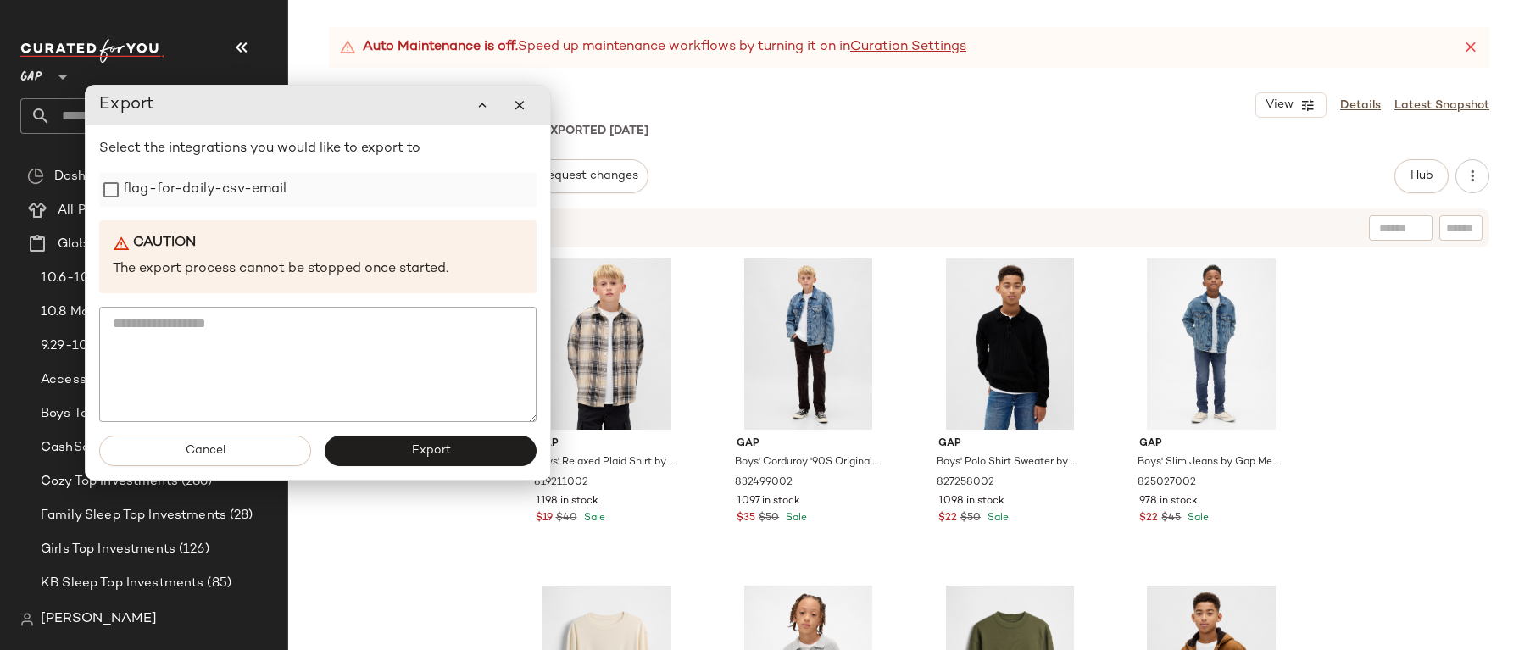
drag, startPoint x: 278, startPoint y: 190, endPoint x: 287, endPoint y: 199, distance: 13.2
click at [278, 190] on label "flag-for-daily-csv-email" at bounding box center [205, 190] width 164 height 34
click at [460, 441] on button "Export" at bounding box center [431, 451] width 212 height 31
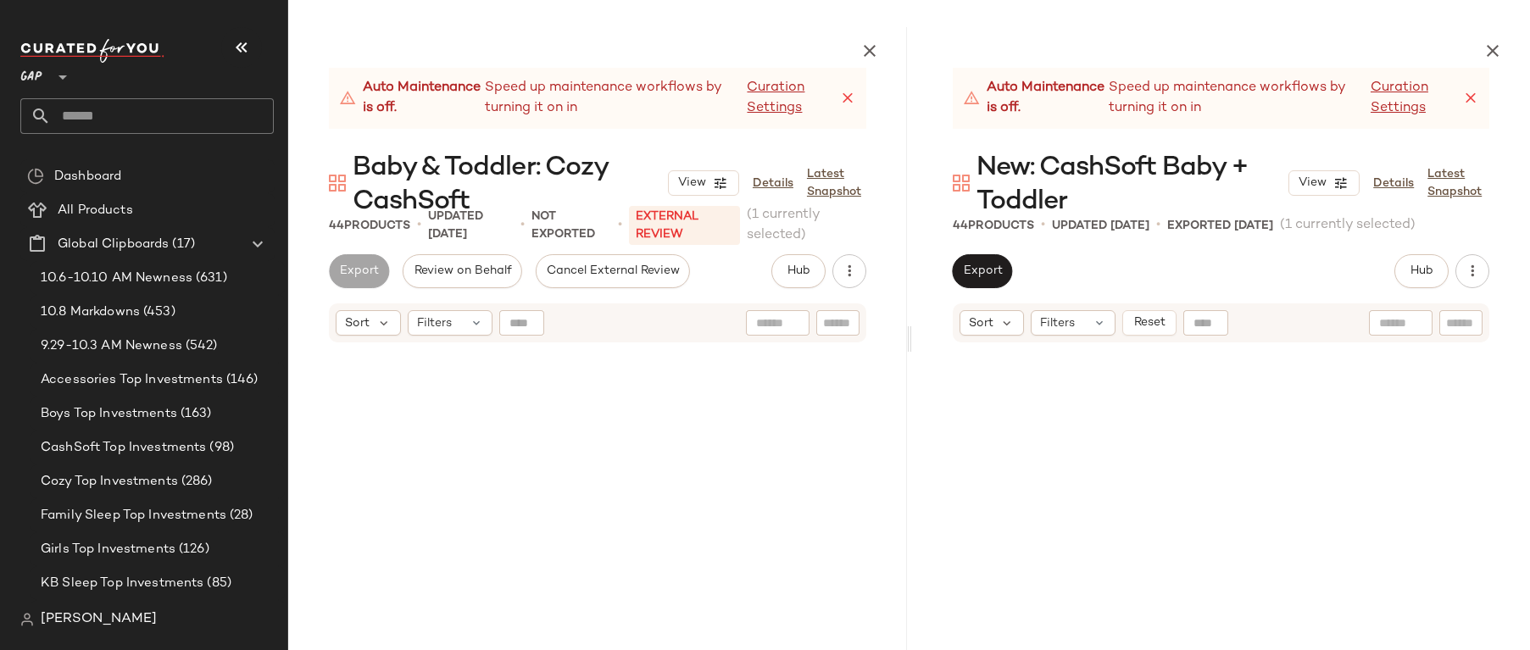
scroll to position [2945, 0]
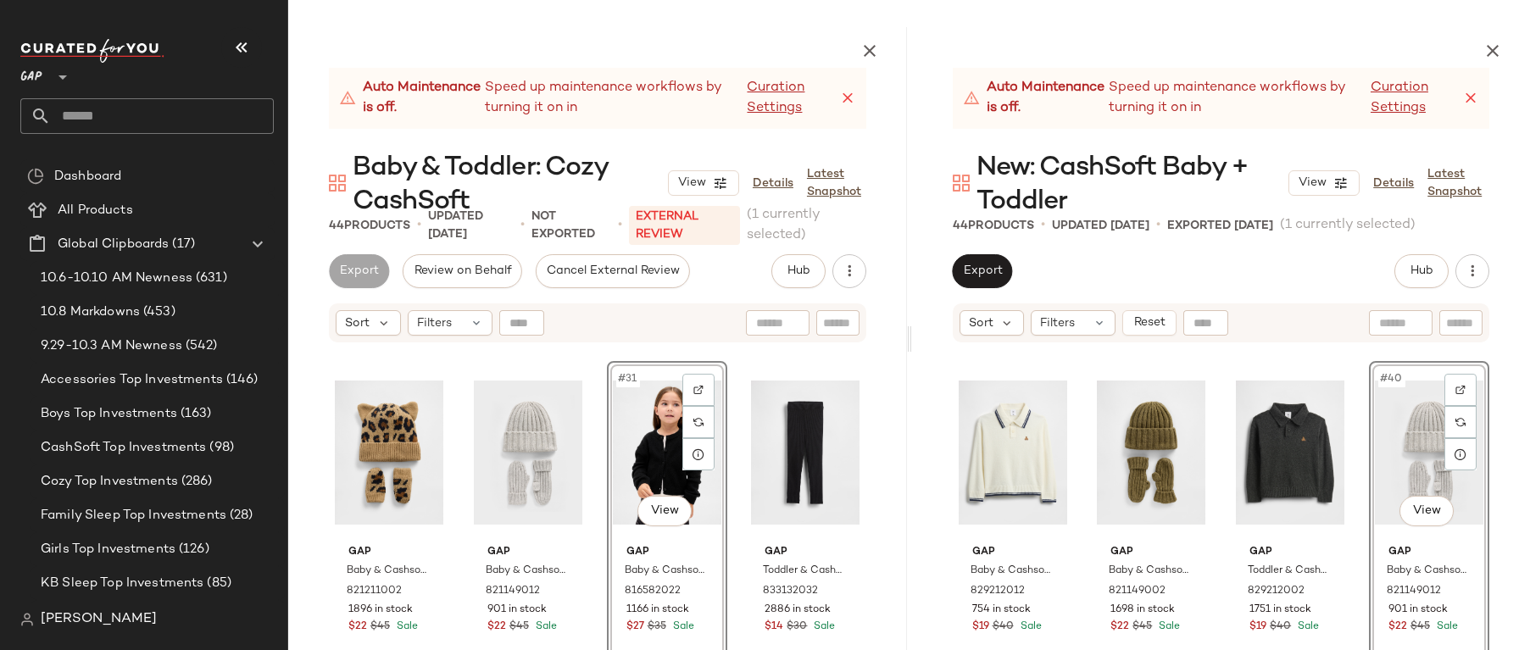
click at [1474, 97] on icon at bounding box center [1470, 98] width 17 height 17
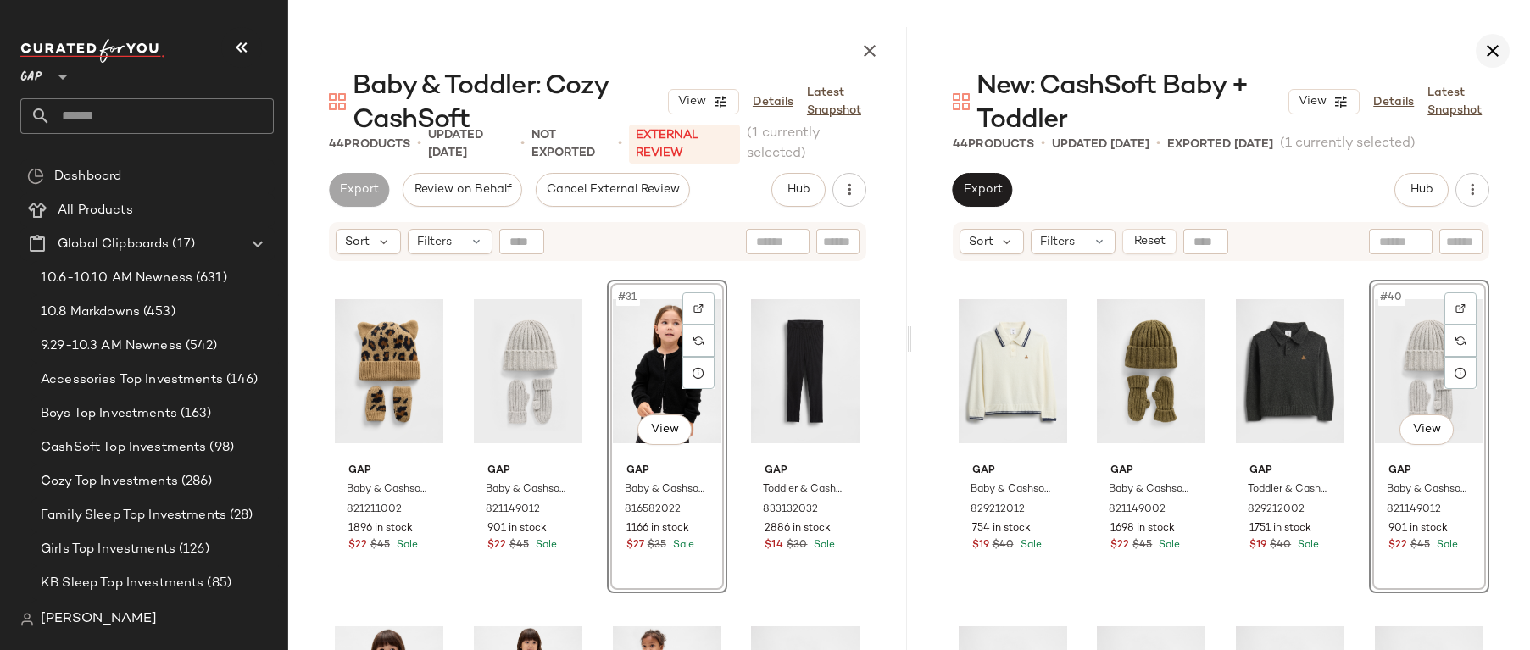
click at [1483, 43] on icon "button" at bounding box center [1493, 51] width 20 height 20
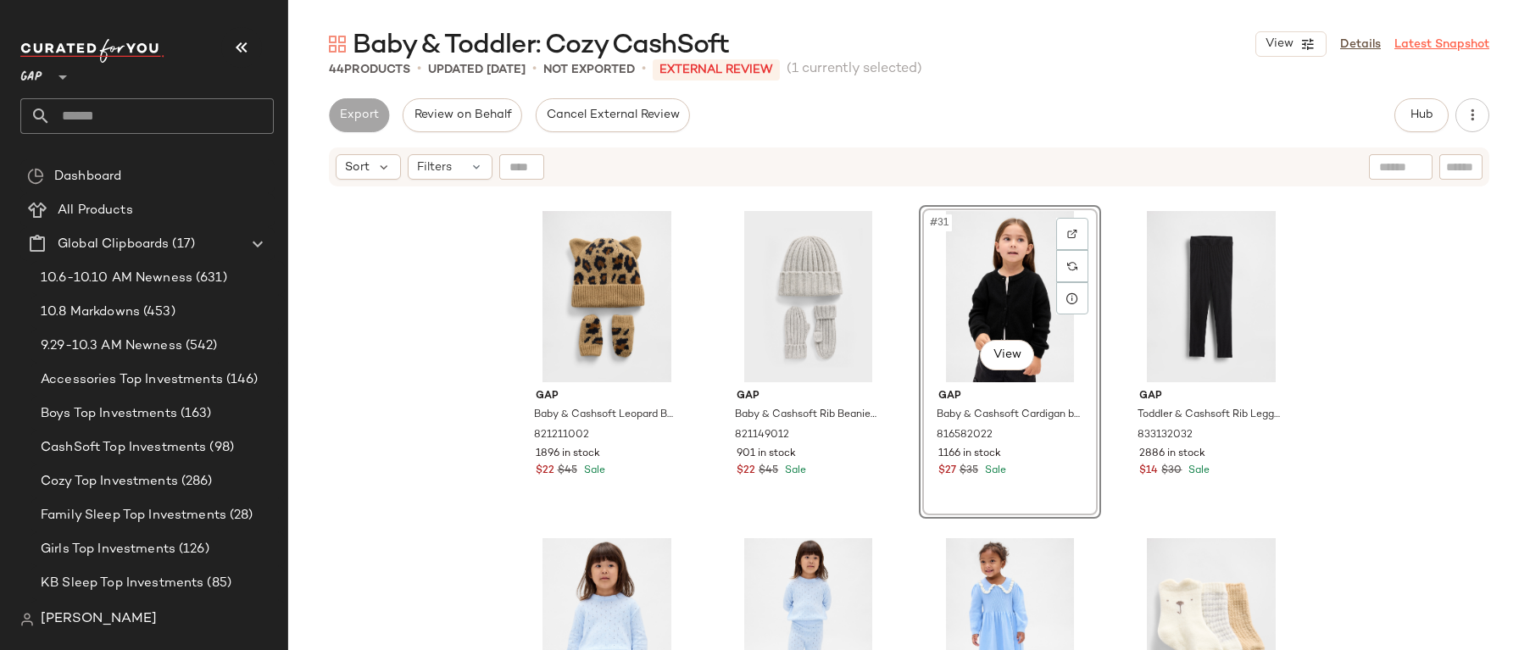
click at [1445, 48] on link "Latest Snapshot" at bounding box center [1442, 45] width 95 height 18
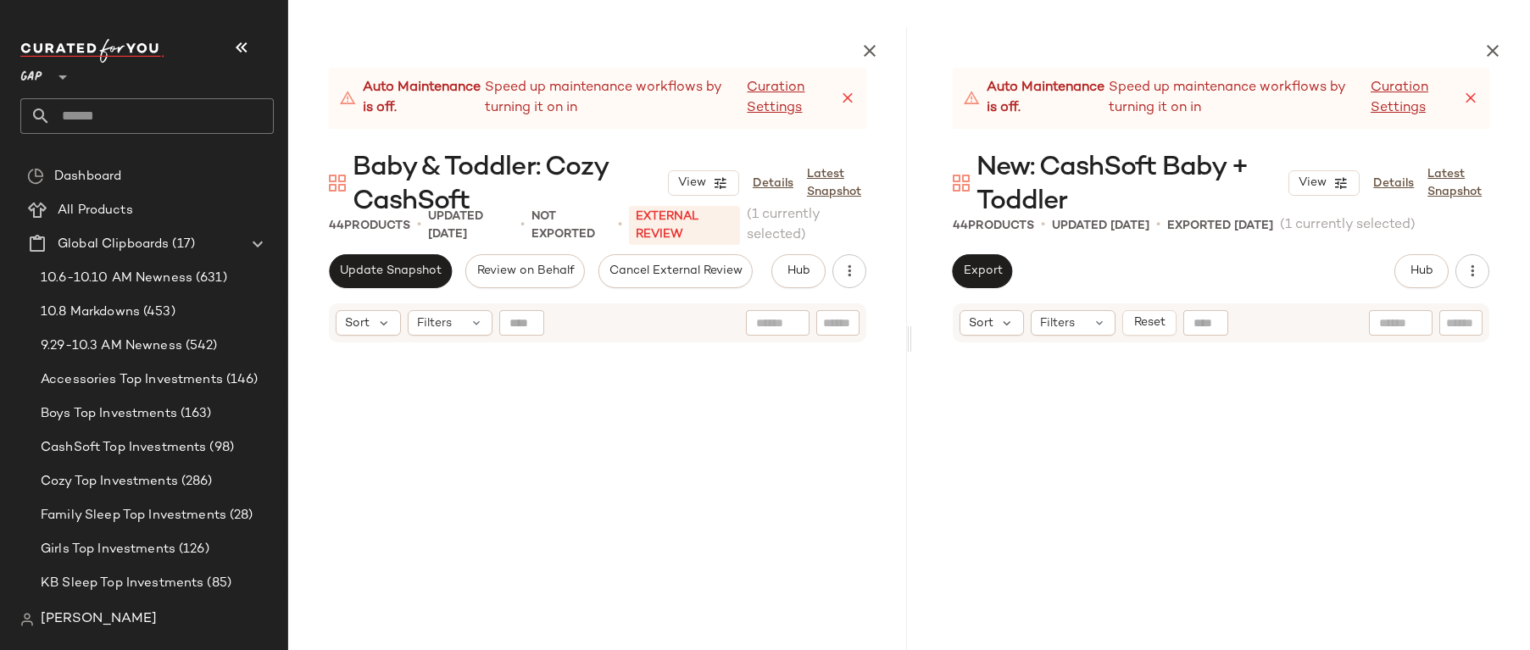
scroll to position [2945, 0]
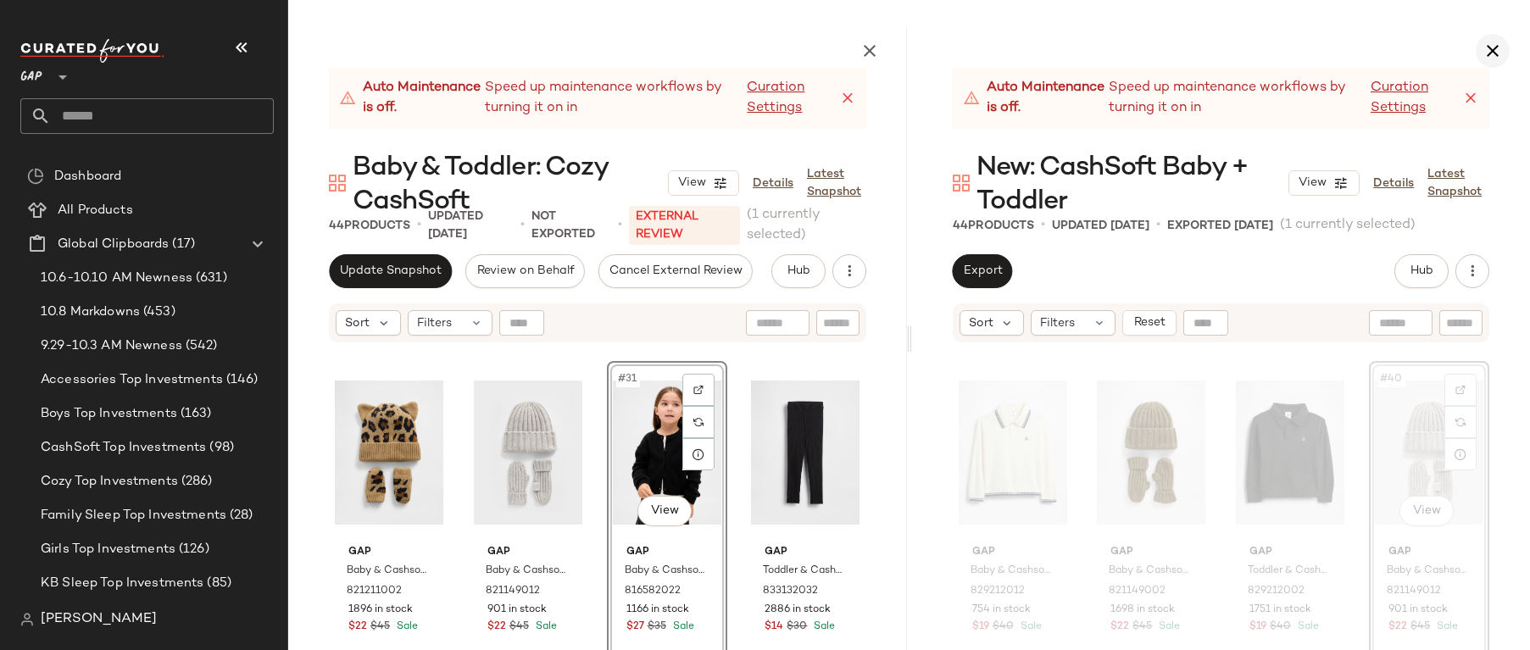
click at [1495, 64] on button "button" at bounding box center [1493, 51] width 34 height 34
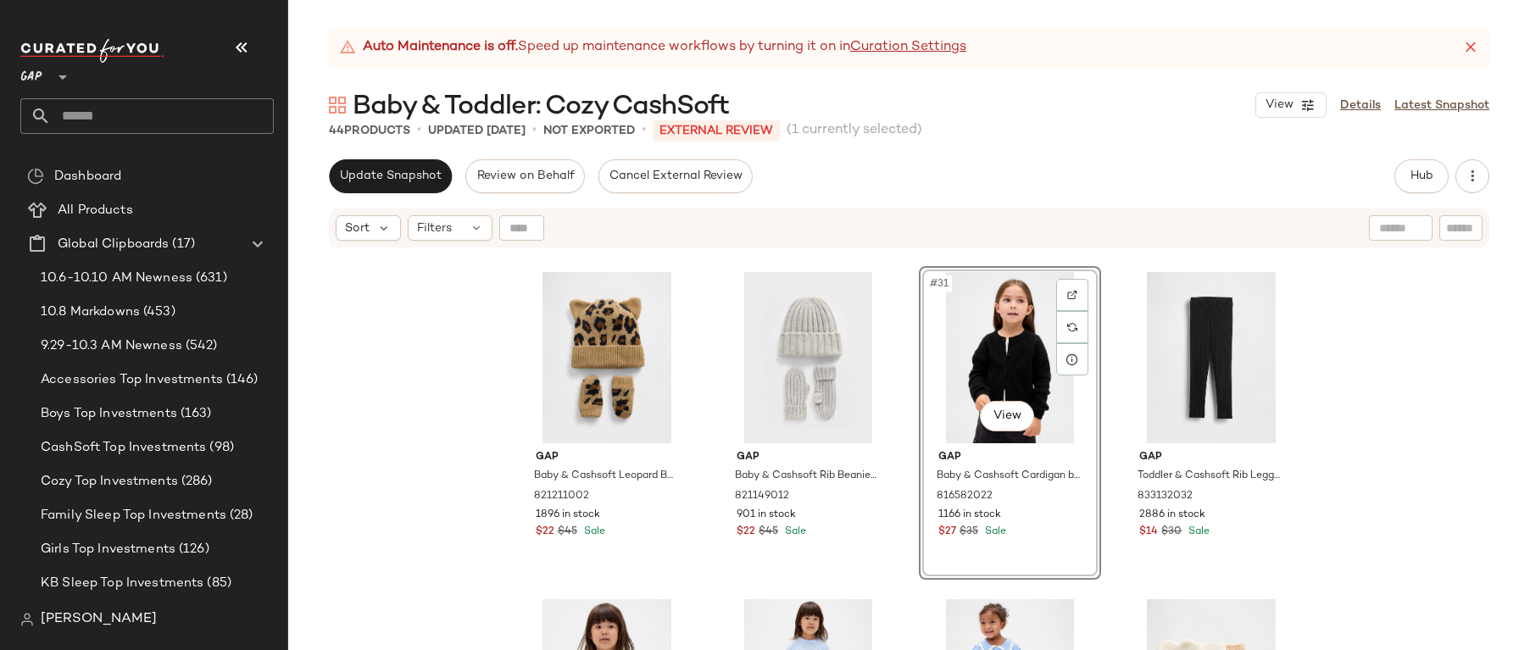
click at [1467, 115] on div "View Details Latest Snapshot" at bounding box center [1373, 104] width 234 height 25
click at [1457, 109] on link "Latest Snapshot" at bounding box center [1442, 106] width 95 height 18
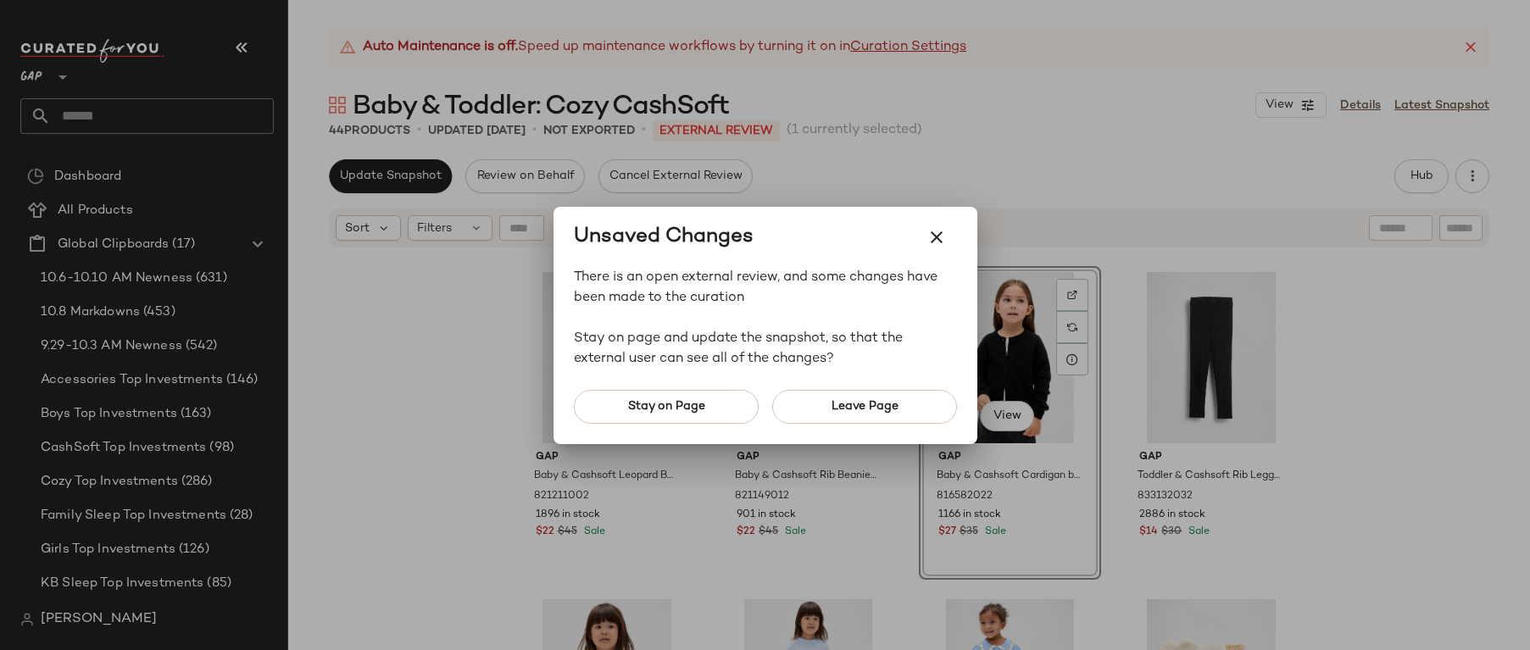
click at [1251, 142] on div at bounding box center [765, 325] width 1530 height 650
